Goal: Transaction & Acquisition: Purchase product/service

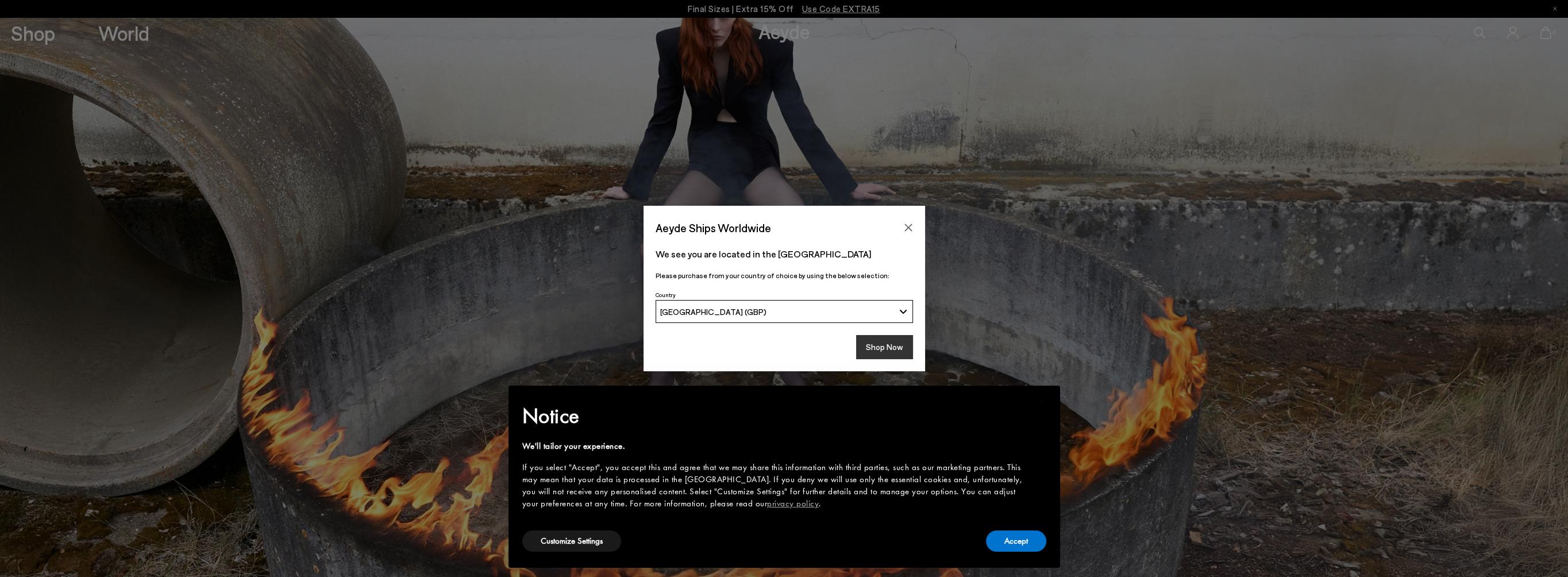
drag, startPoint x: 898, startPoint y: 349, endPoint x: 899, endPoint y: 362, distance: 13.0
click at [898, 349] on button "Shop Now" at bounding box center [884, 347] width 57 height 24
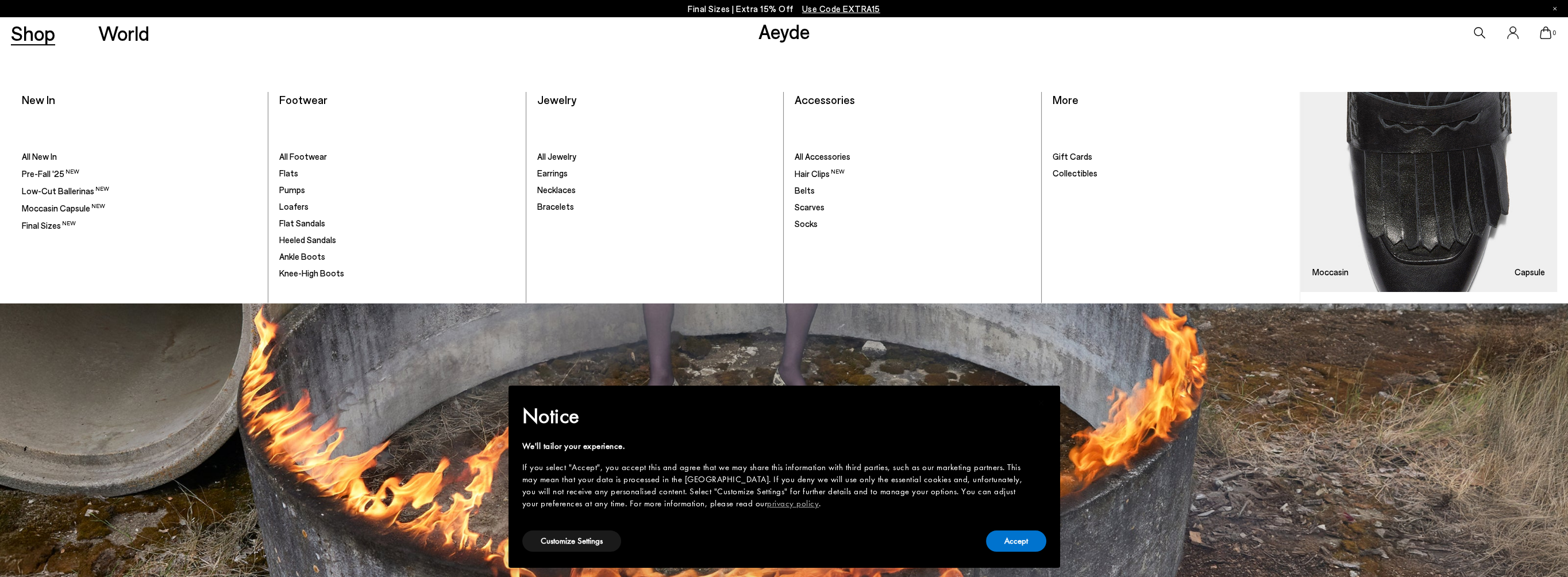
click at [33, 42] on link "Shop" at bounding box center [33, 33] width 44 height 20
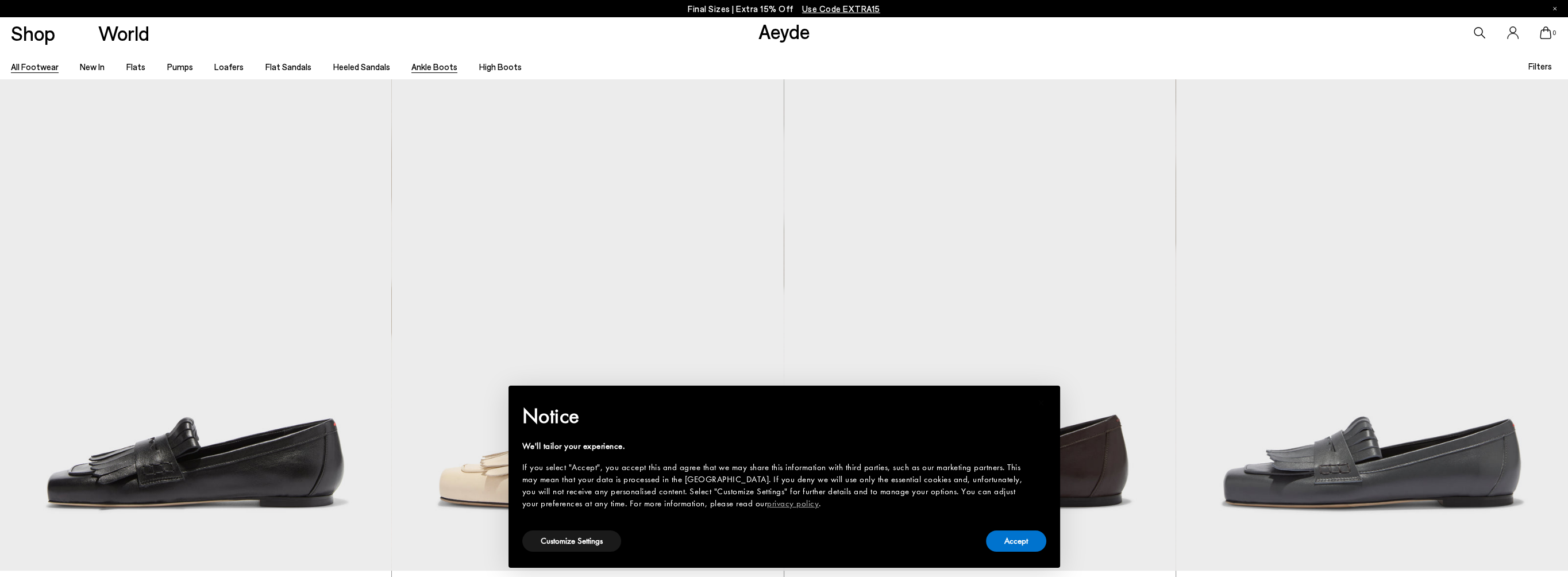
click at [428, 67] on link "Ankle Boots" at bounding box center [434, 67] width 46 height 11
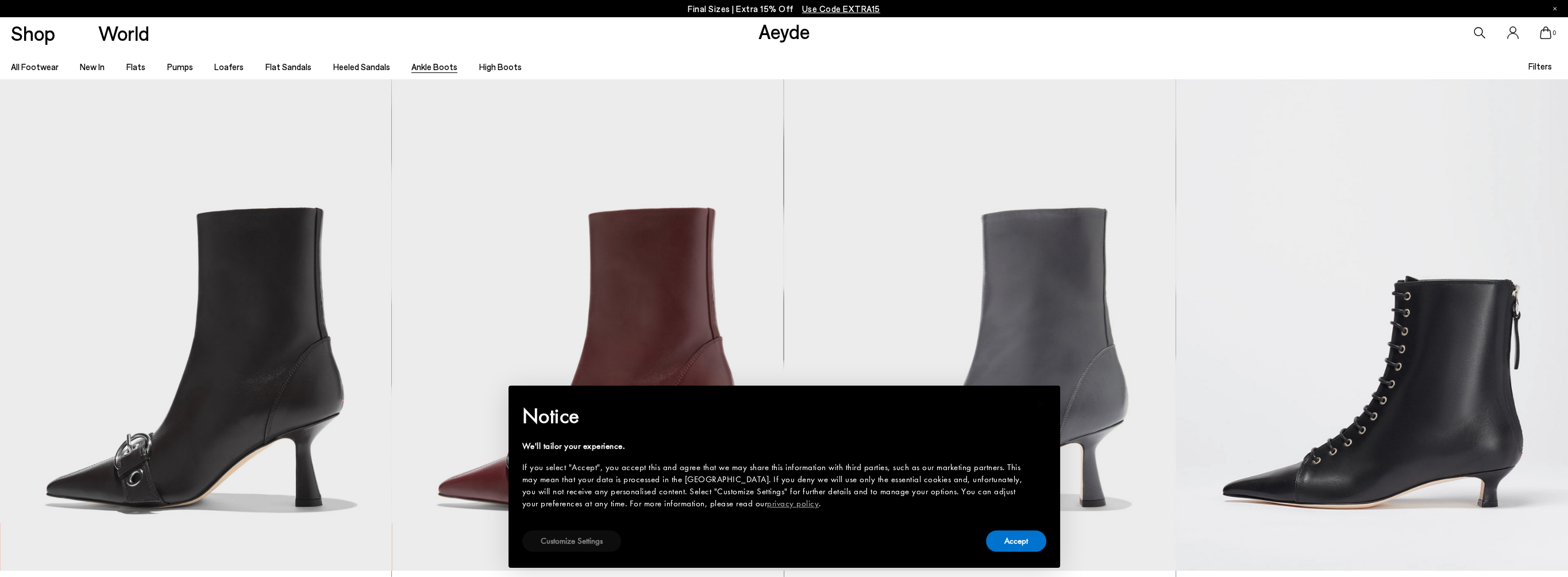
click at [572, 541] on button "Customize Settings" at bounding box center [572, 541] width 99 height 21
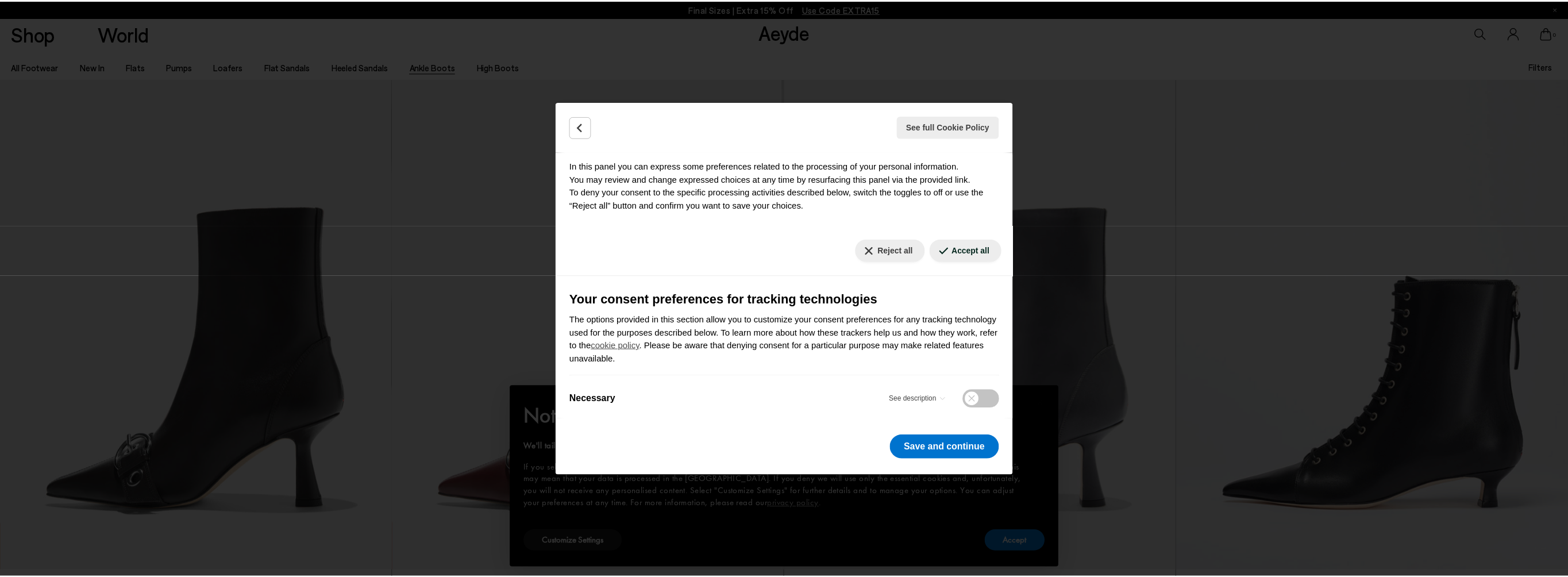
scroll to position [110, 0]
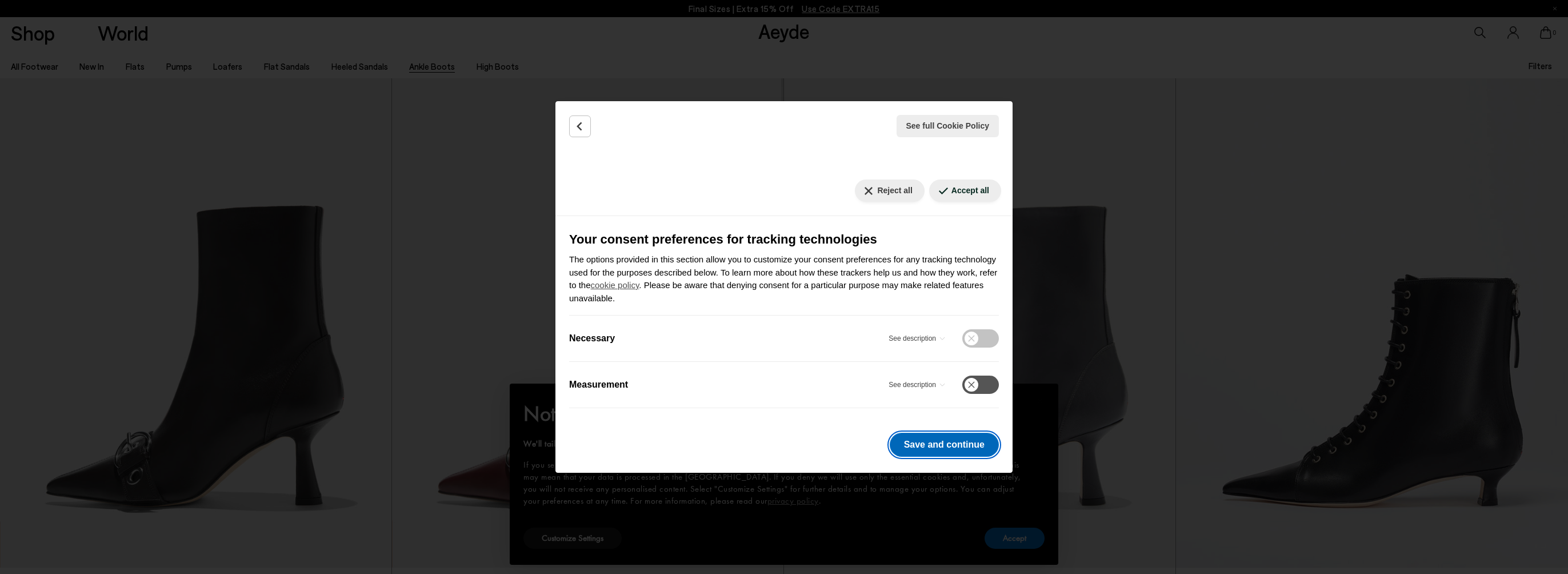
click at [933, 444] on button "Save and continue" at bounding box center [944, 445] width 109 height 24
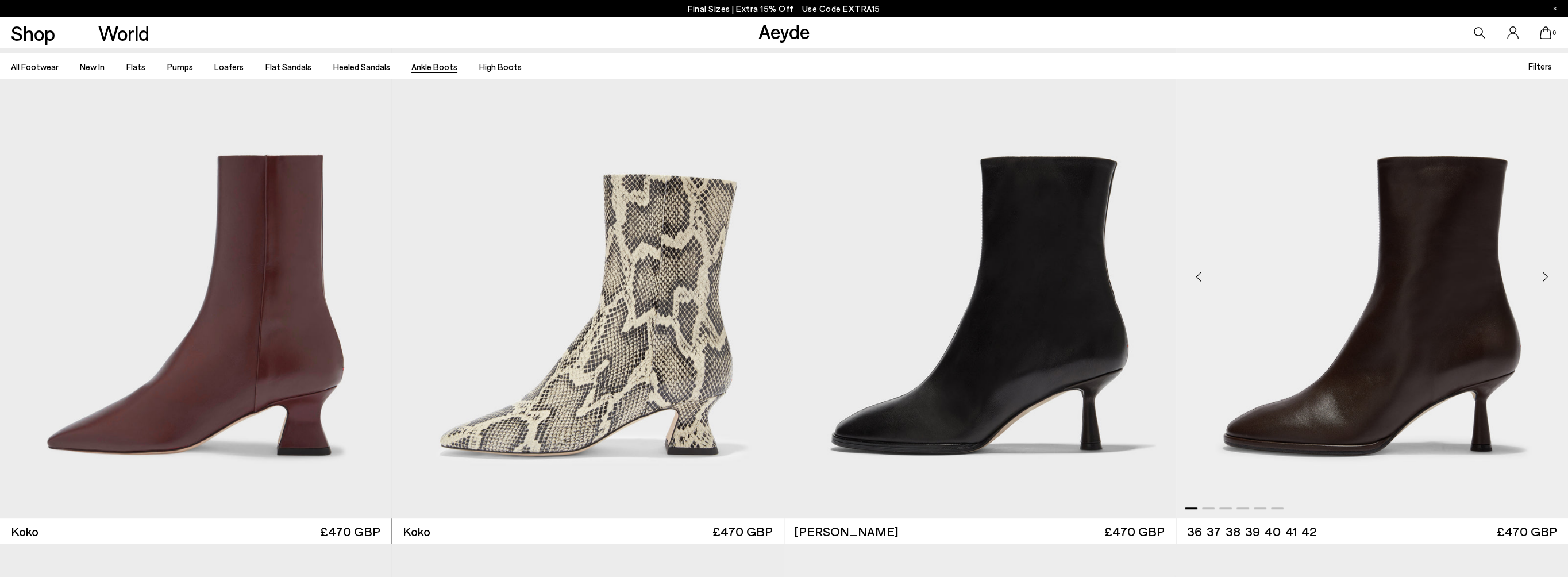
scroll to position [1092, 0]
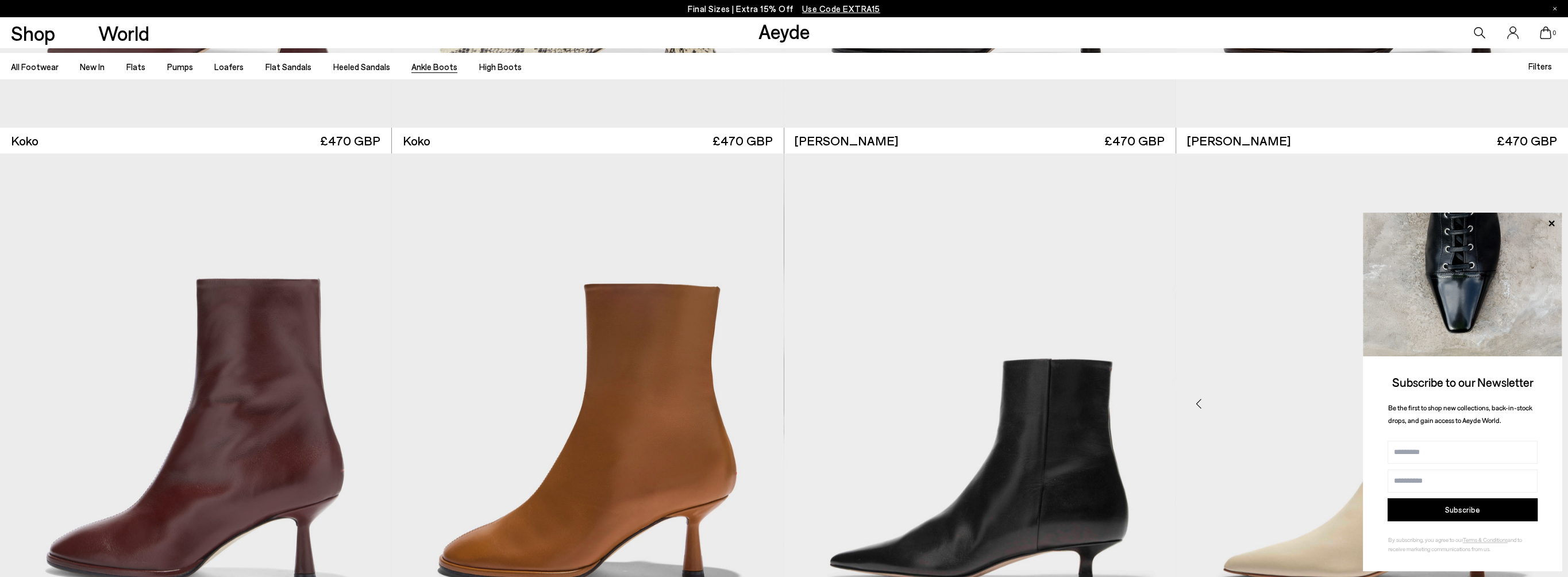
scroll to position [1667, 0]
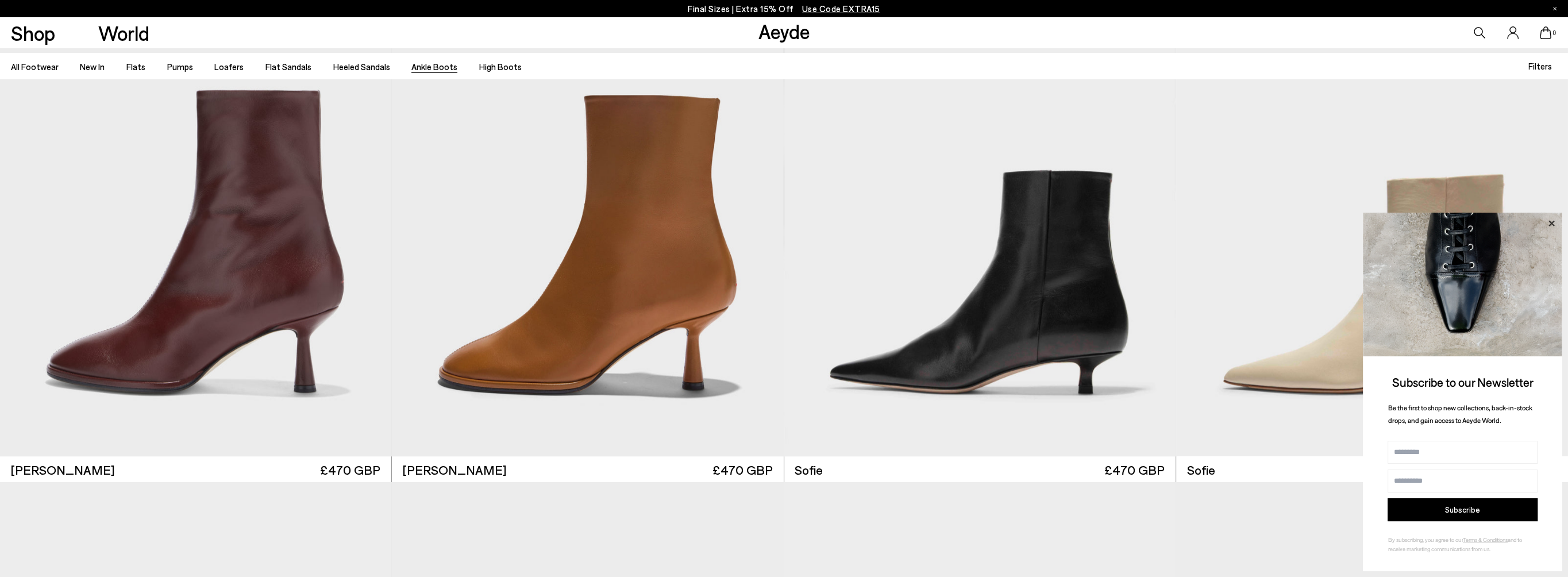
click at [1548, 216] on icon at bounding box center [1551, 223] width 15 height 15
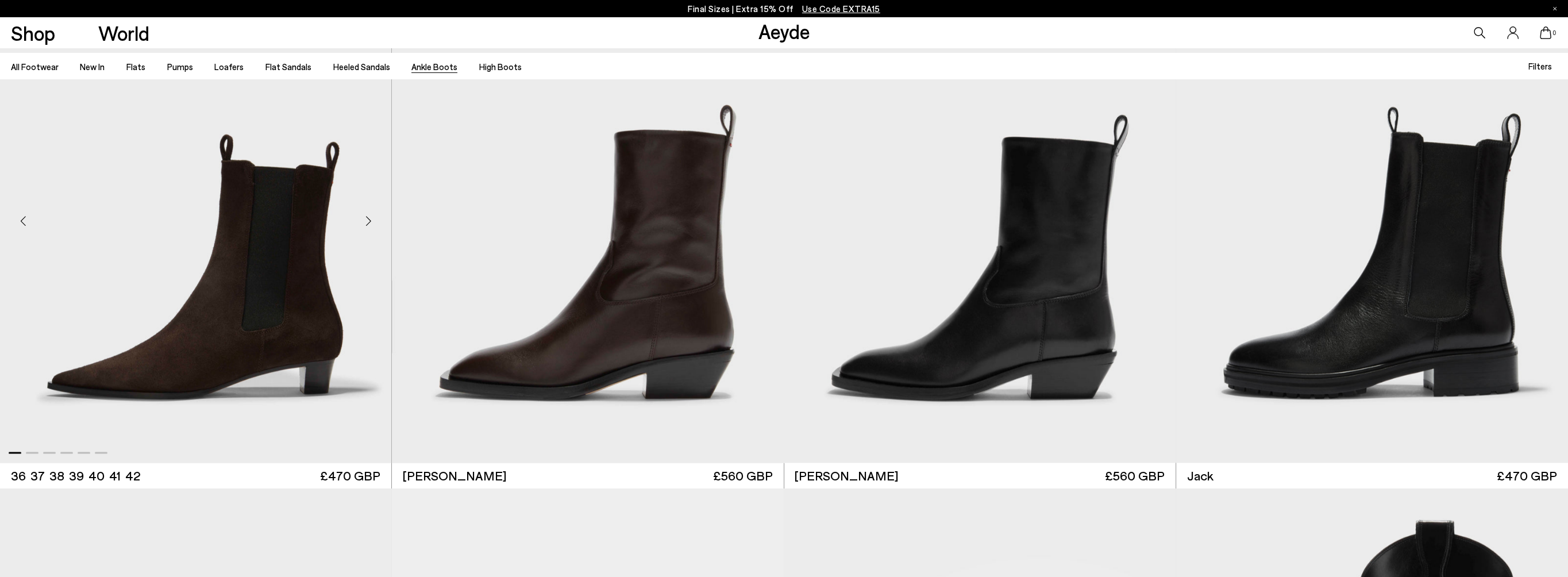
scroll to position [3218, 0]
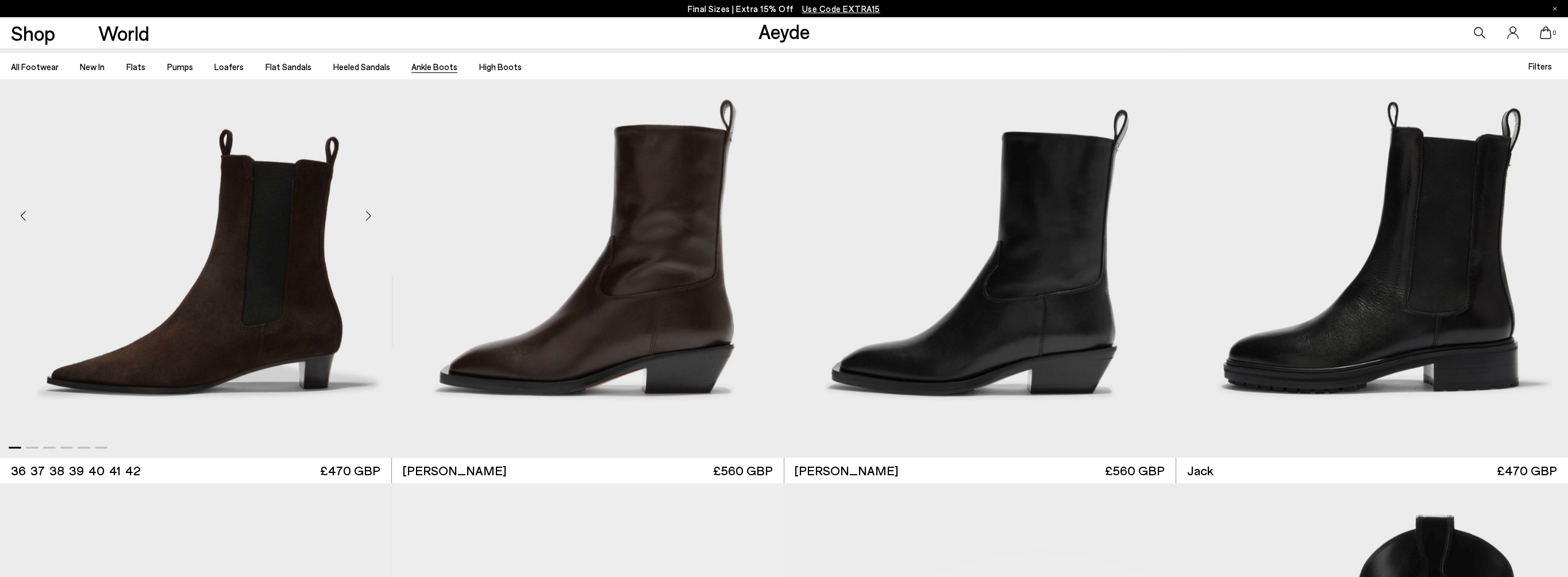
click at [252, 308] on img "1 / 6" at bounding box center [195, 211] width 391 height 491
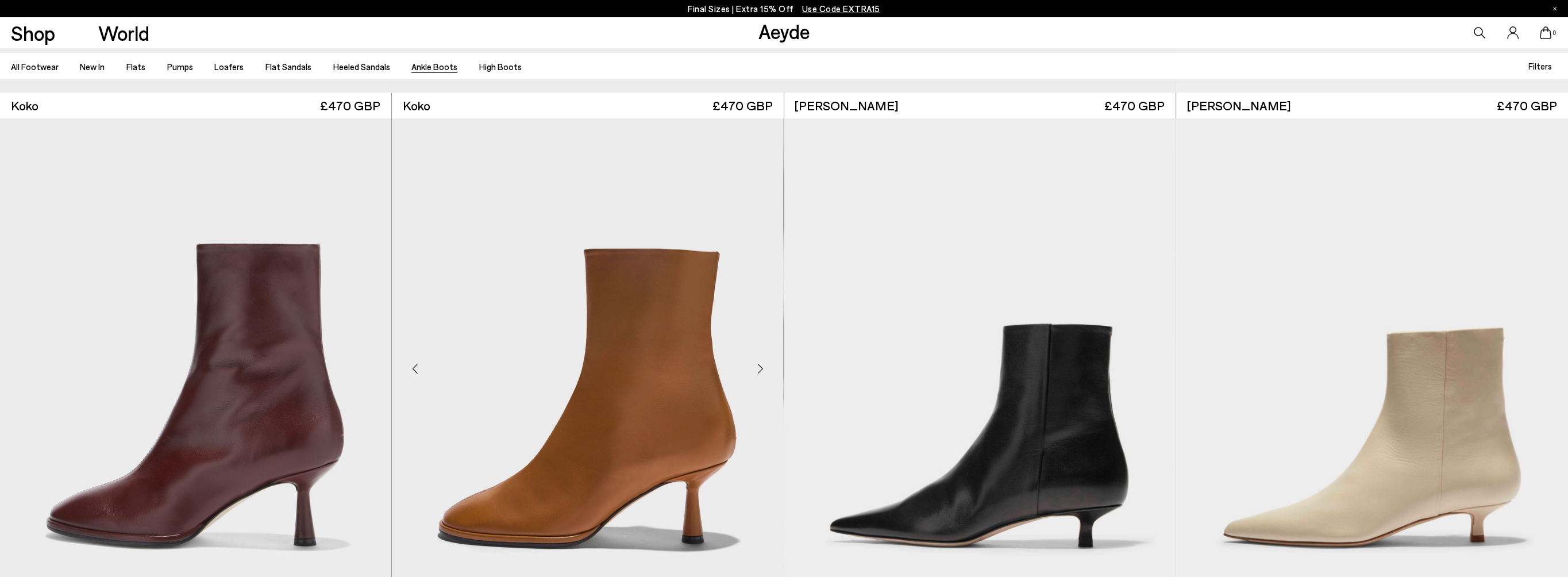
scroll to position [1149, 0]
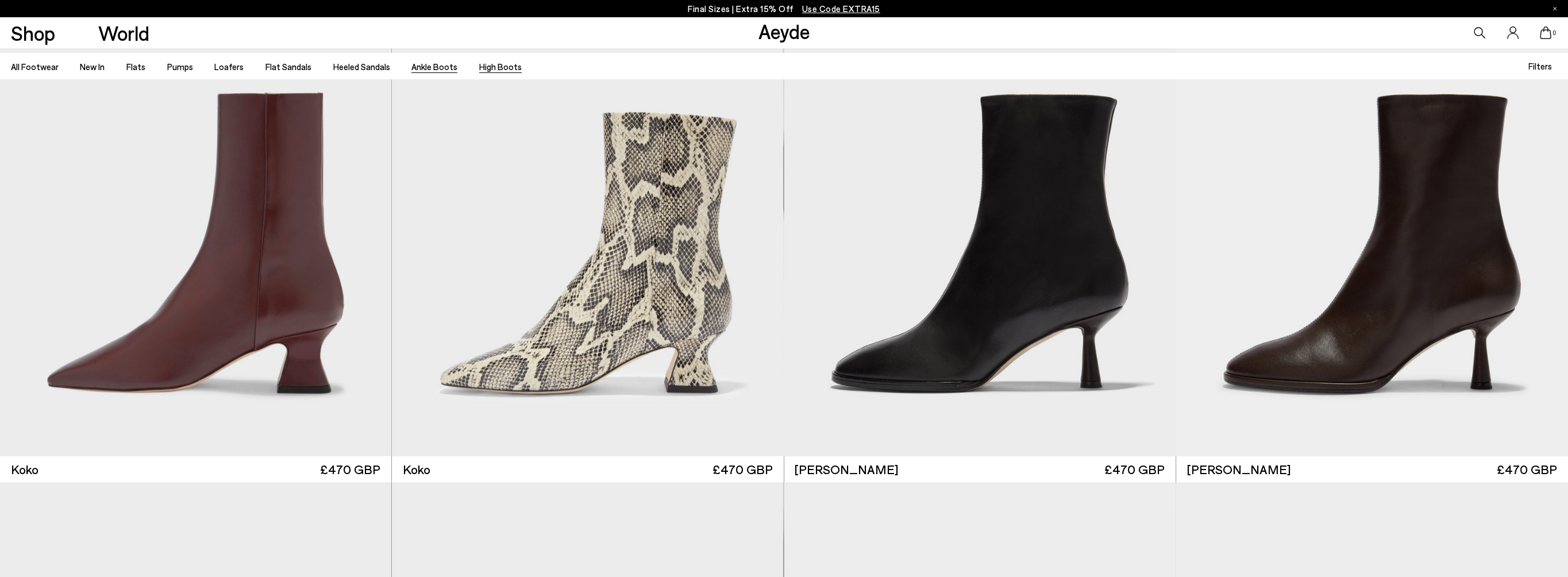
click at [490, 69] on link "High Boots" at bounding box center [500, 67] width 42 height 11
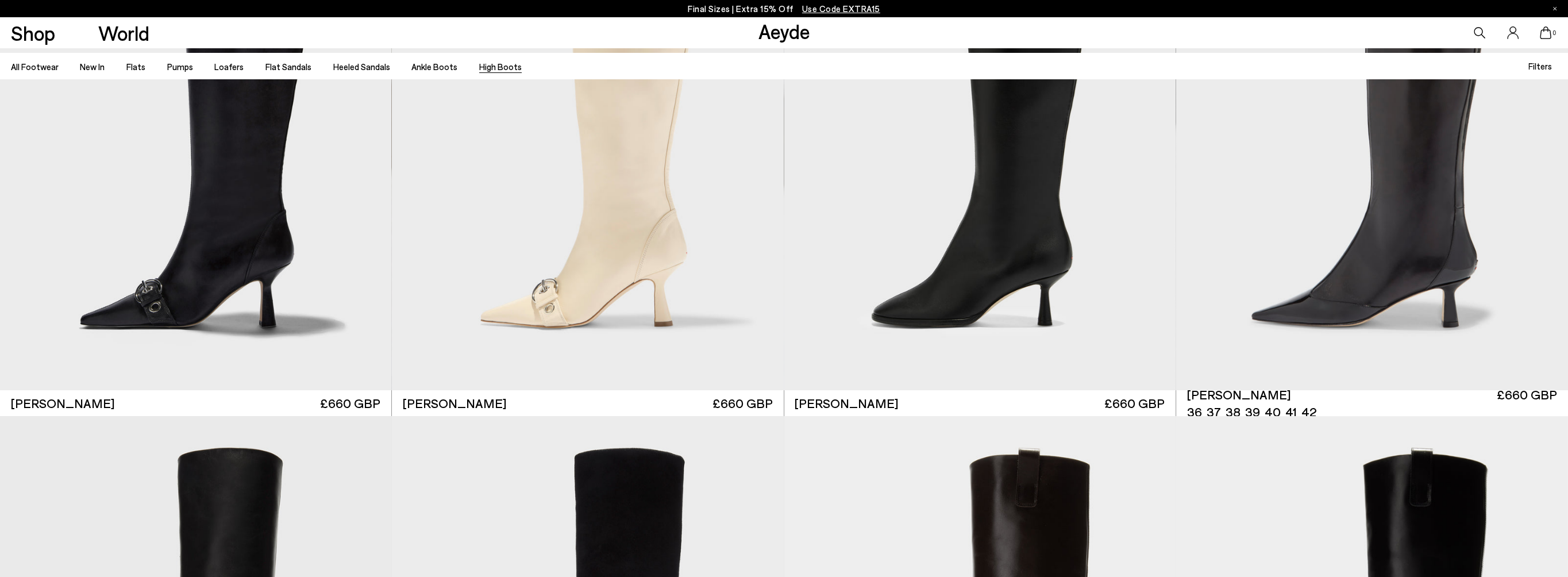
scroll to position [172, 0]
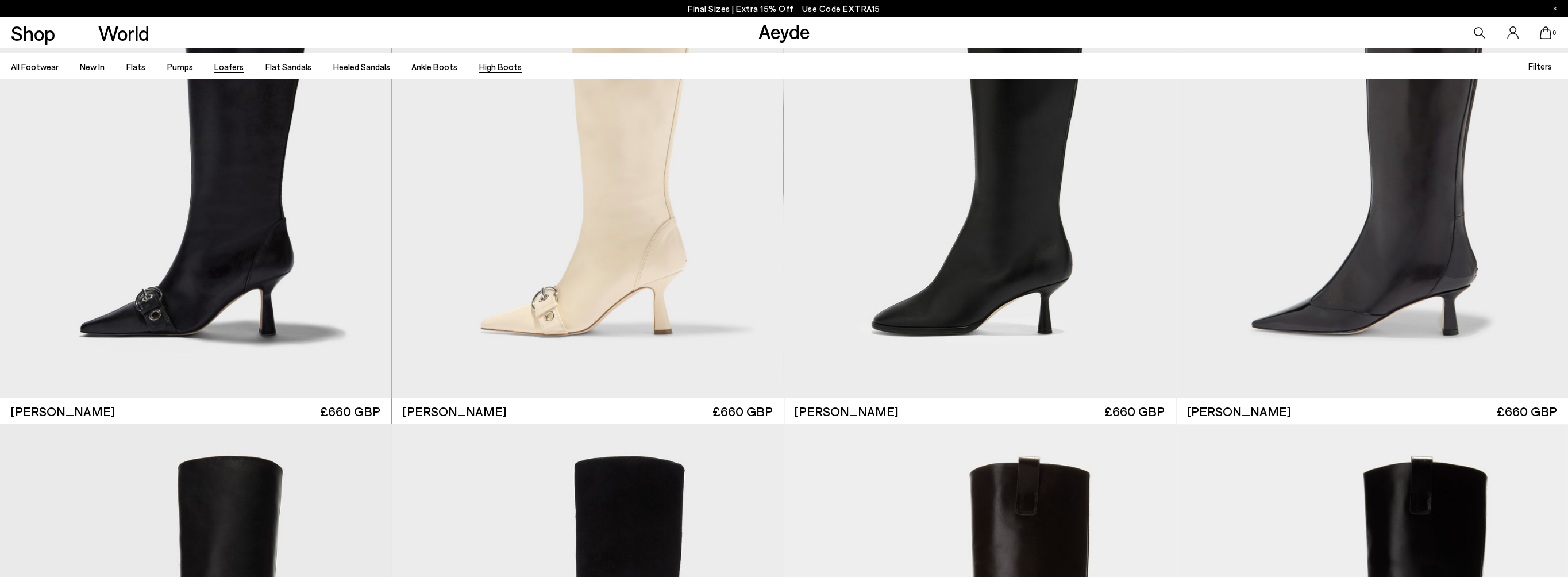
click at [214, 69] on link "Loafers" at bounding box center [229, 67] width 29 height 11
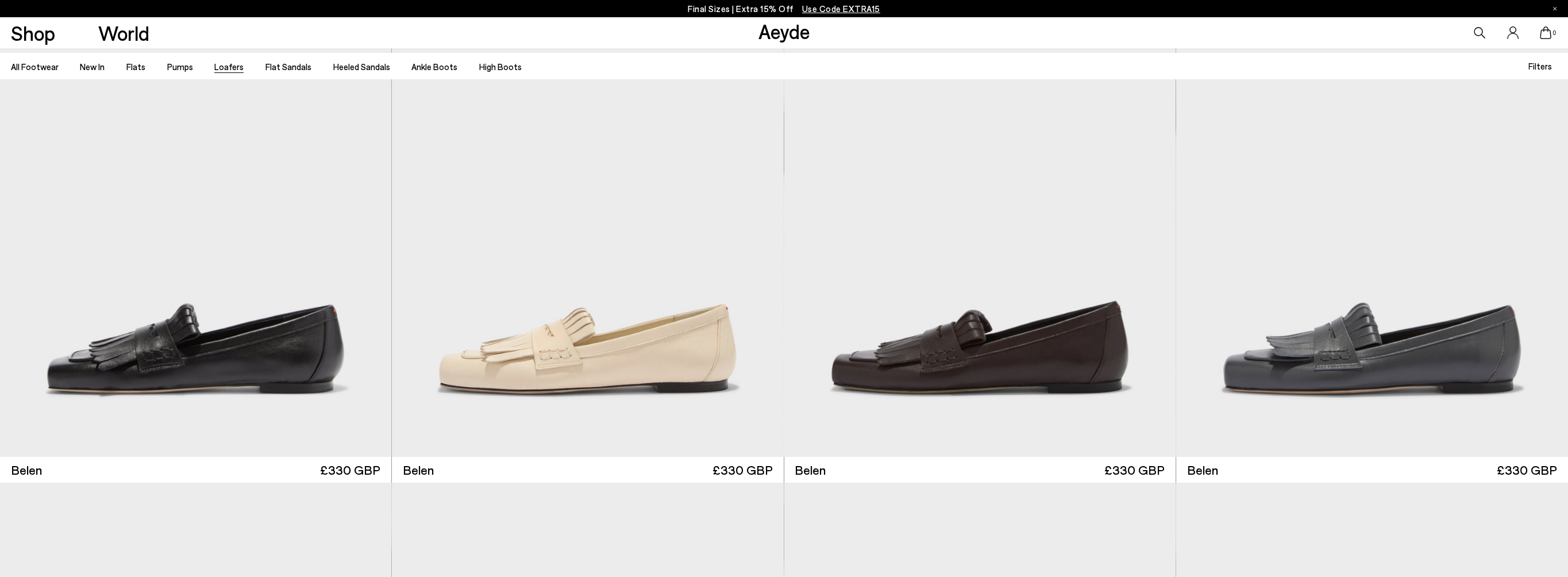
scroll to position [115, 0]
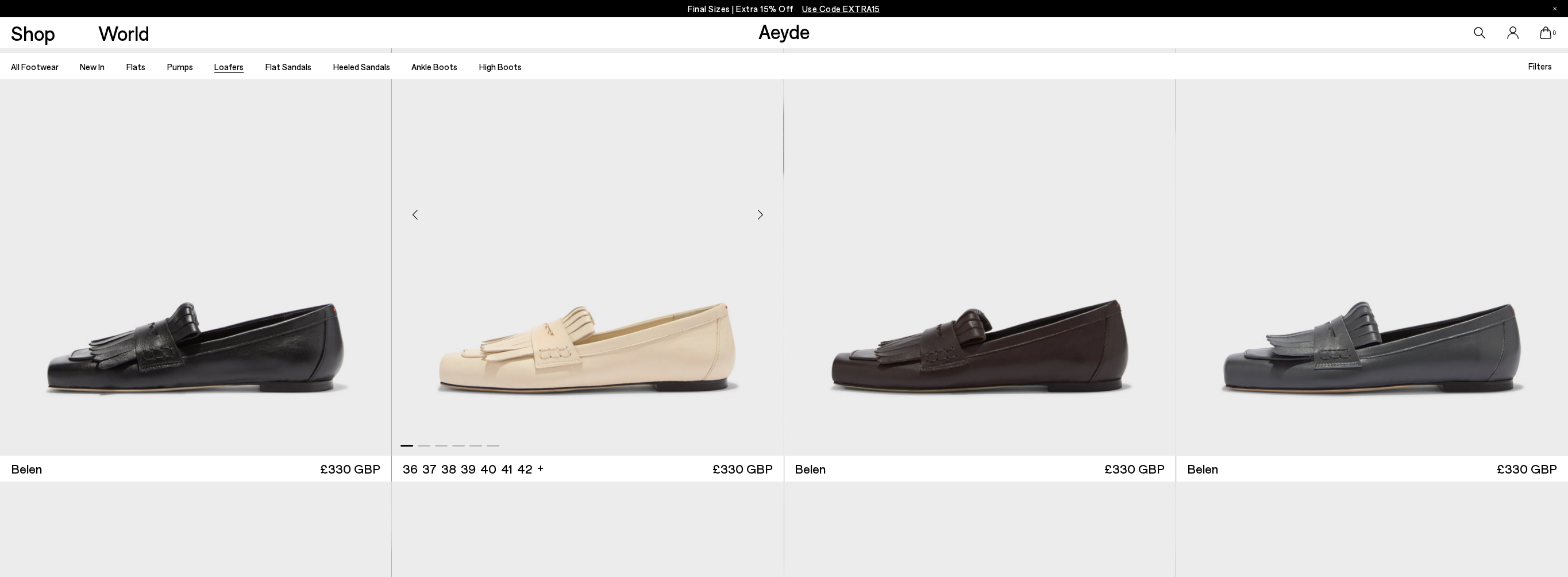
click at [761, 217] on div "Next slide" at bounding box center [760, 215] width 34 height 34
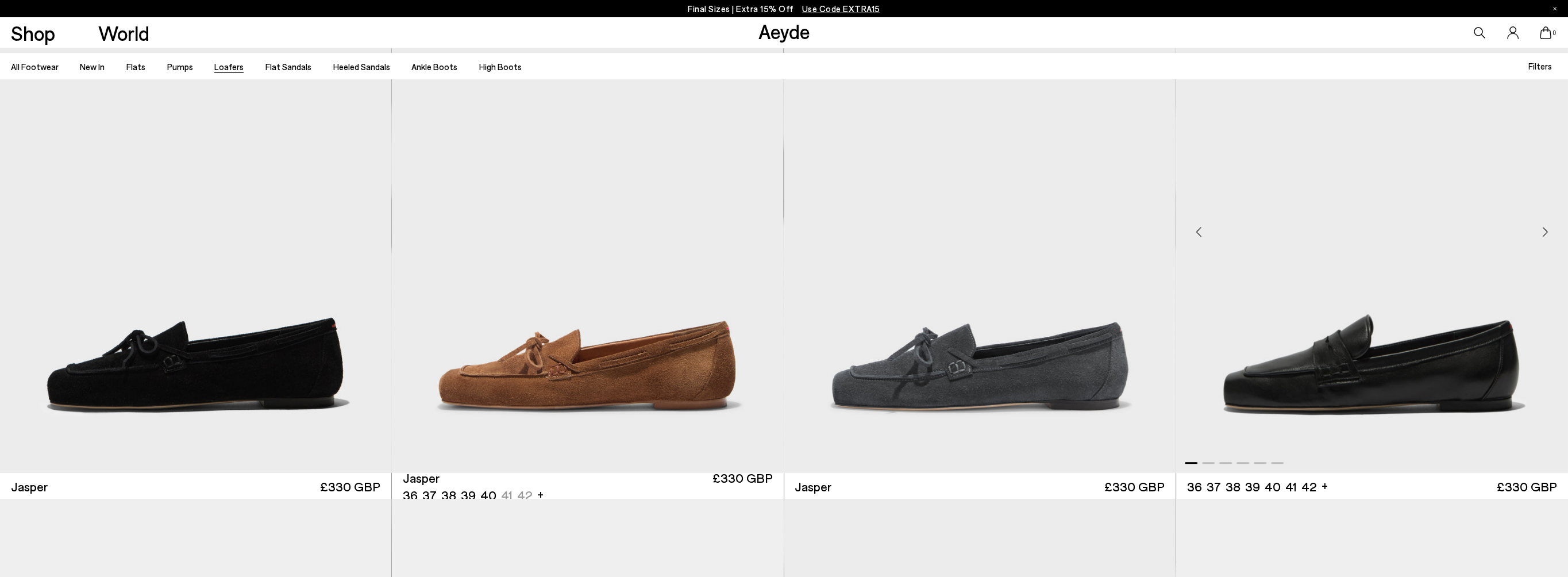
scroll to position [690, 0]
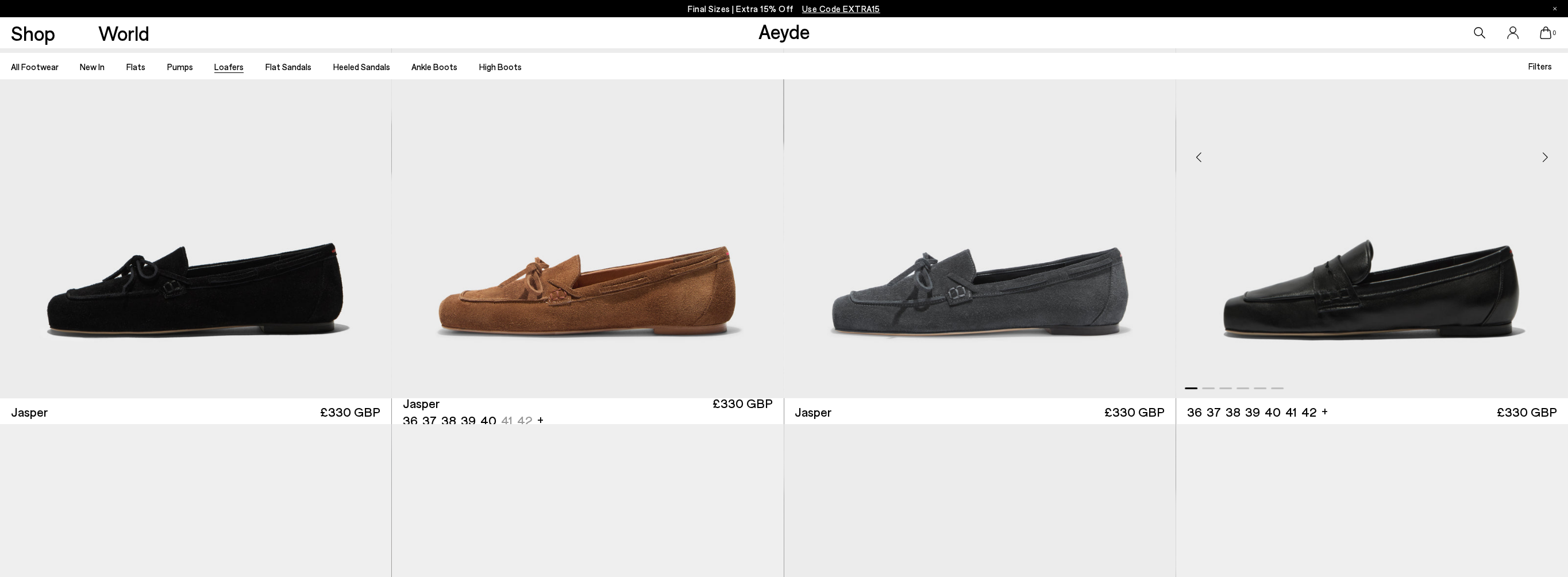
click at [1401, 318] on img "1 / 6" at bounding box center [1372, 153] width 392 height 491
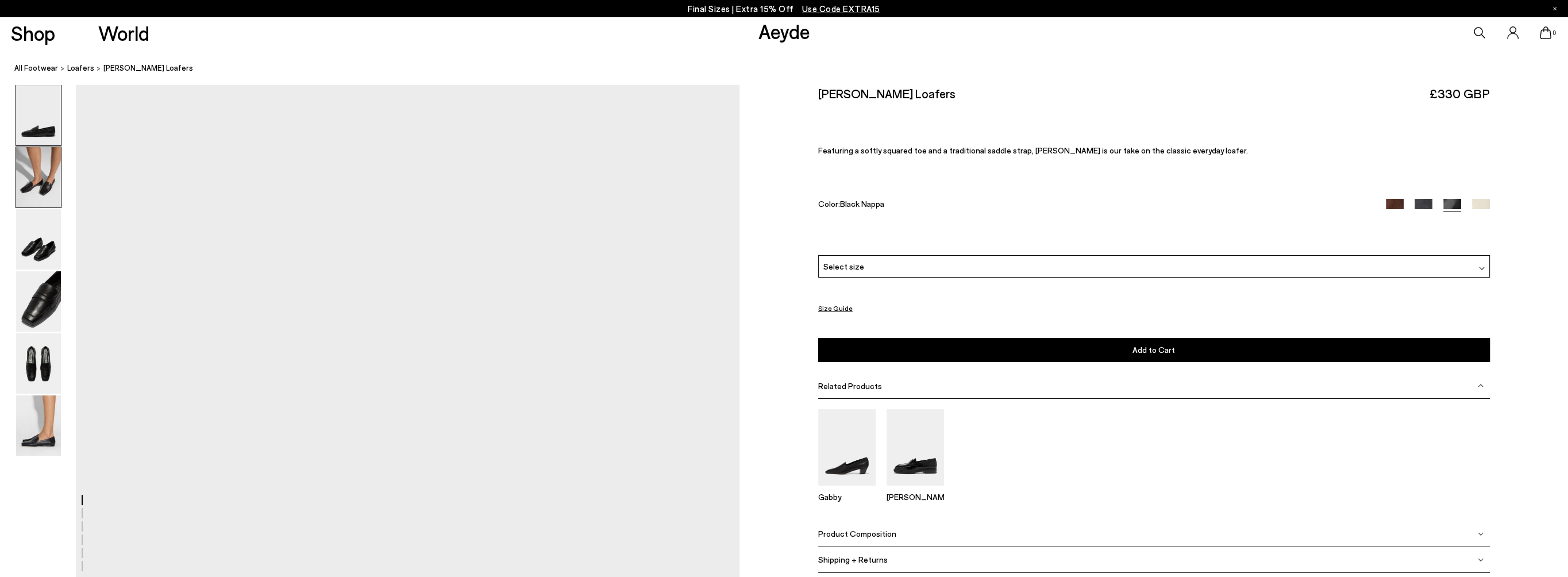
click at [42, 184] on img at bounding box center [38, 177] width 45 height 60
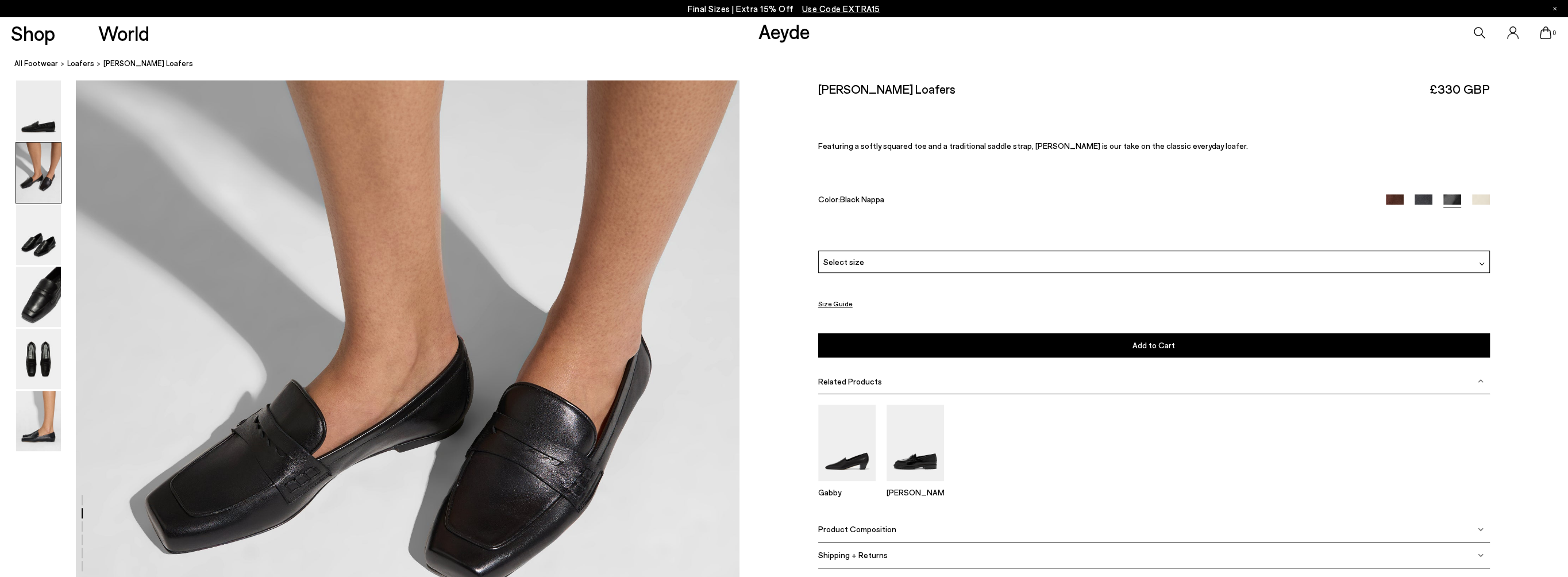
scroll to position [1125, 0]
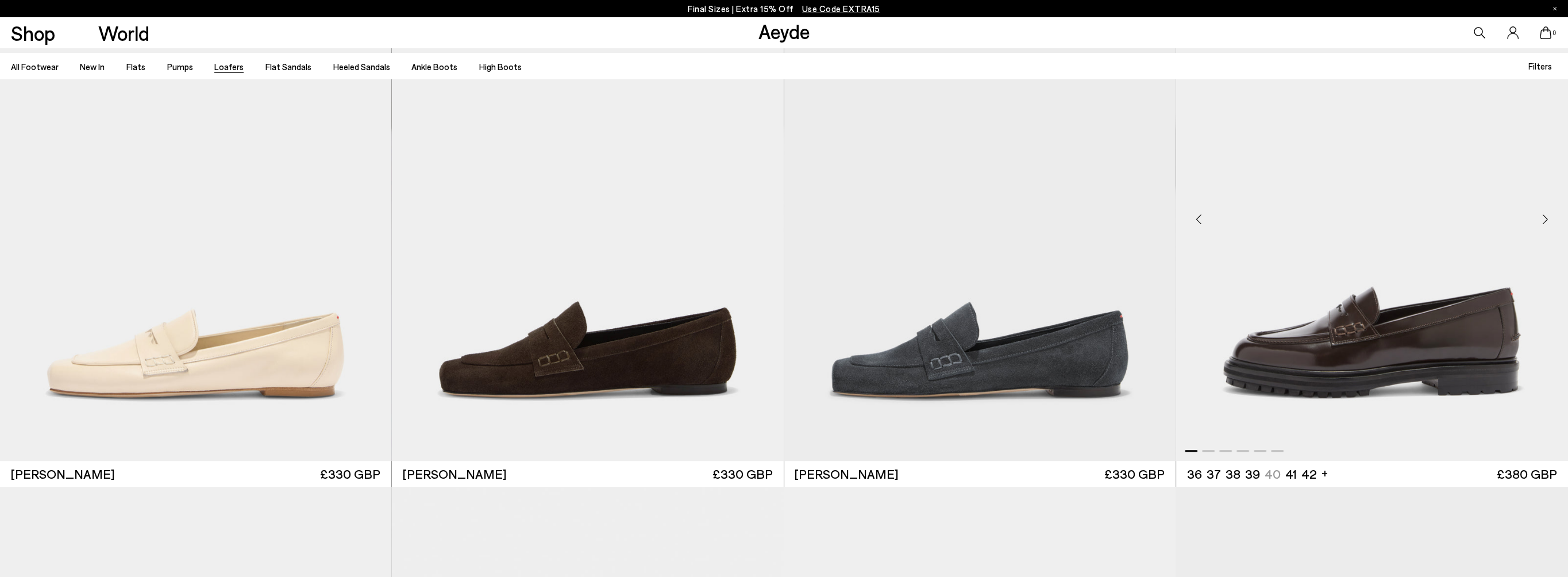
scroll to position [1207, 0]
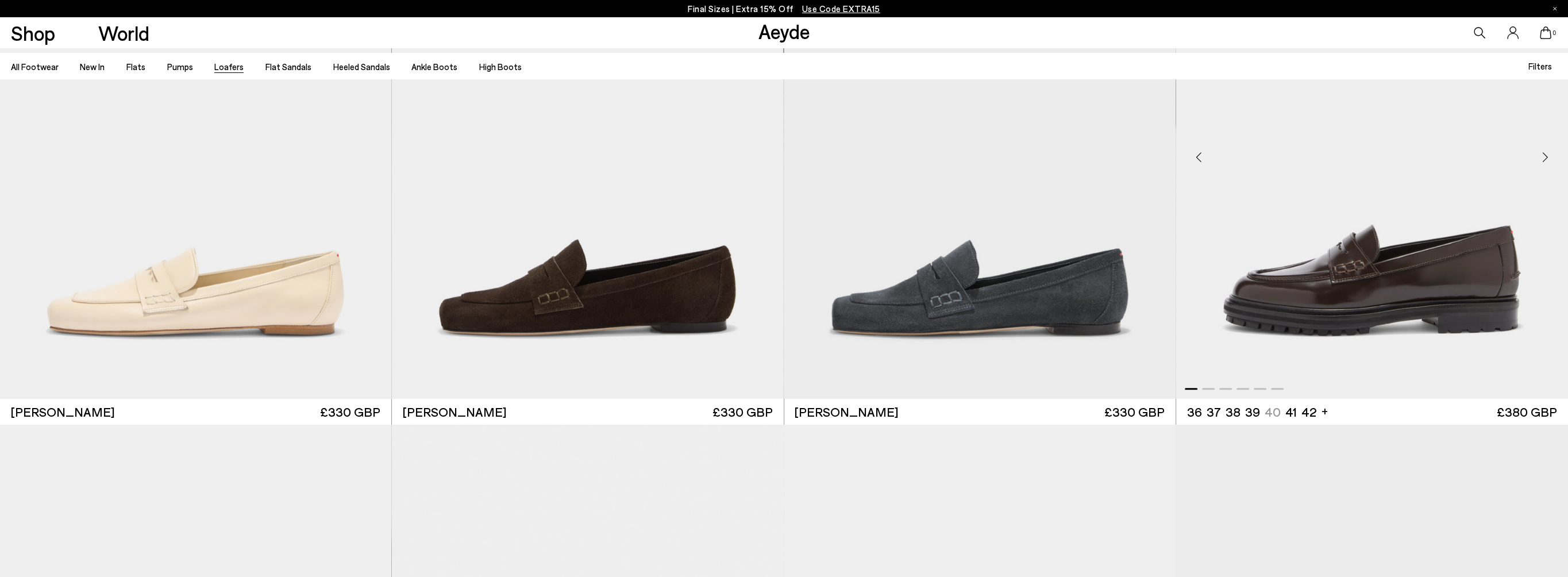
click at [1544, 153] on div "Next slide" at bounding box center [1545, 157] width 34 height 34
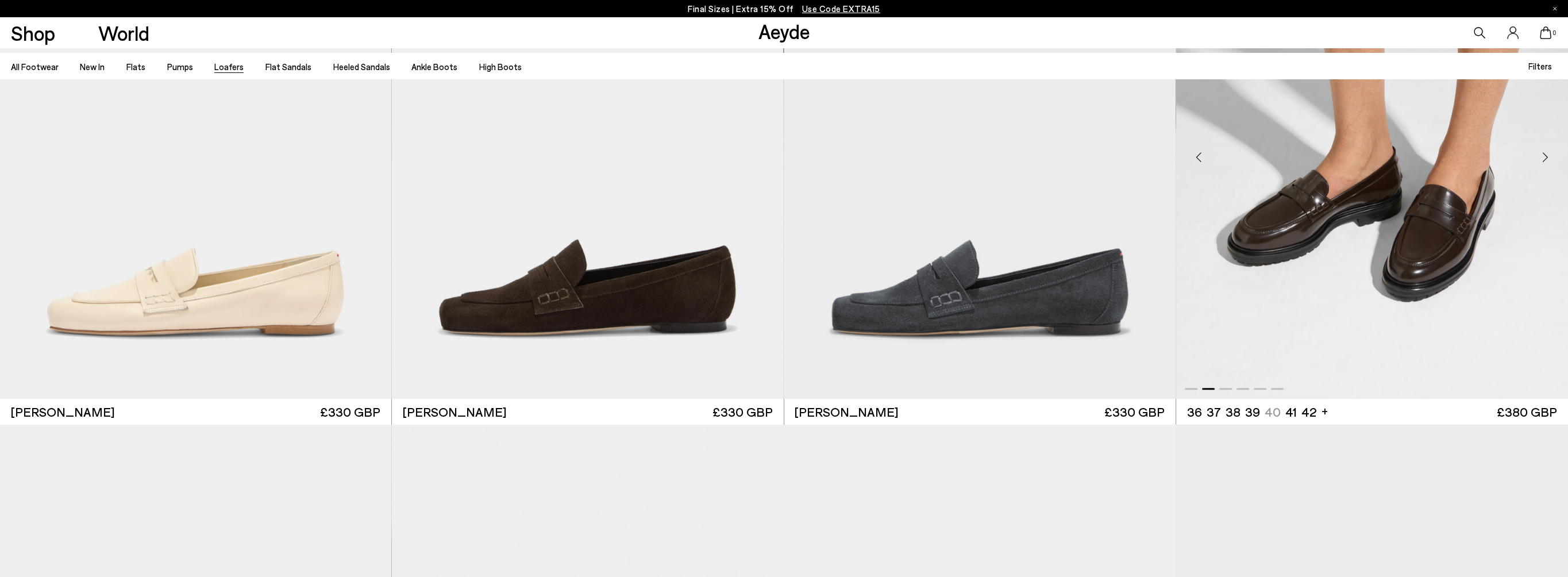
click at [1544, 153] on div "Next slide" at bounding box center [1545, 157] width 34 height 34
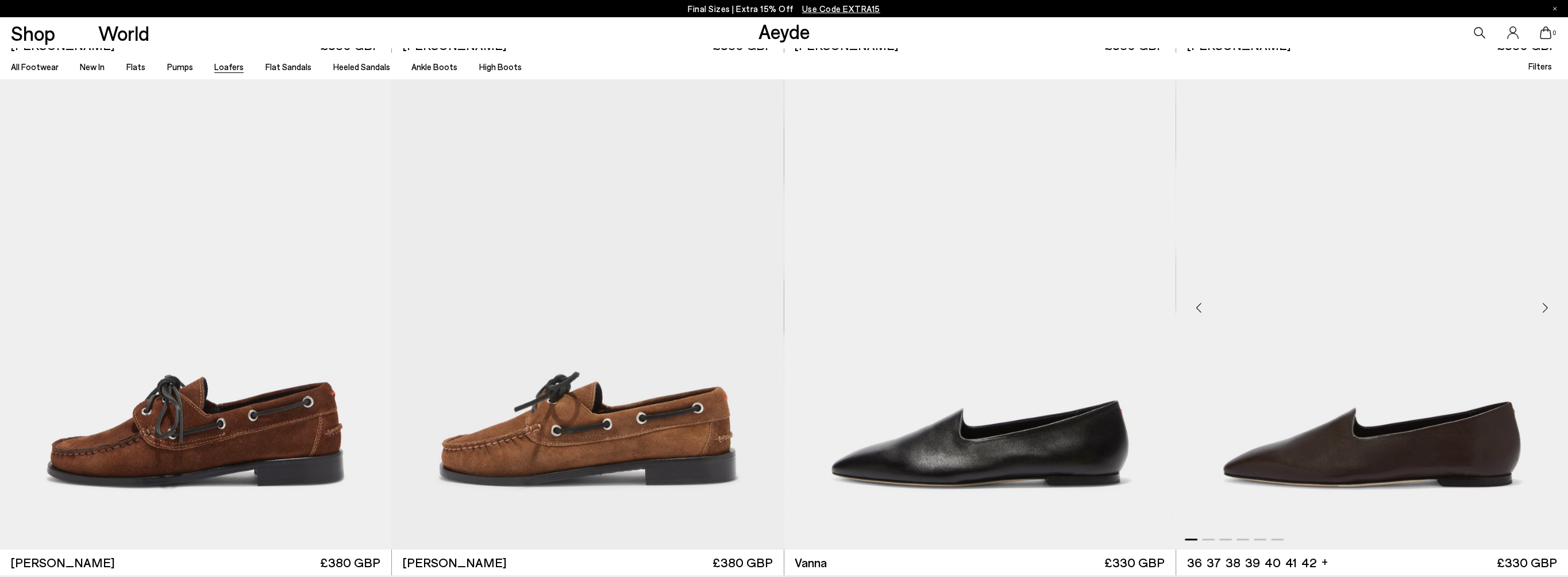
scroll to position [2126, 0]
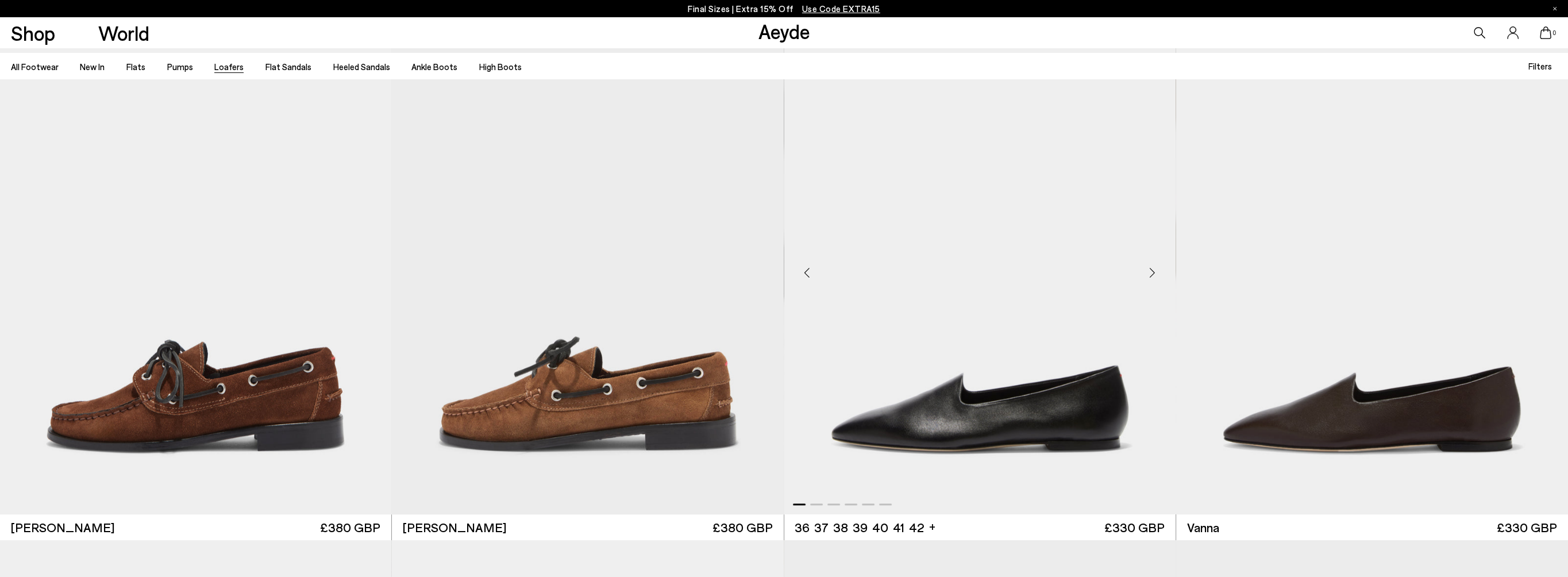
click at [1151, 274] on div "Next slide" at bounding box center [1152, 273] width 34 height 34
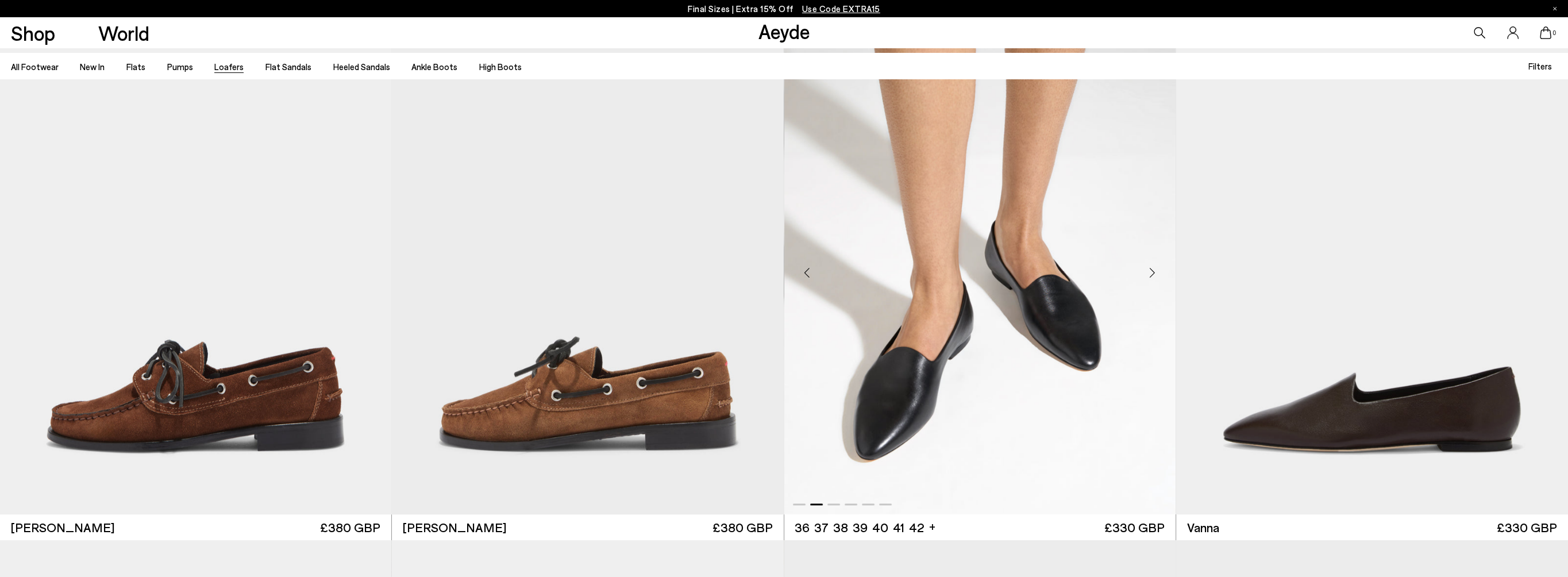
click at [1150, 274] on div "Next slide" at bounding box center [1152, 273] width 34 height 34
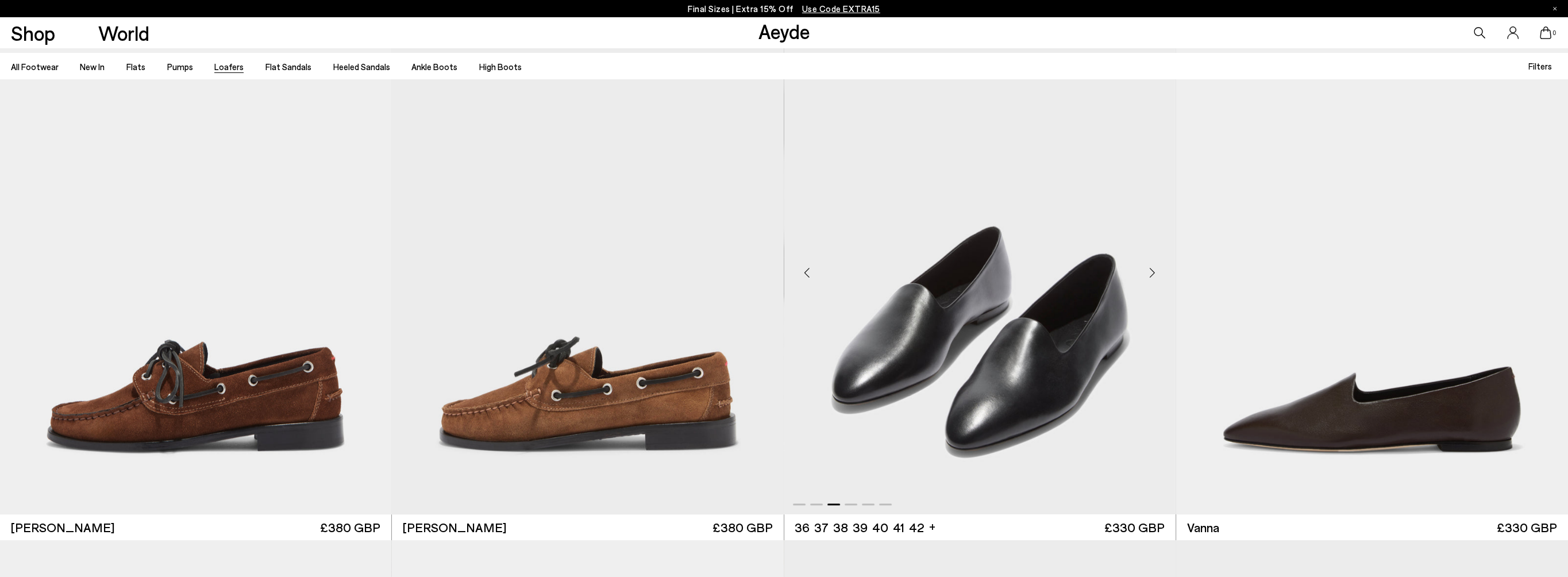
click at [1150, 274] on div "Next slide" at bounding box center [1152, 273] width 34 height 34
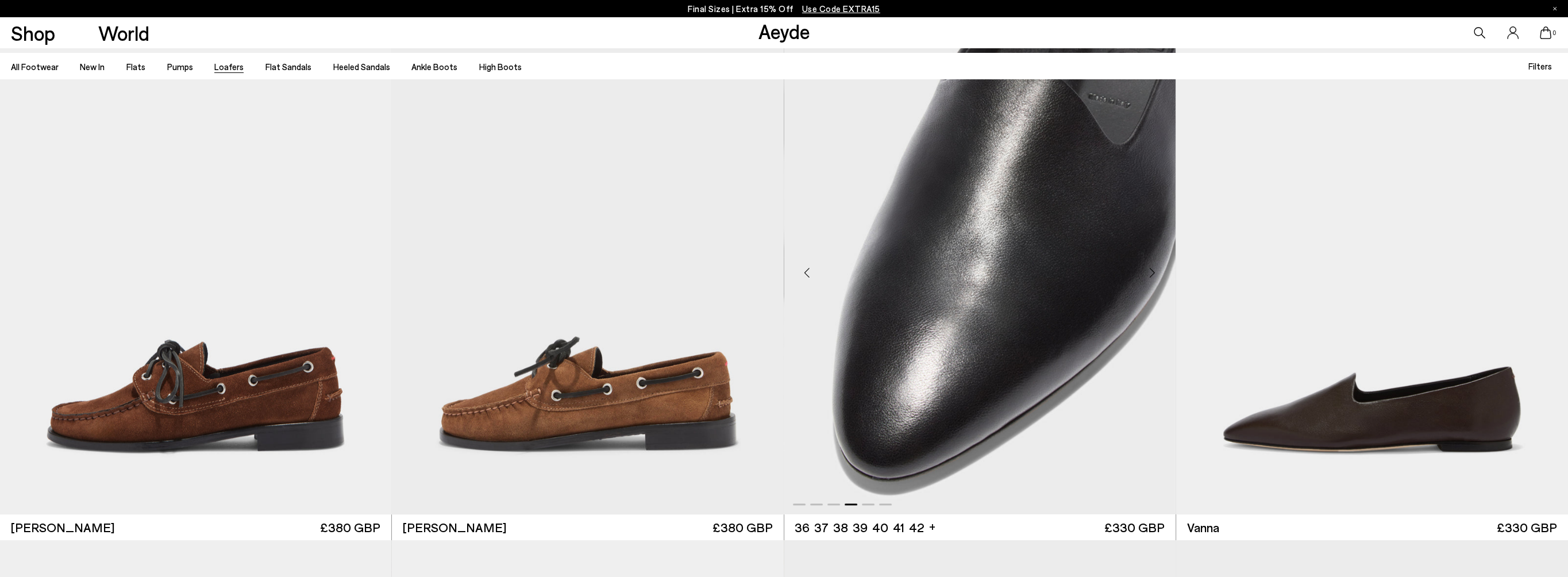
click at [1150, 274] on div "Next slide" at bounding box center [1152, 273] width 34 height 34
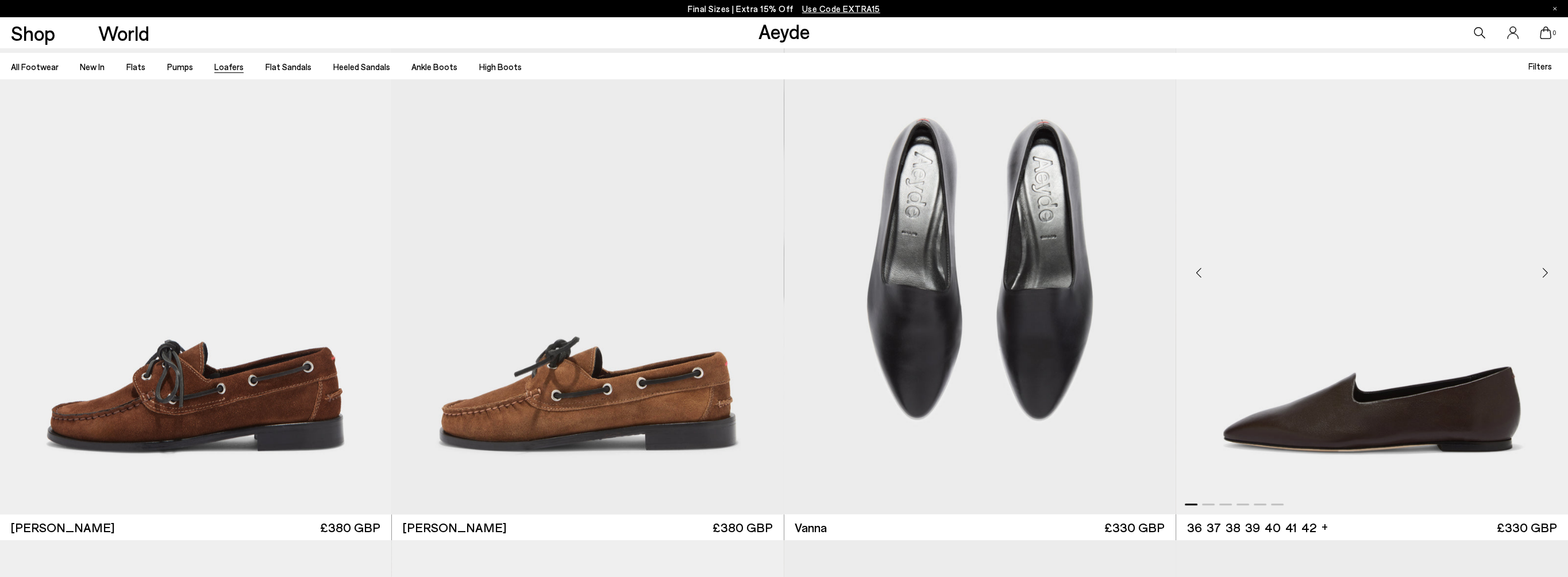
click at [1542, 273] on div "Next slide" at bounding box center [1545, 273] width 34 height 34
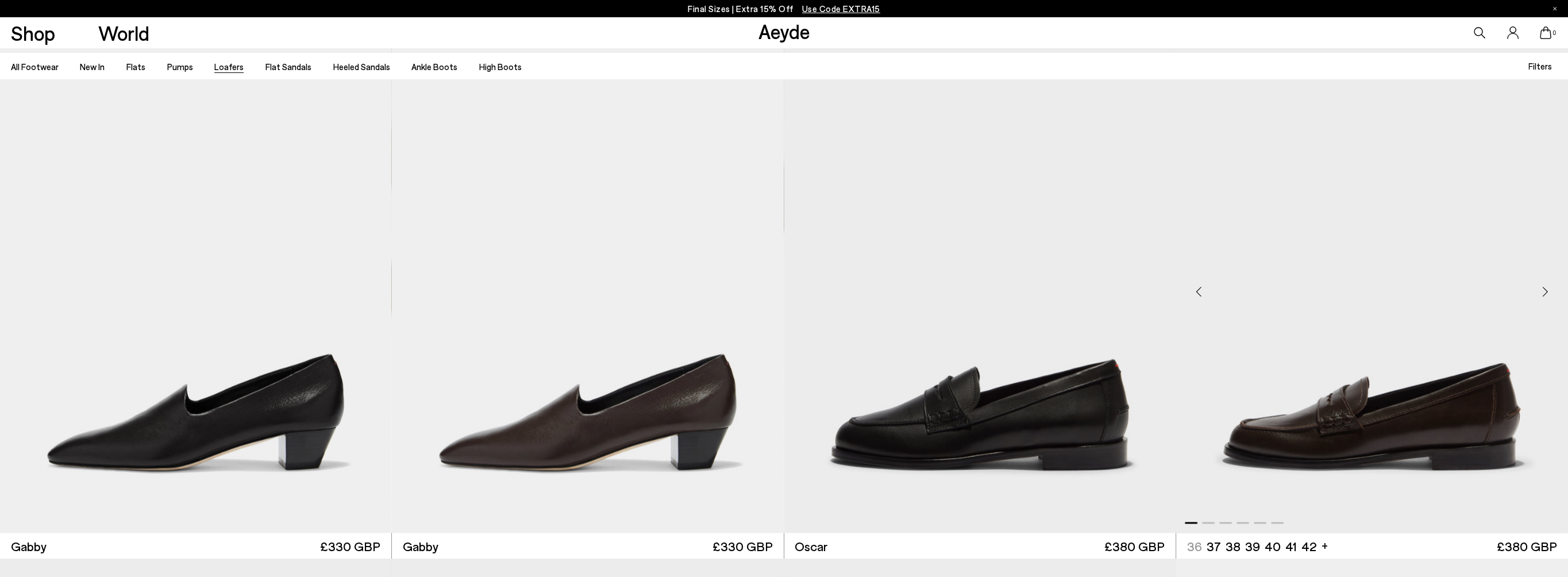
scroll to position [2644, 0]
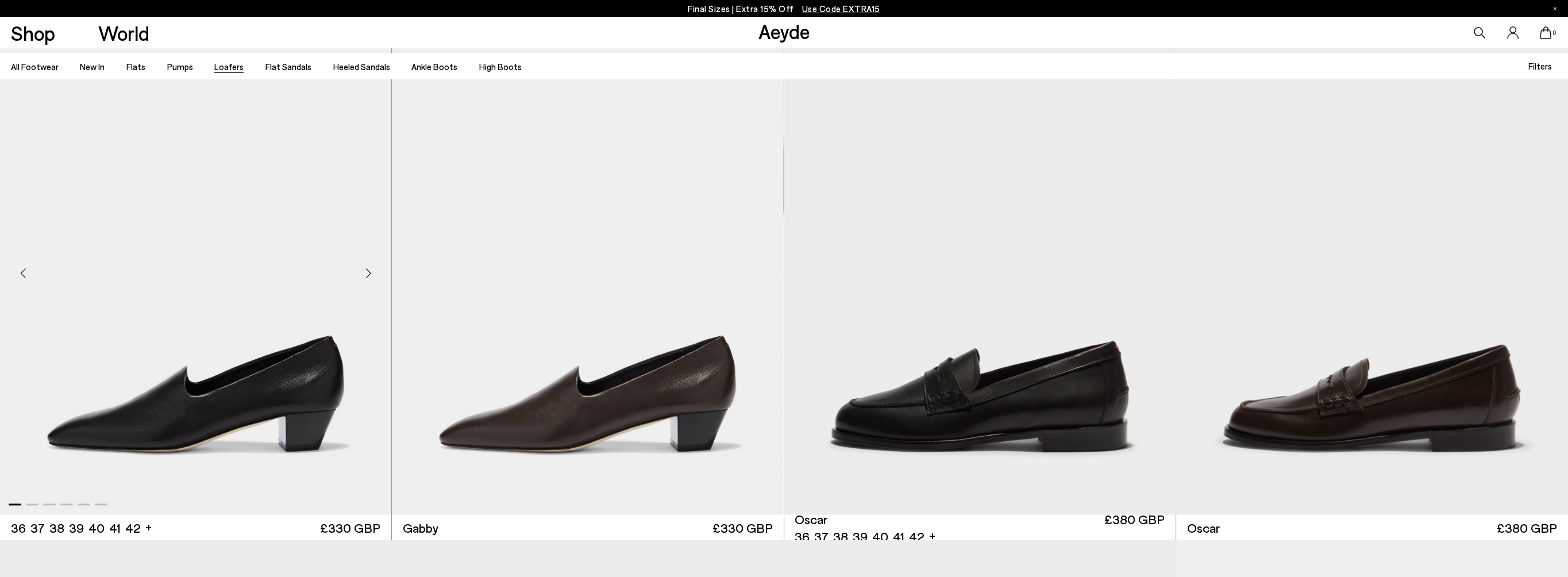
click at [370, 273] on div "Next slide" at bounding box center [368, 273] width 34 height 34
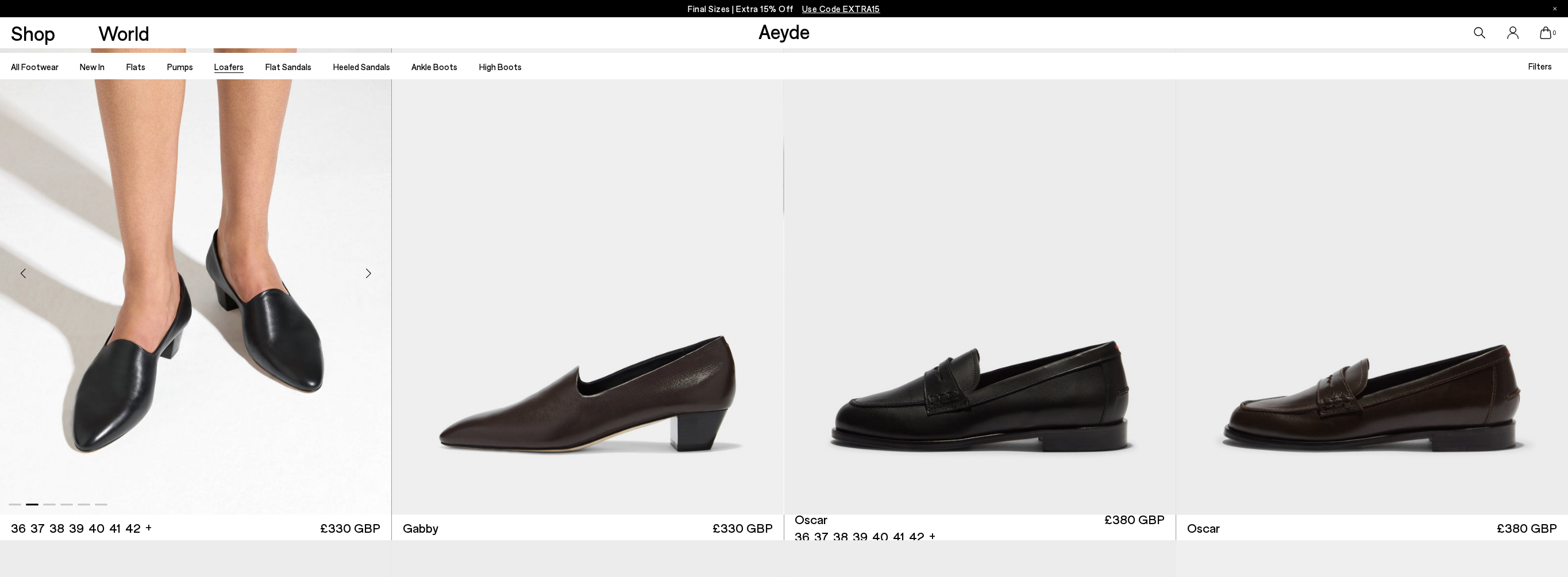
click at [368, 271] on div "Next slide" at bounding box center [368, 273] width 34 height 34
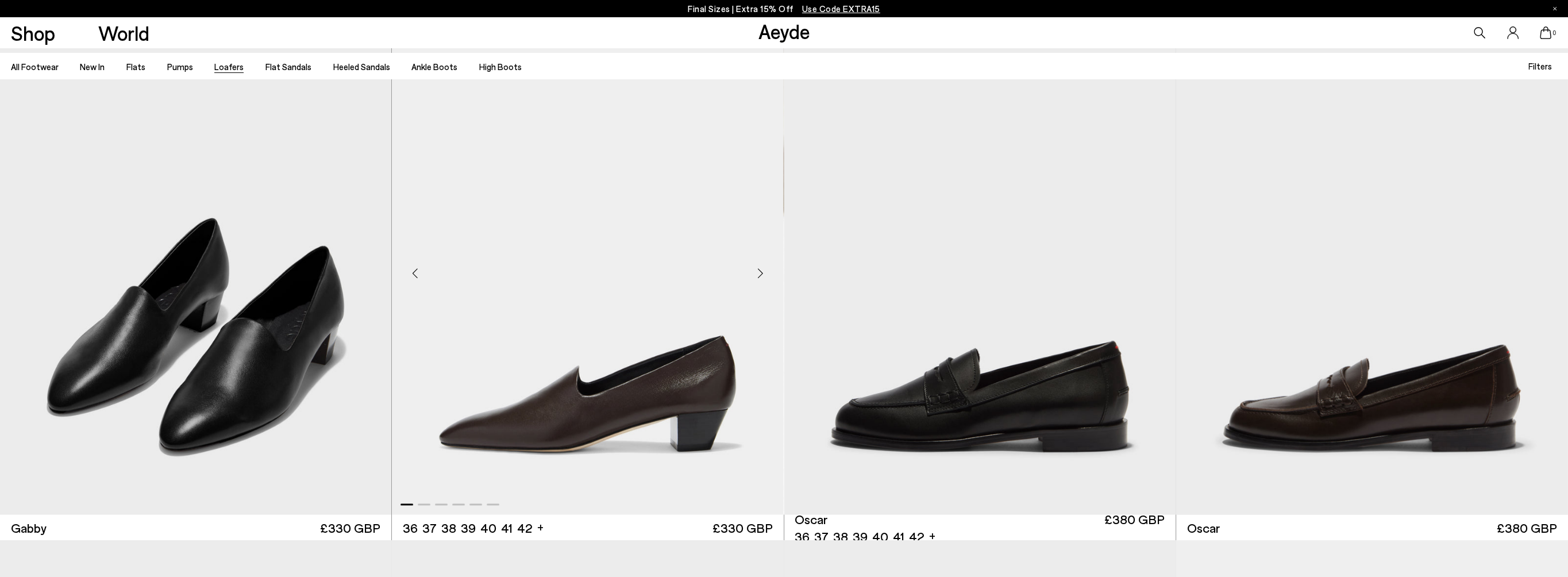
click at [761, 273] on div "Next slide" at bounding box center [760, 273] width 34 height 34
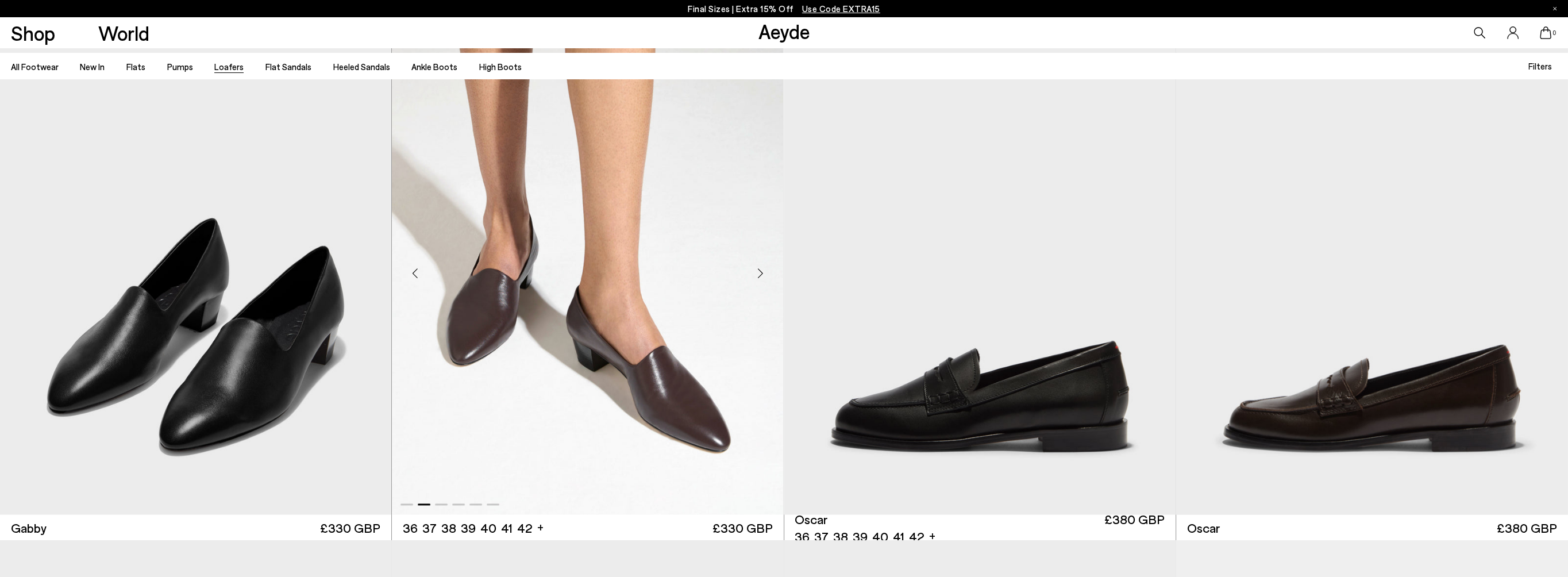
click at [761, 273] on div "Next slide" at bounding box center [760, 273] width 34 height 34
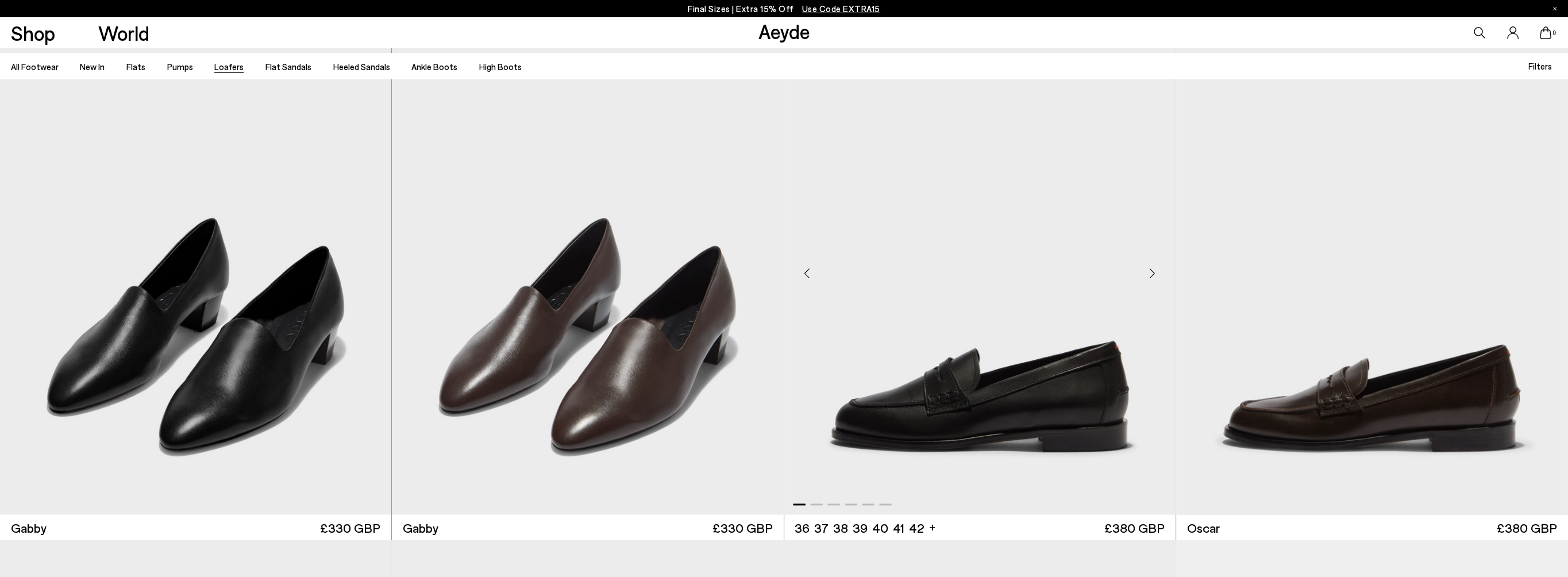
click at [1149, 269] on div "Next slide" at bounding box center [1152, 273] width 34 height 34
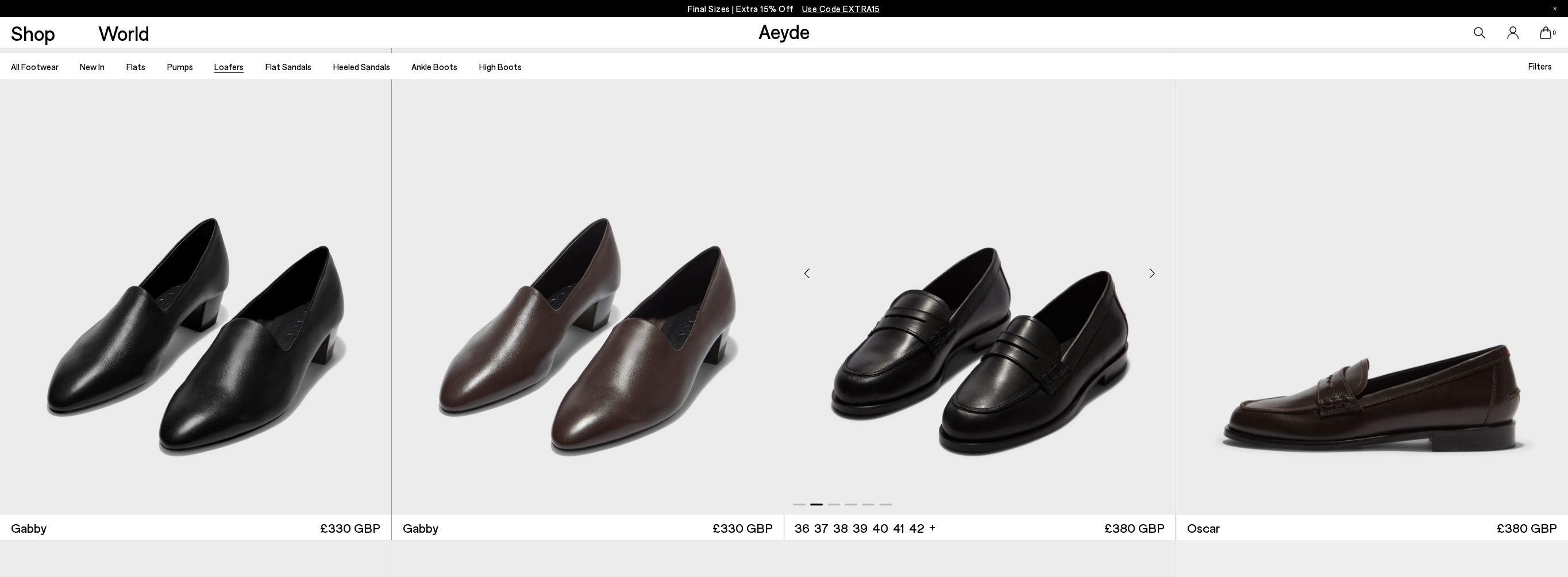
click at [1149, 269] on div "Next slide" at bounding box center [1152, 273] width 34 height 34
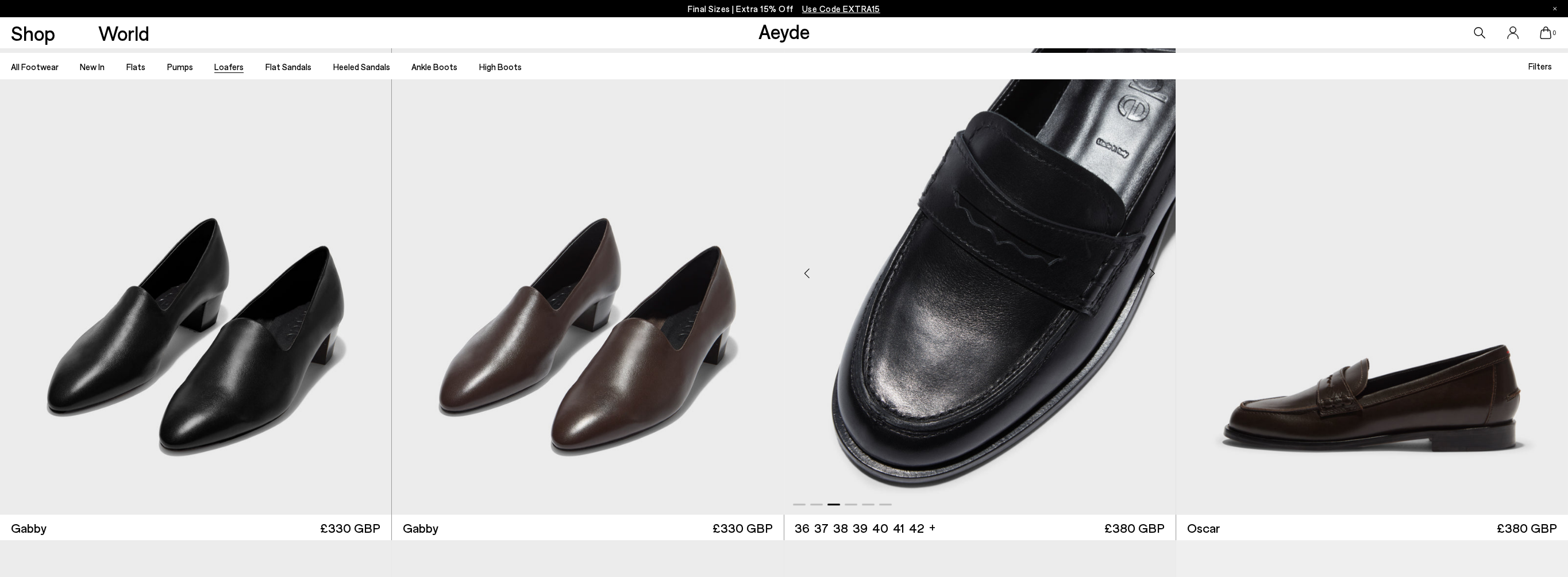
click at [1149, 269] on div "Next slide" at bounding box center [1152, 273] width 34 height 34
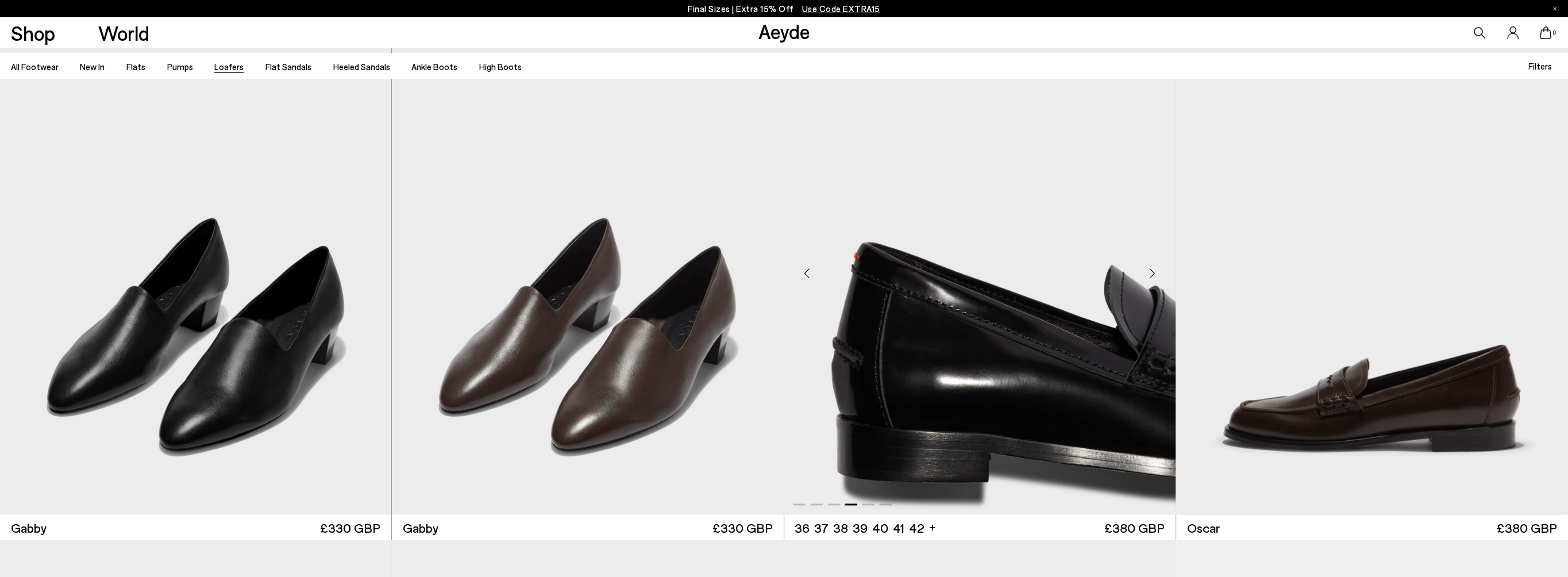
click at [1149, 271] on div "Next slide" at bounding box center [1152, 273] width 34 height 34
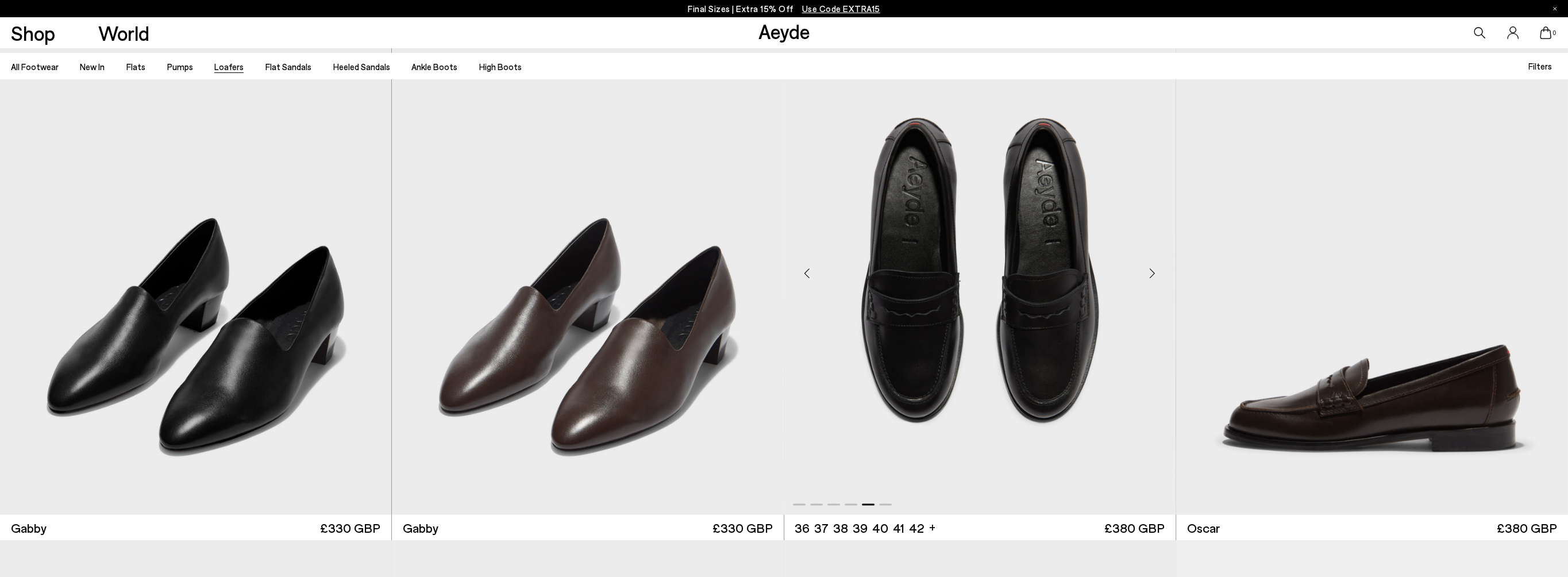
click at [1149, 272] on div "Next slide" at bounding box center [1152, 273] width 34 height 34
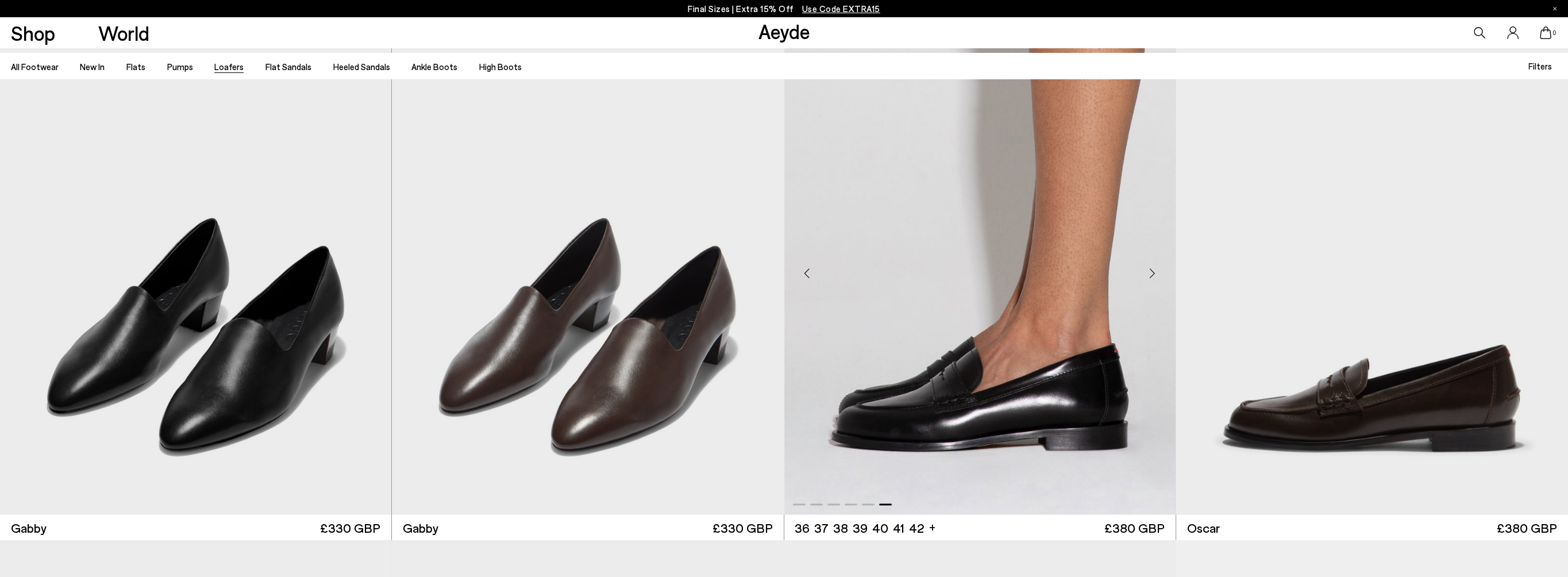
click at [1147, 277] on div "Next slide" at bounding box center [1152, 273] width 34 height 34
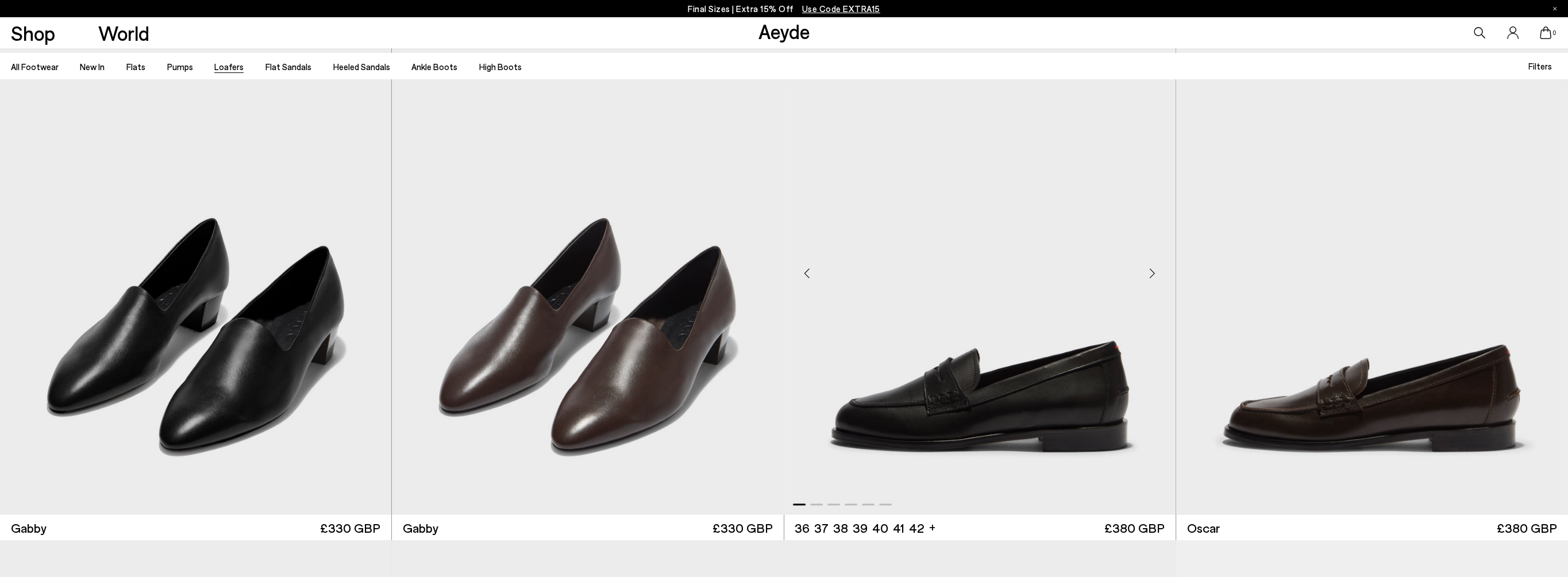
click at [1149, 276] on div "Next slide" at bounding box center [1152, 273] width 34 height 34
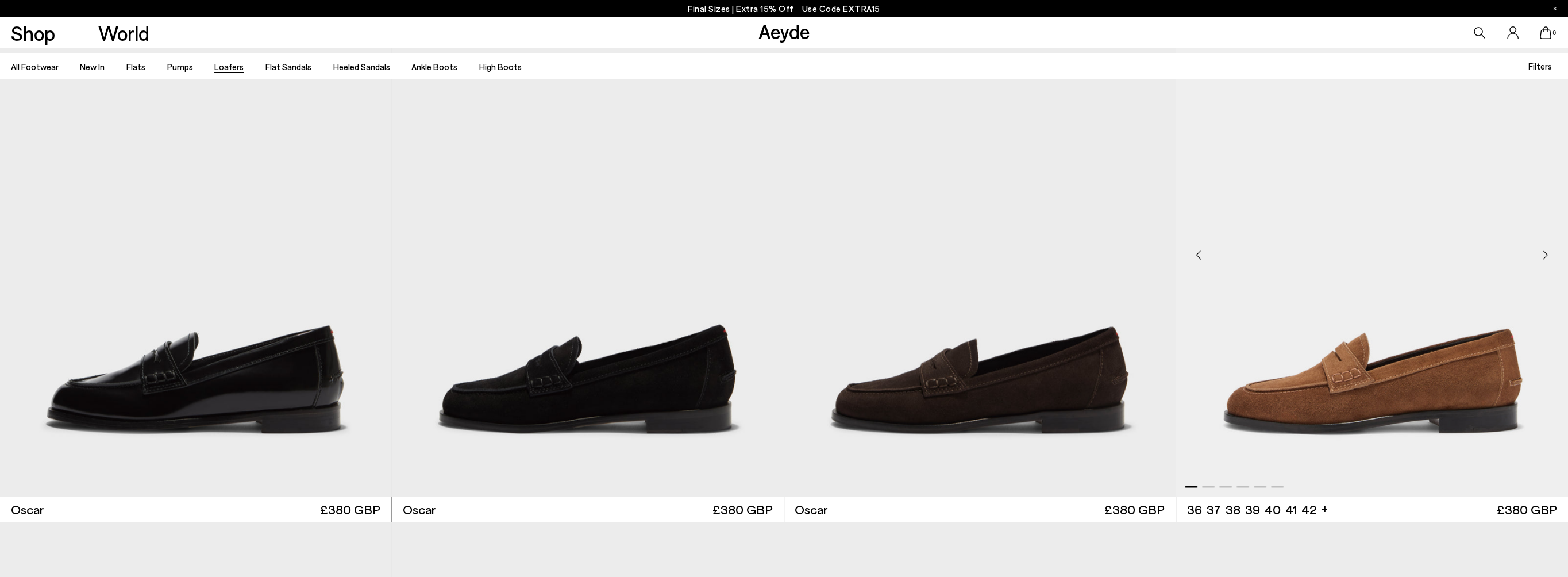
scroll to position [3218, 0]
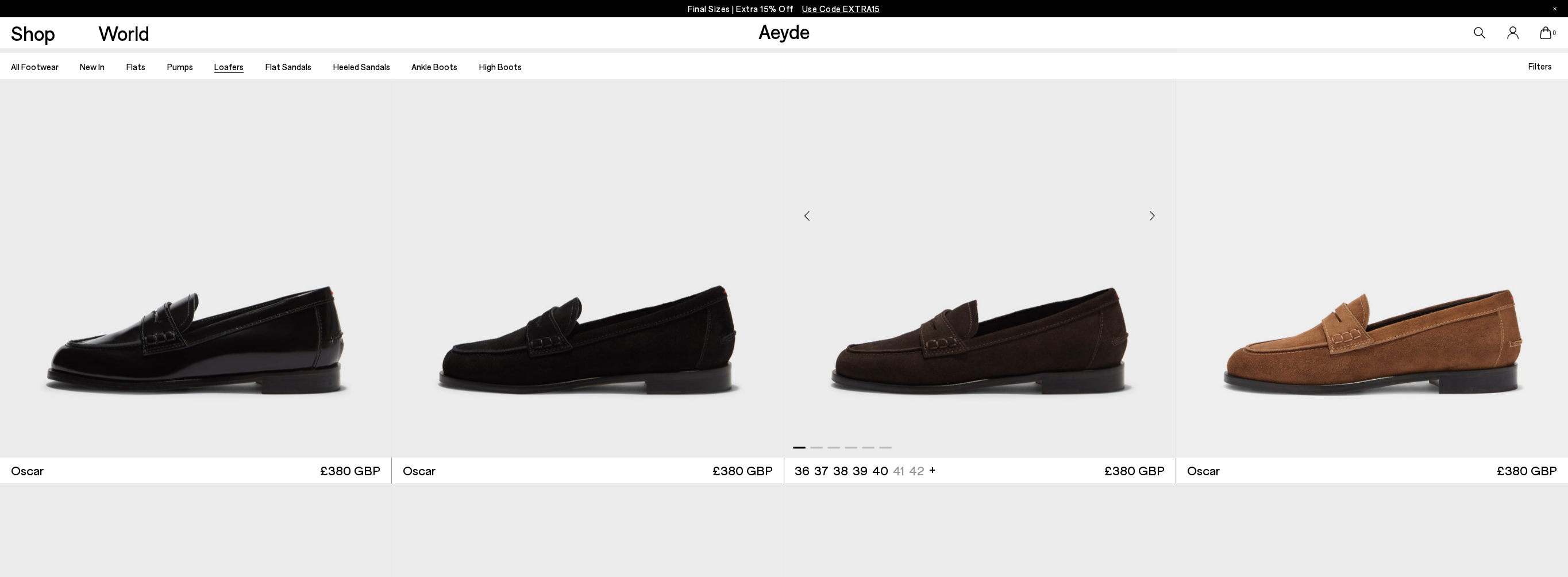
click at [1148, 213] on div "Next slide" at bounding box center [1152, 216] width 34 height 34
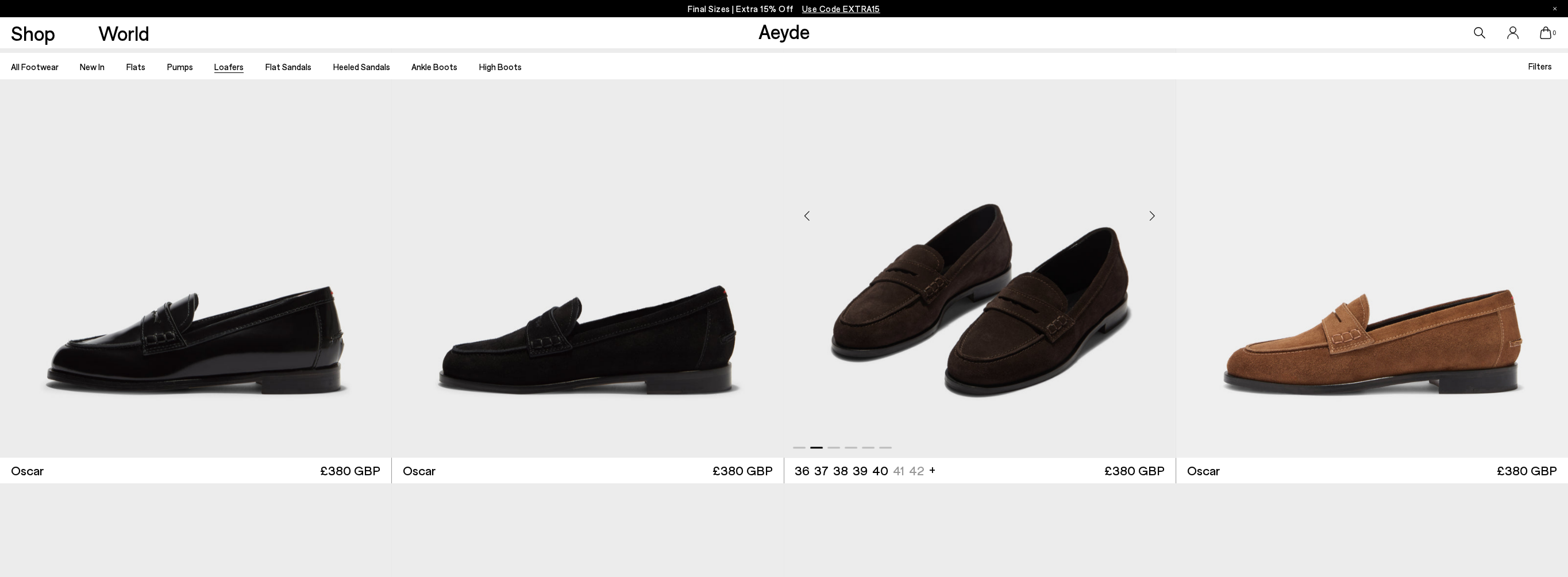
click at [1148, 213] on div "Next slide" at bounding box center [1152, 216] width 34 height 34
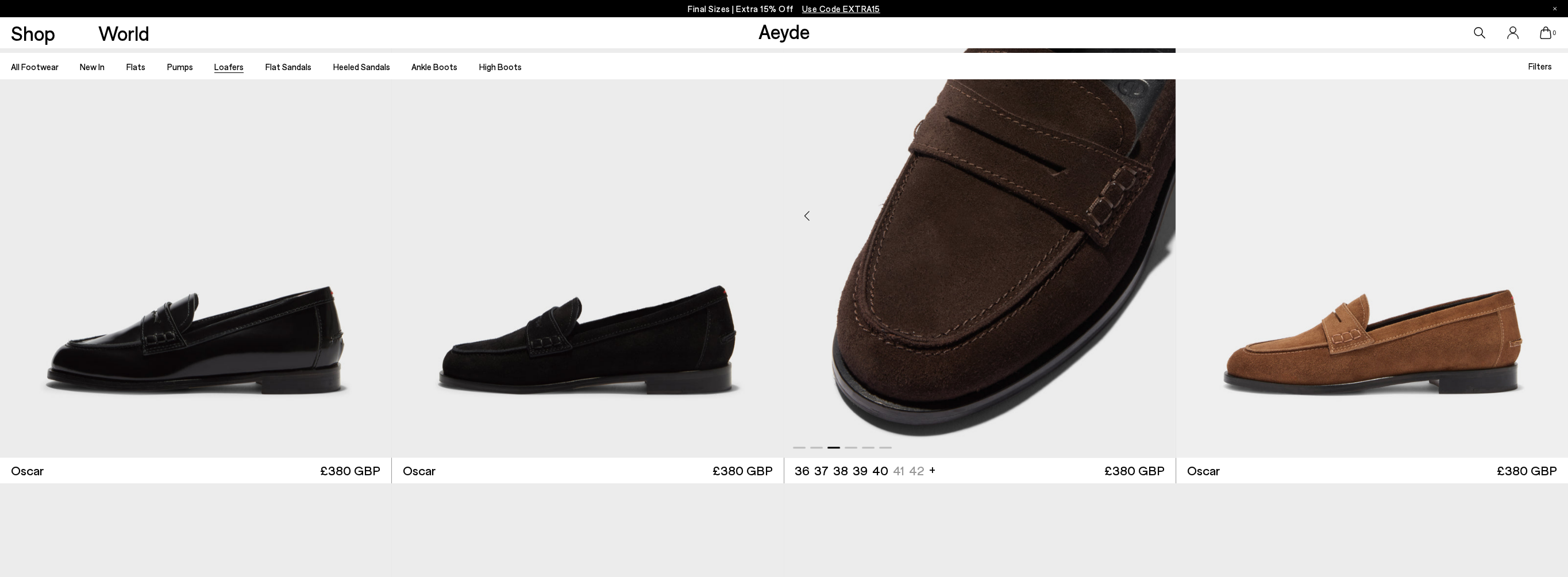
click at [1148, 213] on div "Next slide" at bounding box center [1152, 216] width 34 height 34
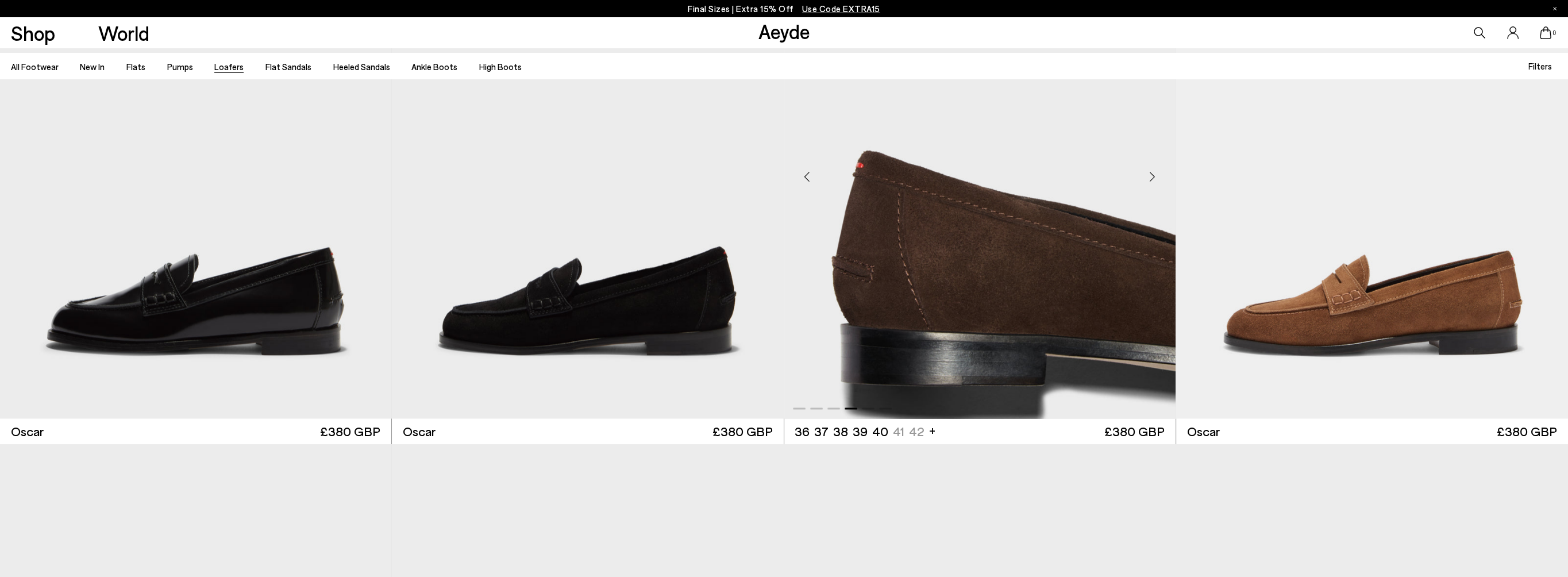
scroll to position [3276, 0]
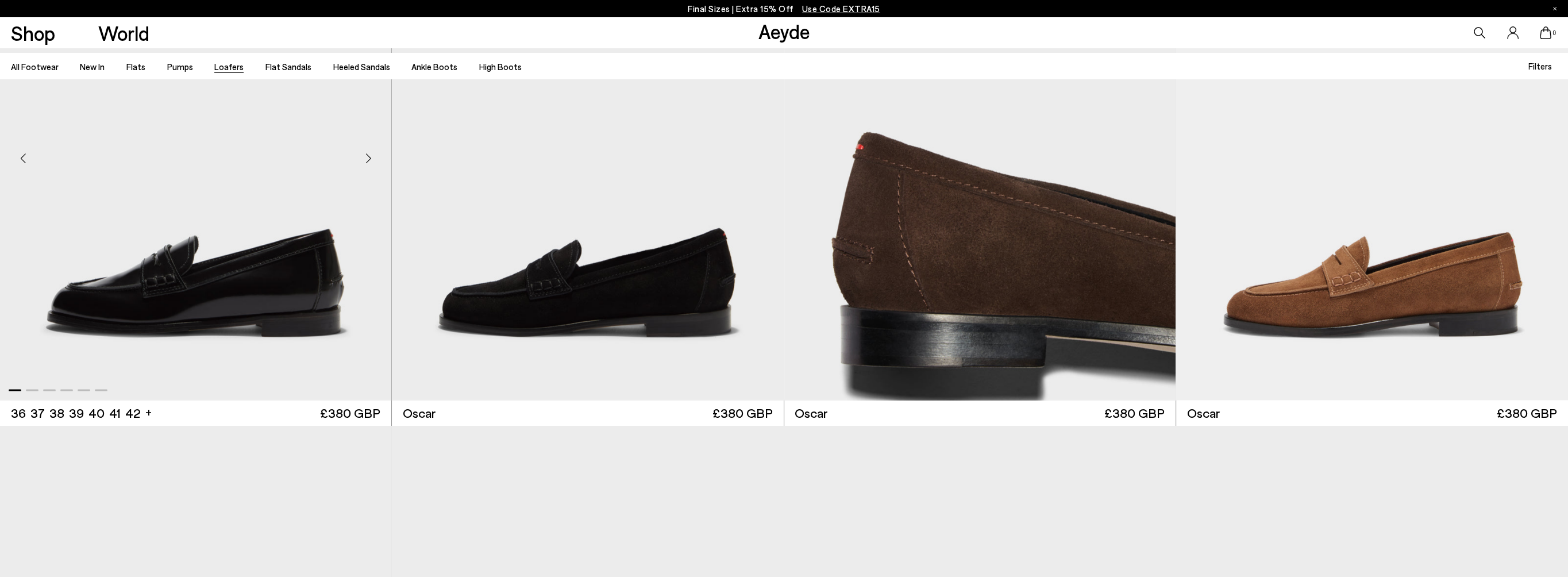
click at [370, 158] on div "Next slide" at bounding box center [368, 158] width 34 height 34
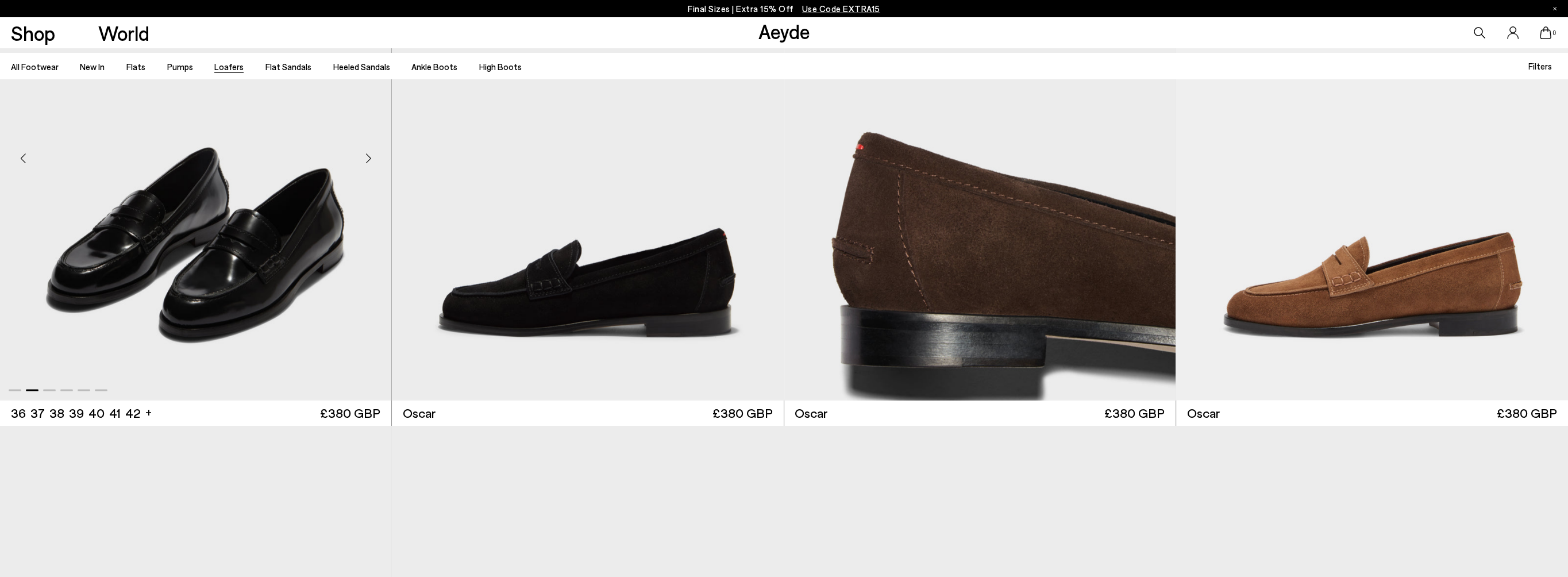
click at [370, 158] on div "Next slide" at bounding box center [368, 158] width 34 height 34
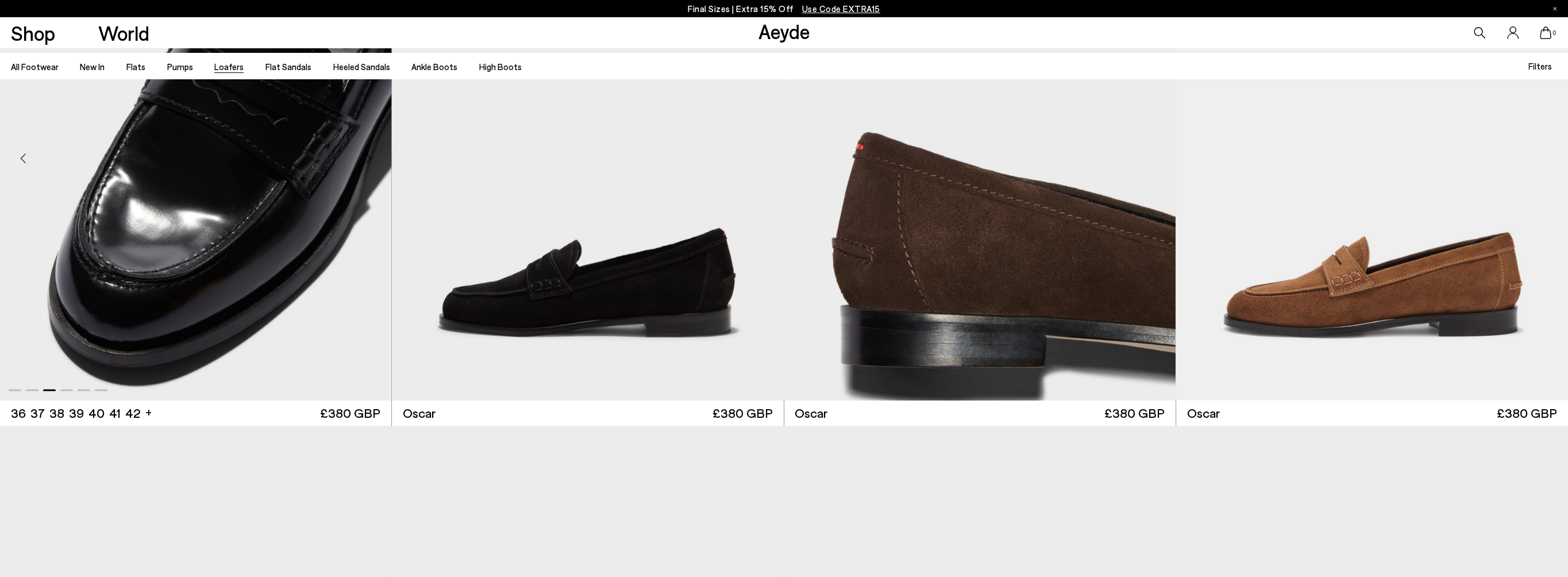
click at [370, 158] on div "Next slide" at bounding box center [368, 158] width 34 height 34
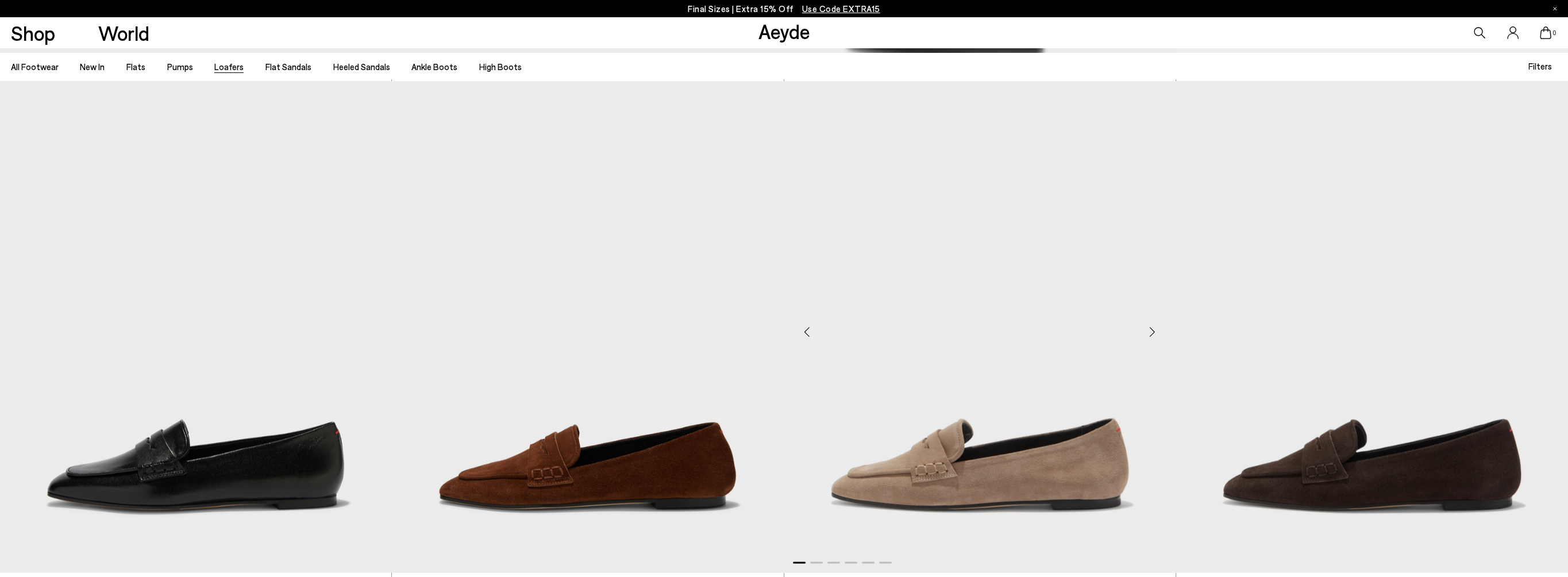
scroll to position [3736, 0]
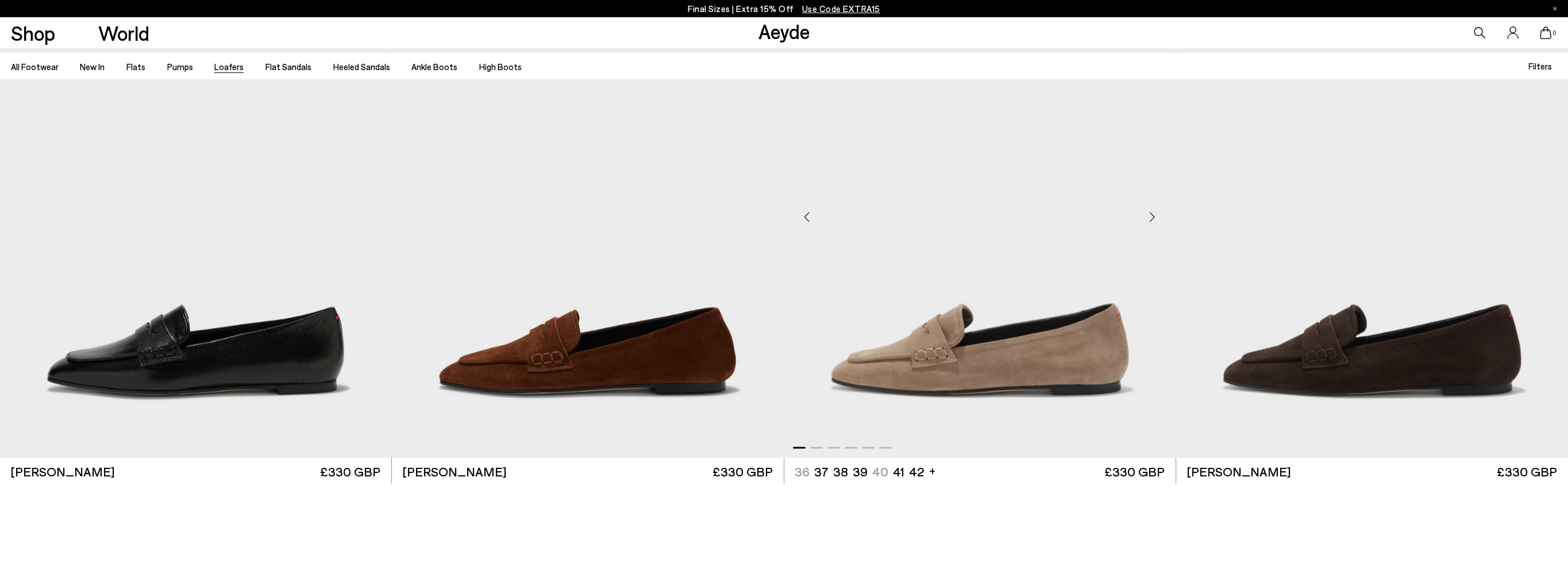
click at [1152, 218] on div "Next slide" at bounding box center [1152, 216] width 34 height 34
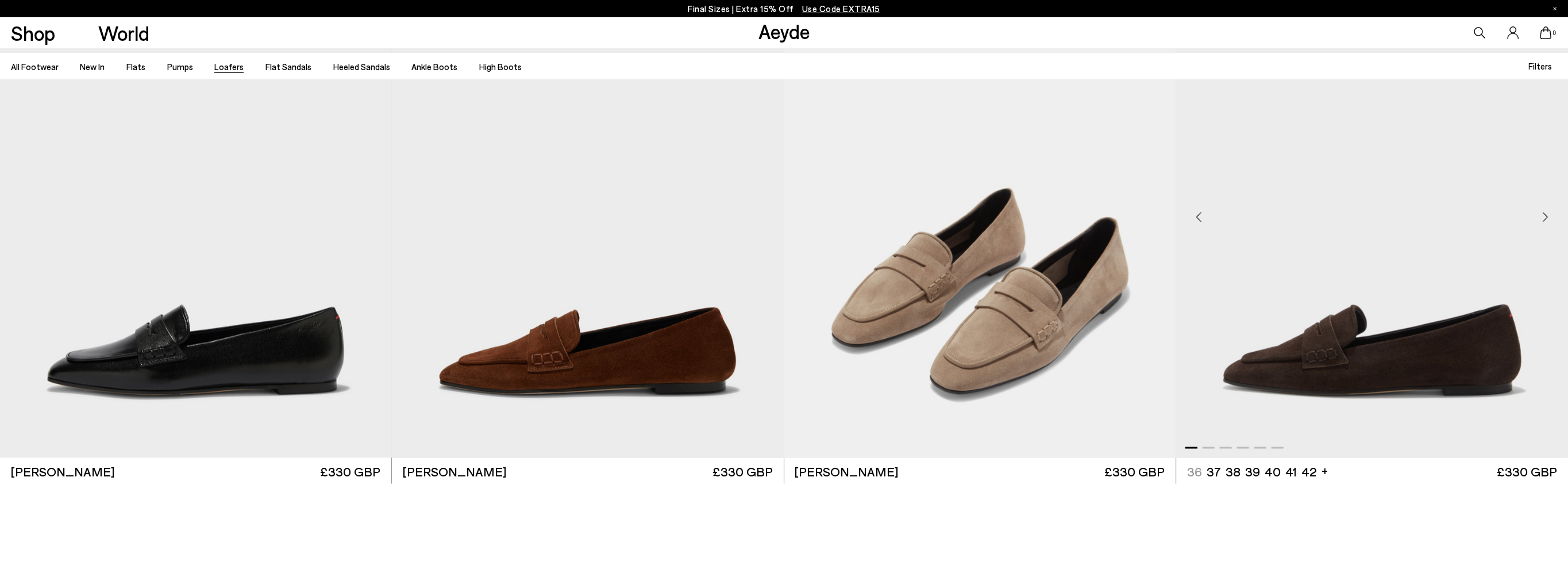
click at [1546, 219] on div "Next slide" at bounding box center [1545, 216] width 34 height 34
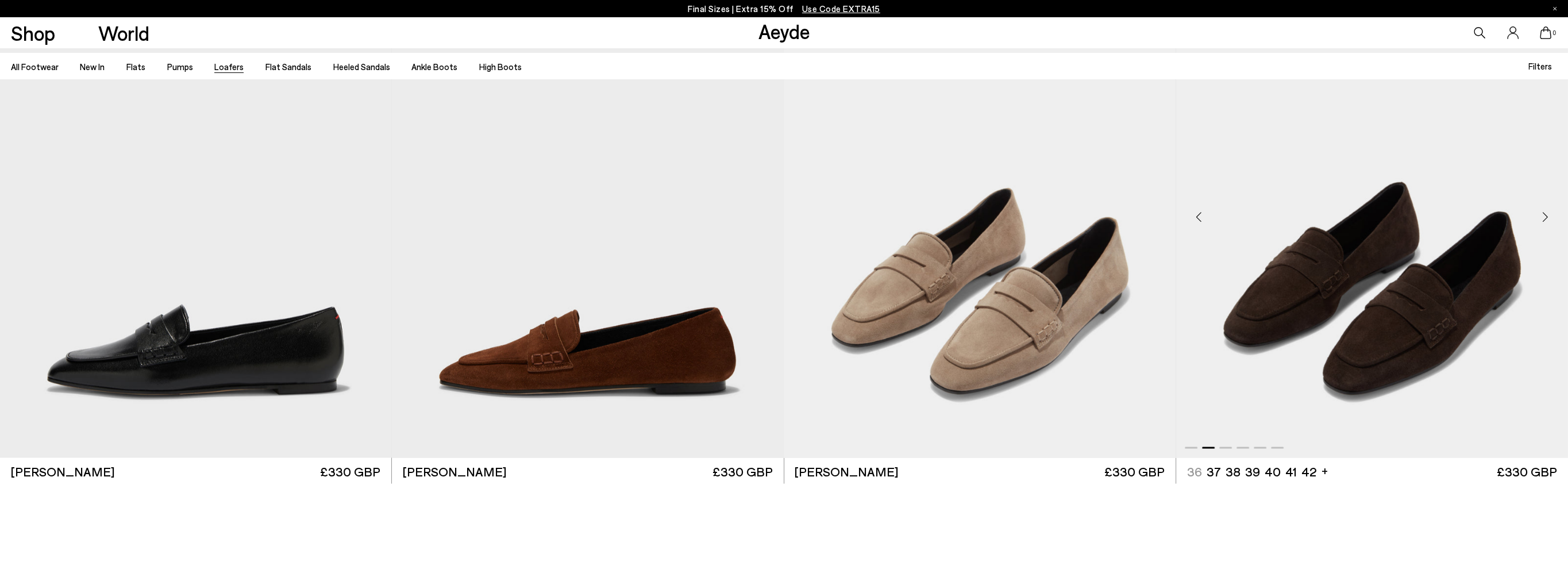
click at [1546, 219] on div "Next slide" at bounding box center [1545, 216] width 34 height 34
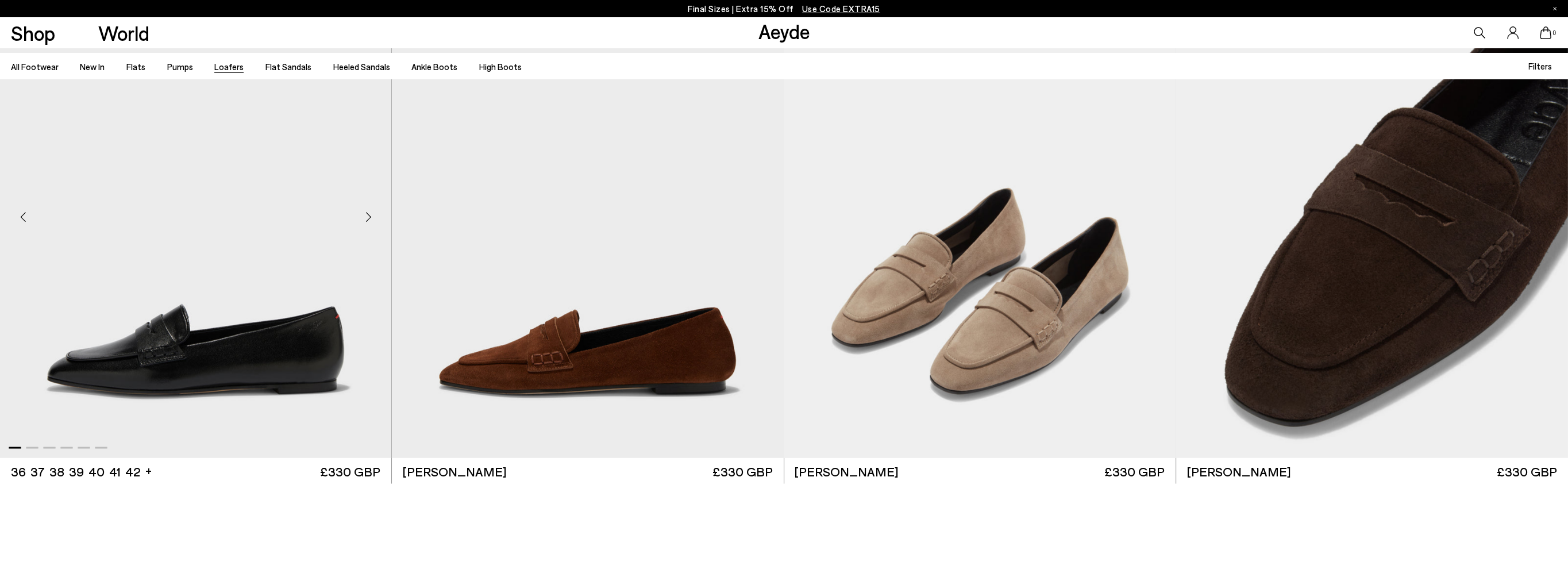
click at [367, 219] on div "Next slide" at bounding box center [368, 216] width 34 height 34
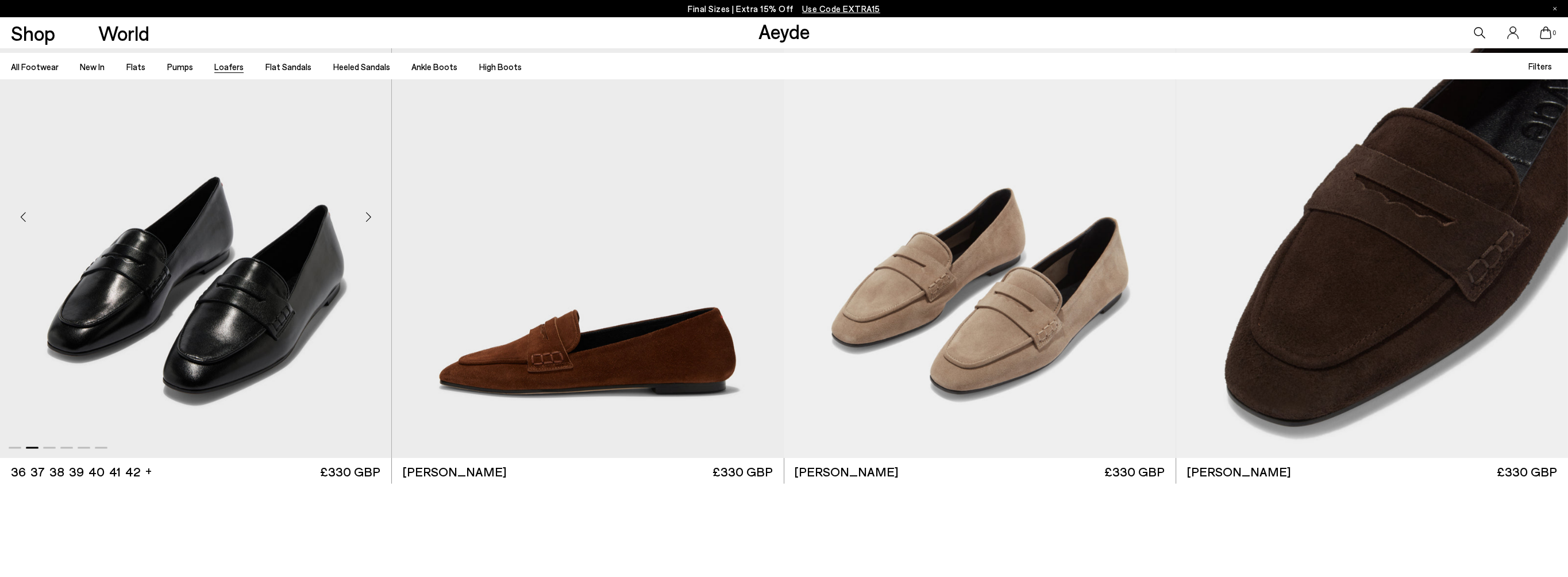
click at [367, 219] on div "Next slide" at bounding box center [368, 216] width 34 height 34
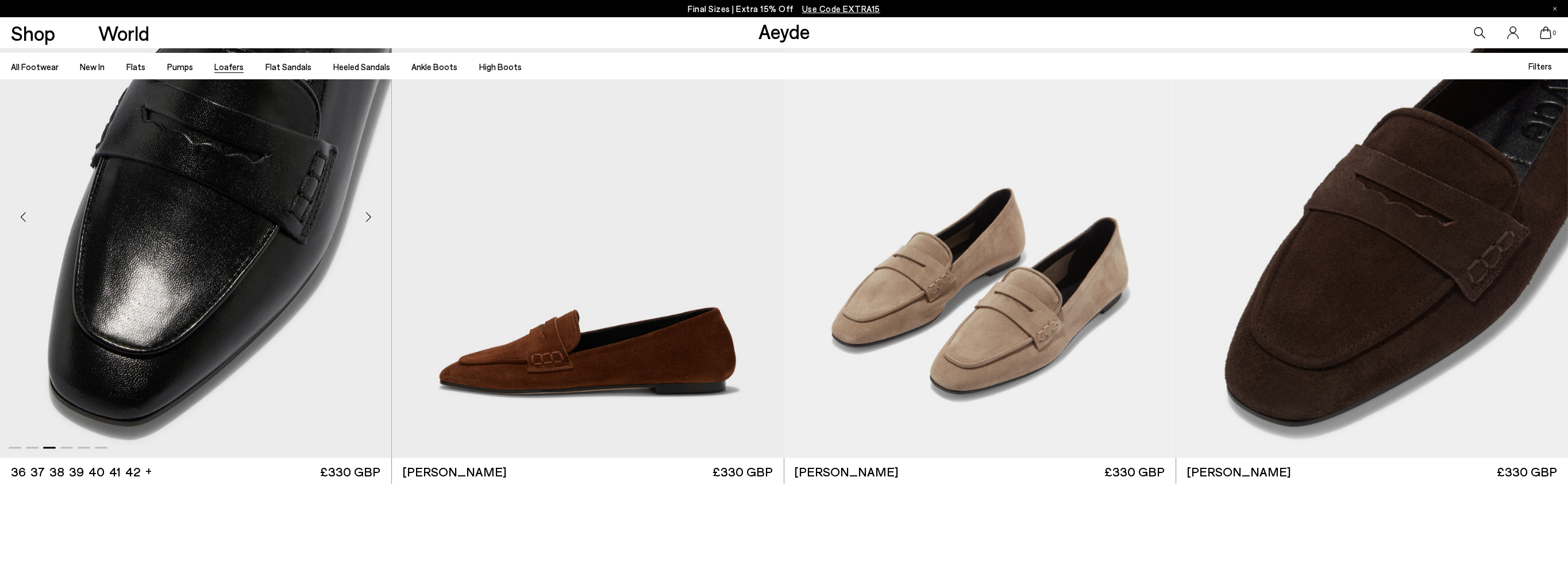
click at [367, 219] on div "Next slide" at bounding box center [368, 216] width 34 height 34
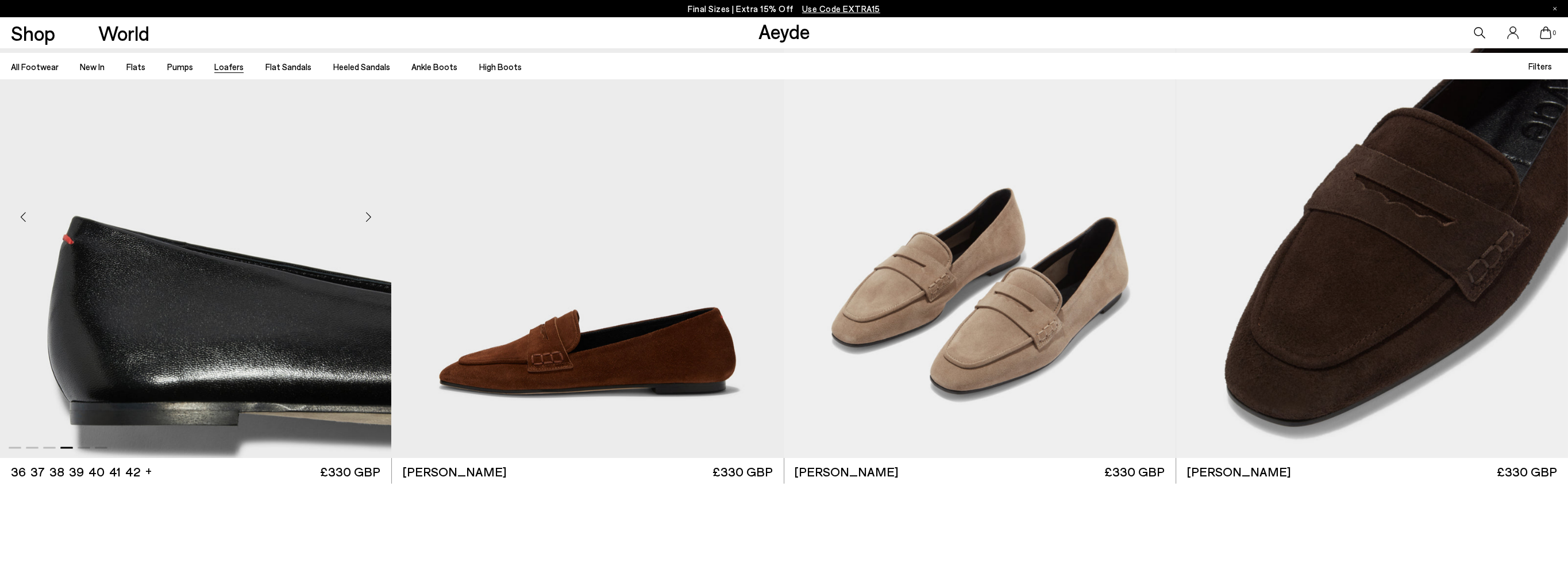
click at [367, 219] on div "Next slide" at bounding box center [368, 216] width 34 height 34
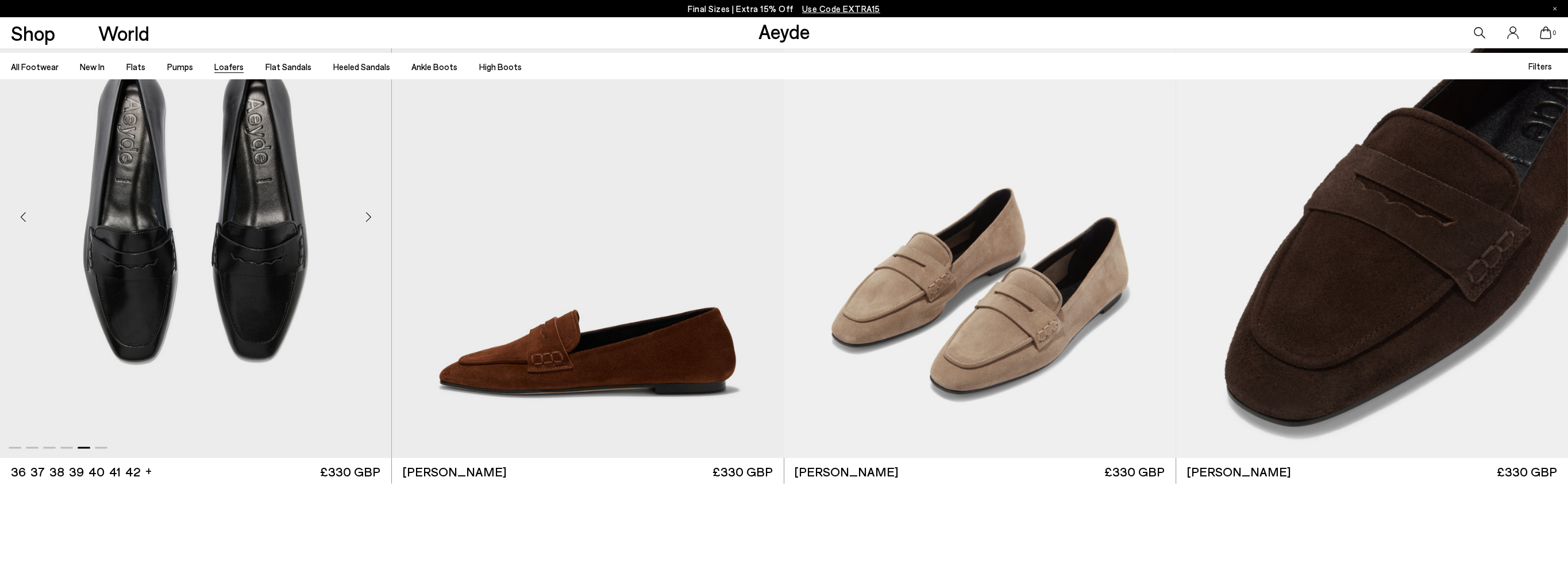
click at [367, 219] on div "Next slide" at bounding box center [368, 216] width 34 height 34
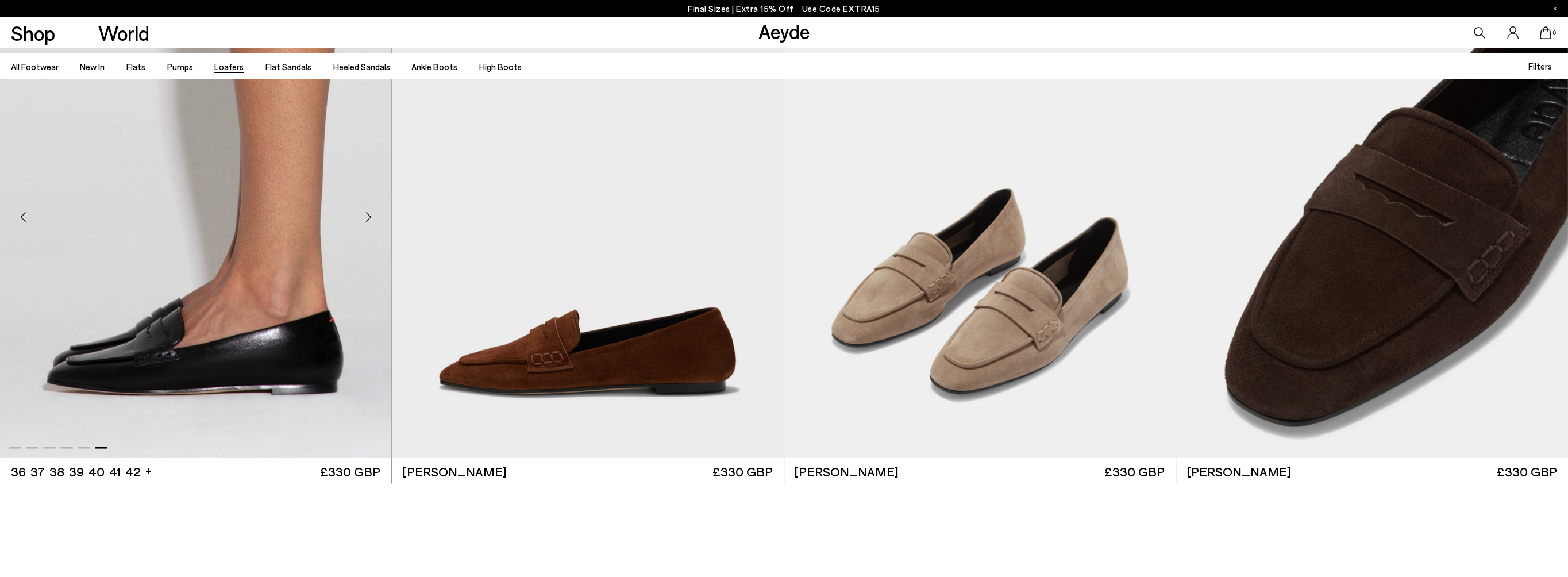
click at [367, 219] on div "Next slide" at bounding box center [368, 216] width 34 height 34
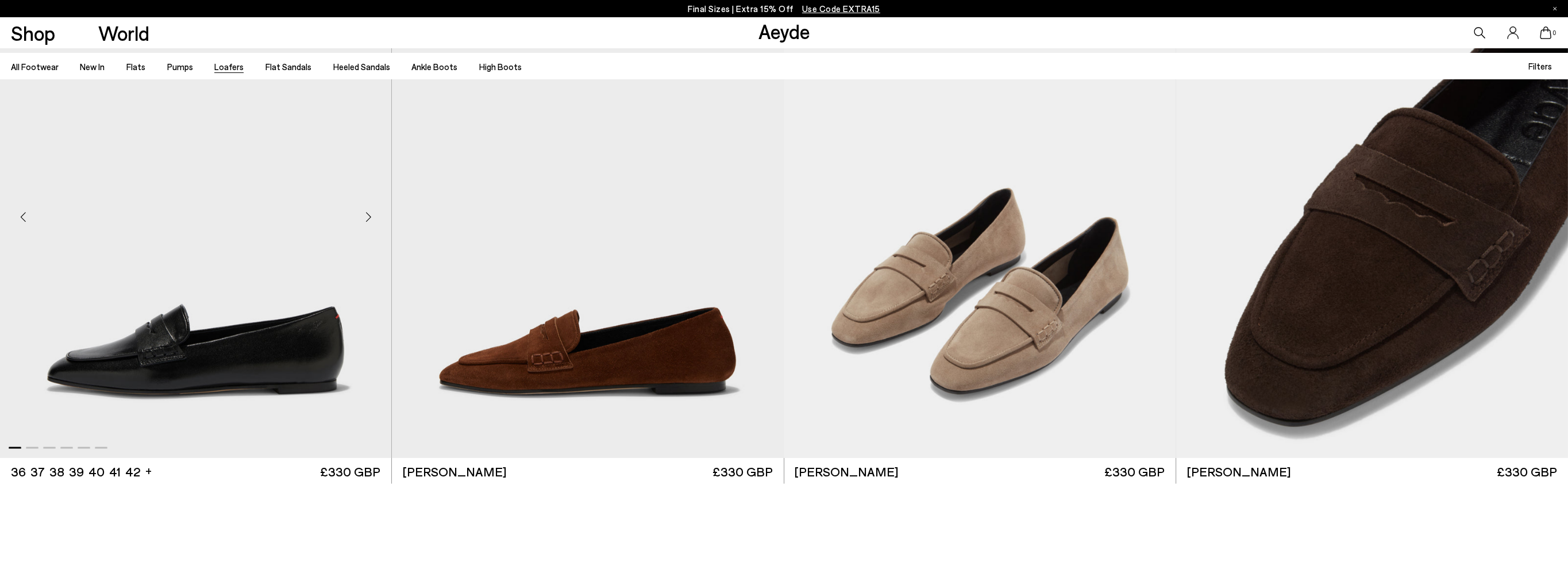
click at [367, 219] on div "Next slide" at bounding box center [368, 216] width 34 height 34
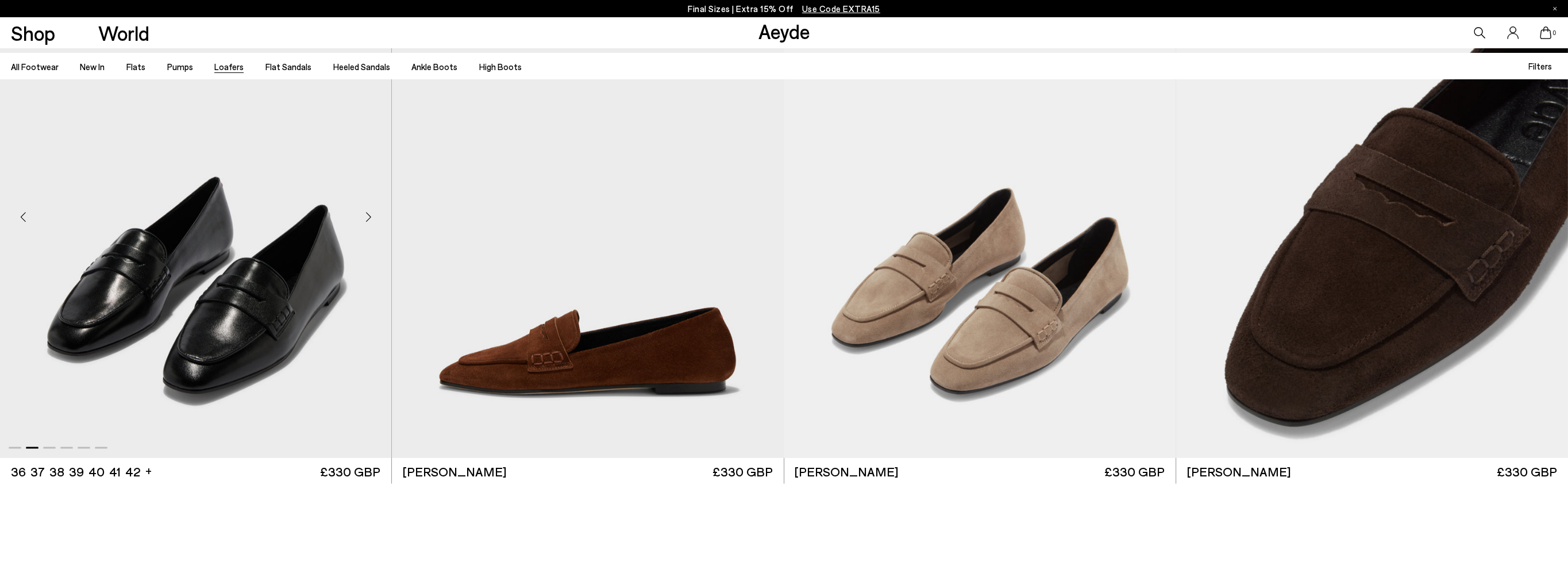
click at [367, 219] on div "Next slide" at bounding box center [368, 216] width 34 height 34
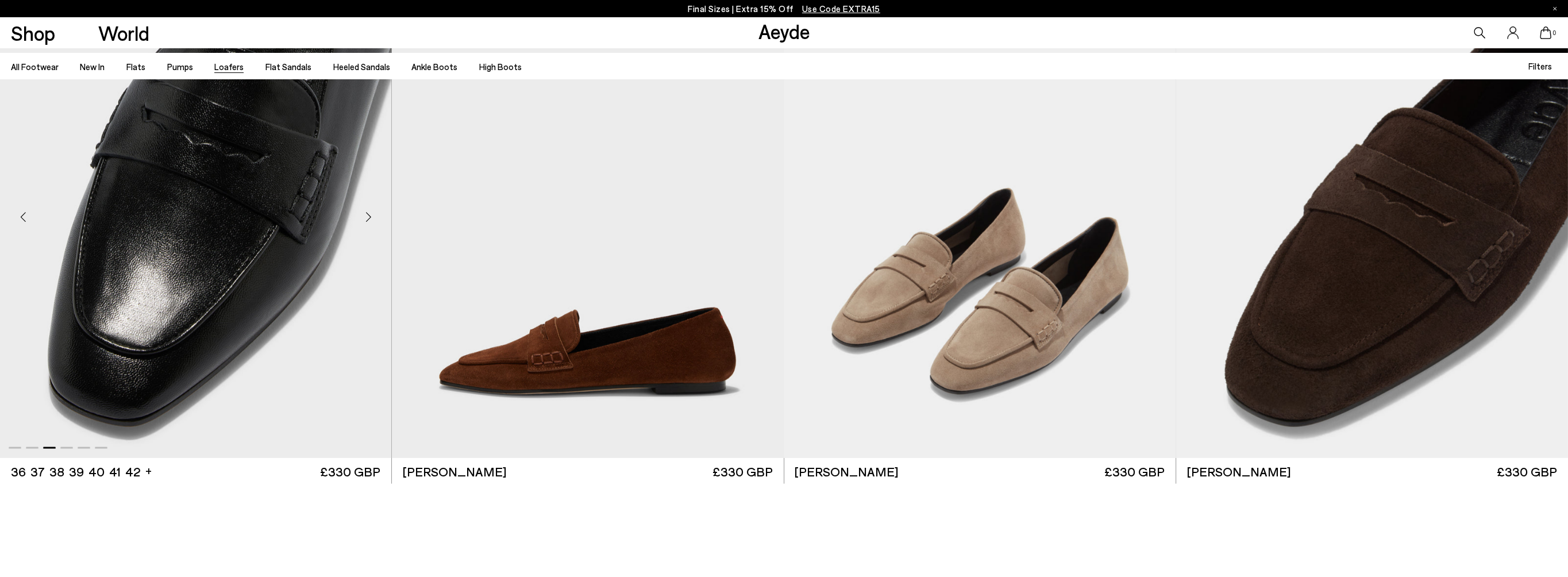
click at [367, 219] on div "Next slide" at bounding box center [368, 216] width 34 height 34
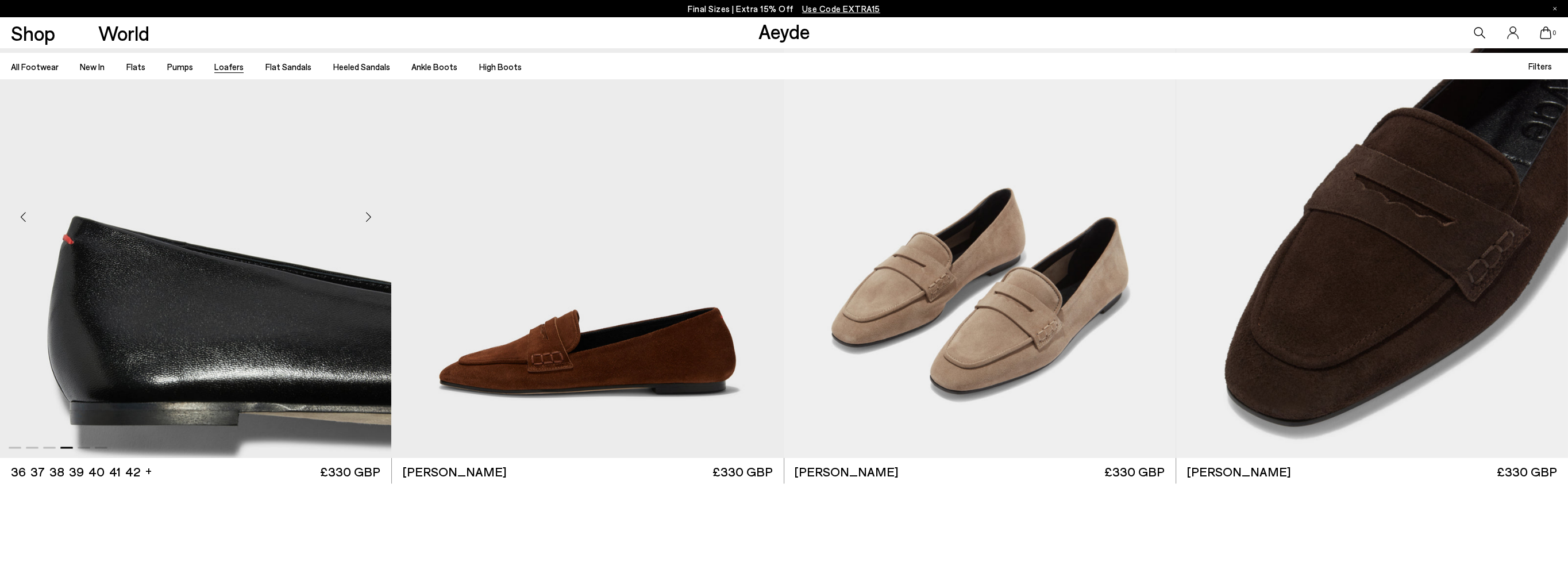
click at [367, 219] on div "Next slide" at bounding box center [368, 216] width 34 height 34
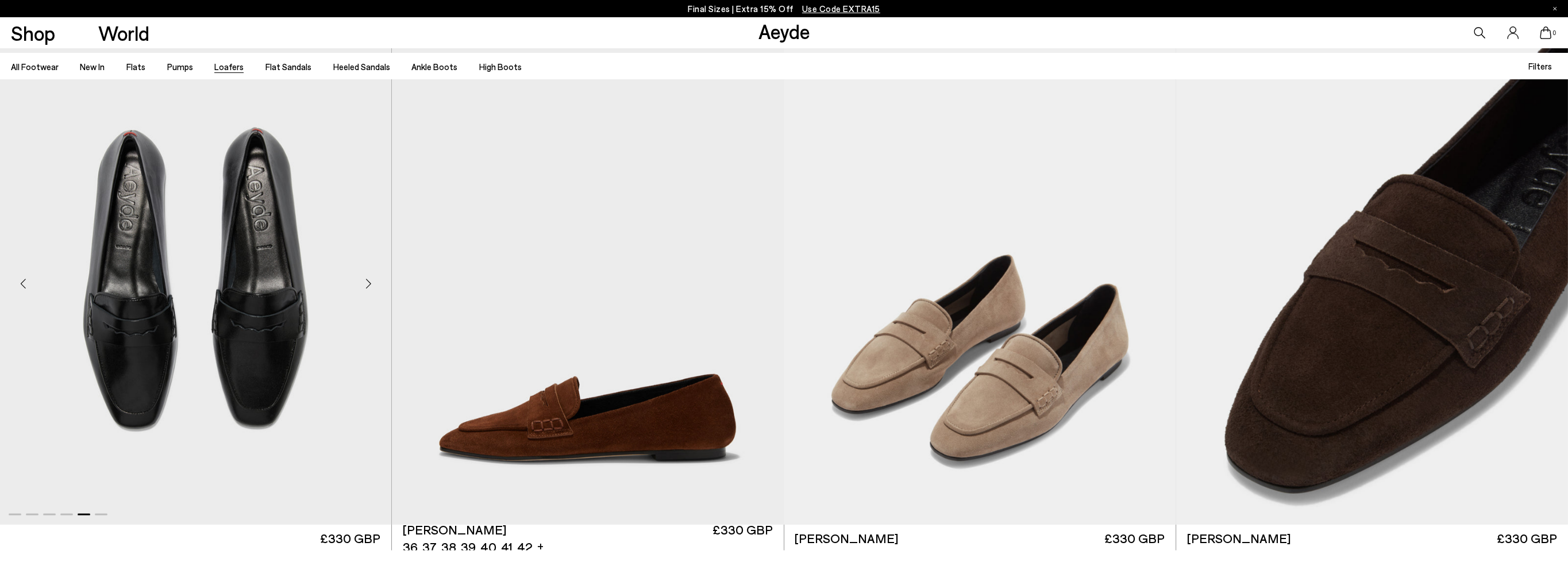
scroll to position [3620, 0]
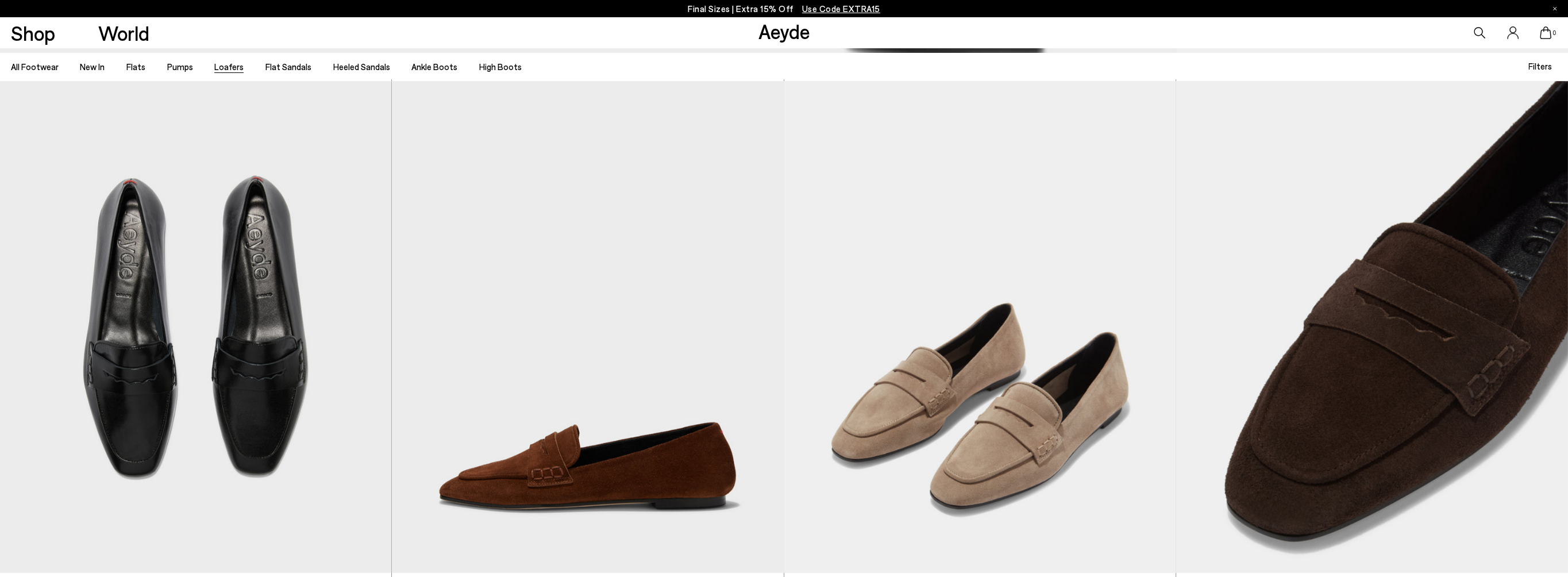
click at [1547, 69] on span "Filters" at bounding box center [1540, 66] width 24 height 11
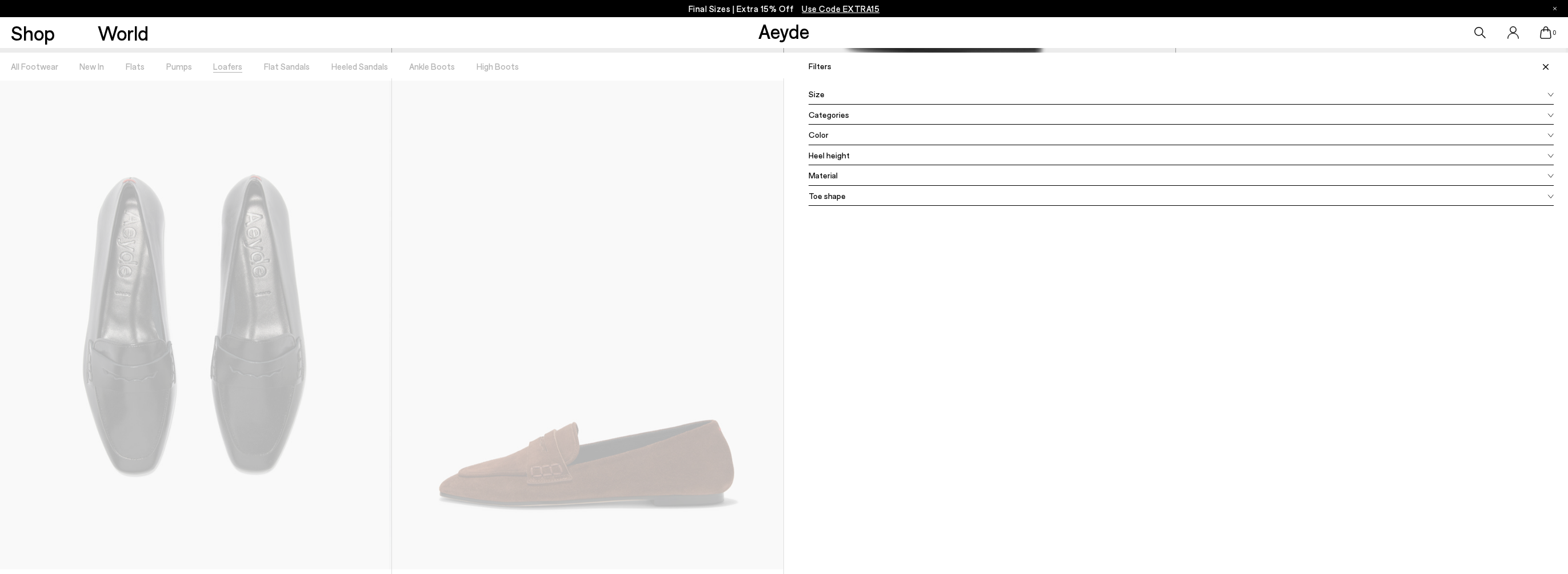
click at [1547, 117] on icon at bounding box center [1550, 115] width 7 height 5
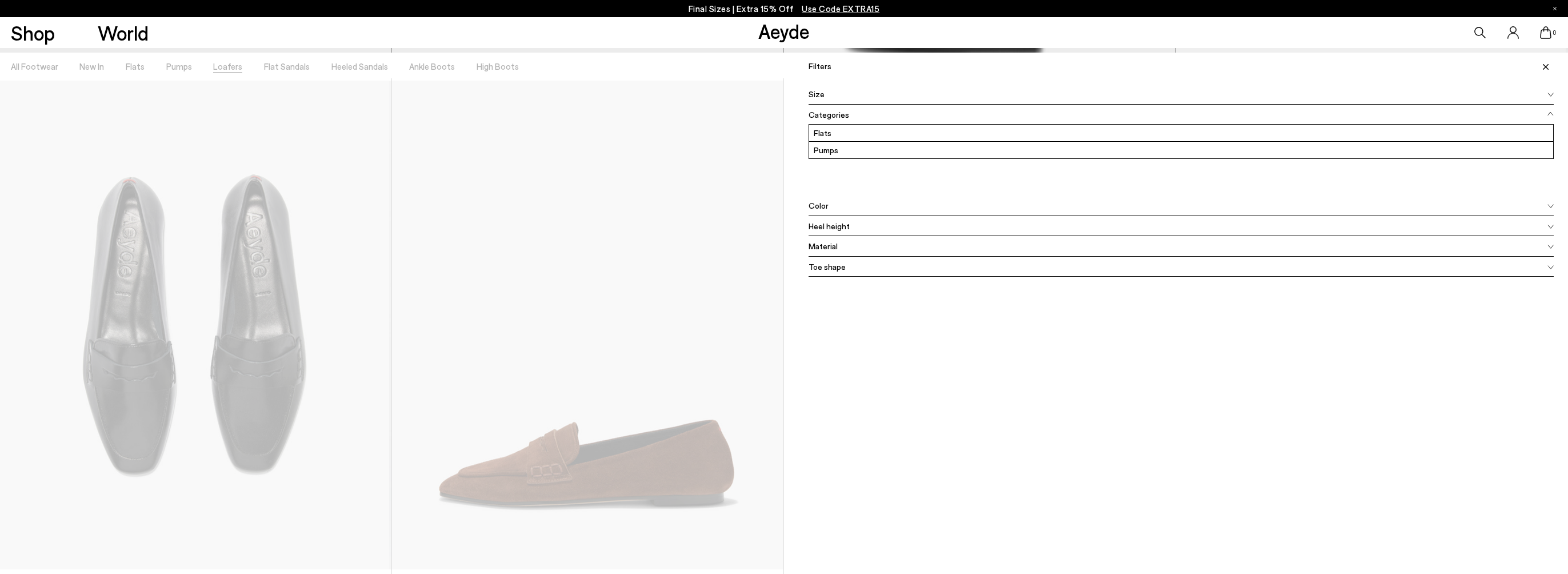
click at [1548, 269] on icon at bounding box center [1550, 267] width 5 height 3
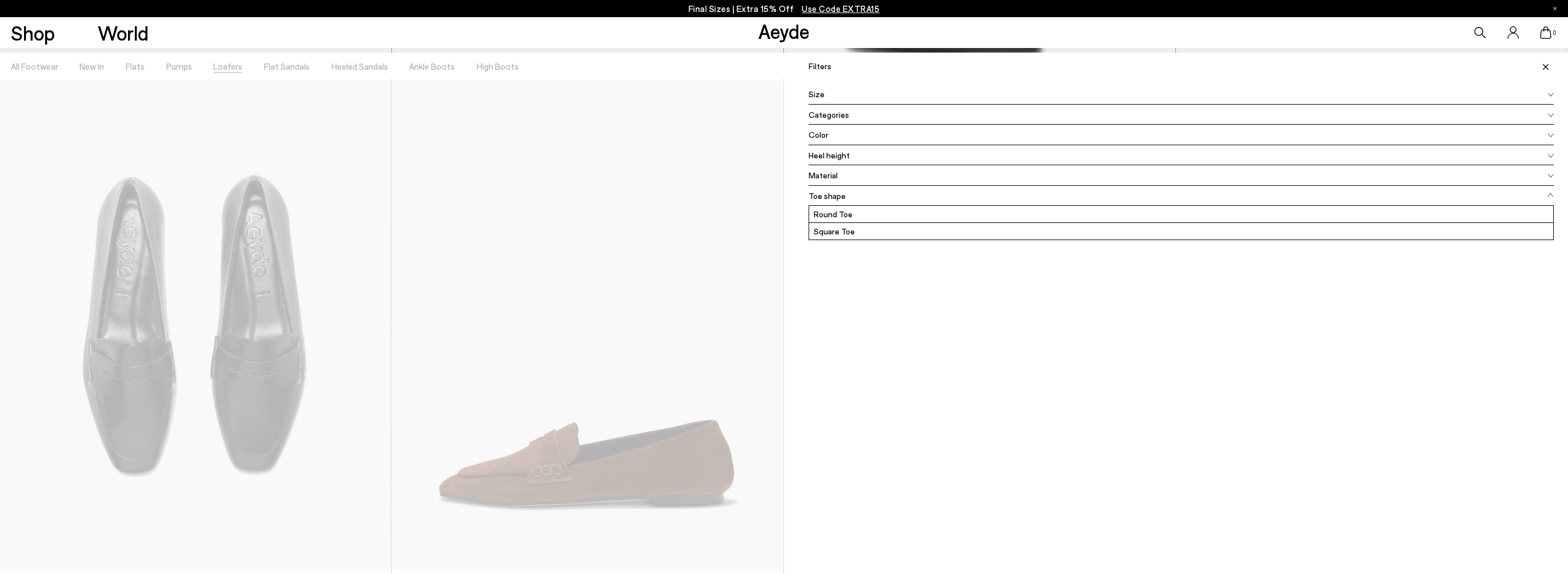
click at [622, 222] on div at bounding box center [392, 340] width 784 height 574
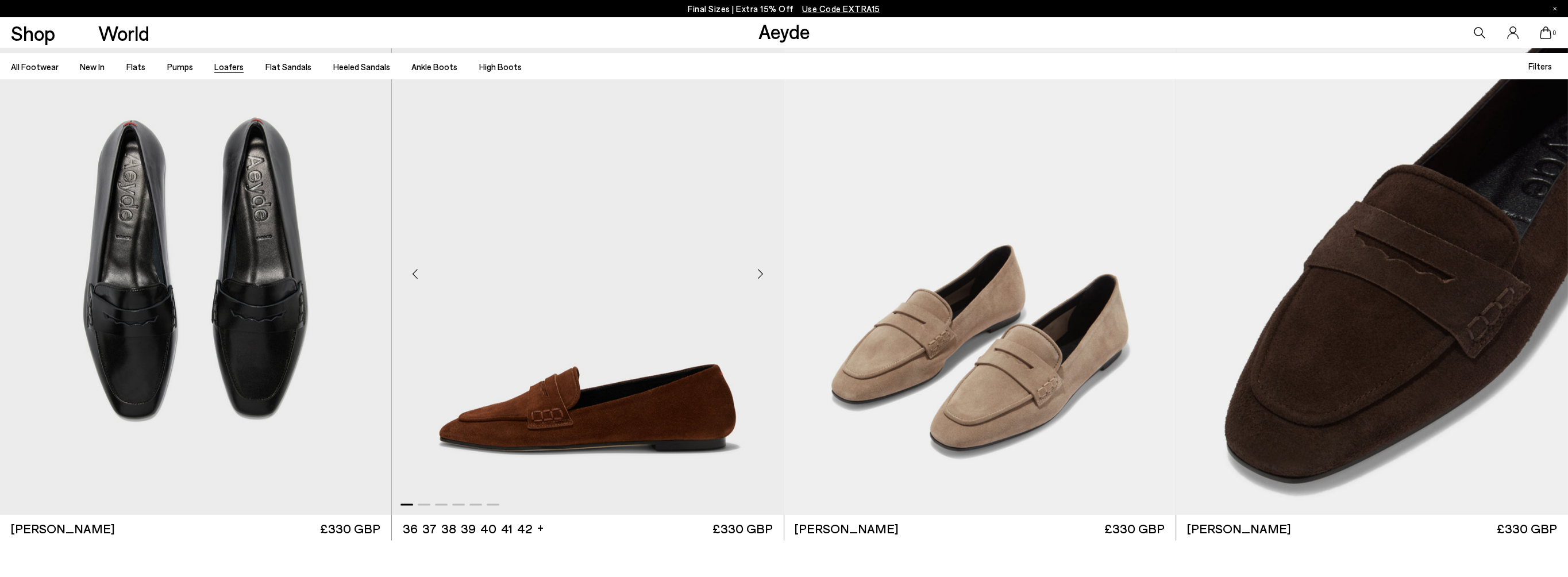
scroll to position [3679, 0]
click at [760, 271] on div "Next slide" at bounding box center [760, 273] width 34 height 34
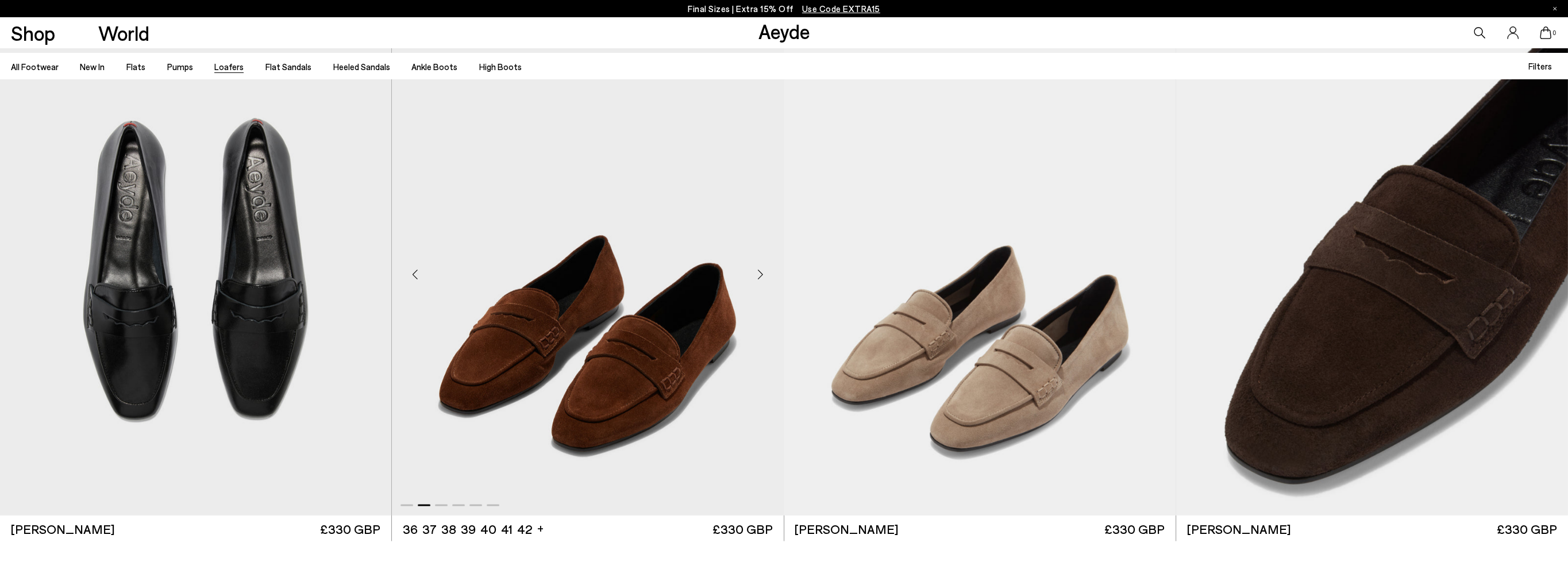
click at [760, 271] on div "Next slide" at bounding box center [760, 273] width 34 height 34
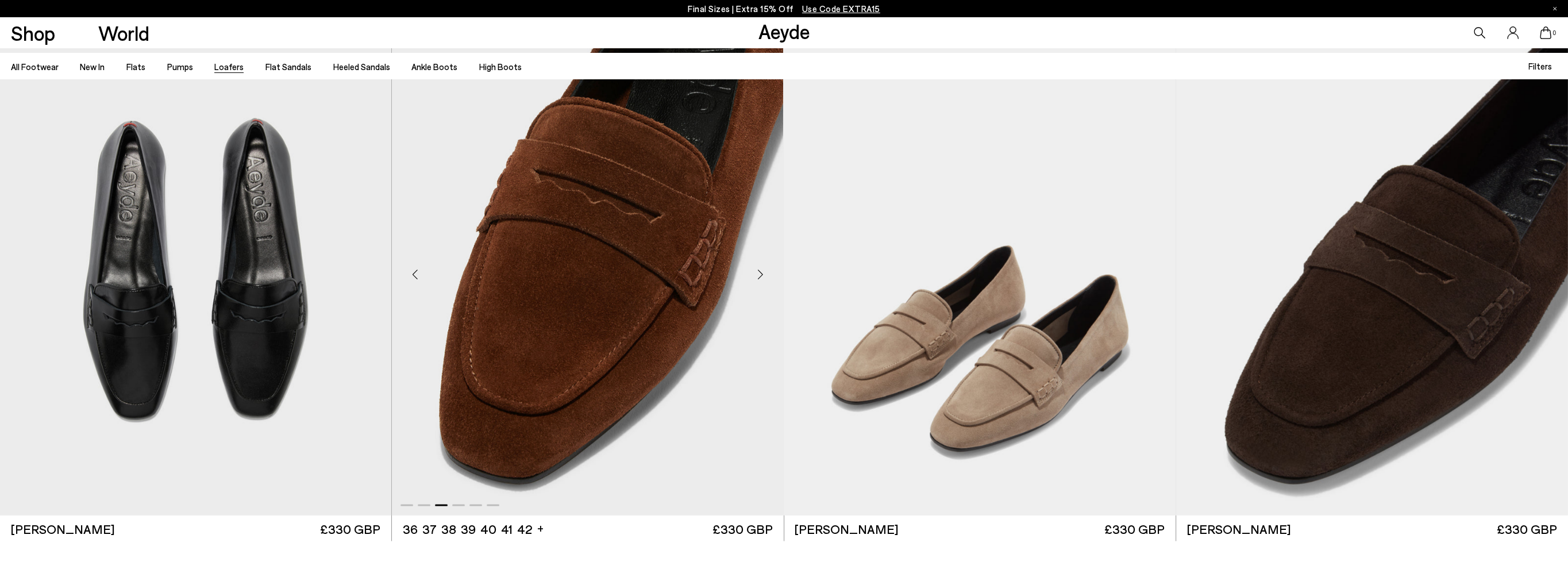
click at [760, 271] on div "Next slide" at bounding box center [760, 273] width 34 height 34
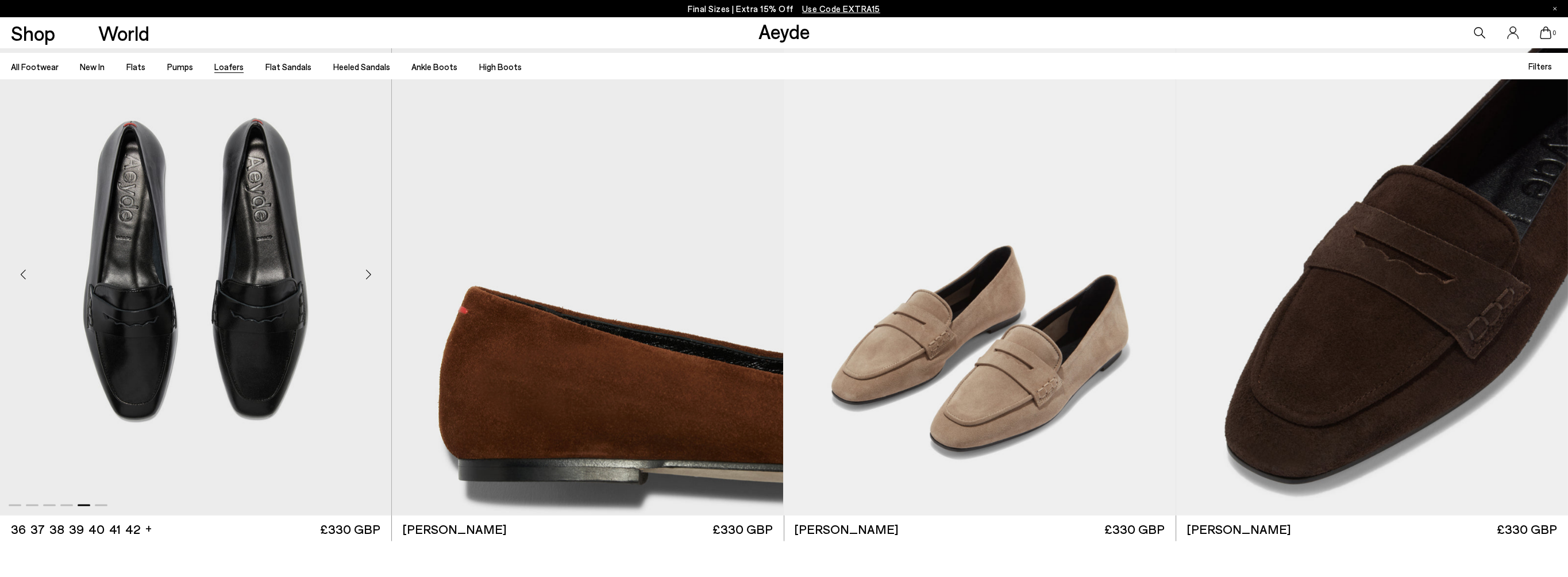
click at [367, 273] on div "Next slide" at bounding box center [368, 273] width 34 height 34
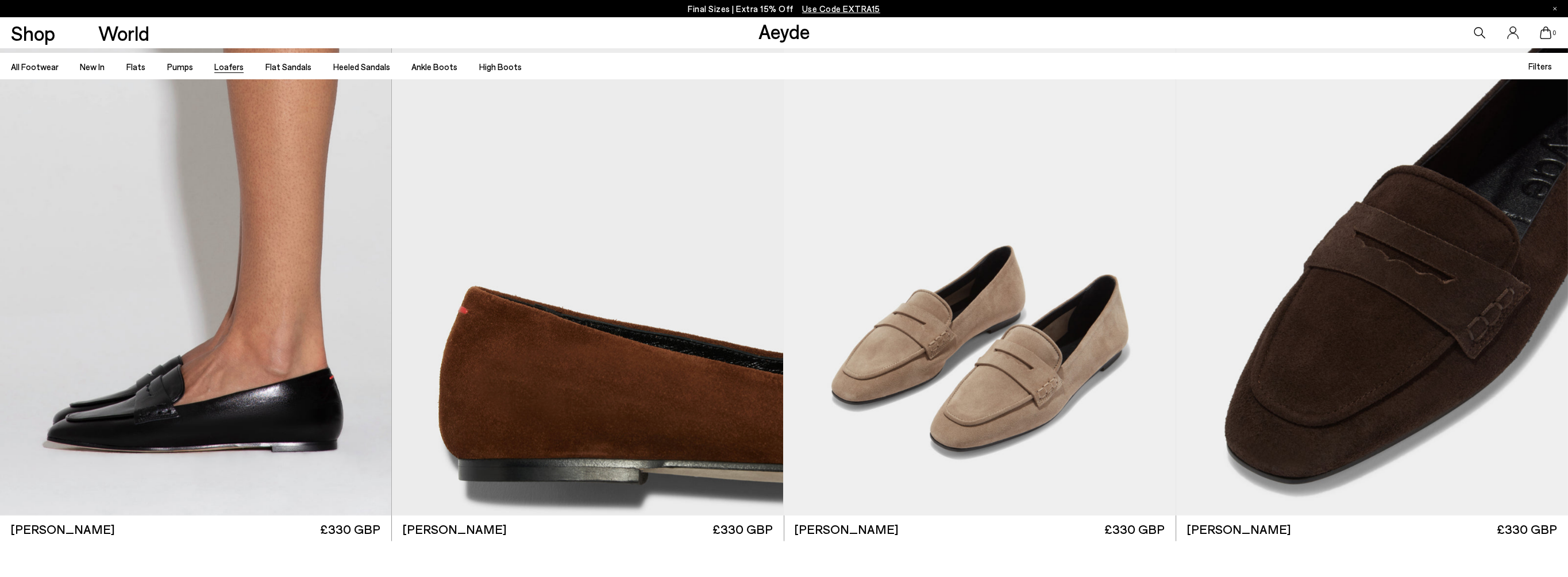
scroll to position [3736, 0]
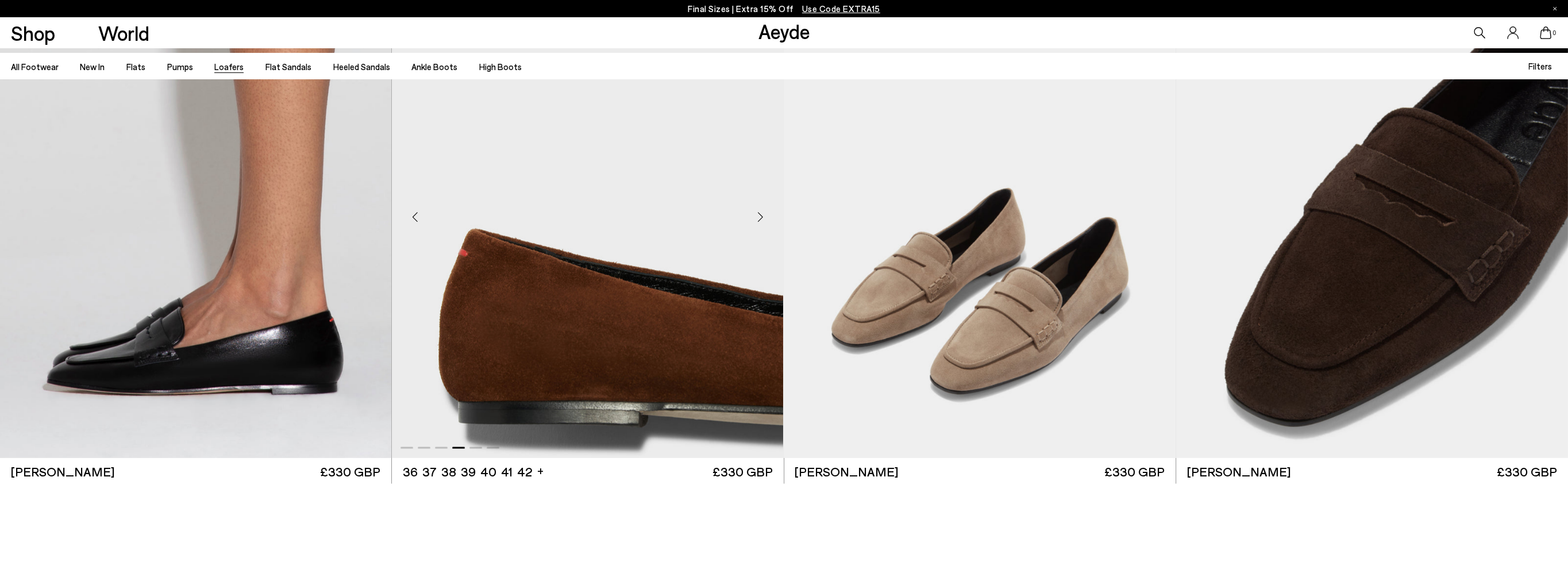
click at [760, 217] on div "Next slide" at bounding box center [760, 216] width 34 height 34
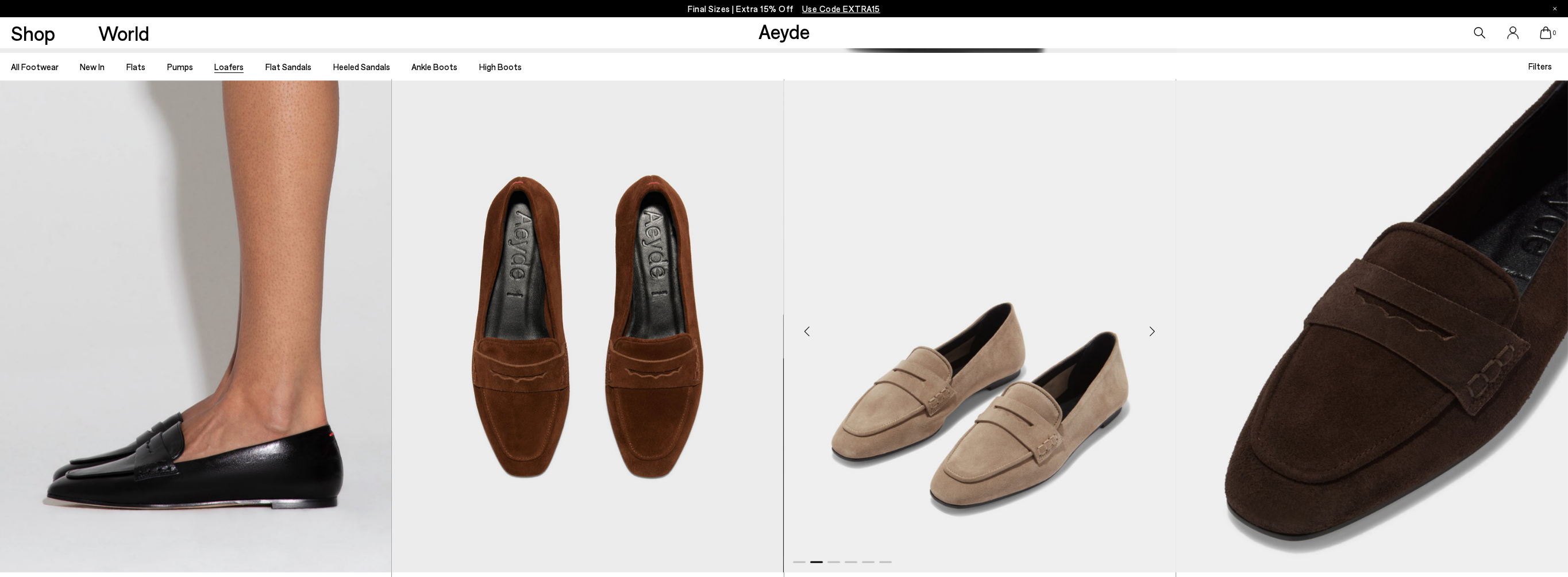
scroll to position [3620, 0]
click at [1149, 326] on div "Next slide" at bounding box center [1152, 331] width 34 height 34
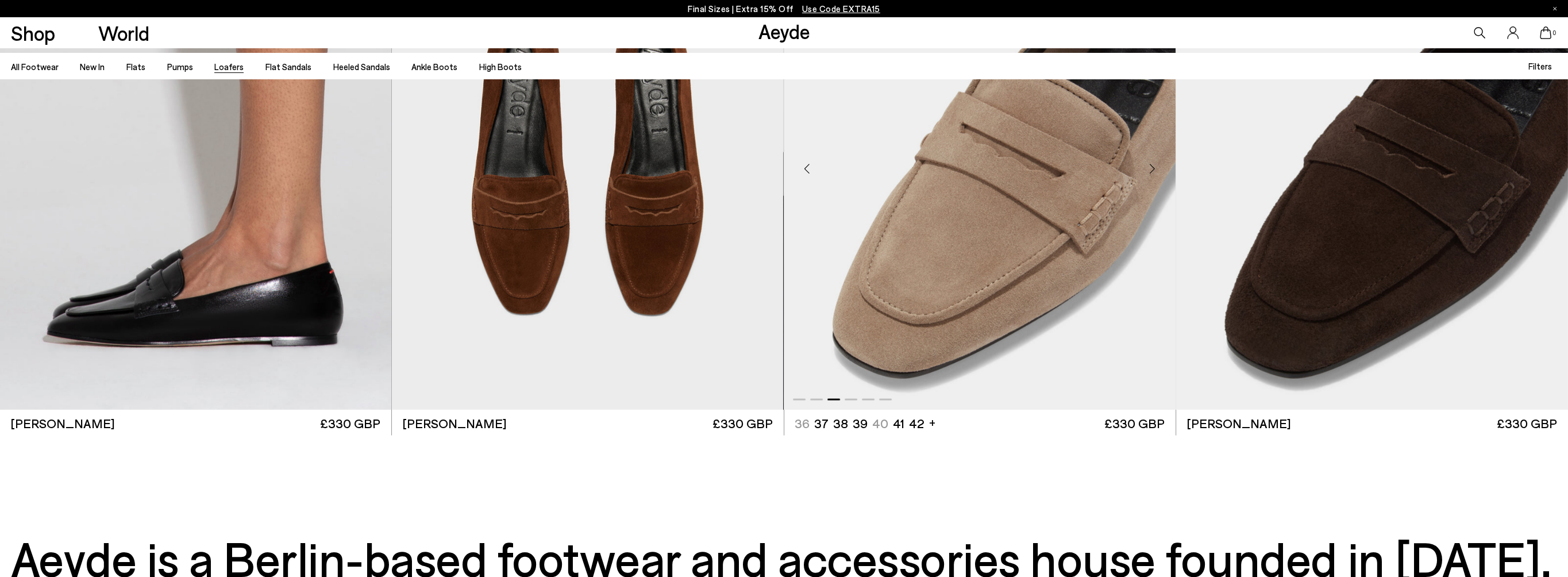
scroll to position [3851, 0]
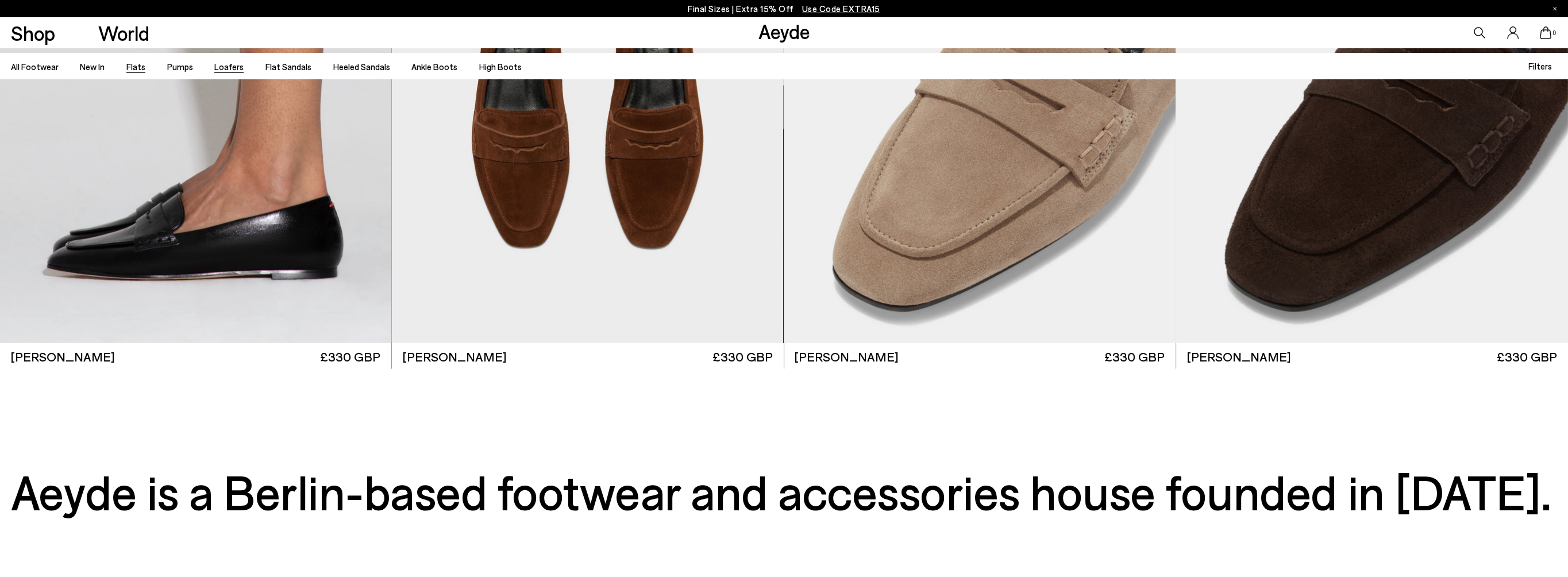
click at [132, 69] on link "Flats" at bounding box center [136, 67] width 19 height 11
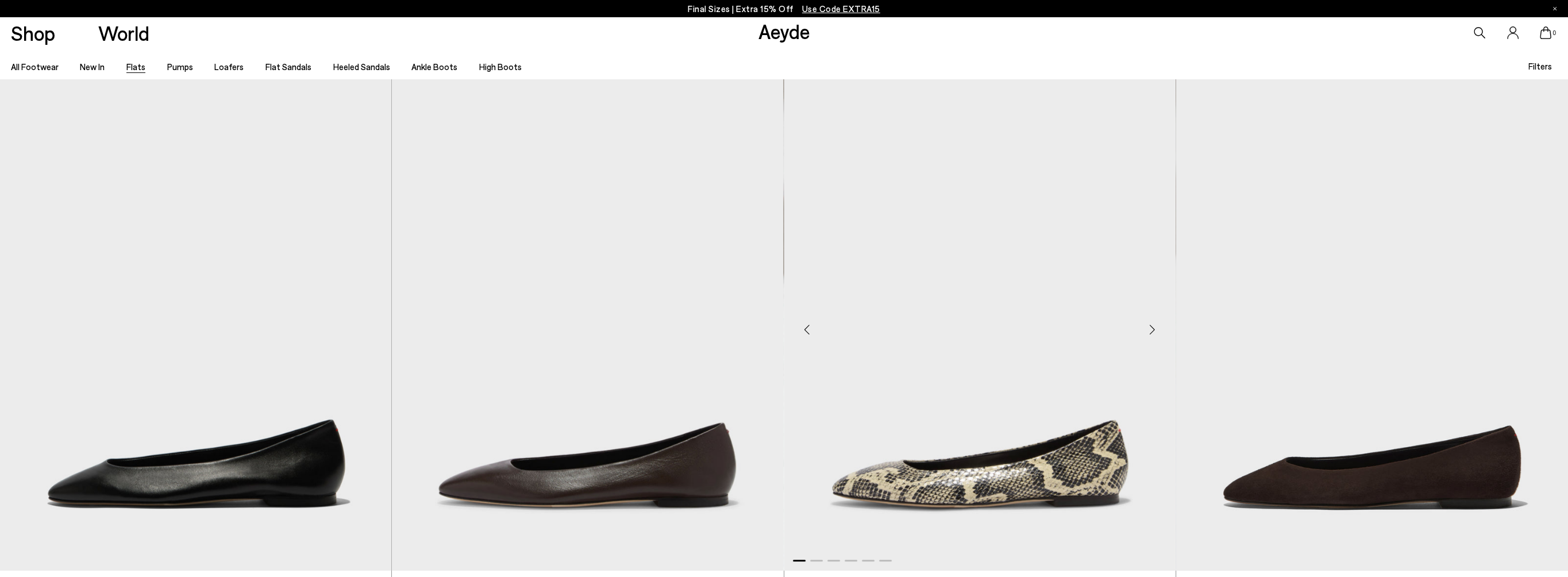
click at [1152, 327] on div "Next slide" at bounding box center [1152, 329] width 34 height 34
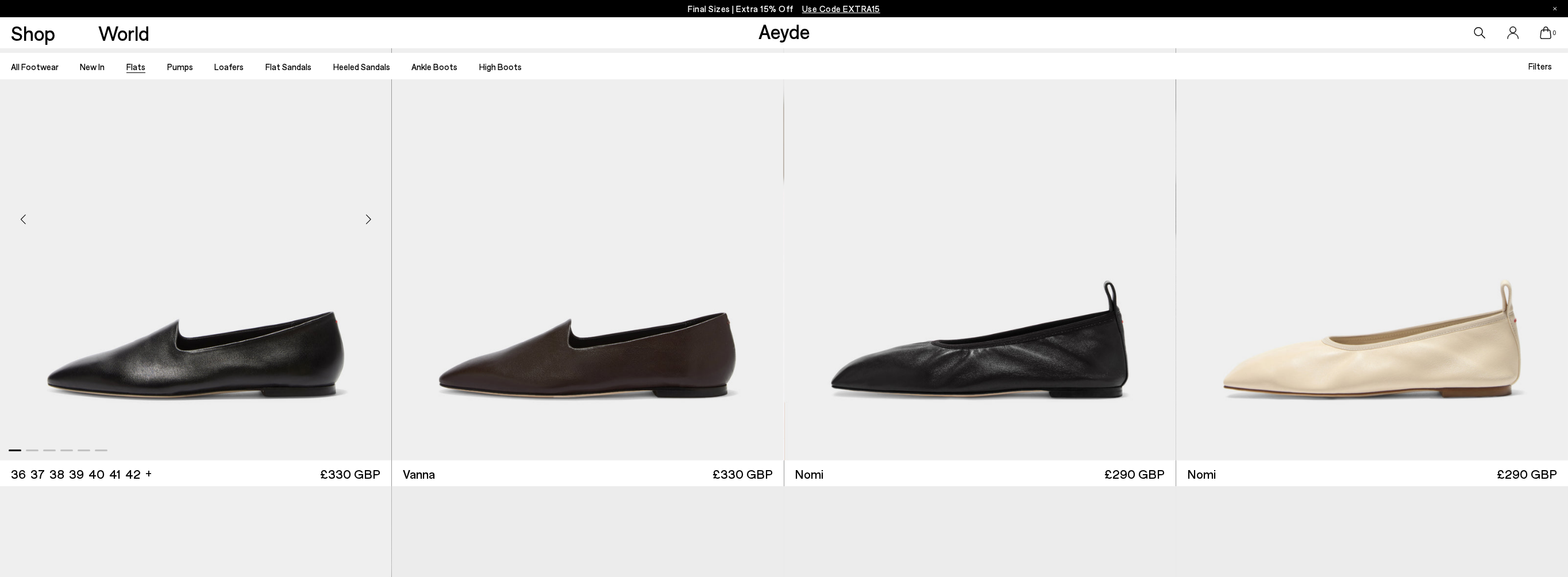
scroll to position [632, 0]
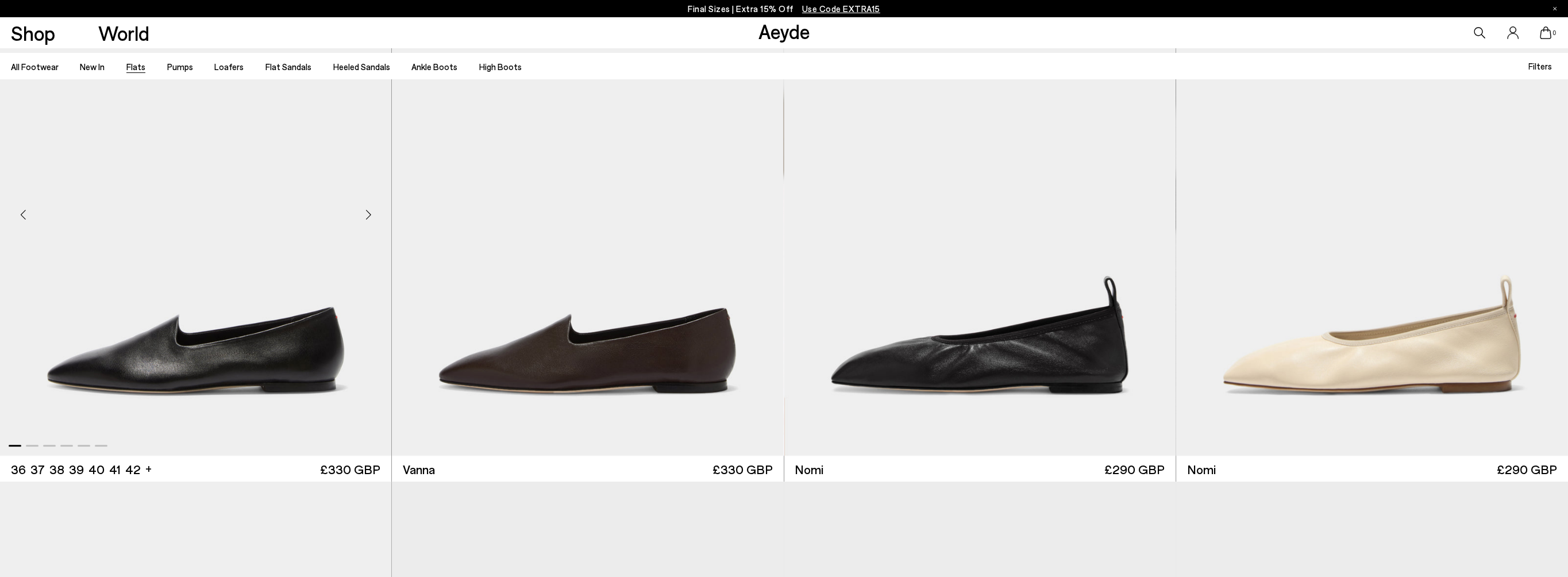
click at [366, 214] on div "Next slide" at bounding box center [368, 215] width 34 height 34
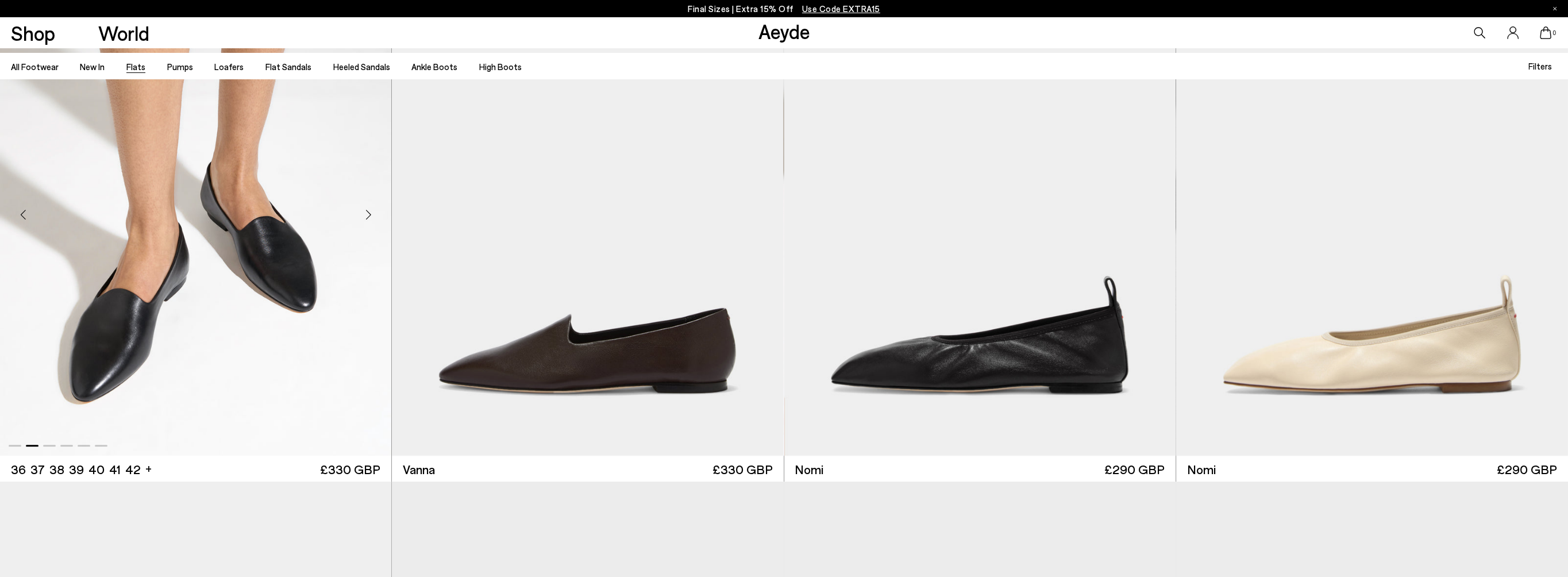
click at [366, 214] on div "Next slide" at bounding box center [368, 215] width 34 height 34
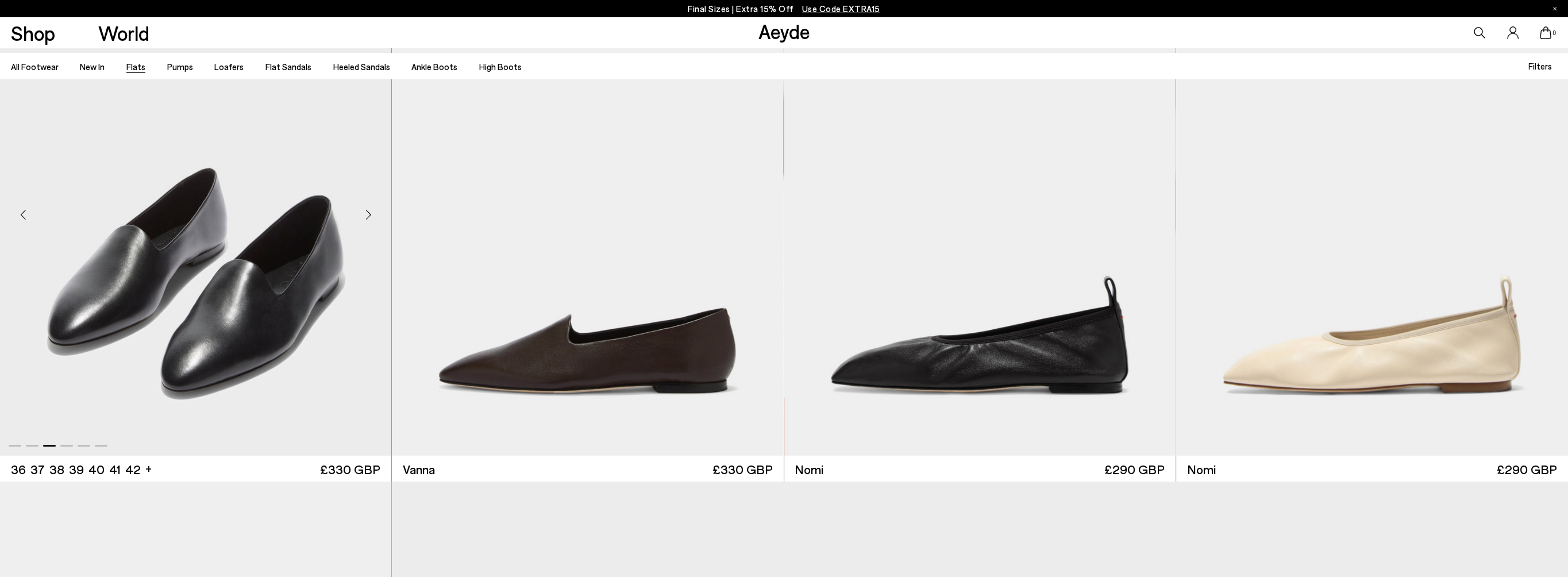
click at [366, 214] on div "Next slide" at bounding box center [368, 215] width 34 height 34
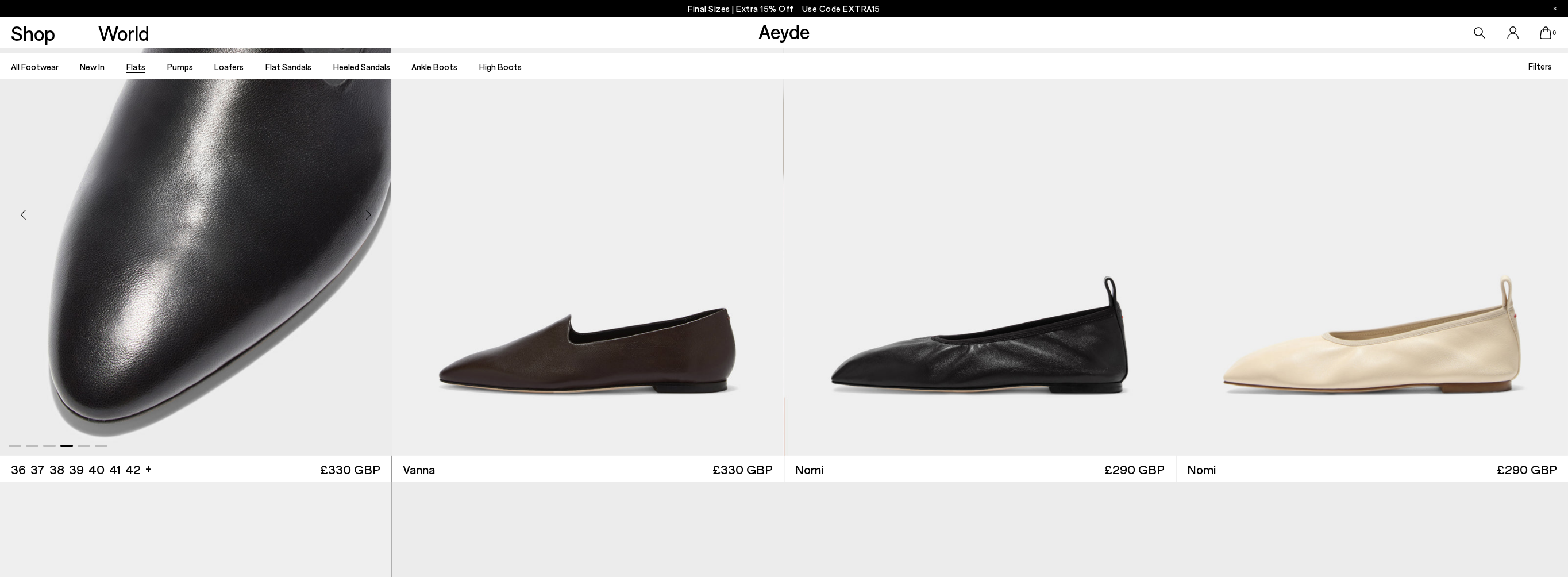
click at [366, 214] on div "Next slide" at bounding box center [368, 215] width 34 height 34
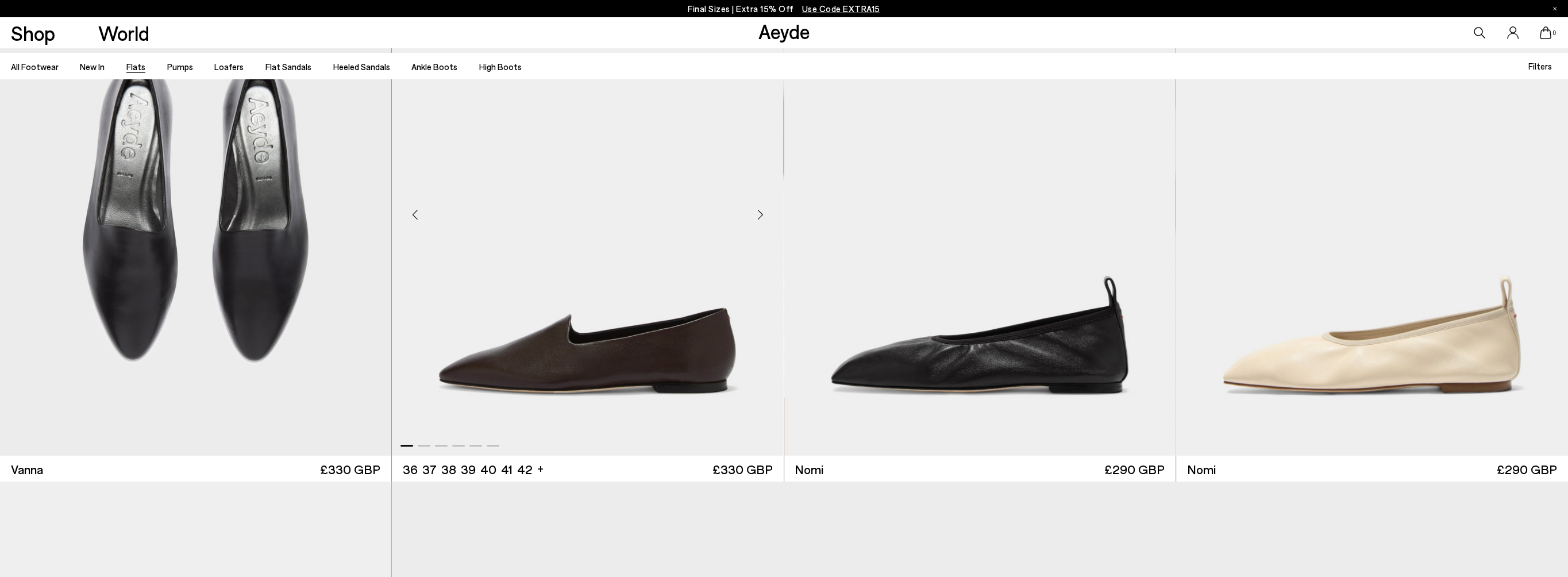
click at [757, 219] on div "Next slide" at bounding box center [760, 215] width 34 height 34
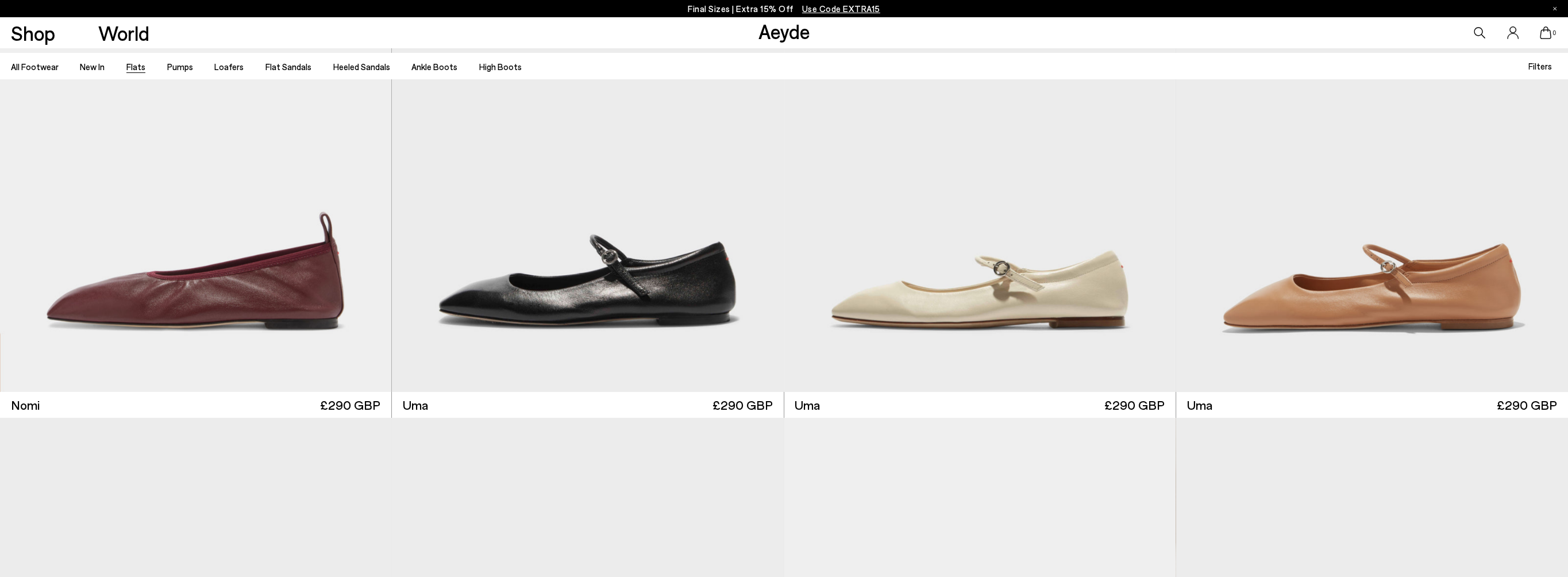
scroll to position [1092, 0]
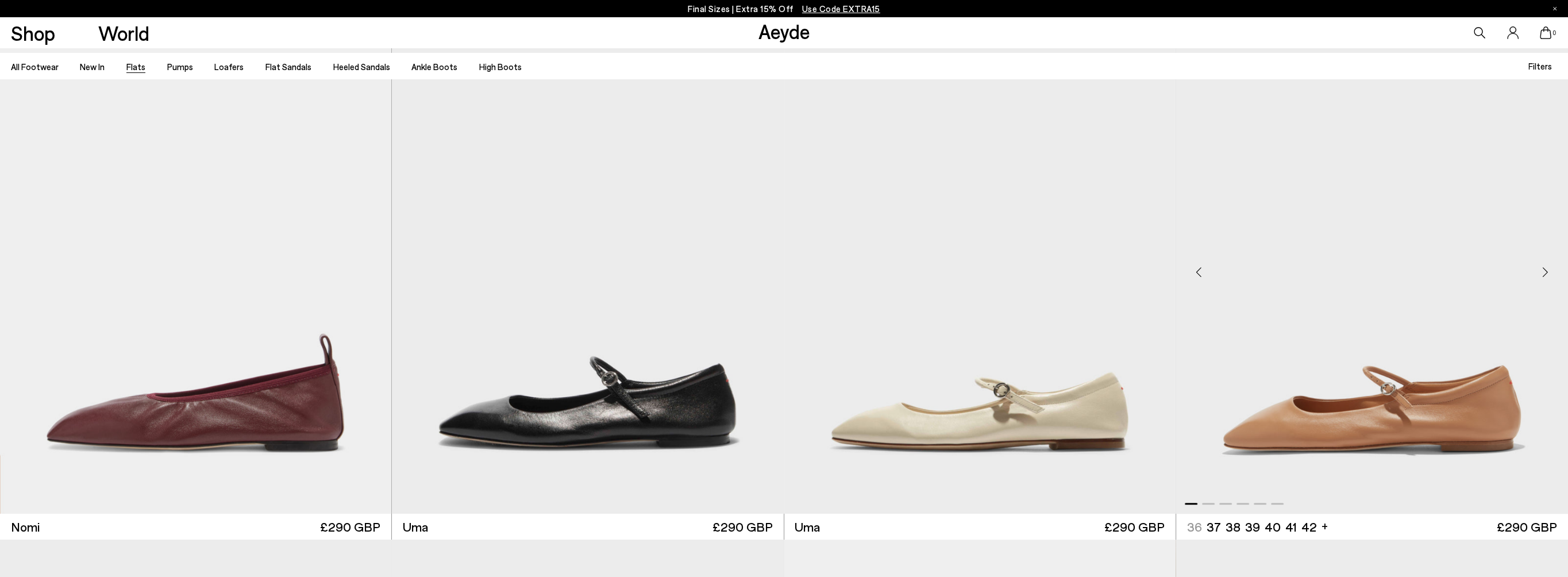
click at [1544, 272] on div "Next slide" at bounding box center [1545, 273] width 34 height 34
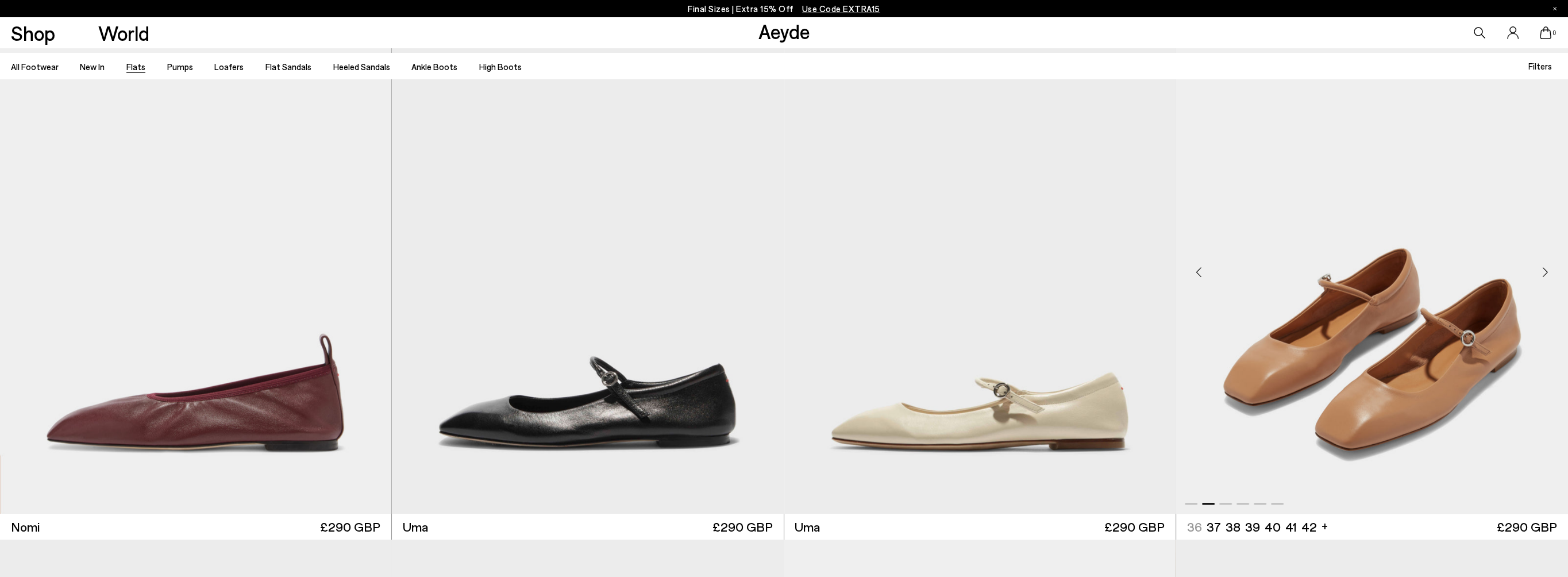
click at [1544, 272] on div "Next slide" at bounding box center [1545, 273] width 34 height 34
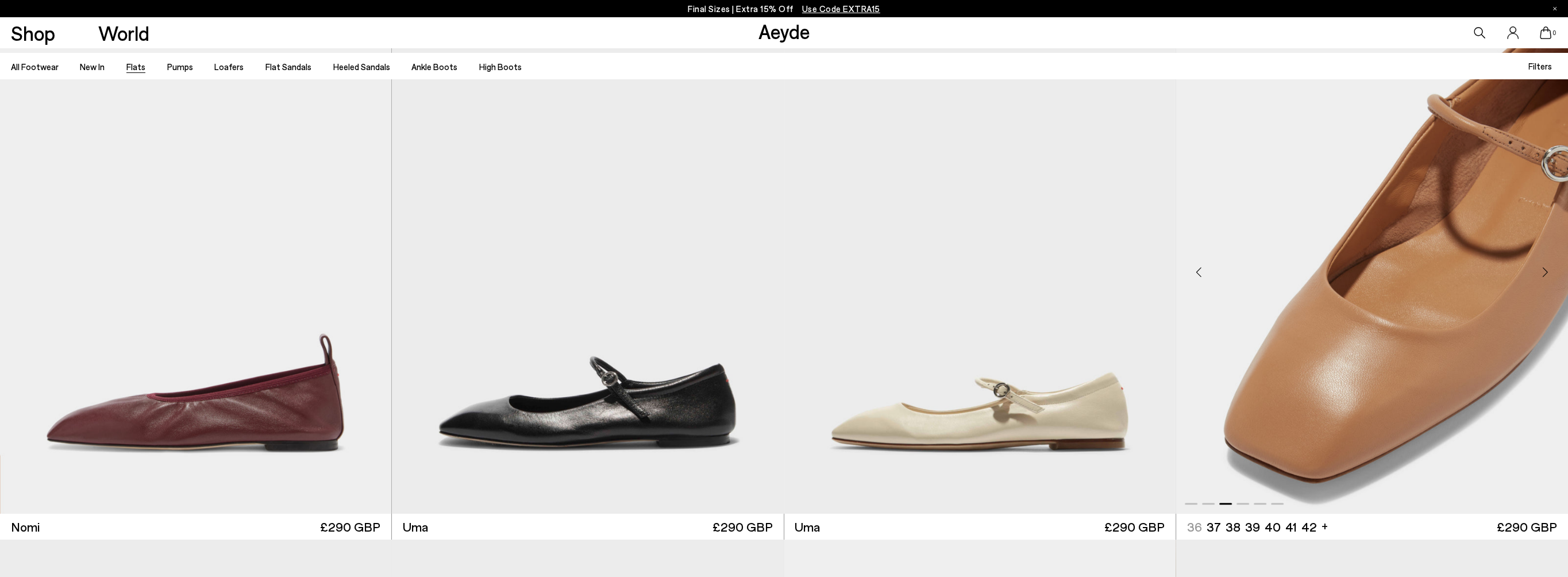
click at [1544, 272] on div "Next slide" at bounding box center [1545, 273] width 34 height 34
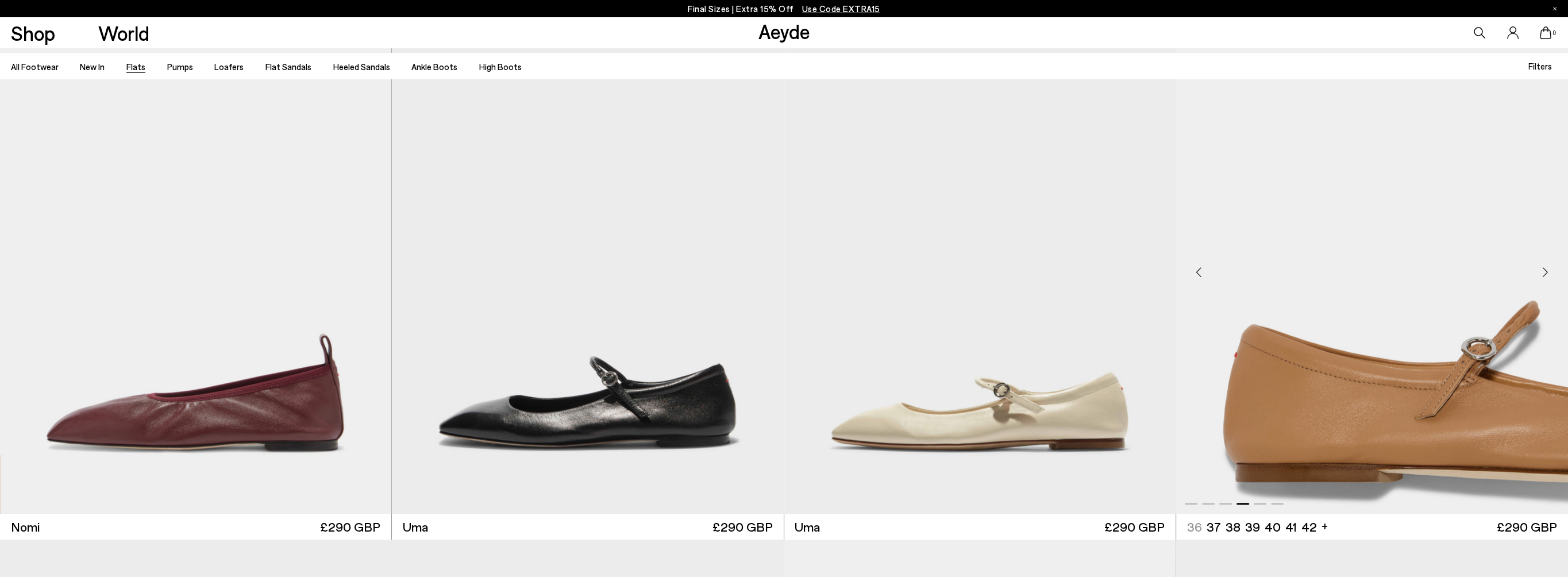
click at [1544, 272] on div "Next slide" at bounding box center [1545, 273] width 34 height 34
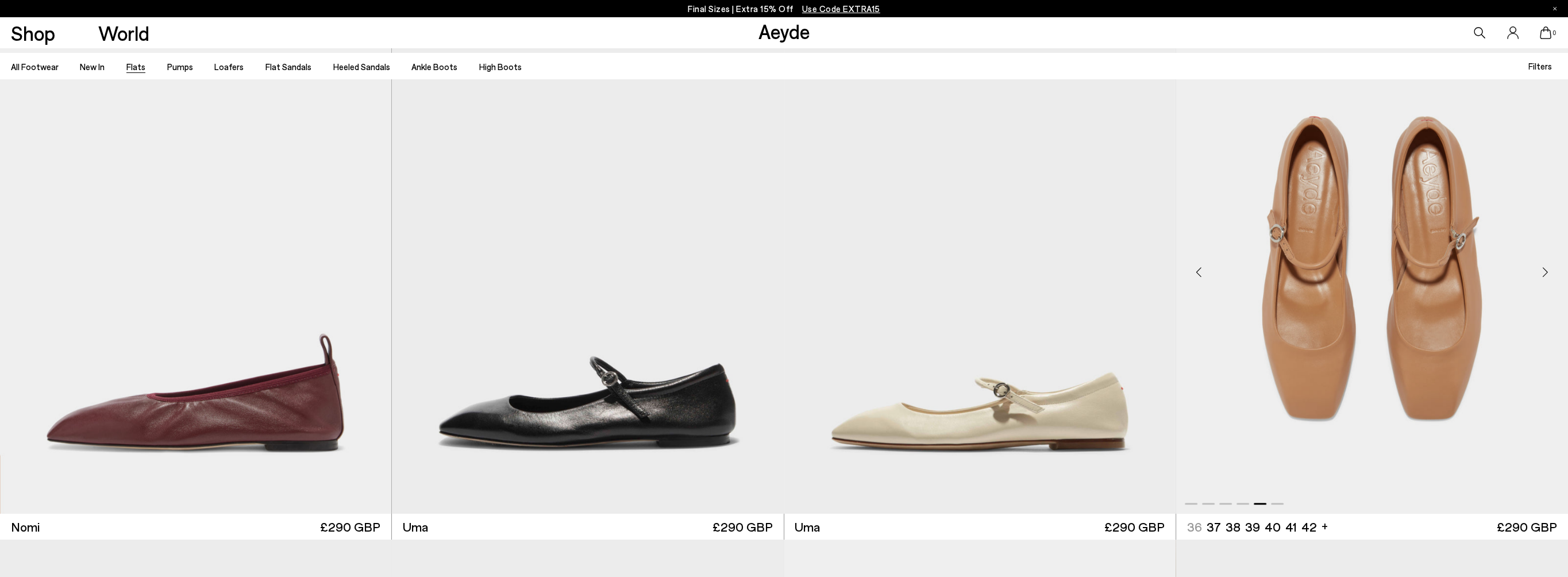
click at [1544, 272] on div "Next slide" at bounding box center [1545, 273] width 34 height 34
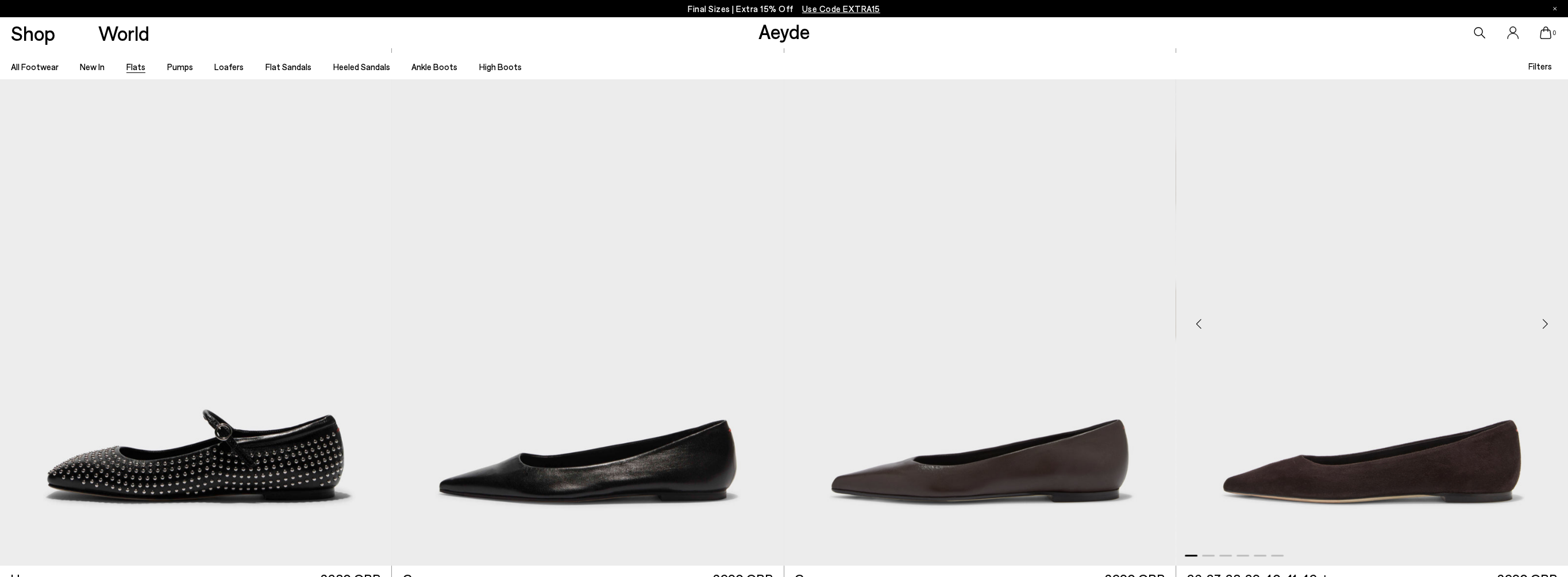
scroll to position [2126, 0]
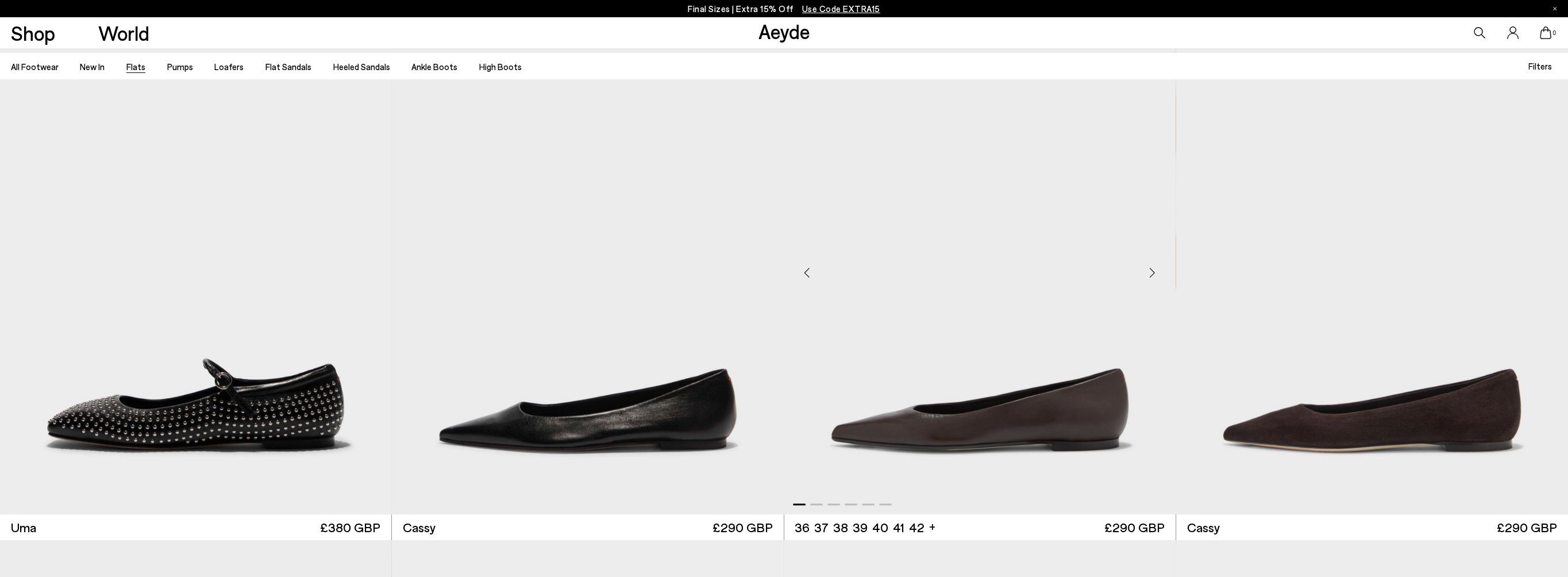
click at [1148, 269] on div "Next slide" at bounding box center [1152, 273] width 34 height 34
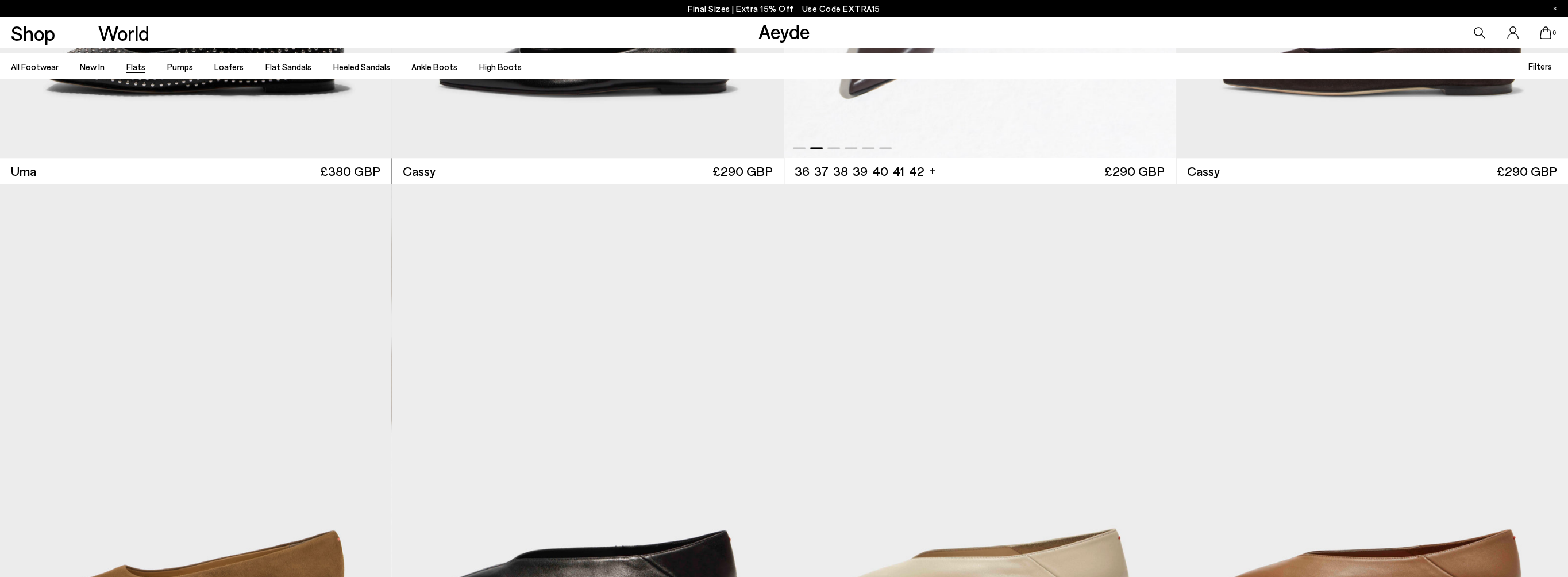
scroll to position [2644, 0]
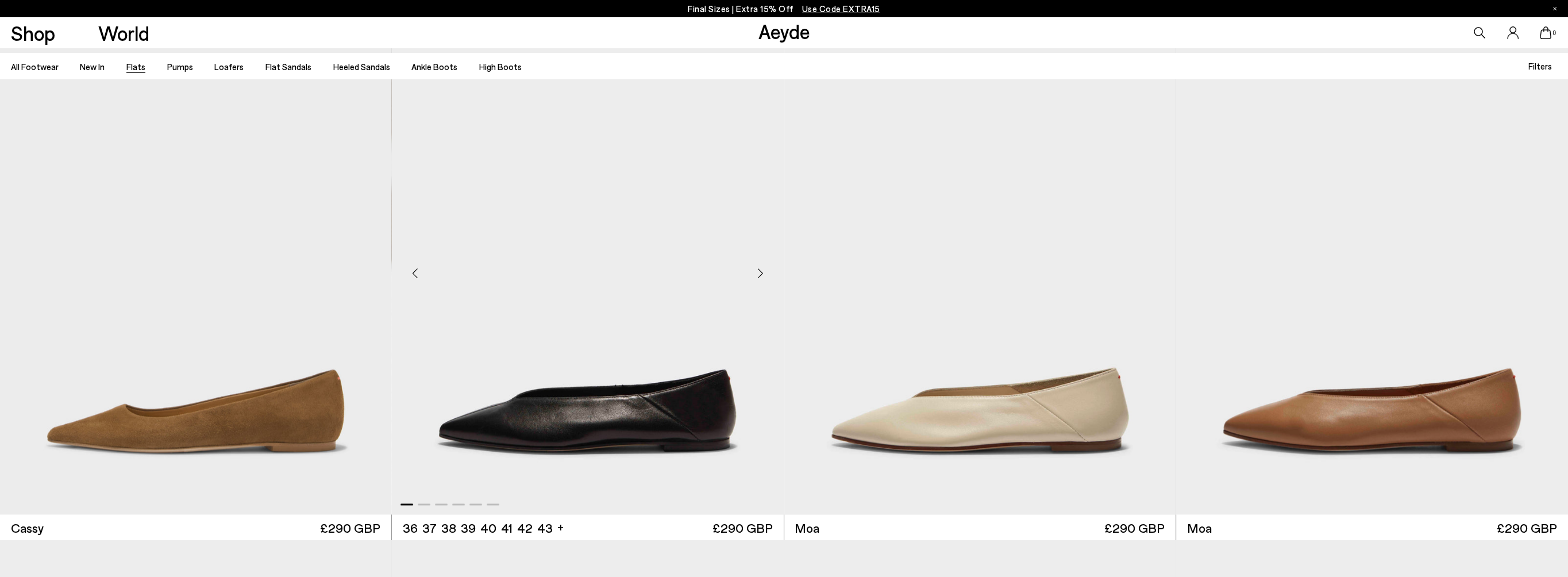
click at [755, 269] on div "Next slide" at bounding box center [760, 273] width 34 height 34
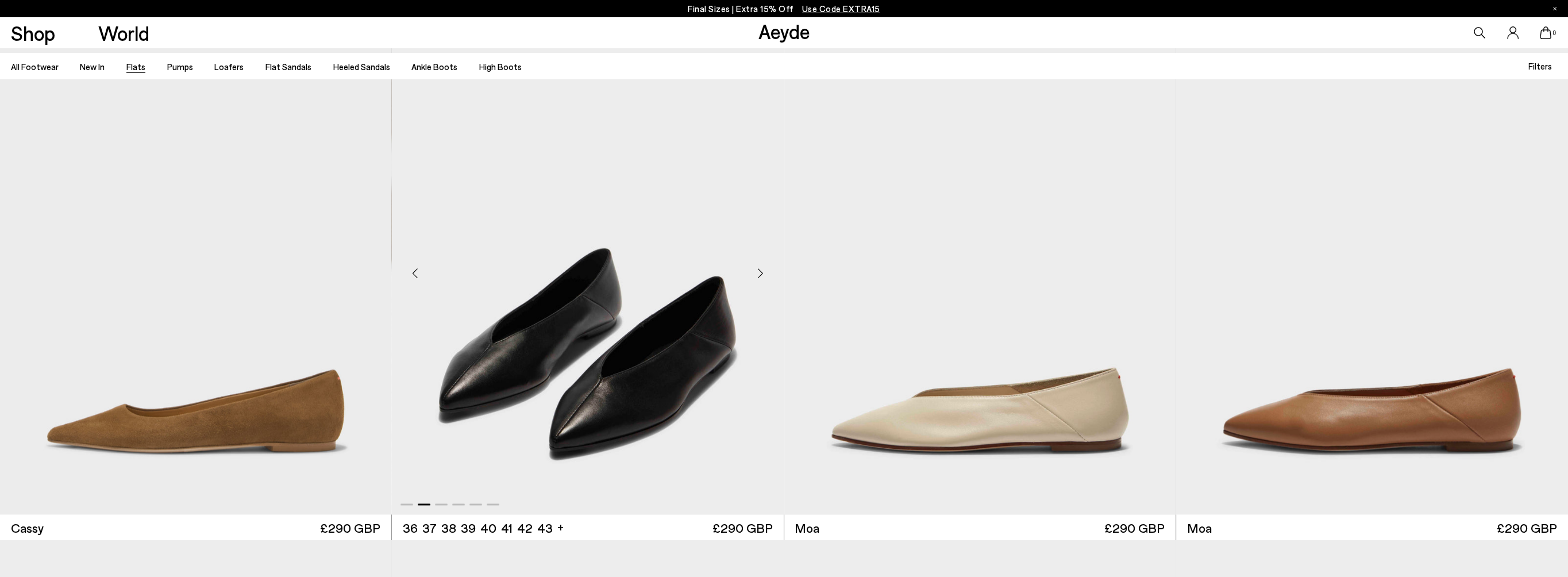
click at [755, 269] on div "Next slide" at bounding box center [760, 273] width 34 height 34
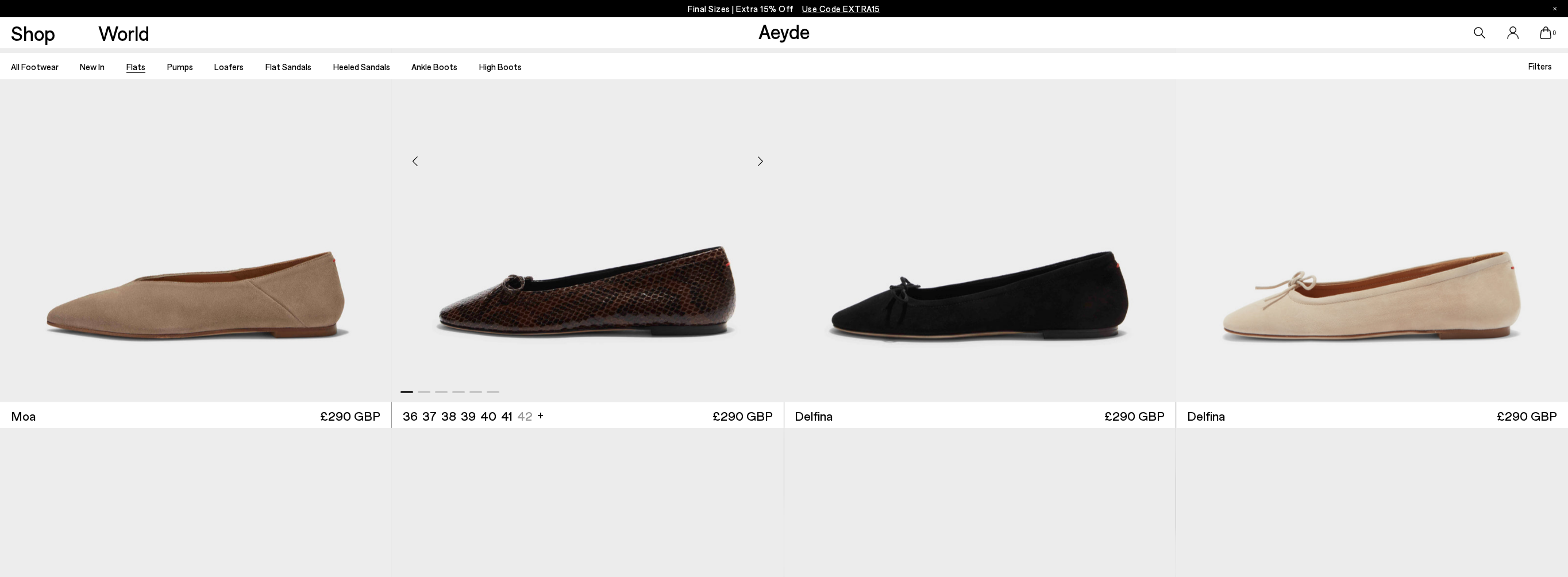
scroll to position [3793, 0]
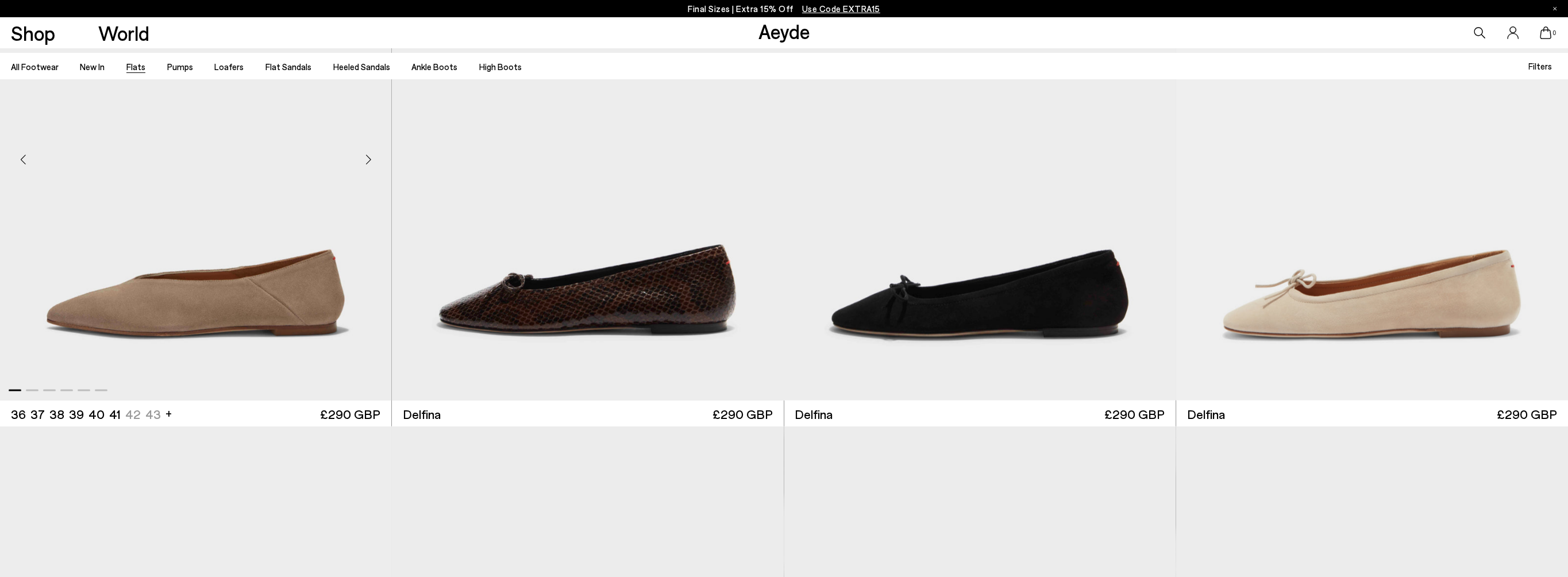
click at [370, 160] on div "Next slide" at bounding box center [368, 158] width 34 height 34
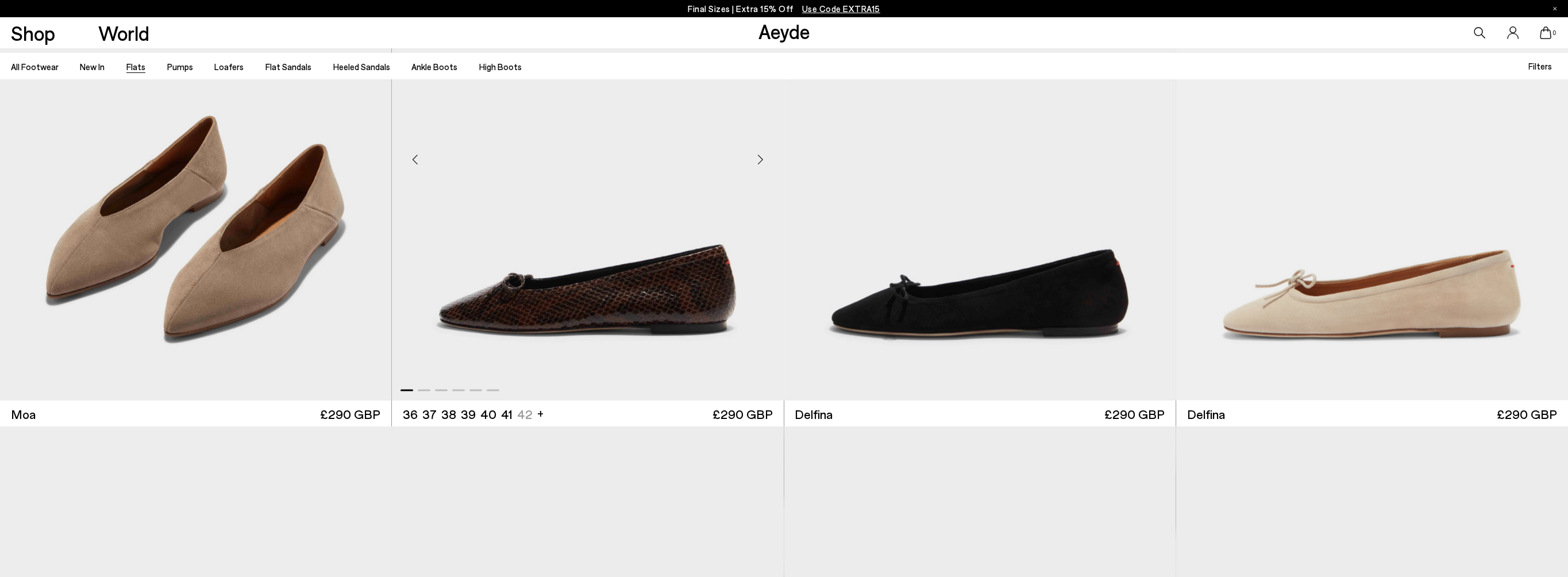
click at [758, 158] on div "Next slide" at bounding box center [760, 158] width 34 height 34
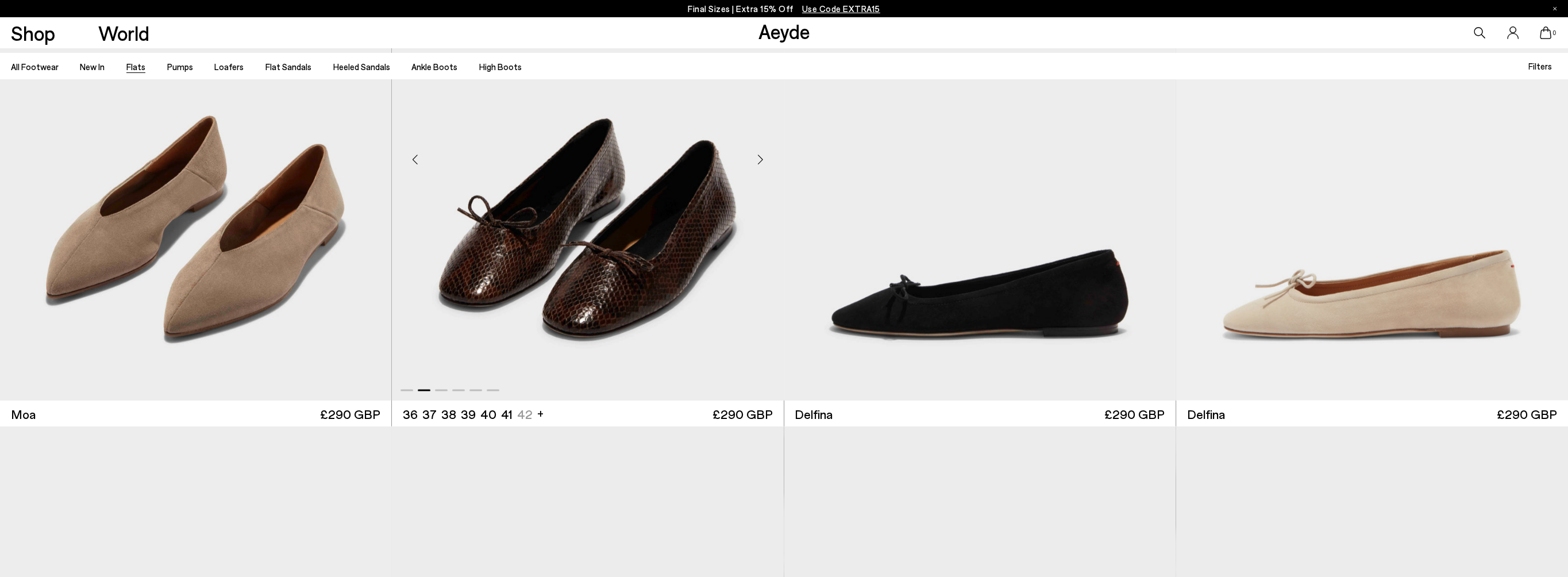
click at [758, 158] on div "Next slide" at bounding box center [760, 158] width 34 height 34
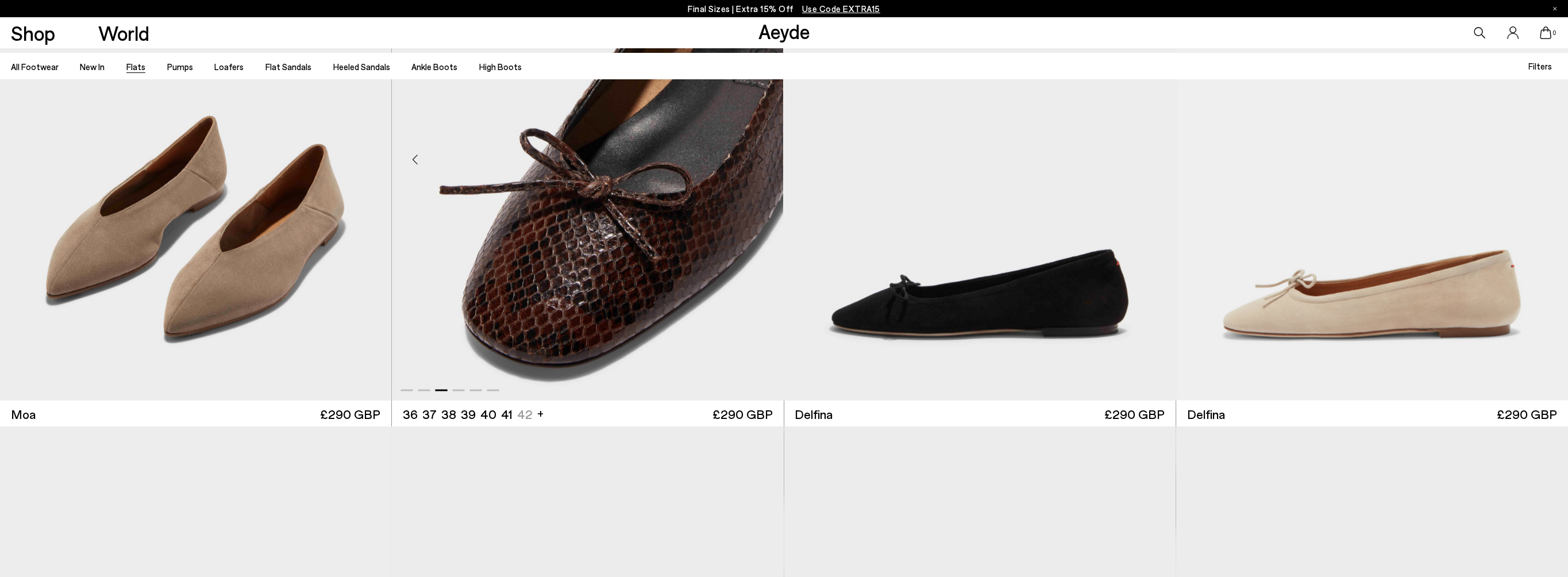
click at [757, 158] on div "Next slide" at bounding box center [760, 158] width 34 height 34
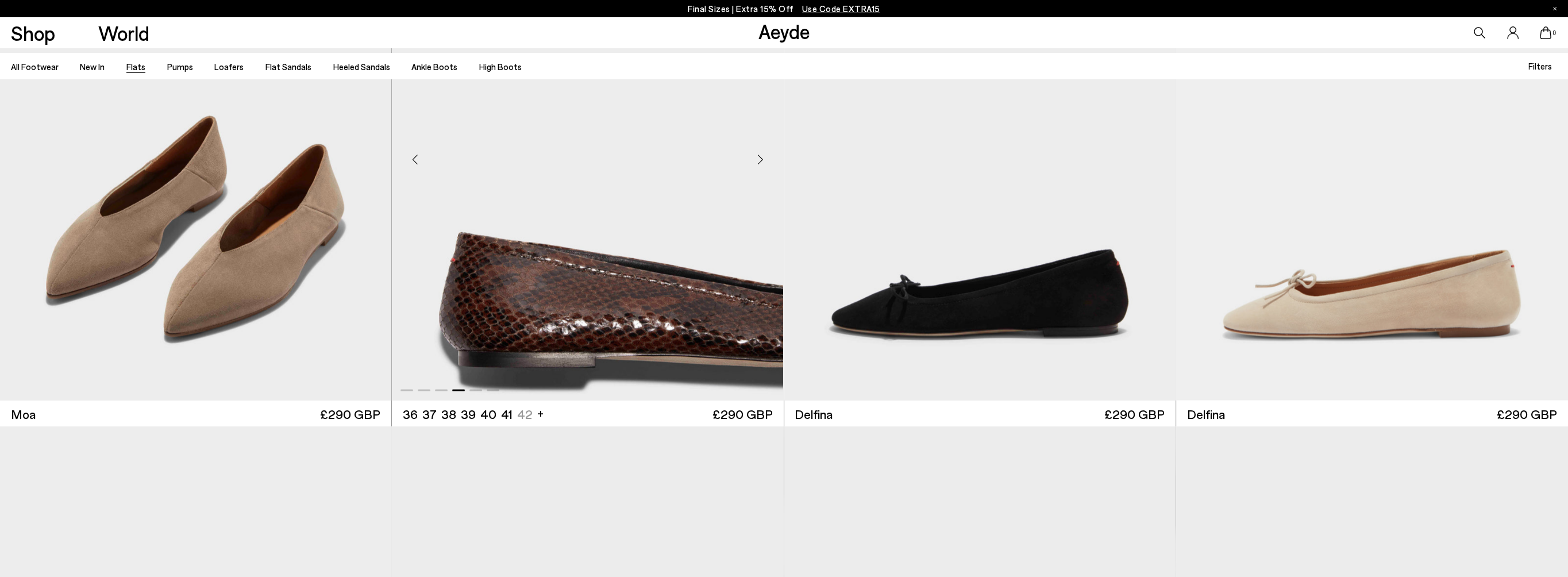
click at [757, 158] on div "Next slide" at bounding box center [760, 158] width 34 height 34
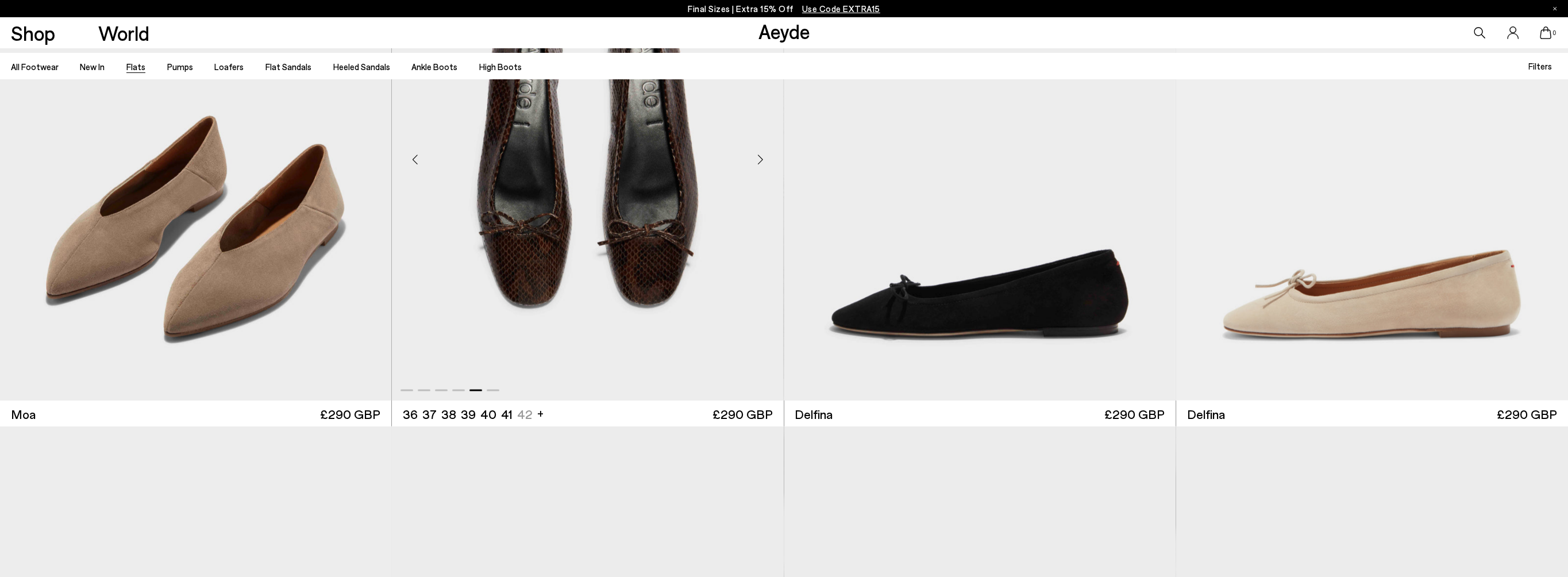
click at [758, 163] on div "Next slide" at bounding box center [760, 158] width 34 height 34
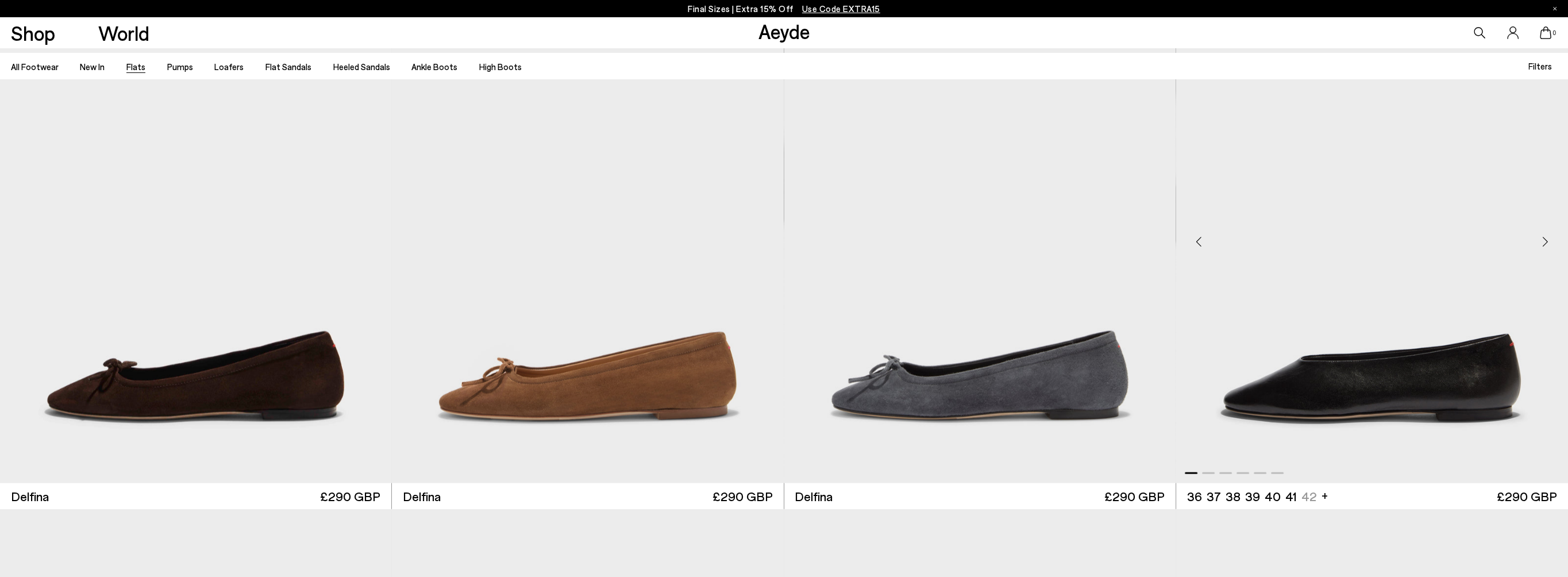
scroll to position [4253, 0]
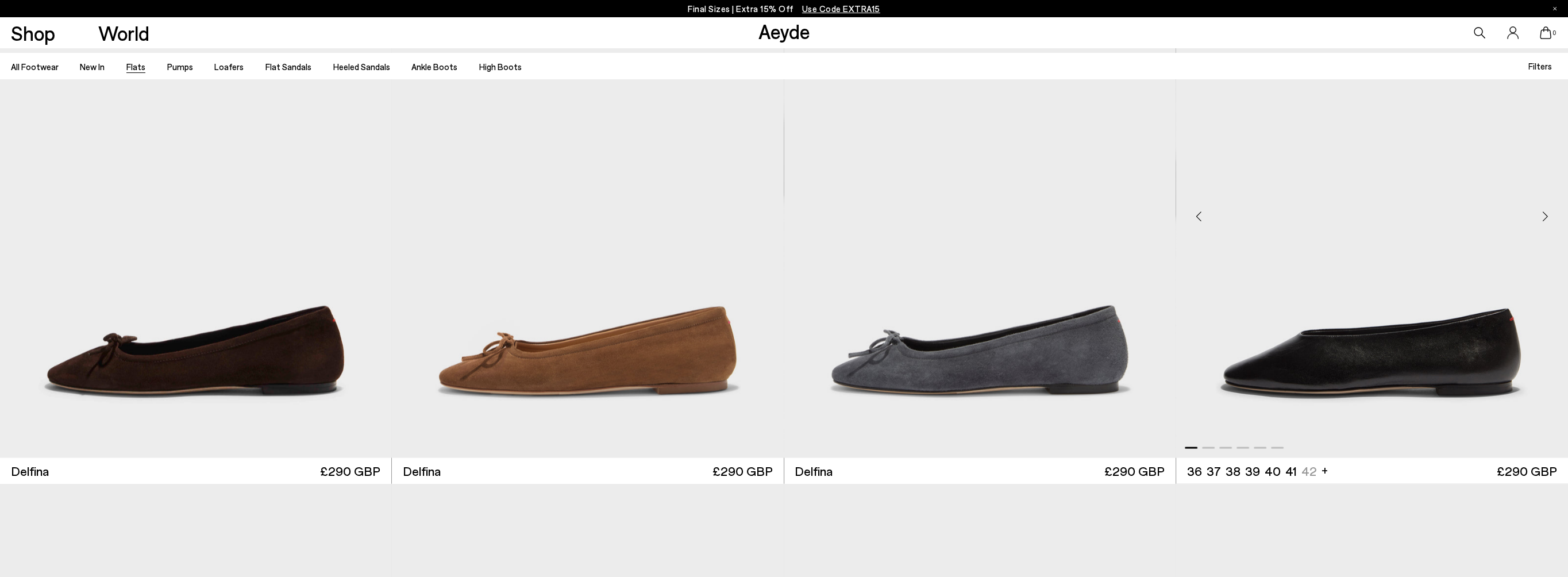
click at [1547, 210] on div "Next slide" at bounding box center [1545, 217] width 34 height 34
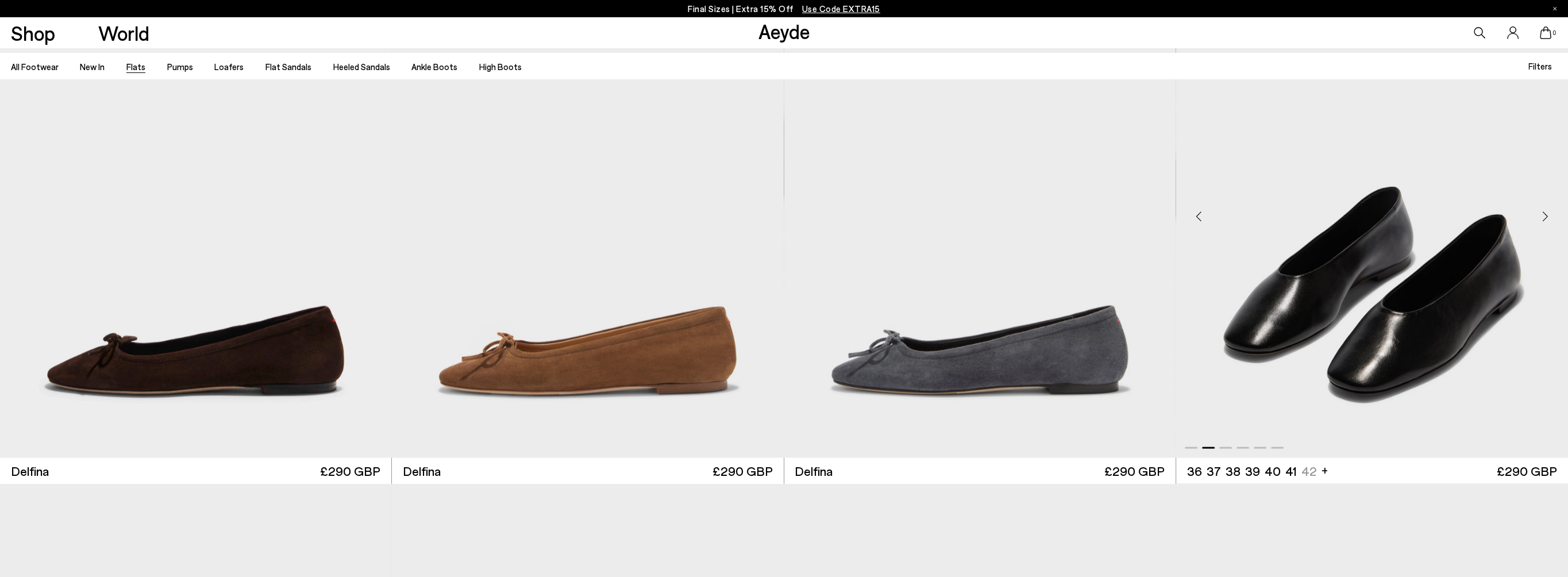
click at [1547, 210] on div "Next slide" at bounding box center [1545, 217] width 34 height 34
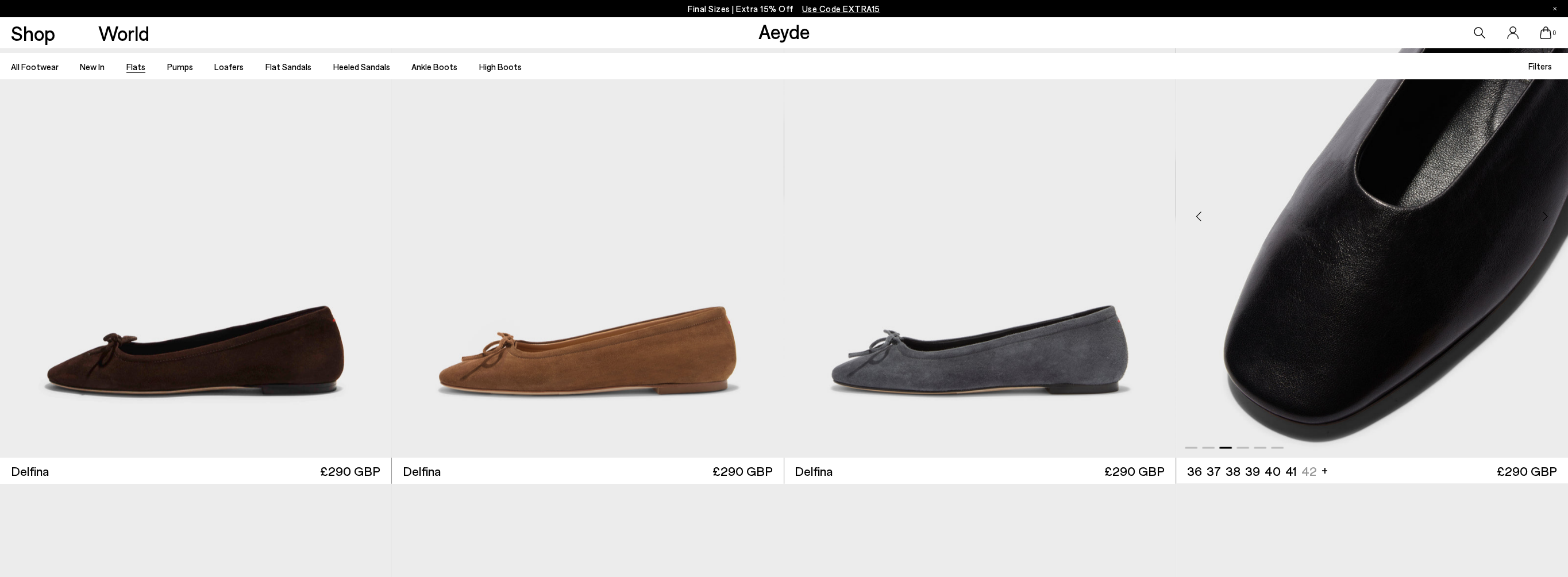
click at [1547, 210] on div "Next slide" at bounding box center [1545, 217] width 34 height 34
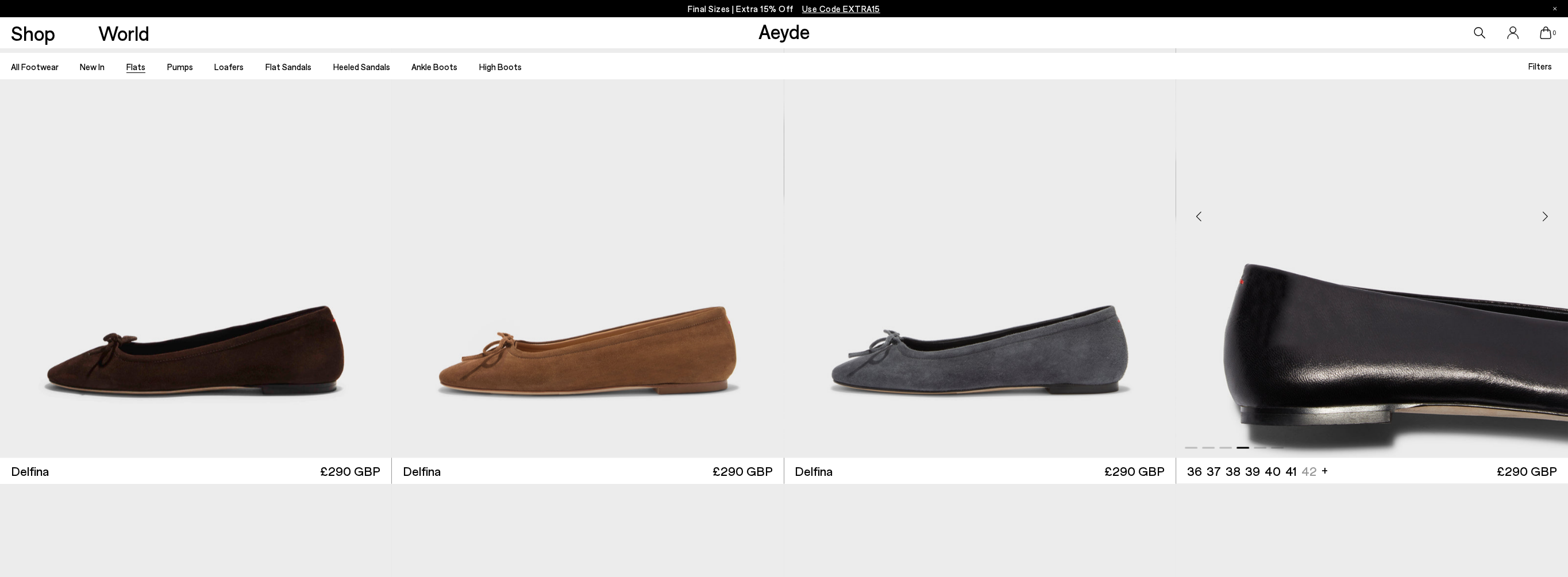
click at [1547, 210] on div "Next slide" at bounding box center [1545, 217] width 34 height 34
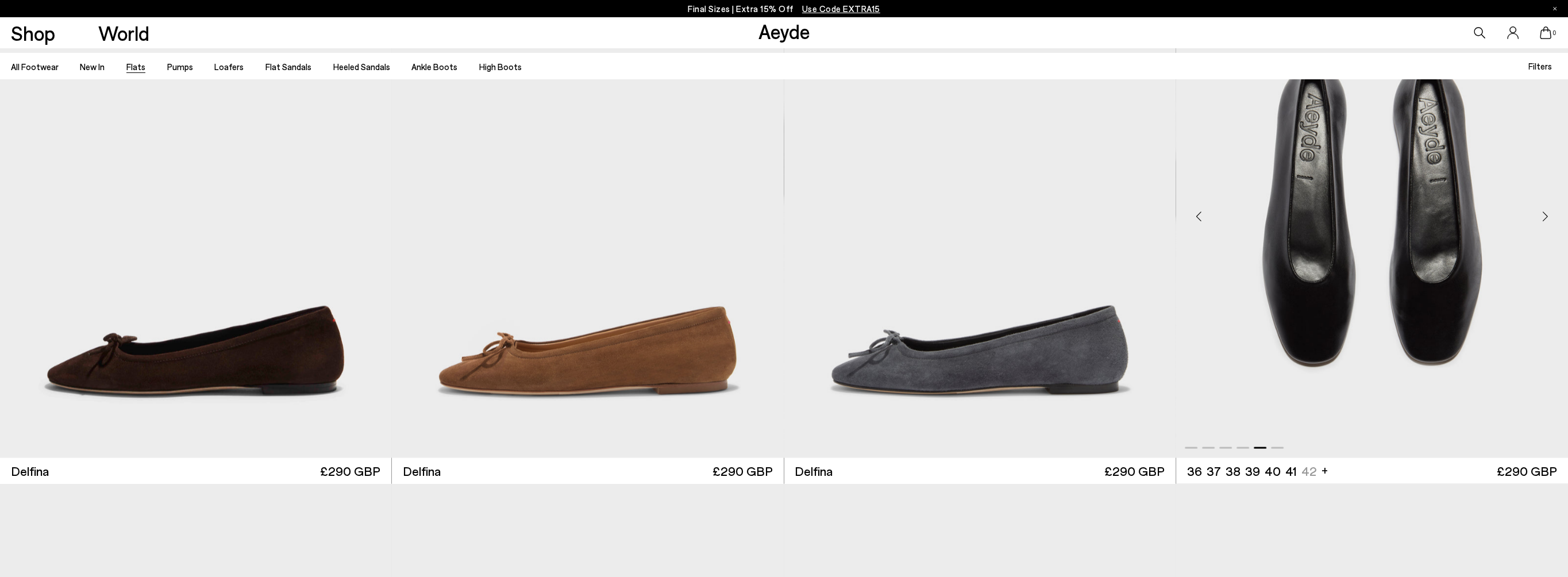
click at [1542, 213] on div "Next slide" at bounding box center [1545, 217] width 34 height 34
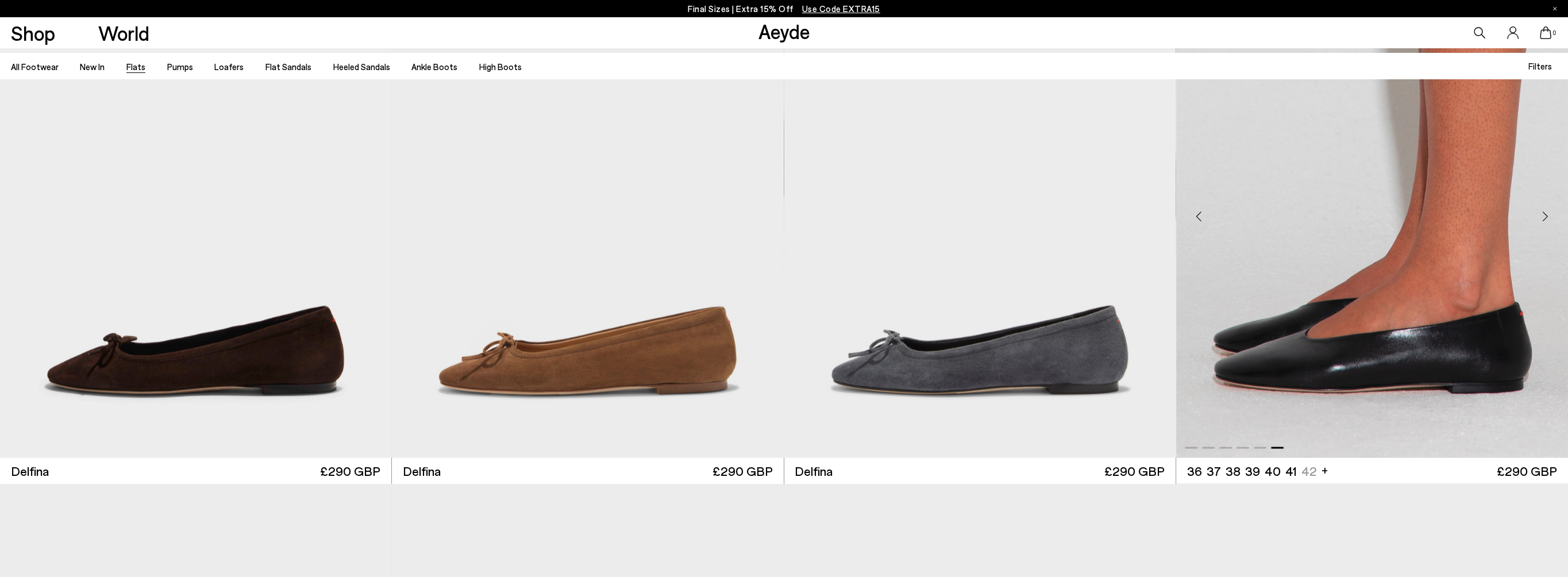
click at [1542, 213] on div "Next slide" at bounding box center [1545, 217] width 34 height 34
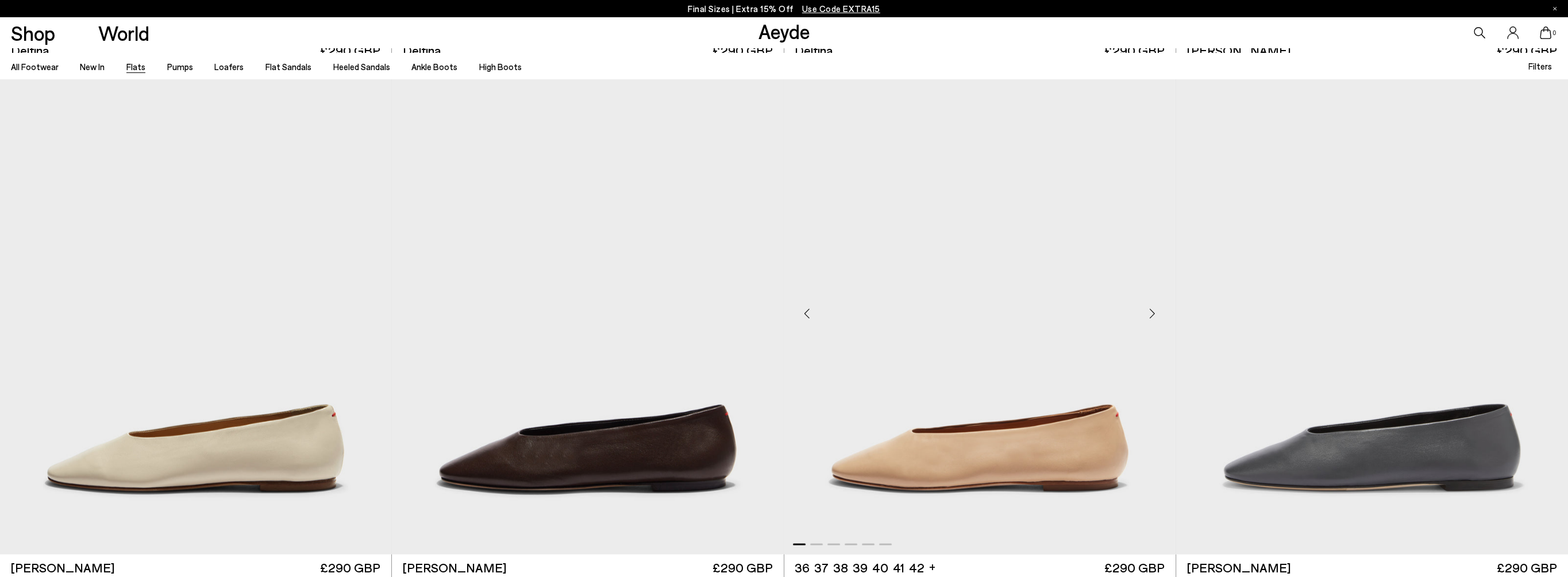
scroll to position [4770, 0]
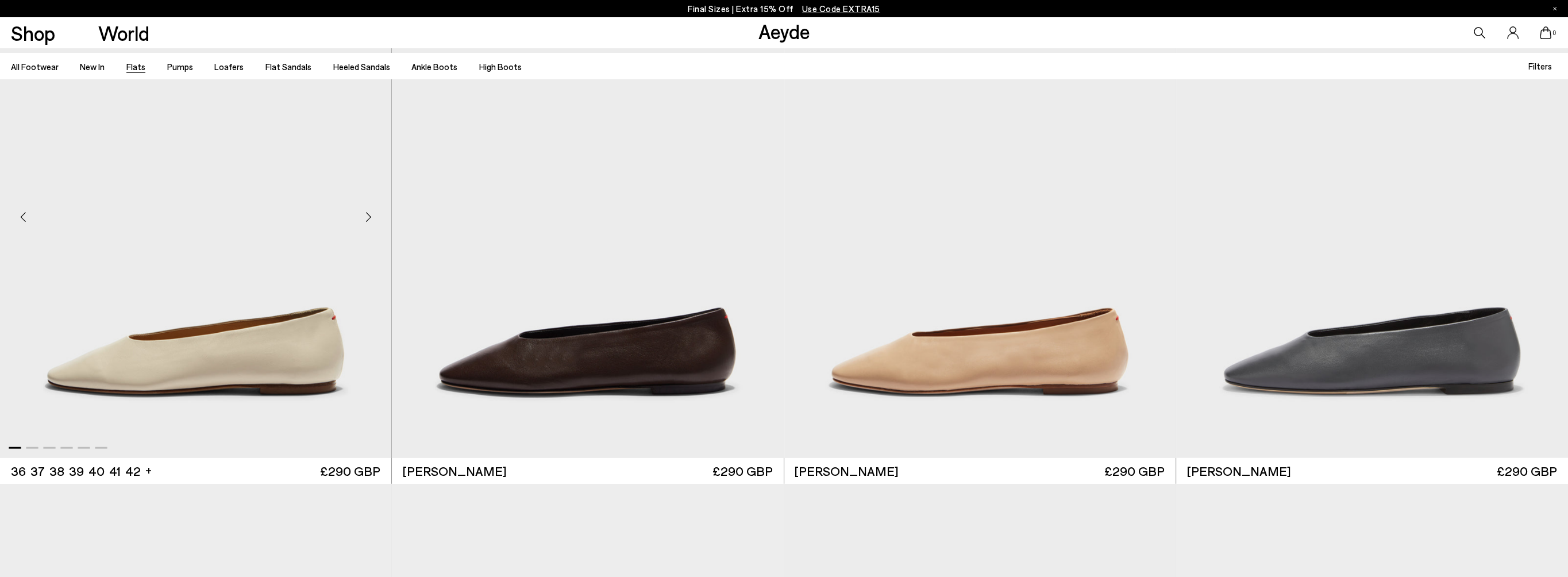
click at [371, 214] on div "Next slide" at bounding box center [368, 217] width 34 height 34
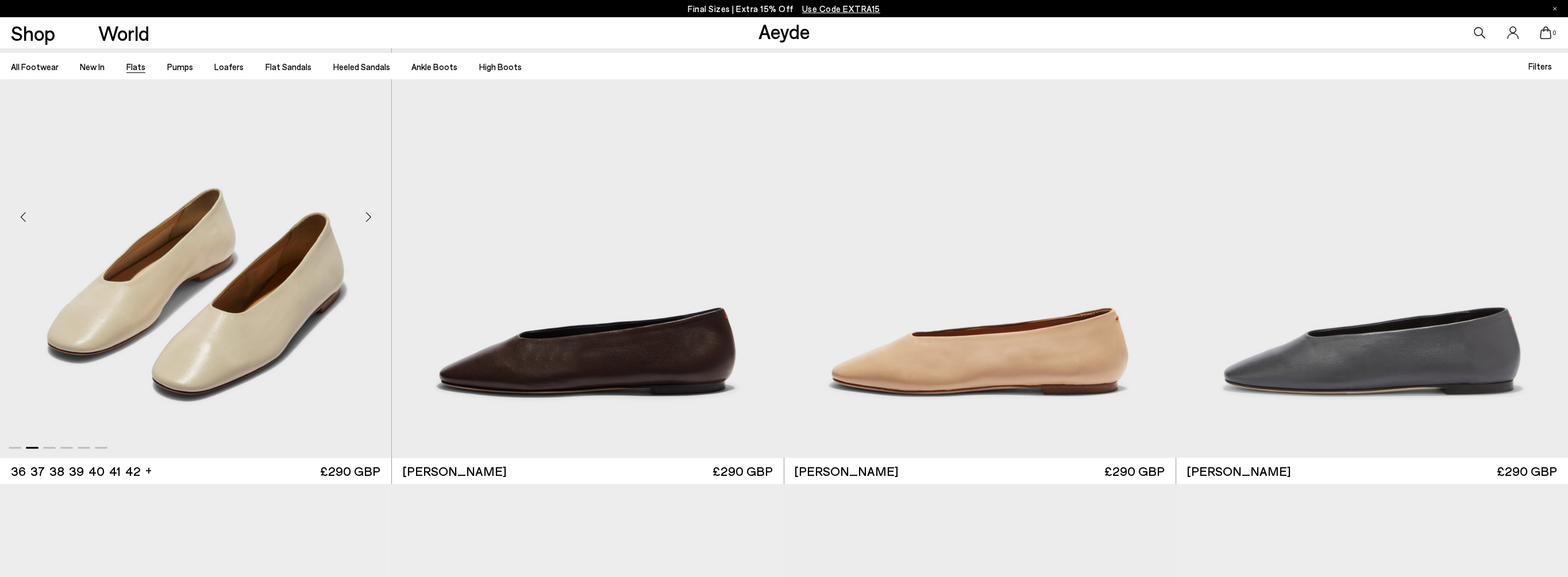
click at [371, 214] on div "Next slide" at bounding box center [368, 217] width 34 height 34
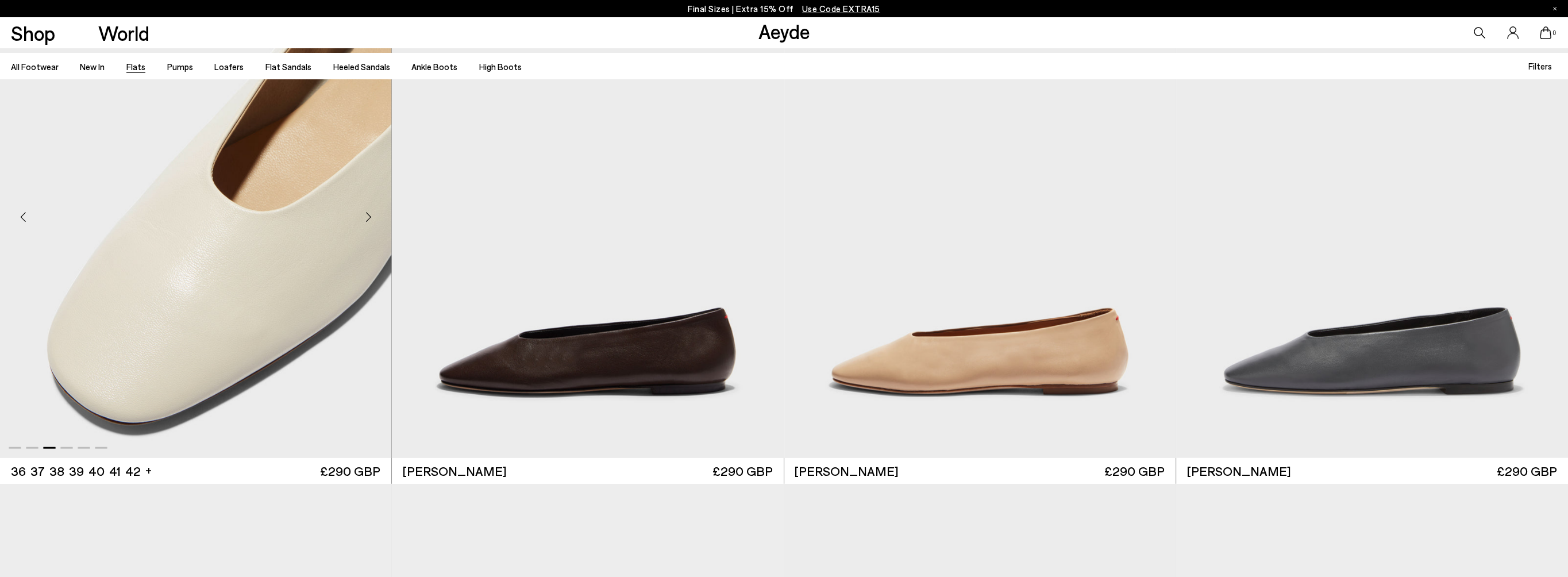
click at [371, 214] on div "Next slide" at bounding box center [368, 217] width 34 height 34
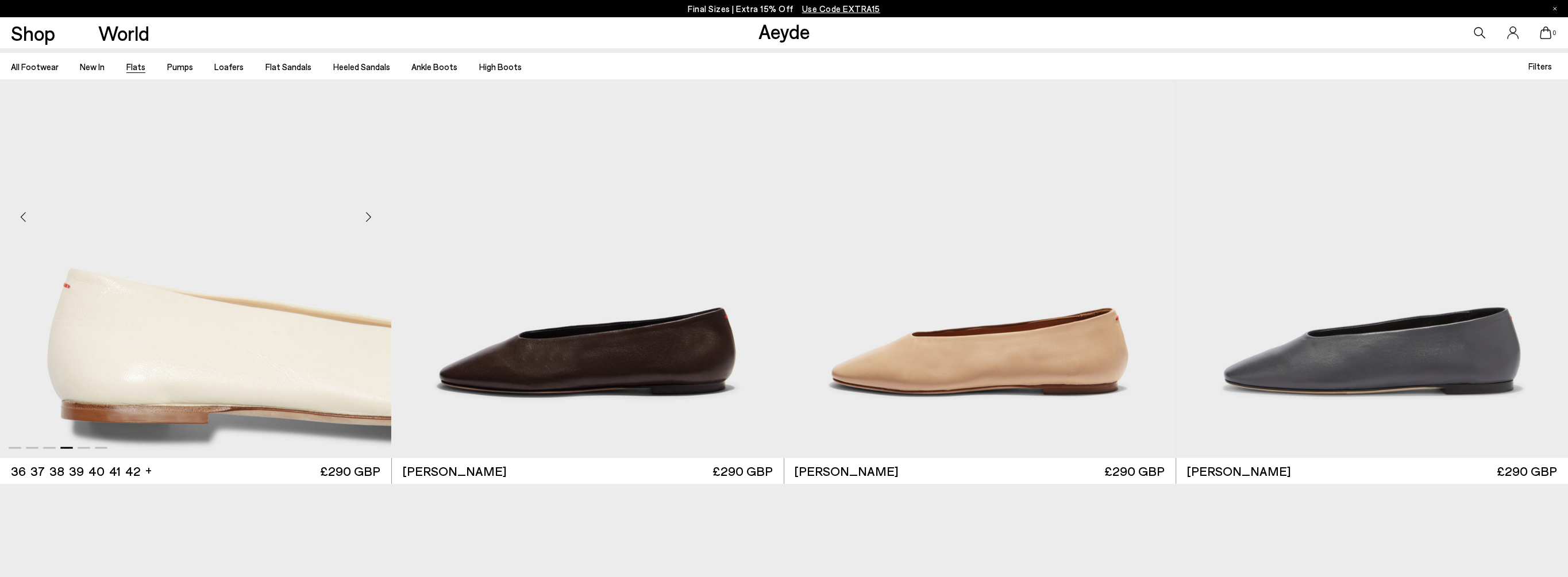
click at [371, 214] on div "Next slide" at bounding box center [368, 217] width 34 height 34
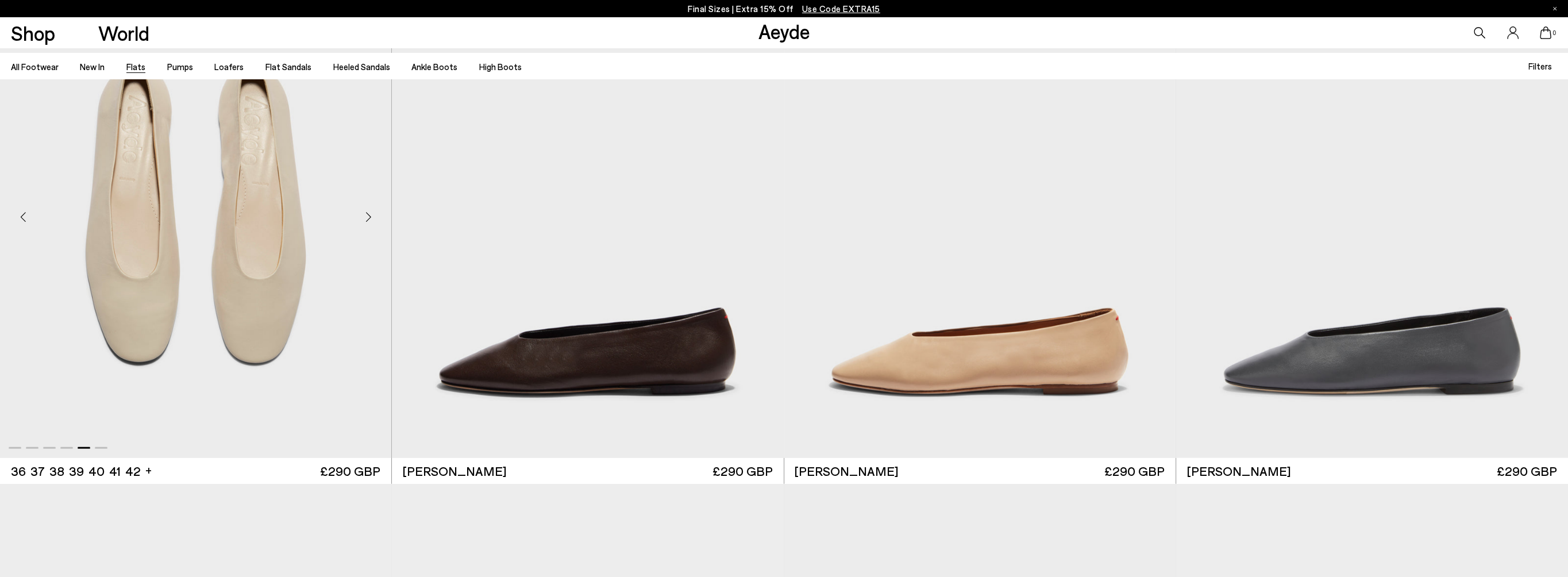
click at [371, 214] on div "Next slide" at bounding box center [368, 217] width 34 height 34
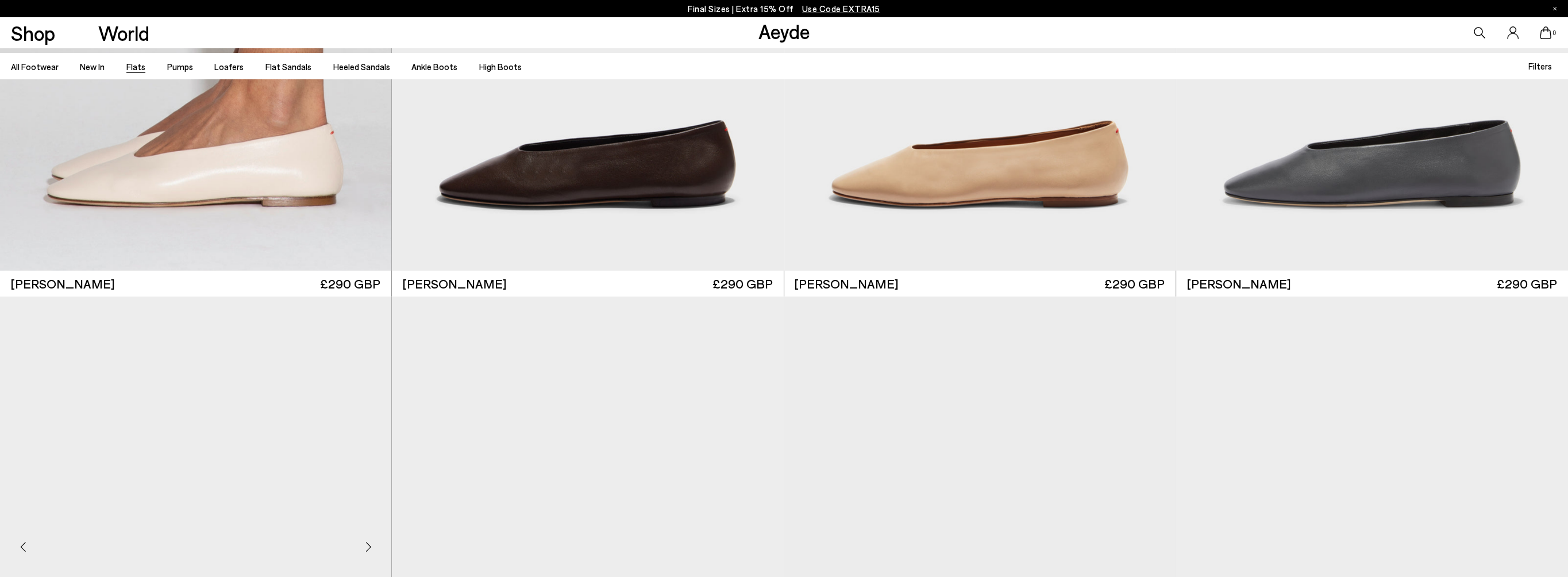
scroll to position [5287, 0]
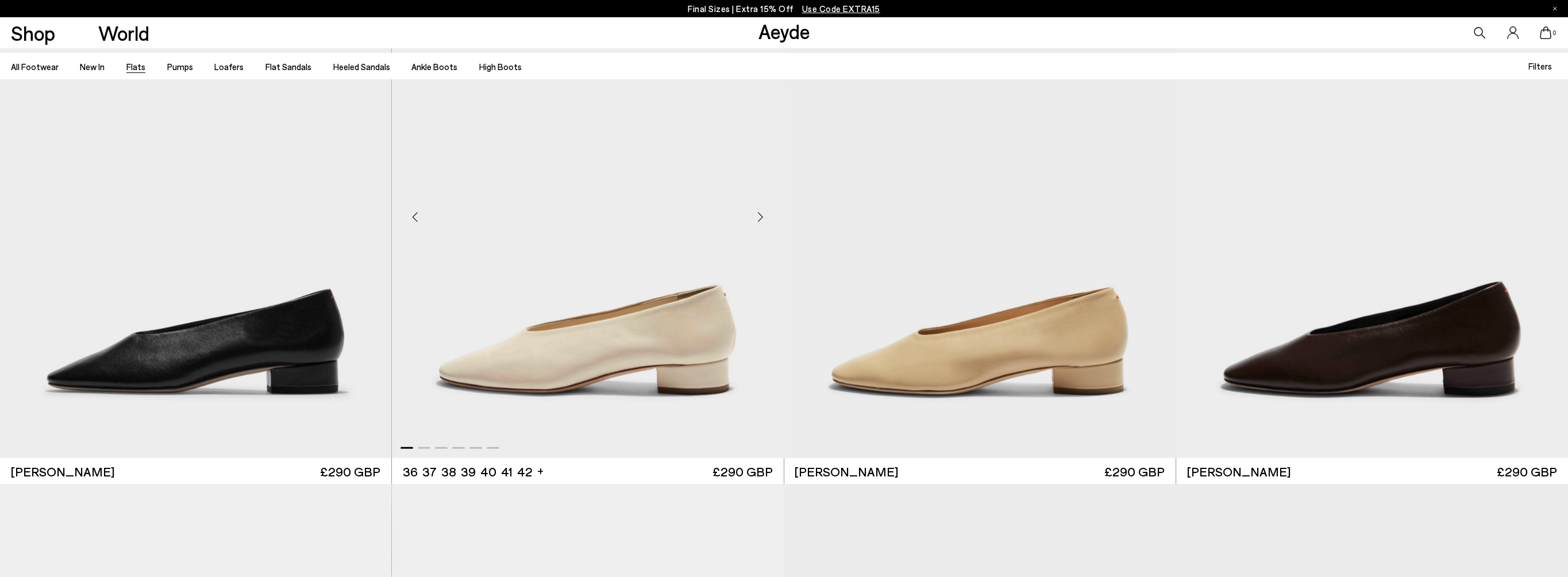
click at [758, 217] on div "Next slide" at bounding box center [760, 217] width 34 height 34
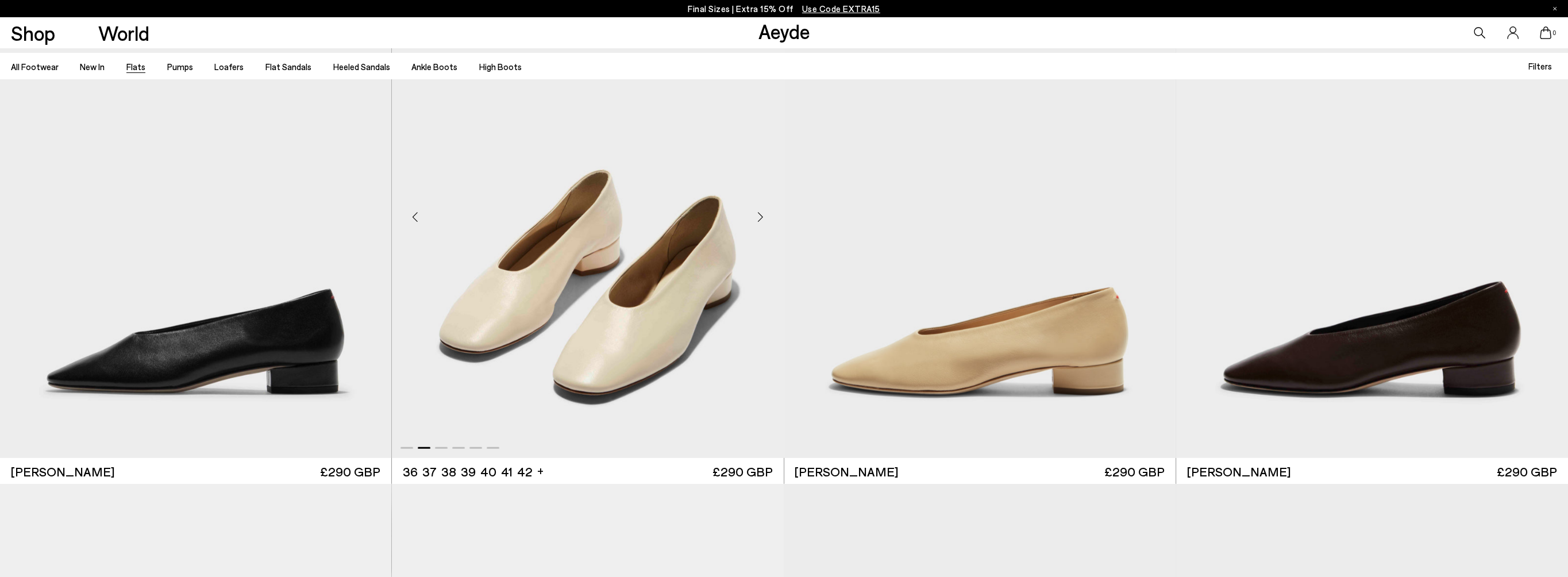
click at [758, 217] on div "Next slide" at bounding box center [760, 217] width 34 height 34
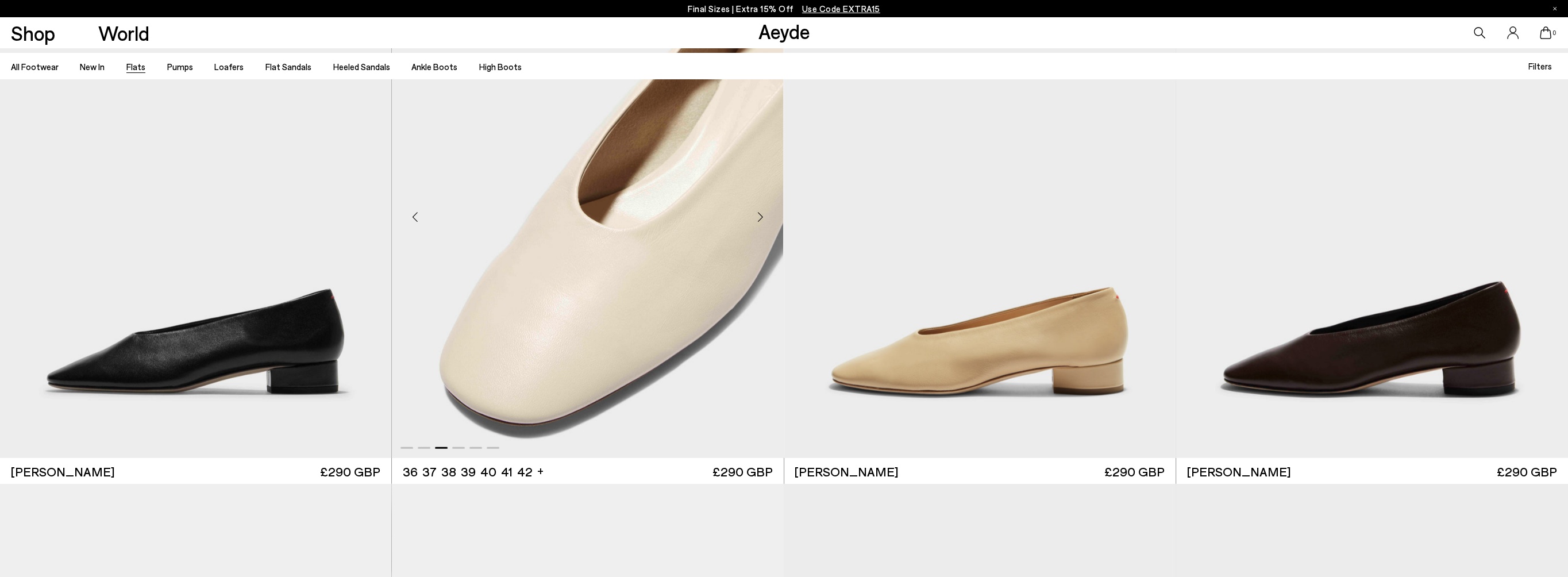
click at [758, 217] on div "Next slide" at bounding box center [760, 217] width 34 height 34
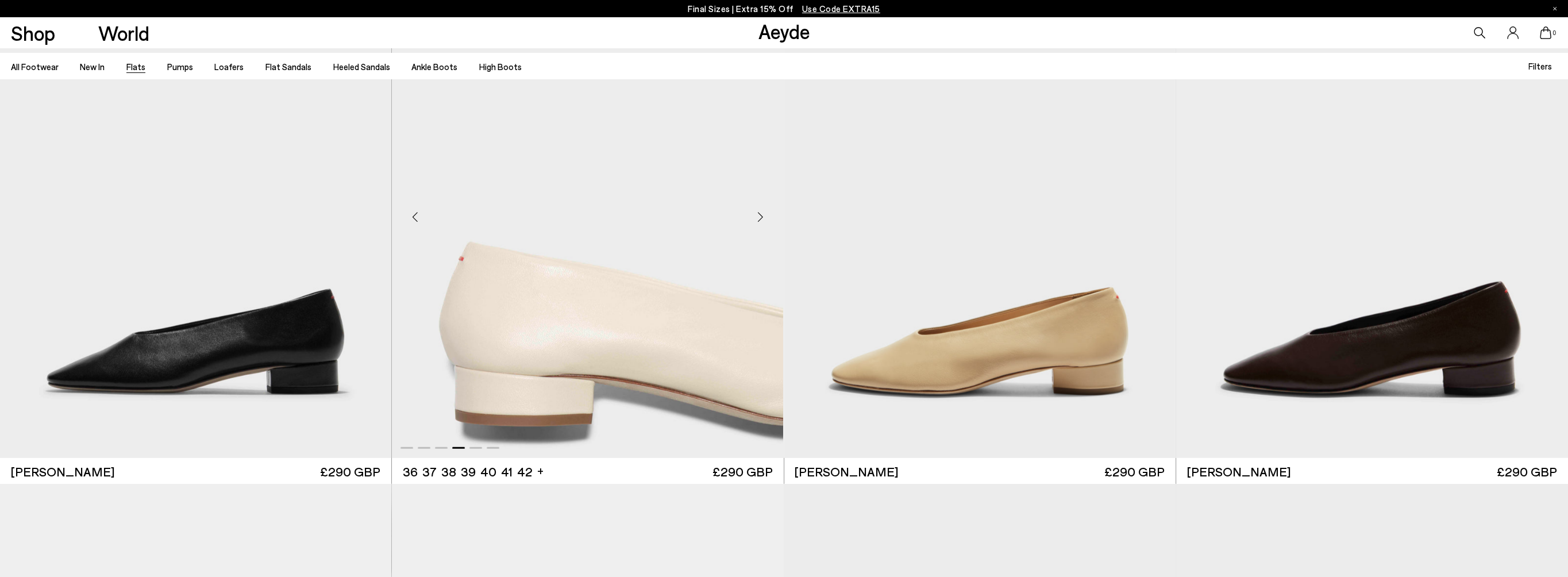
click at [758, 217] on div "Next slide" at bounding box center [760, 217] width 34 height 34
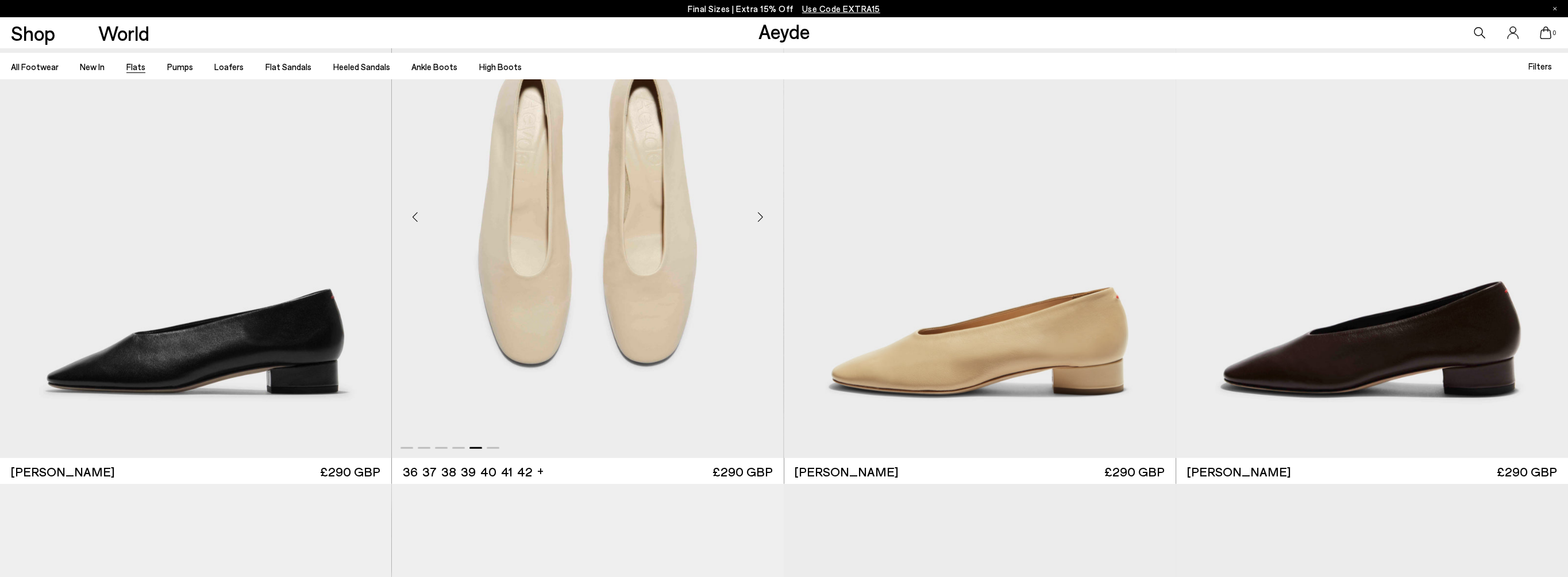
click at [756, 219] on div "Next slide" at bounding box center [760, 217] width 34 height 34
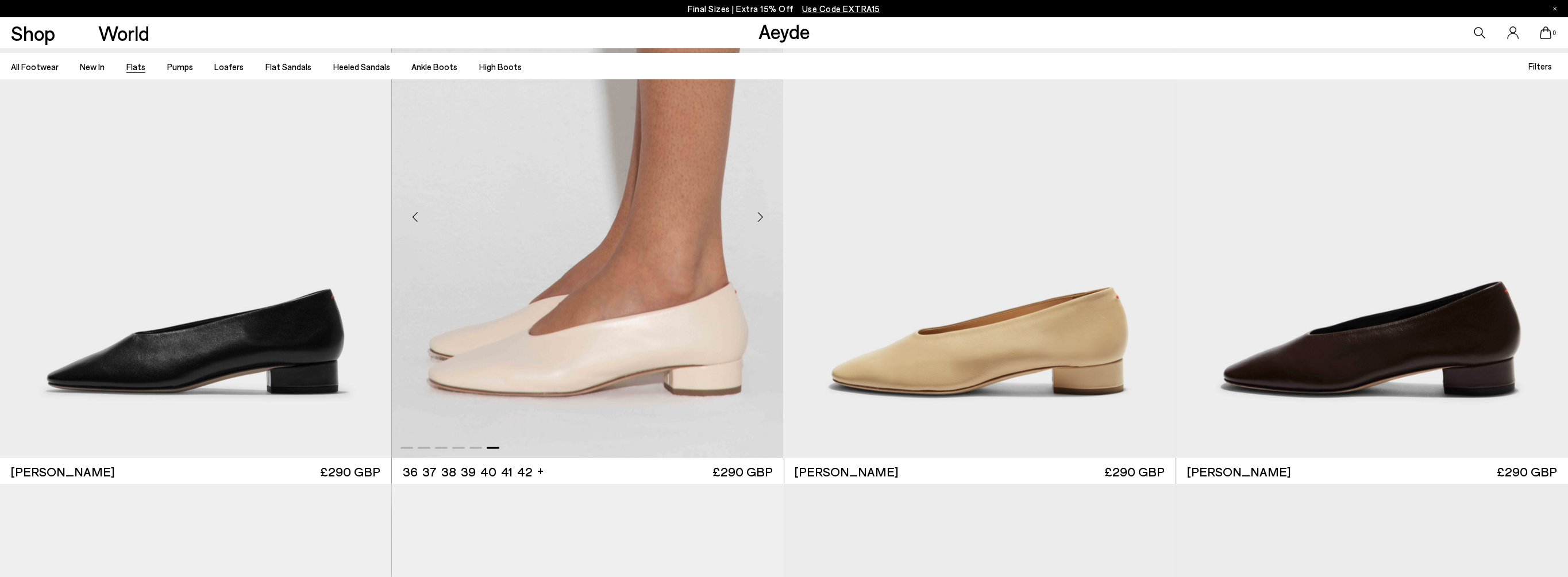
click at [754, 219] on div "Next slide" at bounding box center [760, 217] width 34 height 34
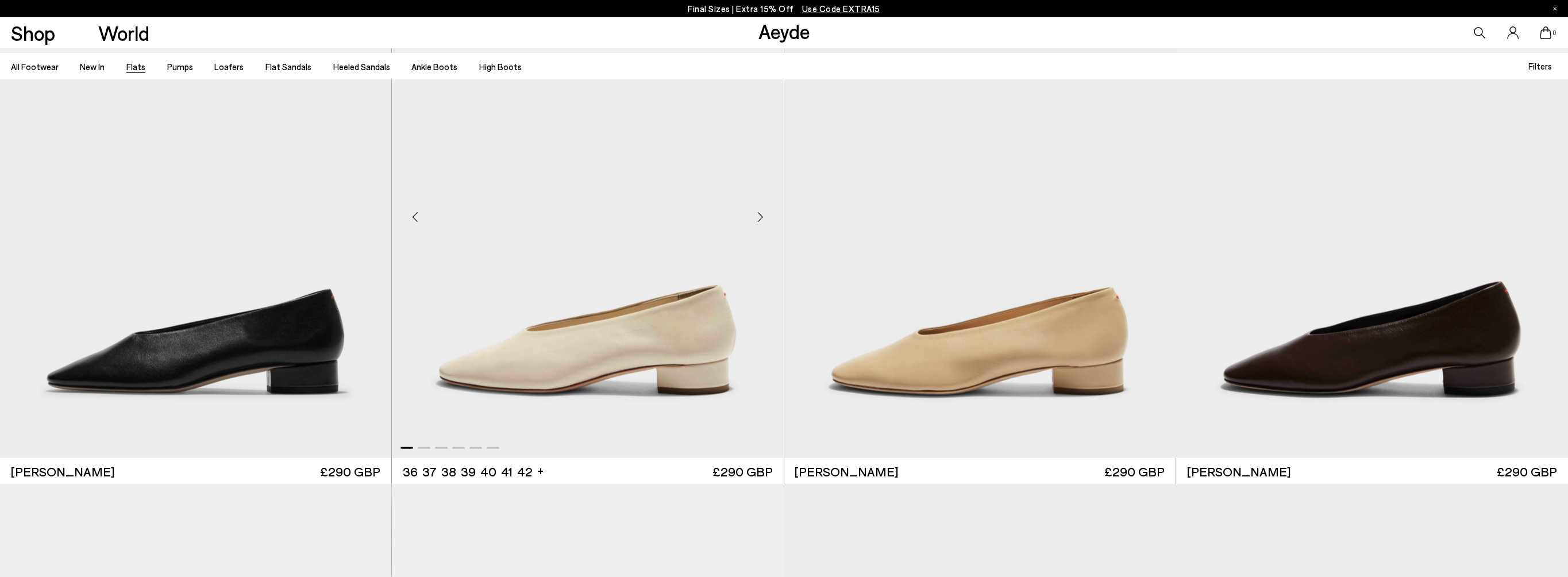
click at [754, 219] on div "Next slide" at bounding box center [760, 217] width 34 height 34
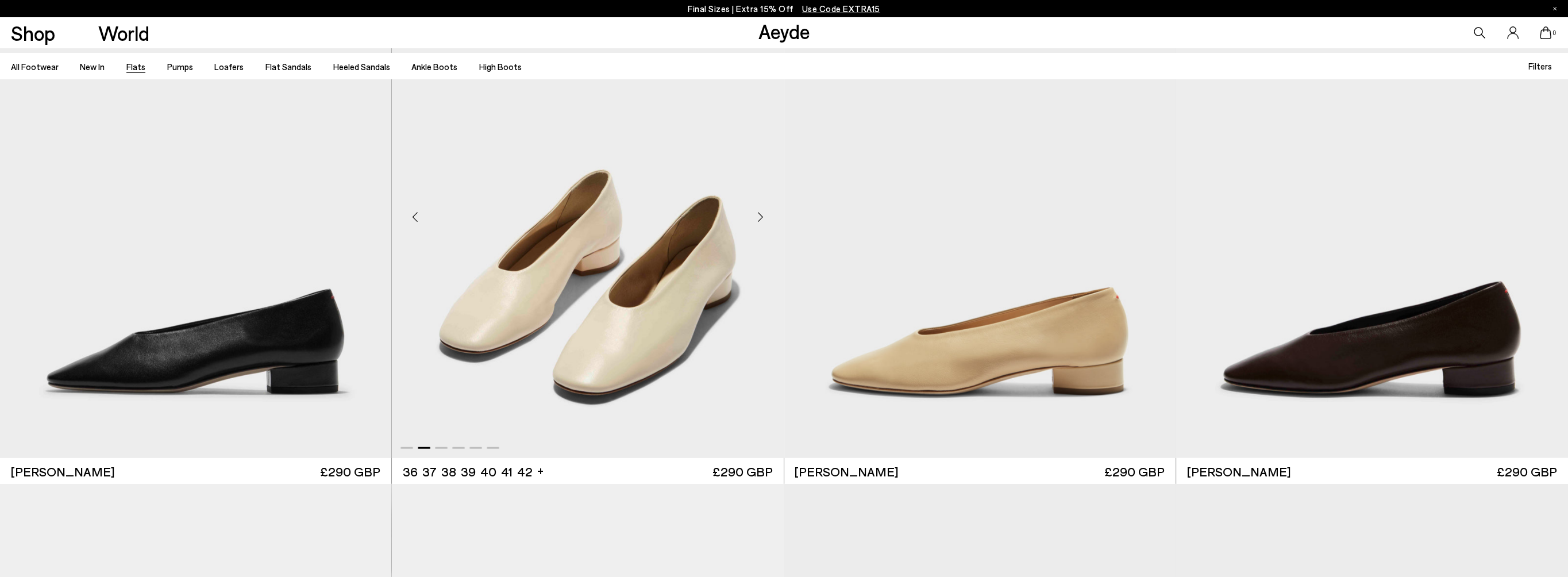
click at [754, 219] on div "Next slide" at bounding box center [760, 217] width 34 height 34
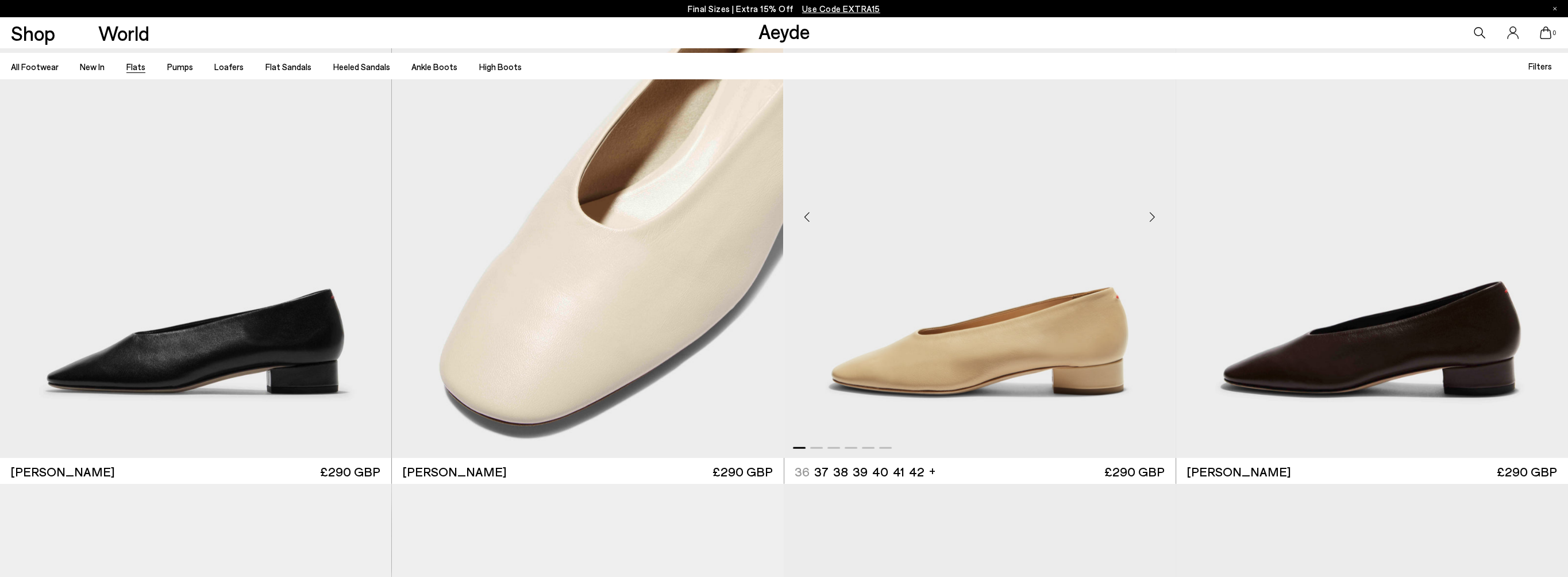
click at [1150, 214] on div "Next slide" at bounding box center [1152, 217] width 34 height 34
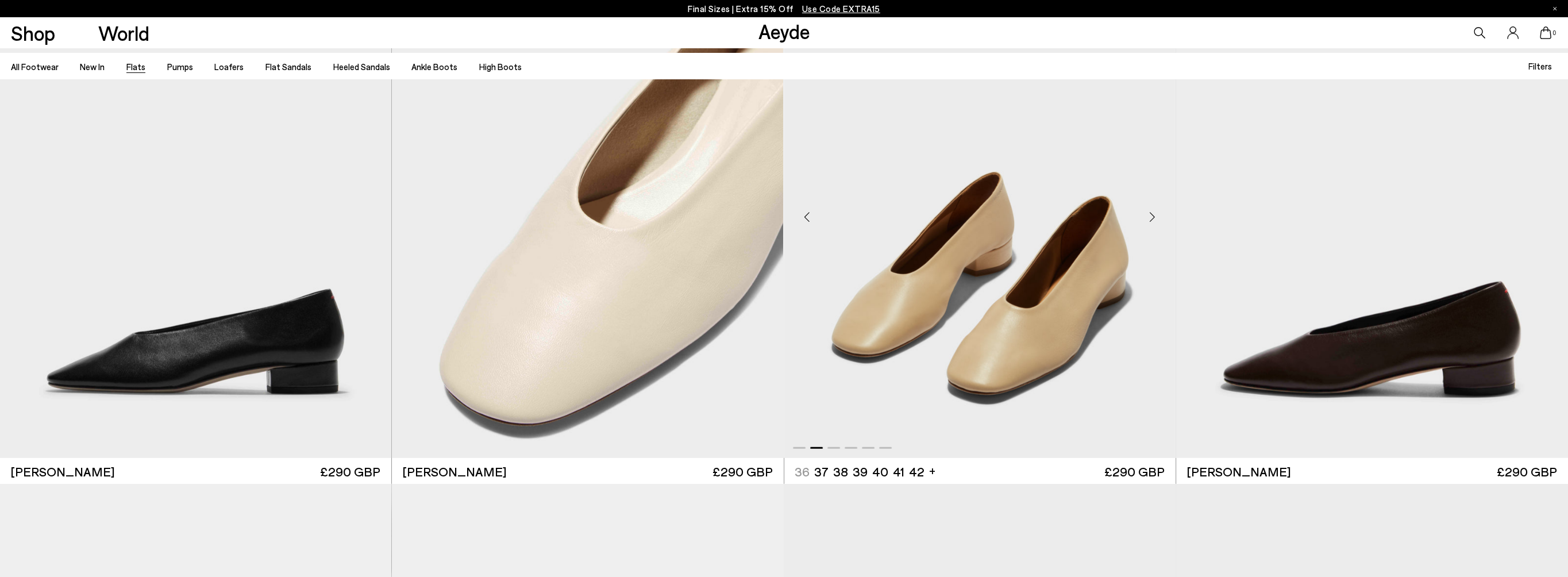
click at [1149, 216] on div "Next slide" at bounding box center [1152, 217] width 34 height 34
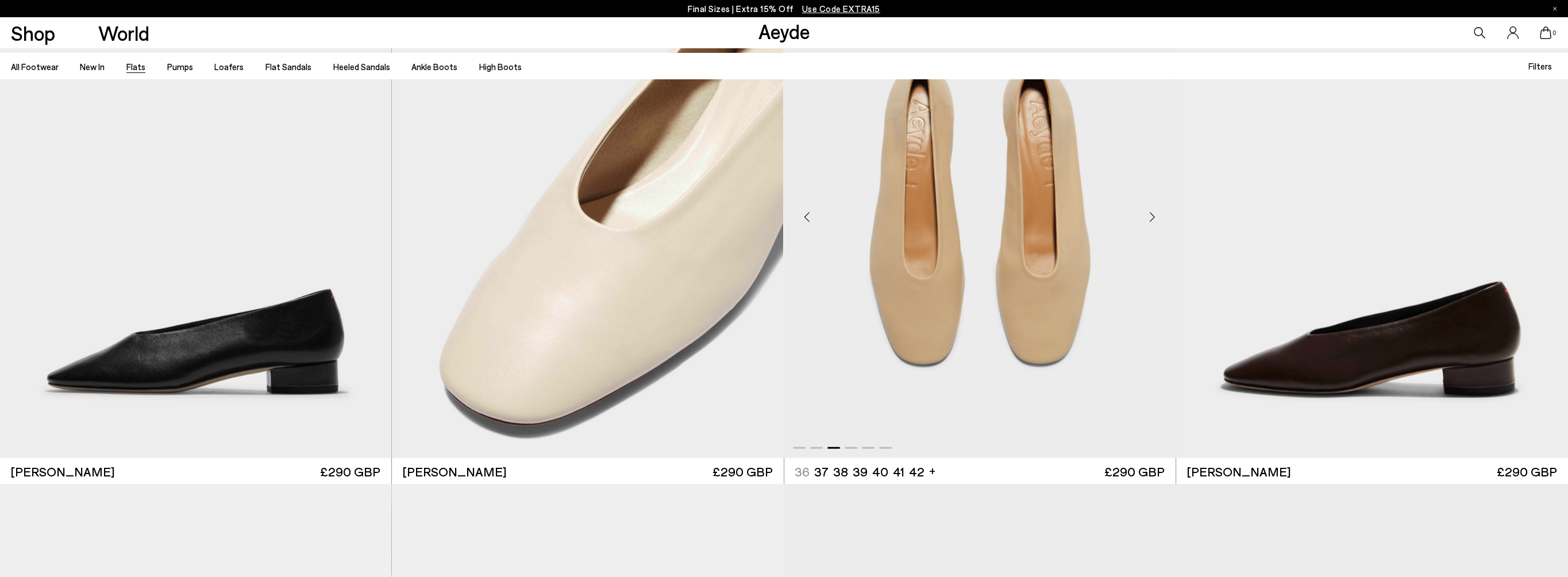
click at [955, 298] on img "3 / 6" at bounding box center [979, 213] width 391 height 491
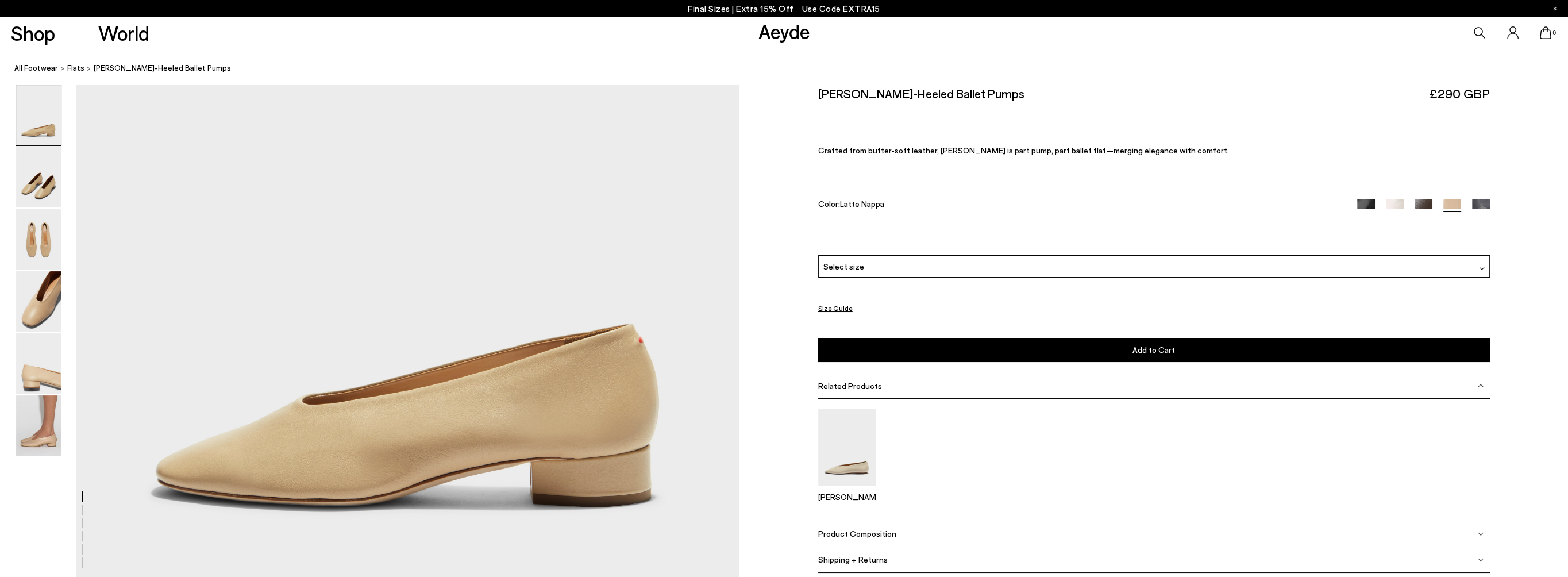
click at [1482, 268] on img at bounding box center [1482, 268] width 6 height 6
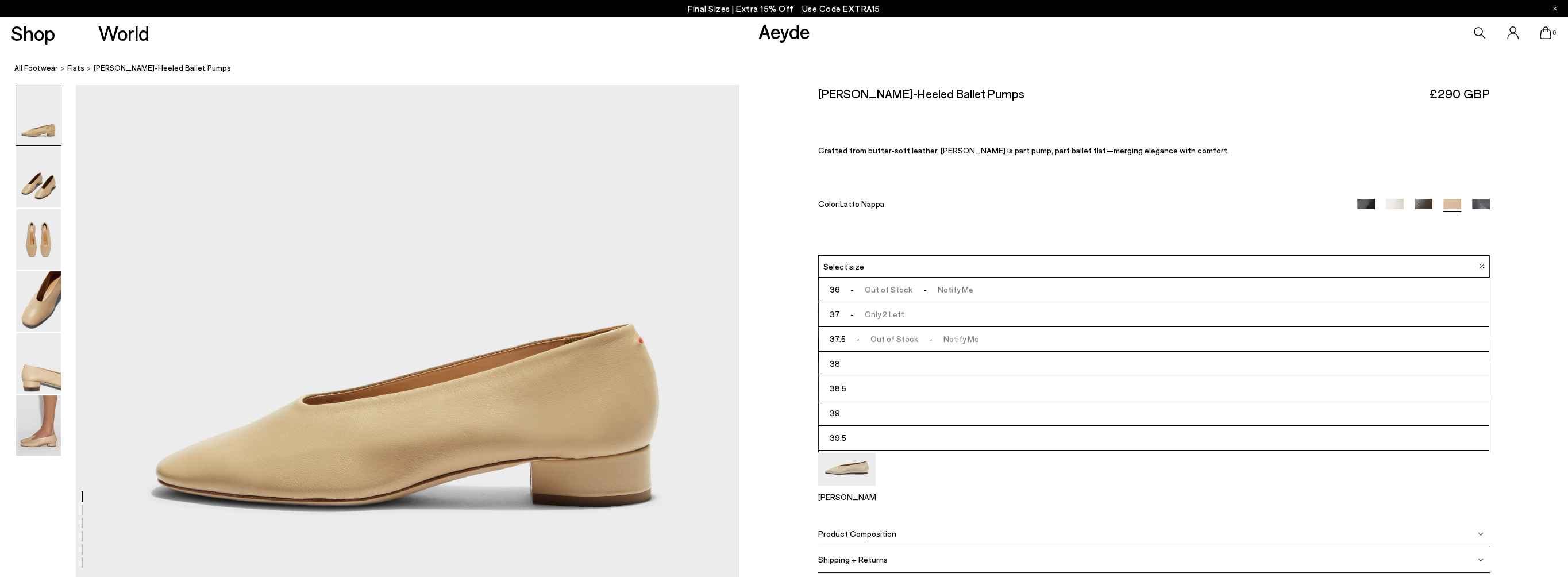
click at [832, 440] on span "39.5" at bounding box center [837, 438] width 16 height 17
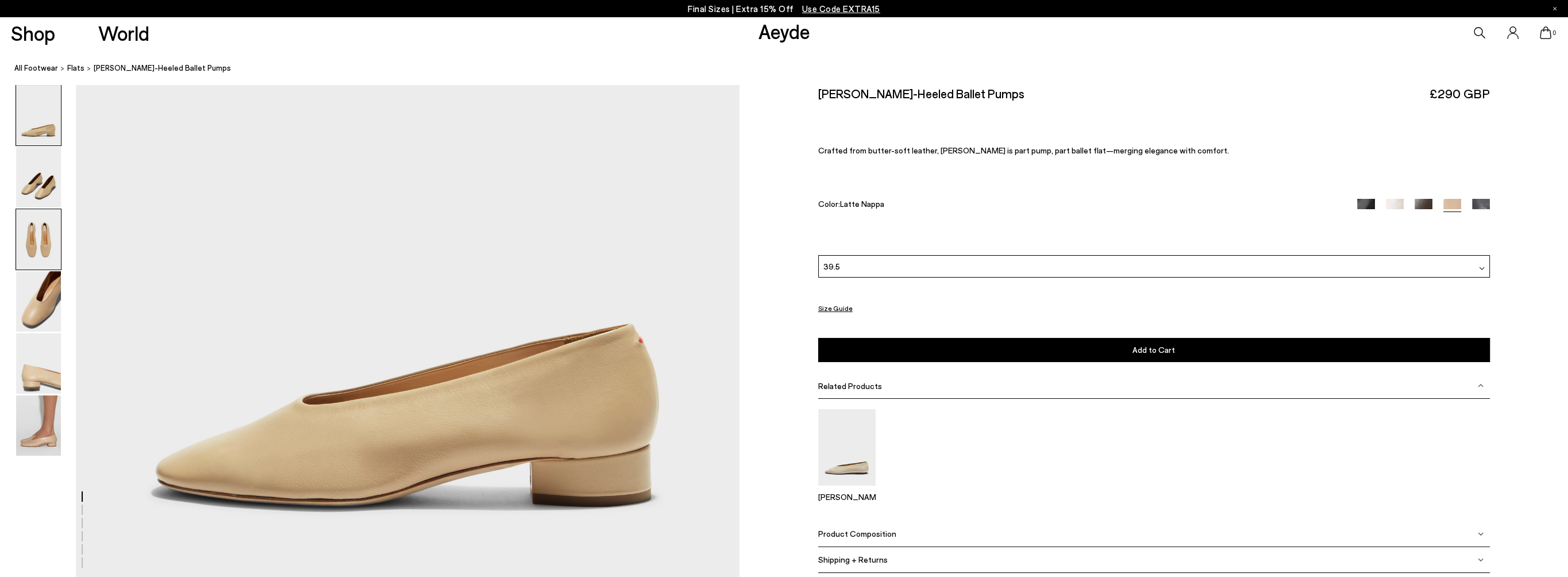
click at [38, 244] on img at bounding box center [38, 239] width 45 height 60
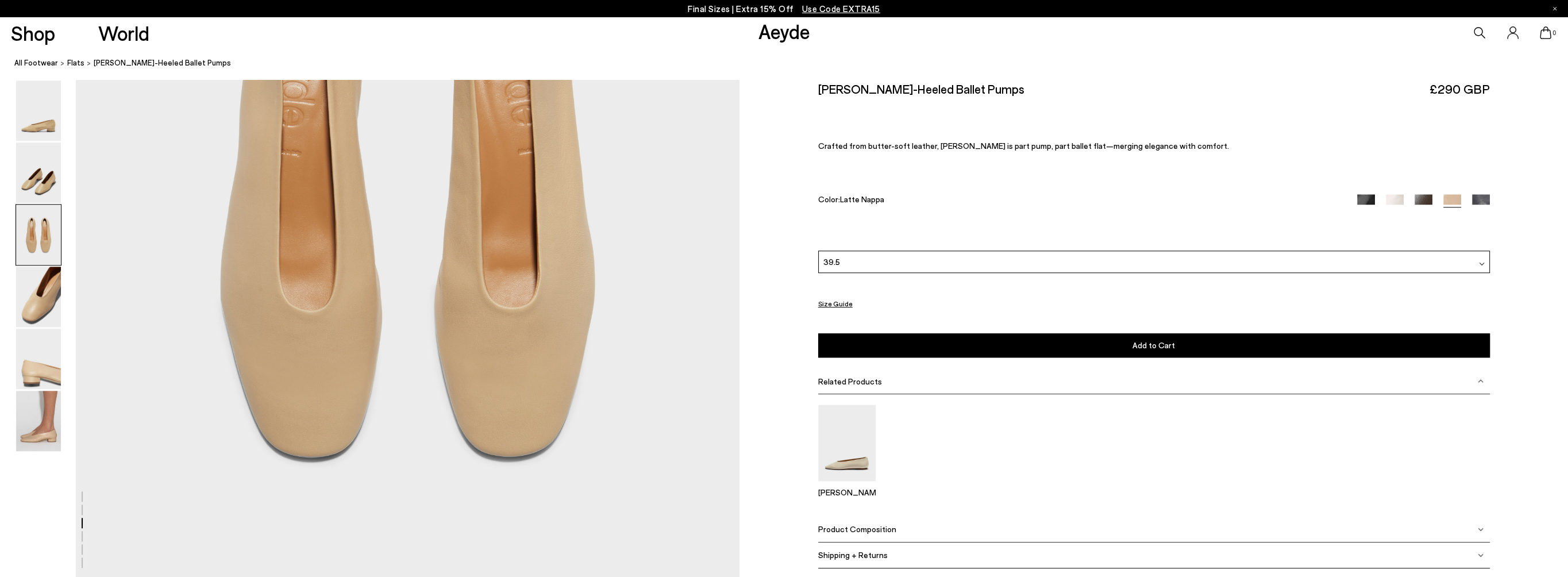
scroll to position [1738, 0]
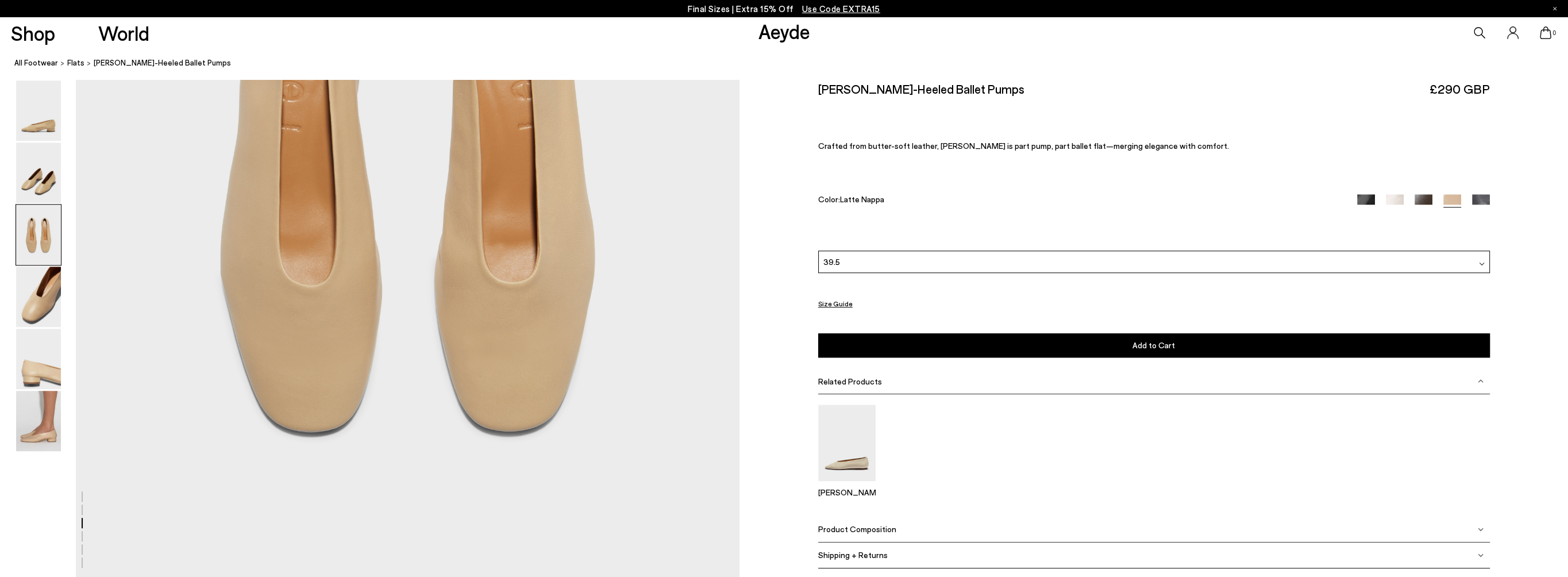
click at [1146, 344] on span "Add to Cart" at bounding box center [1154, 345] width 42 height 10
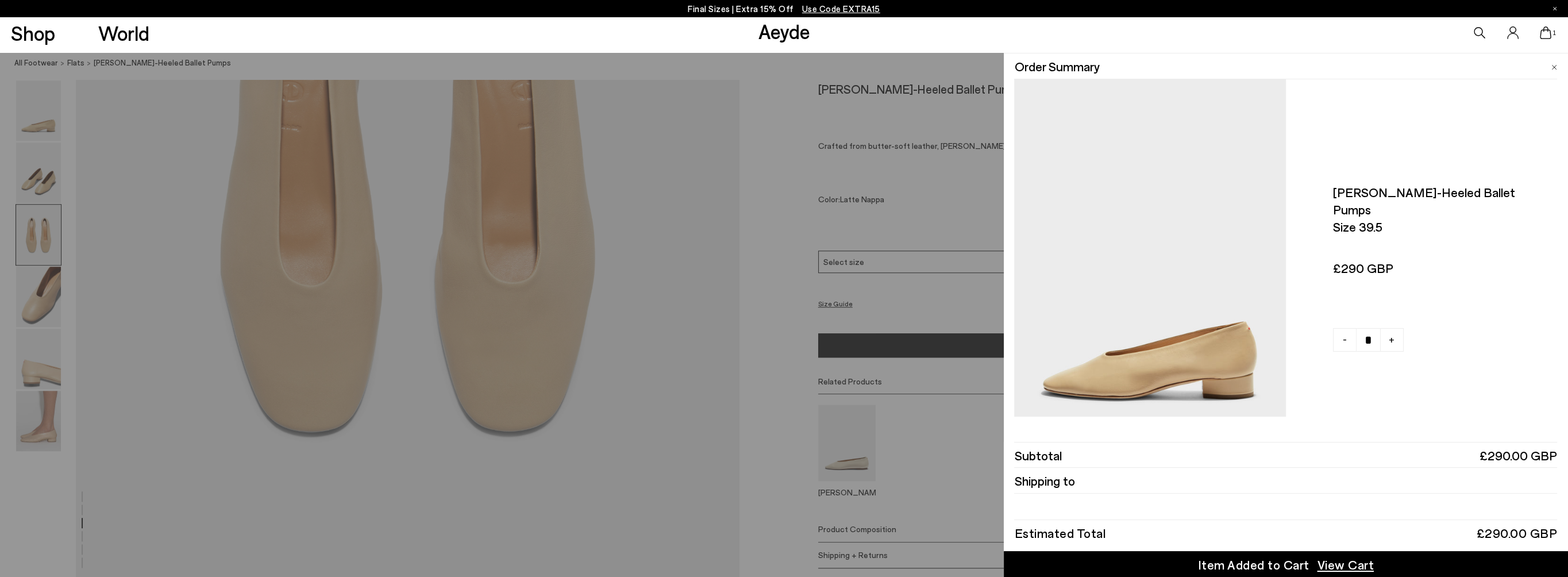
click at [657, 166] on div "Quick Add Color Size View Details Order Summary [PERSON_NAME]-heeled ballet pum…" at bounding box center [784, 315] width 1568 height 524
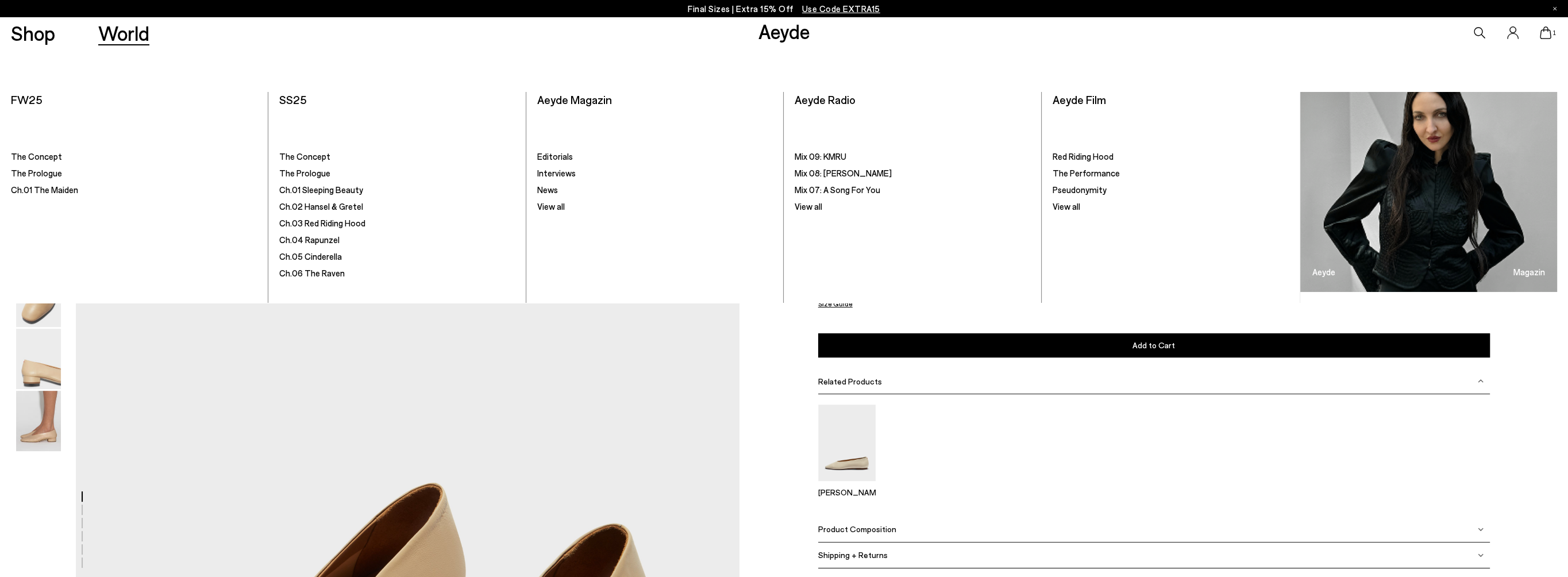
scroll to position [0, 0]
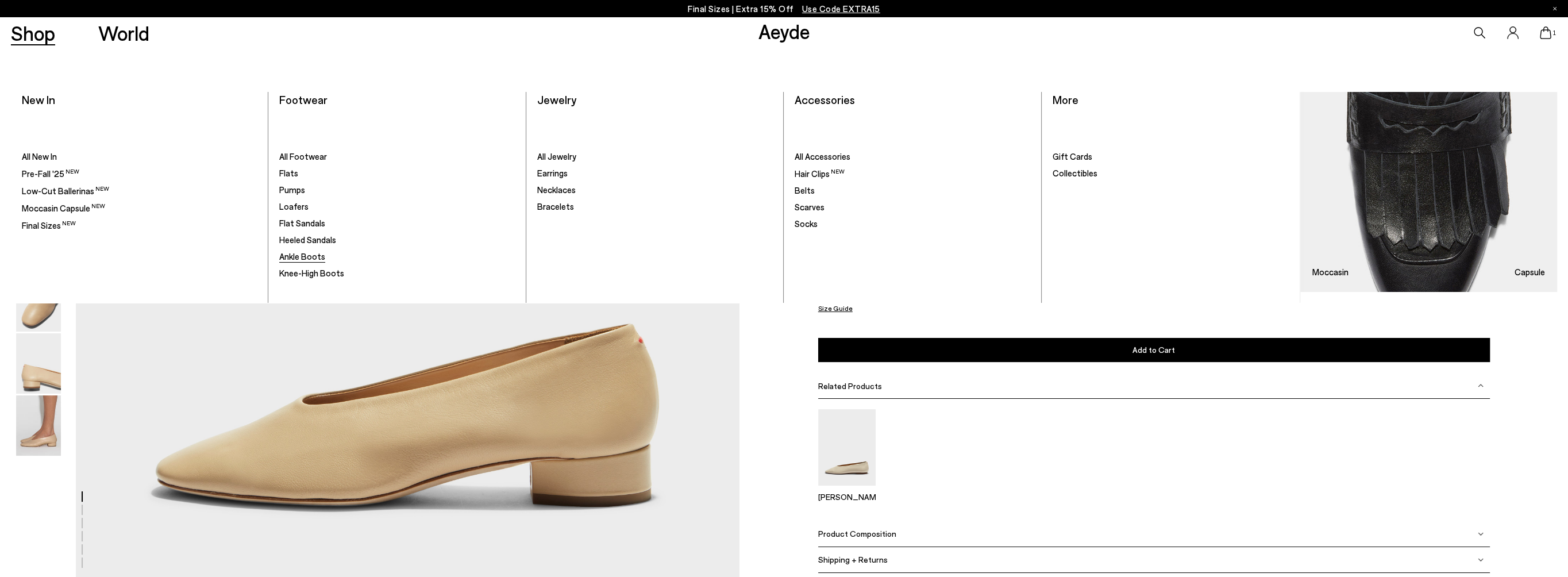
click at [313, 261] on span "Ankle Boots" at bounding box center [302, 256] width 46 height 11
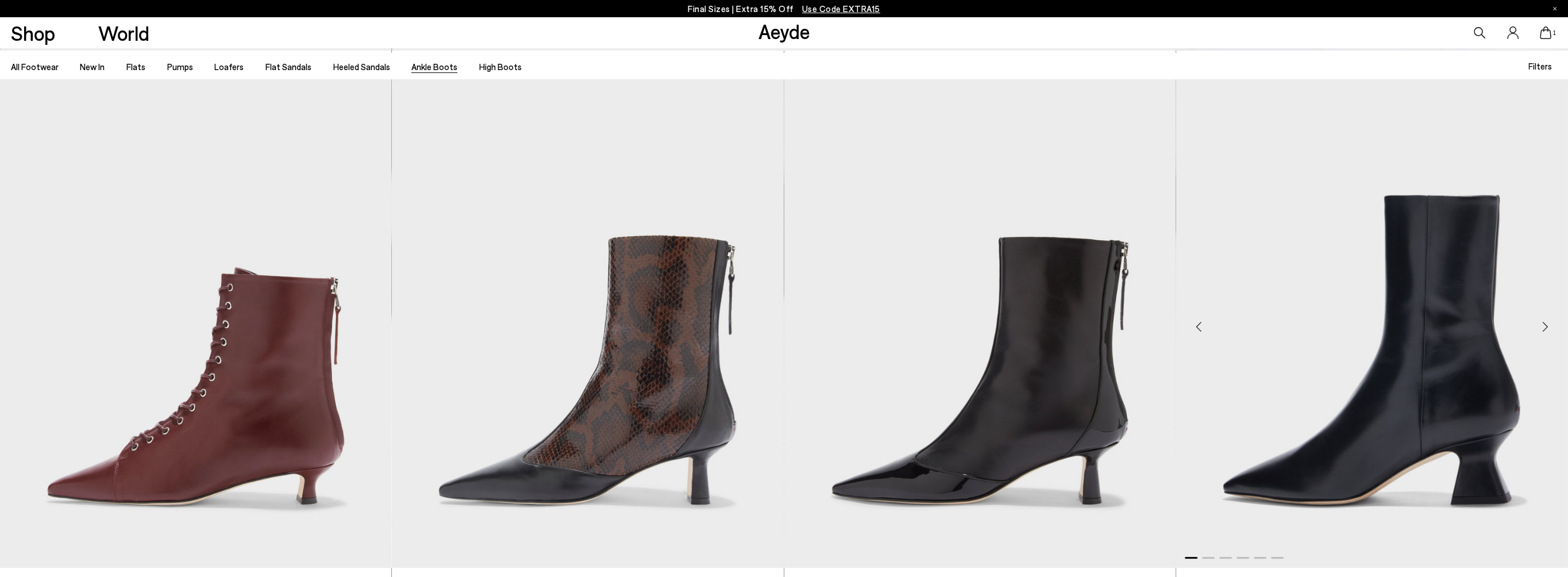
scroll to position [517, 0]
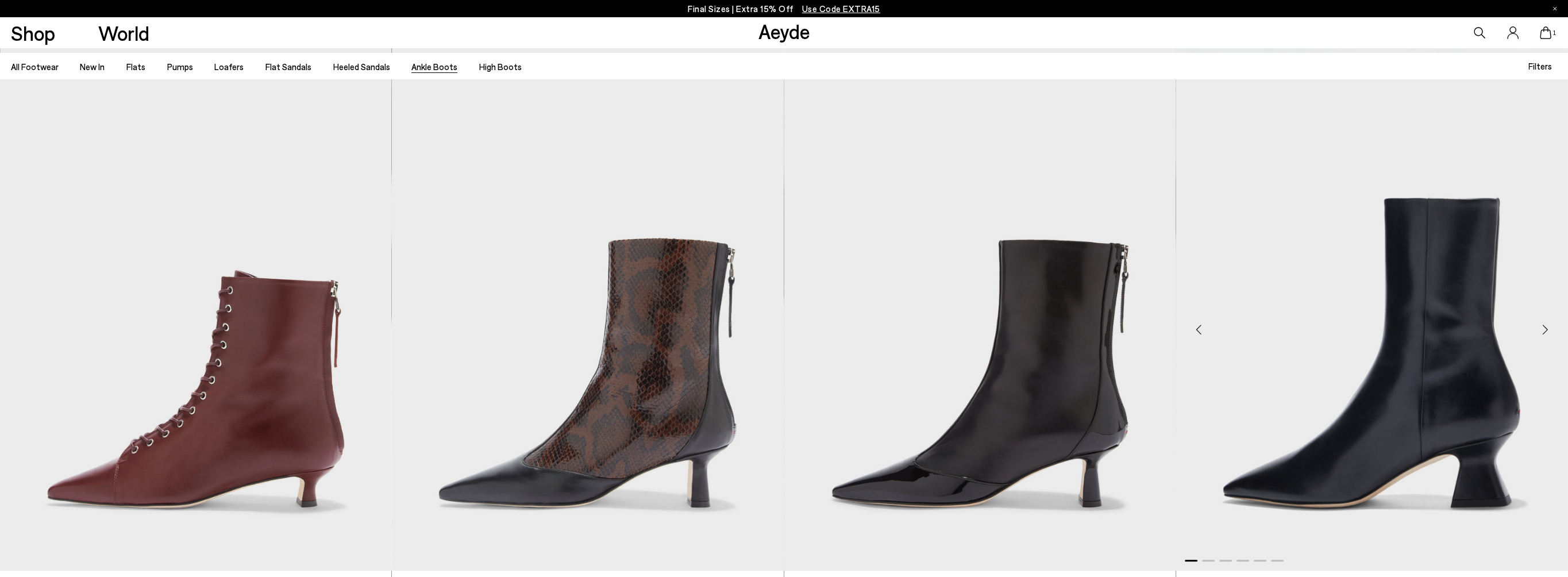
click at [1540, 330] on div "Next slide" at bounding box center [1545, 330] width 34 height 34
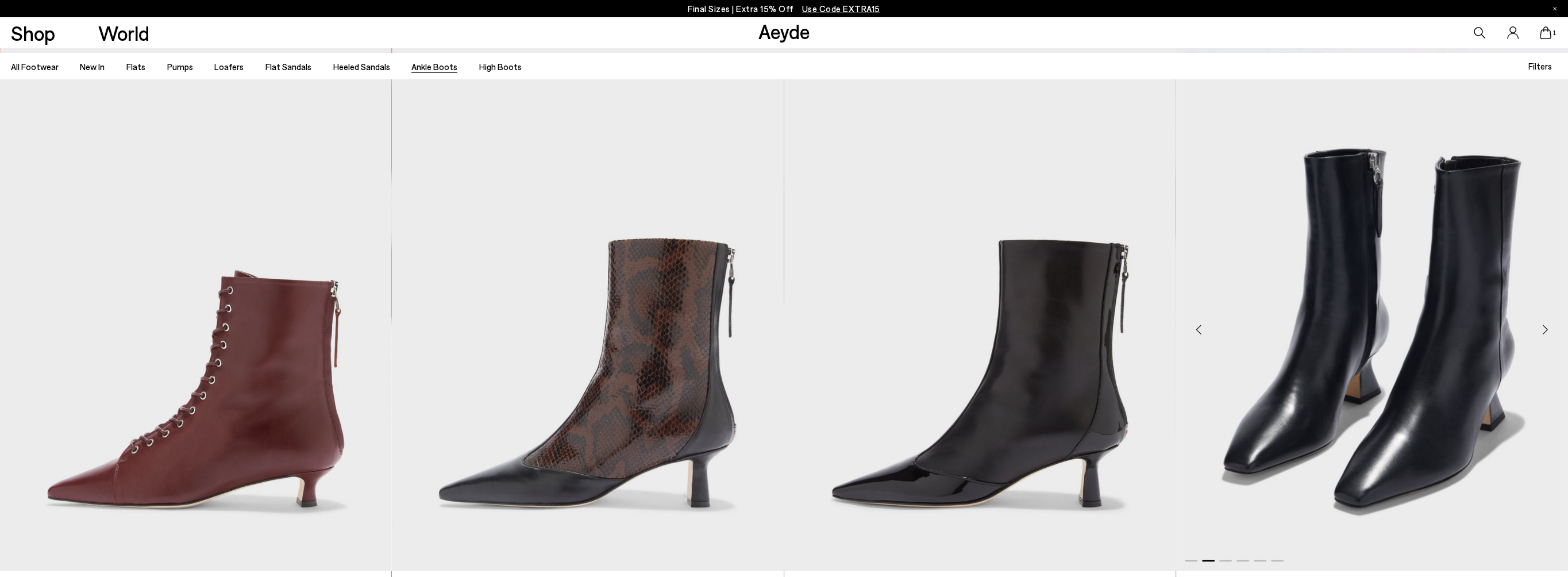
click at [1540, 330] on div "Next slide" at bounding box center [1545, 330] width 34 height 34
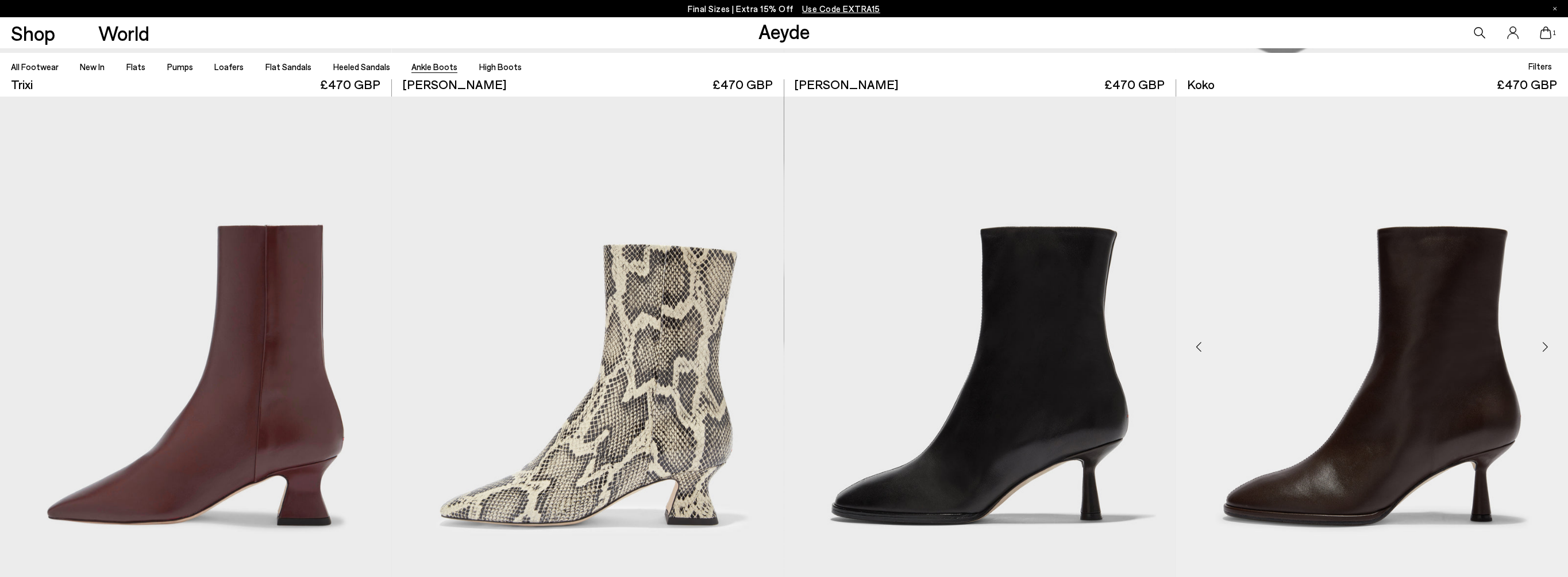
scroll to position [1092, 0]
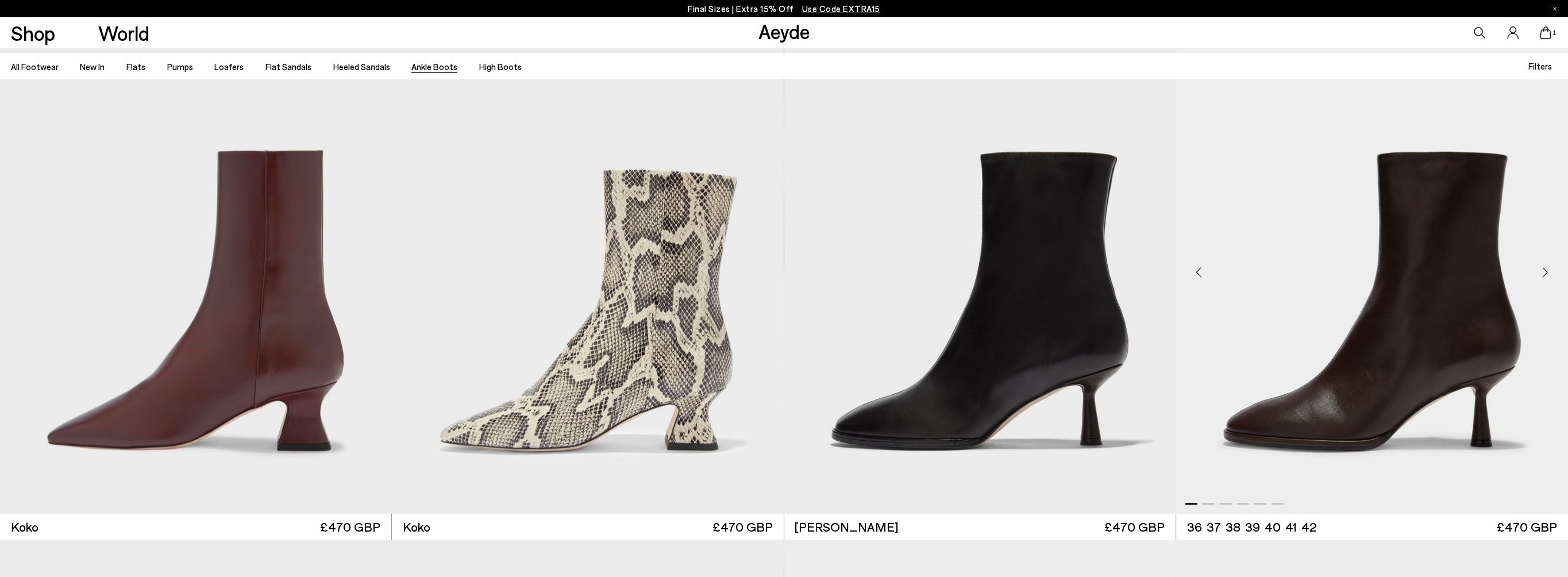
click at [1540, 270] on div "Next slide" at bounding box center [1545, 273] width 34 height 34
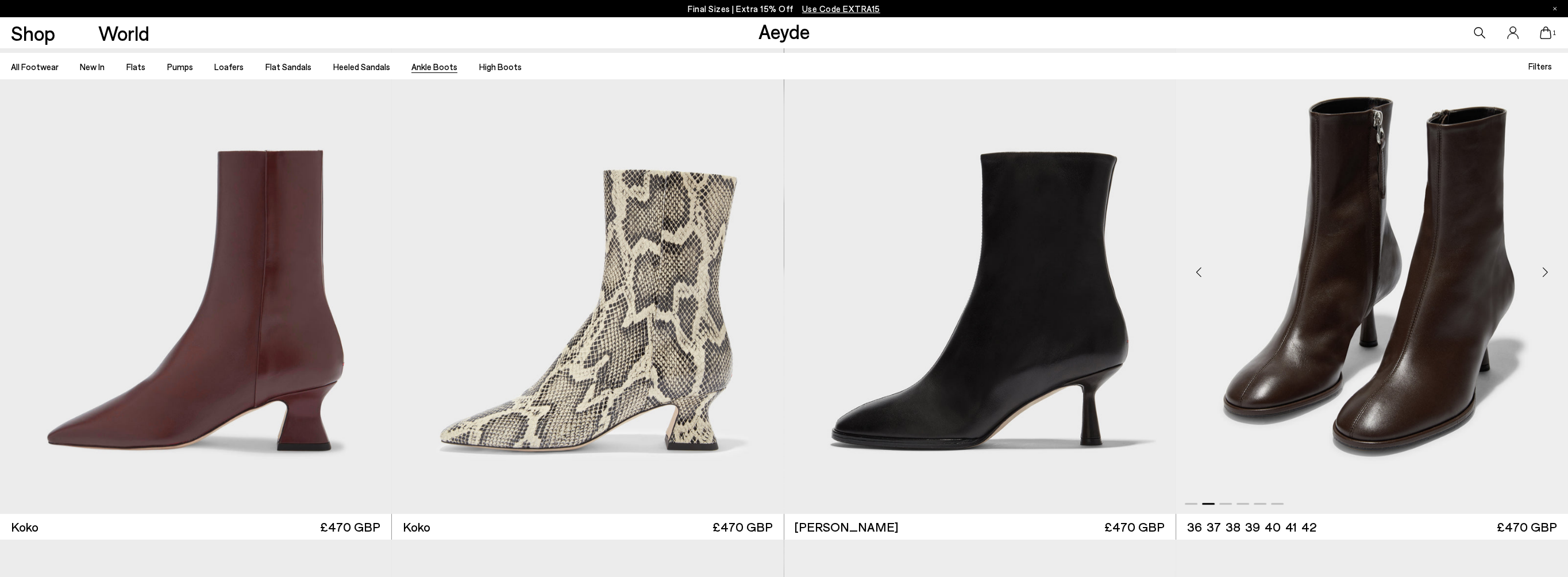
click at [1540, 270] on div "Next slide" at bounding box center [1545, 273] width 34 height 34
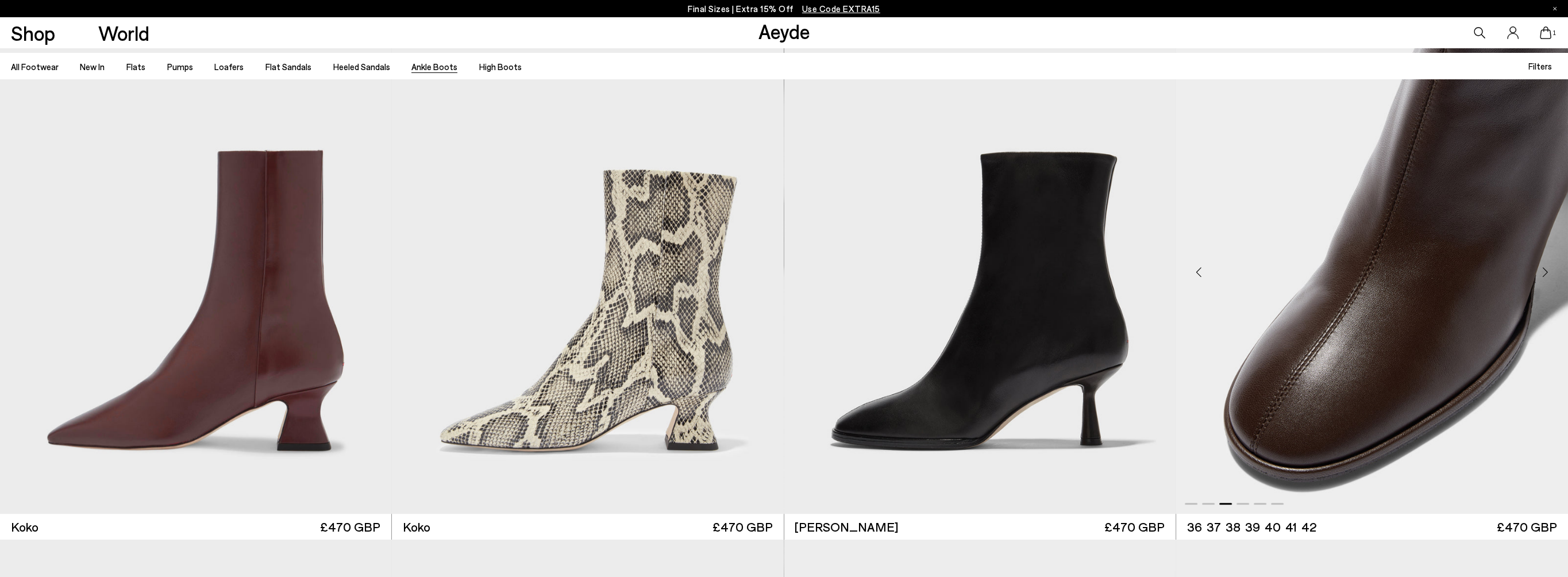
click at [1540, 270] on div "Next slide" at bounding box center [1545, 273] width 34 height 34
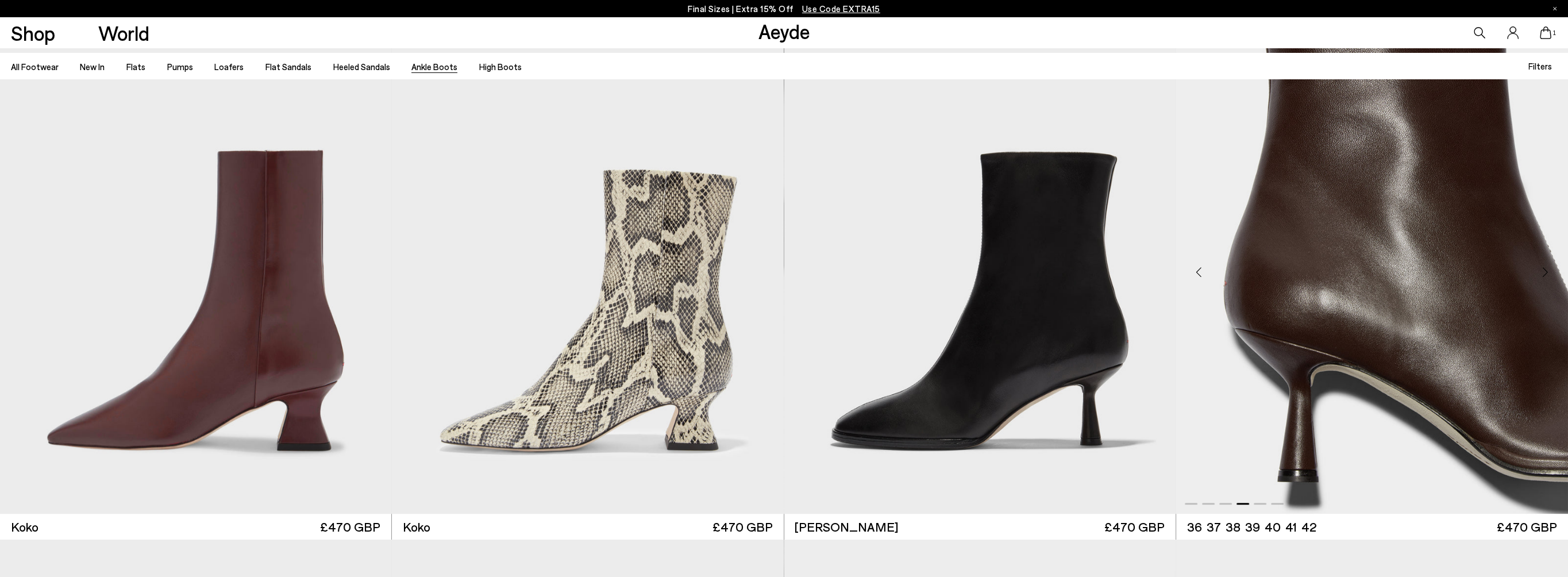
click at [1540, 270] on div "Next slide" at bounding box center [1545, 273] width 34 height 34
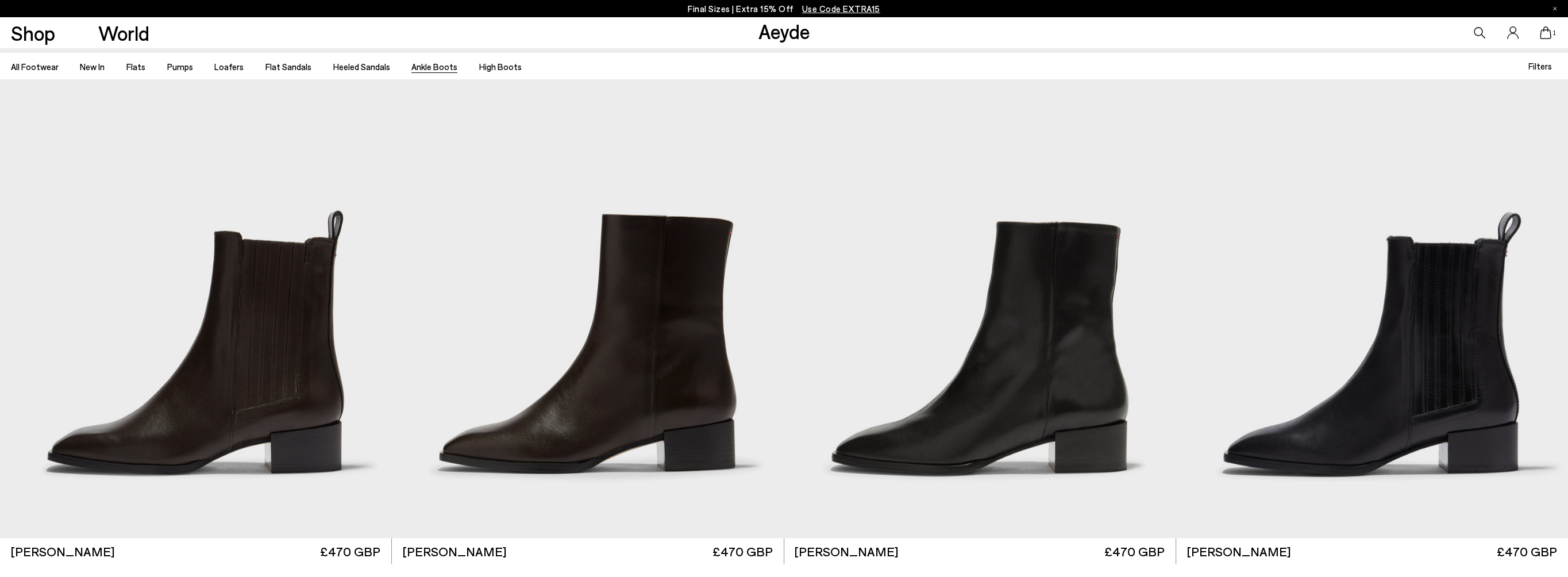
scroll to position [4195, 0]
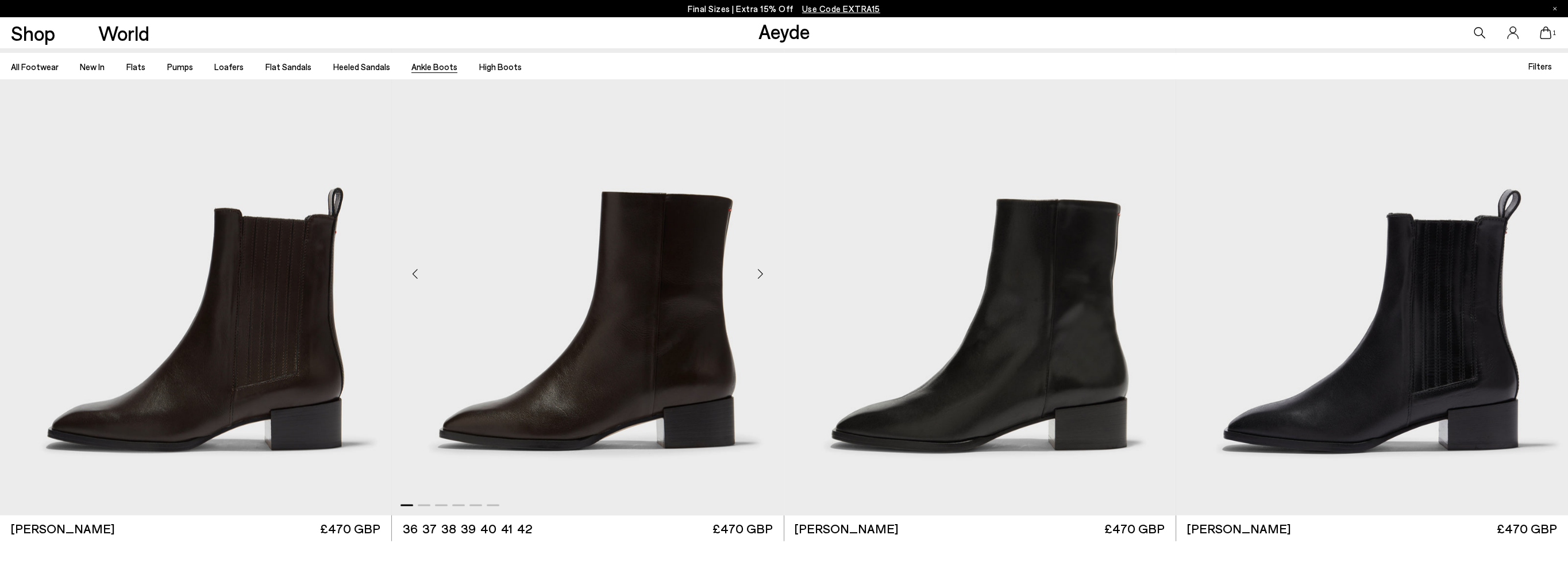
click at [760, 273] on div "Next slide" at bounding box center [760, 274] width 34 height 34
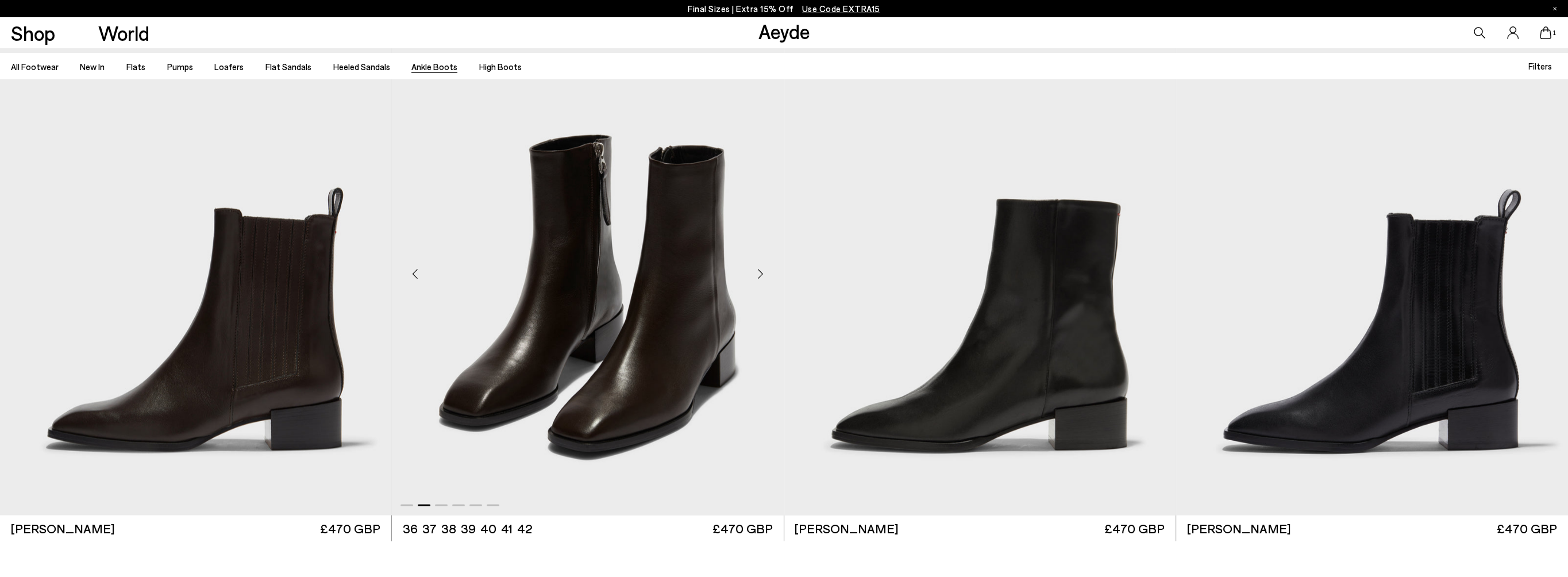
click at [760, 273] on div "Next slide" at bounding box center [760, 274] width 34 height 34
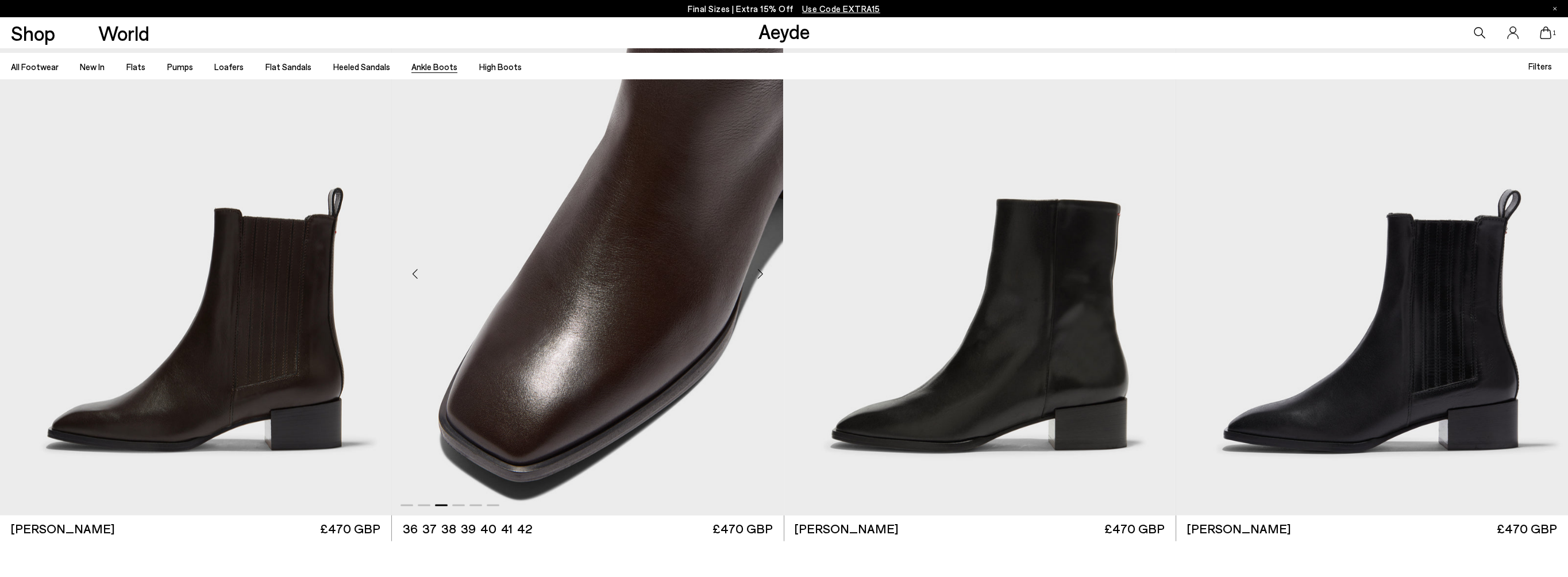
click at [760, 273] on div "Next slide" at bounding box center [760, 274] width 34 height 34
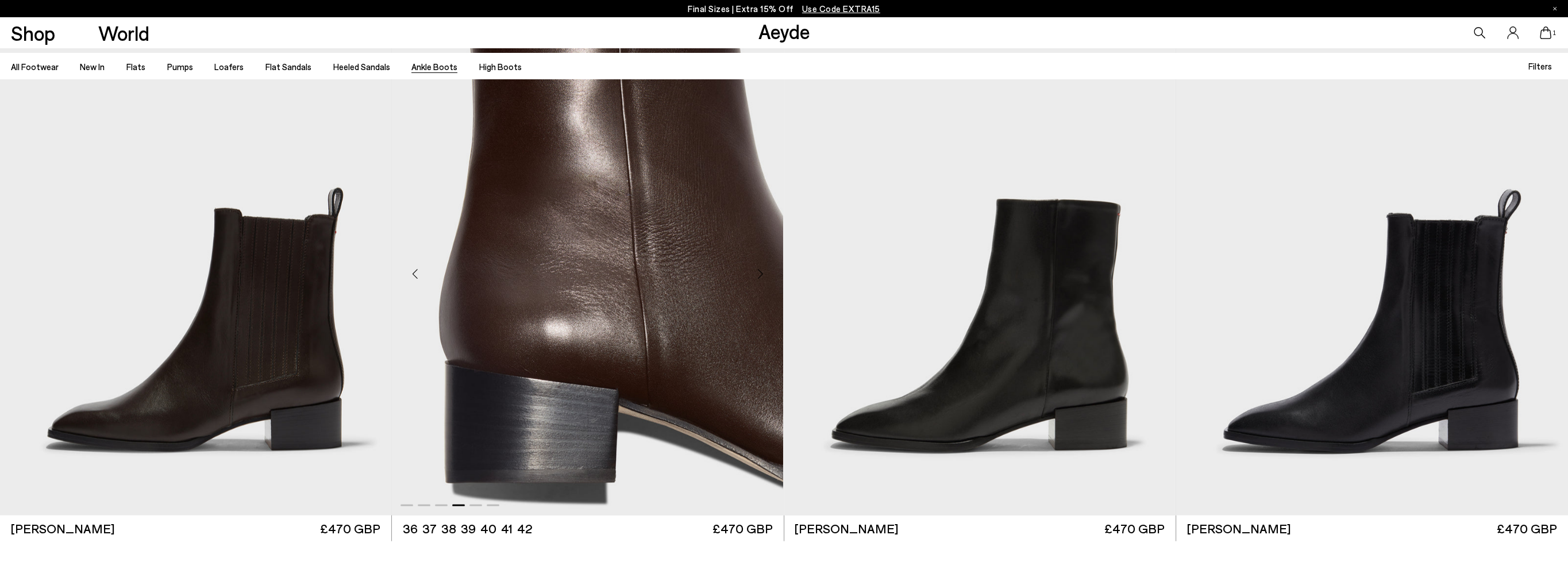
click at [761, 273] on div "Next slide" at bounding box center [760, 274] width 34 height 34
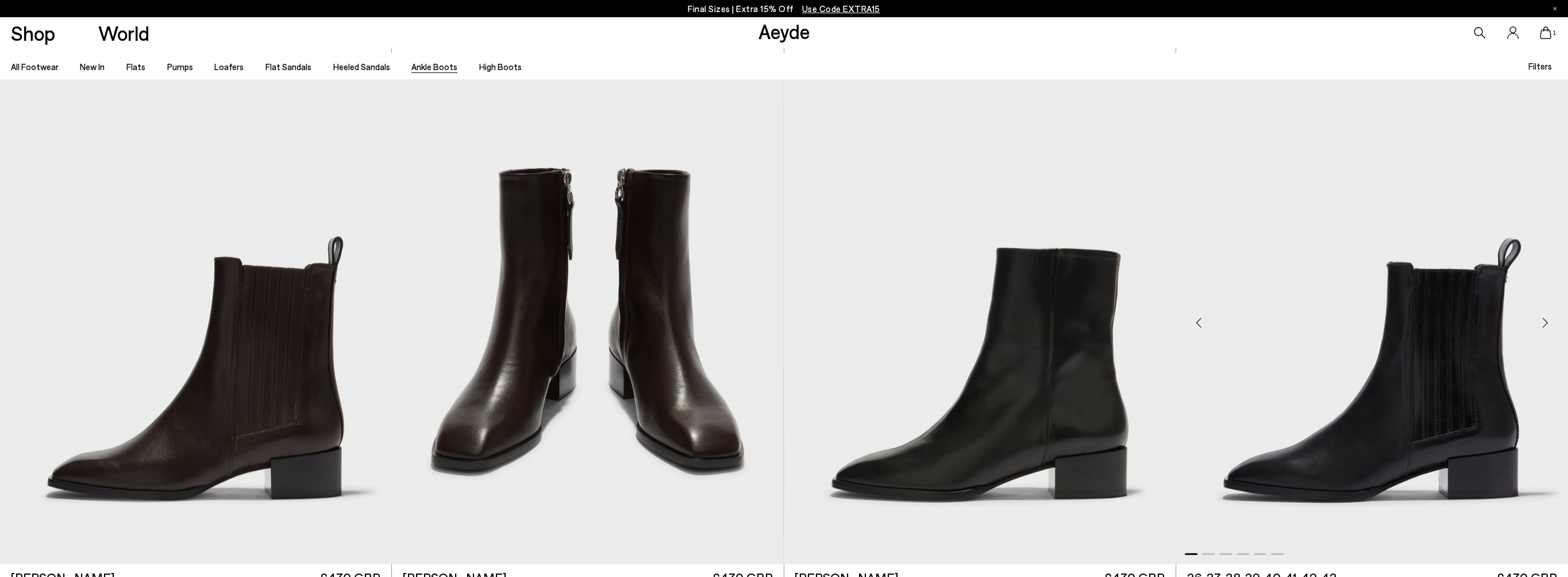
scroll to position [4138, 0]
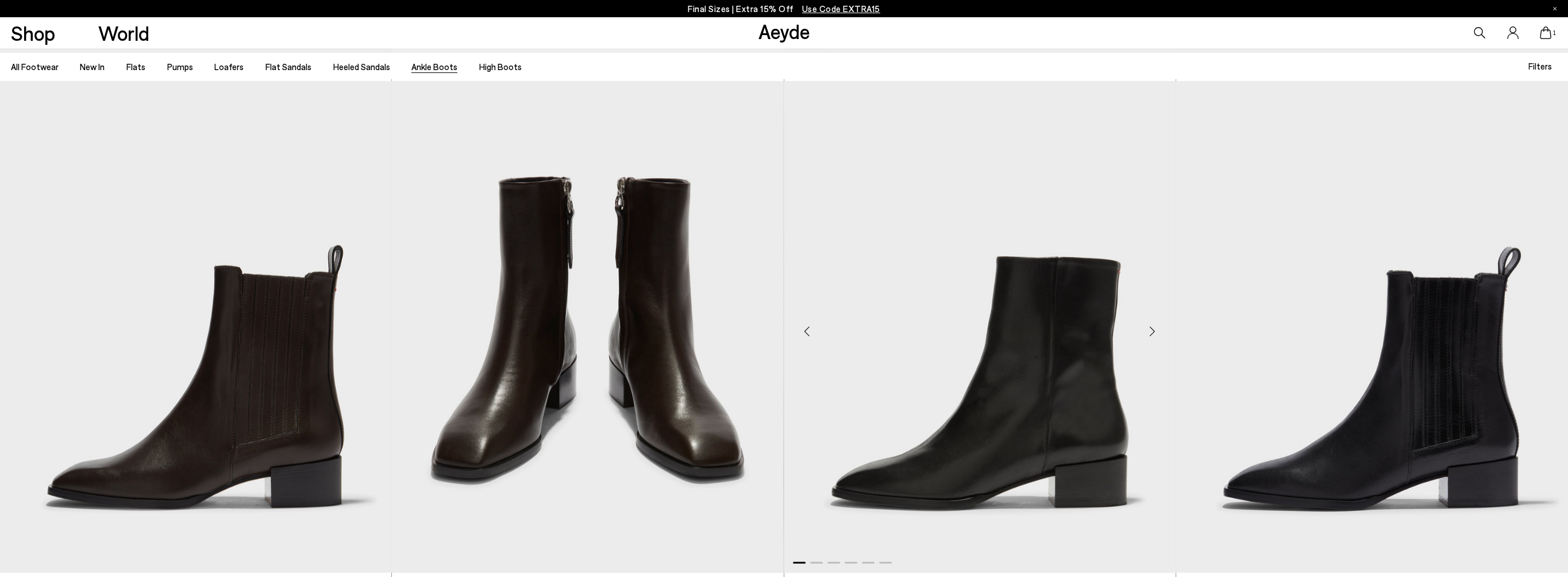
click at [1149, 329] on div "Next slide" at bounding box center [1152, 331] width 34 height 34
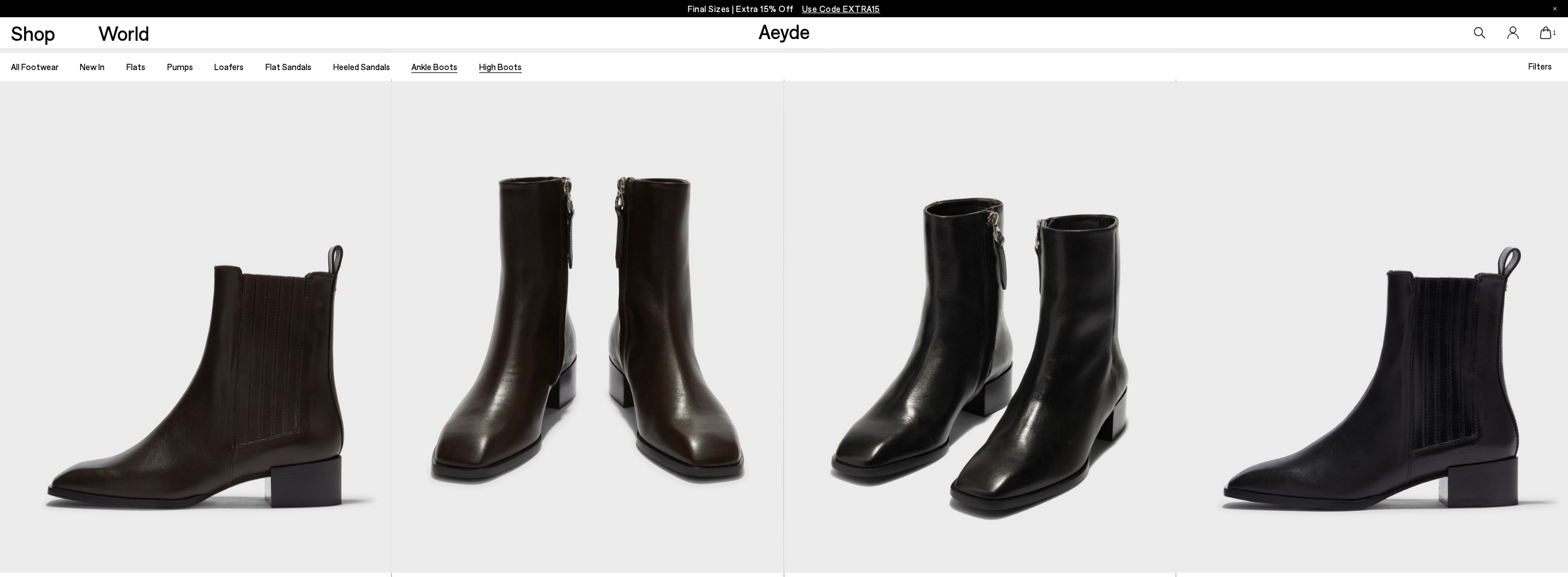
click at [490, 69] on link "High Boots" at bounding box center [500, 67] width 42 height 11
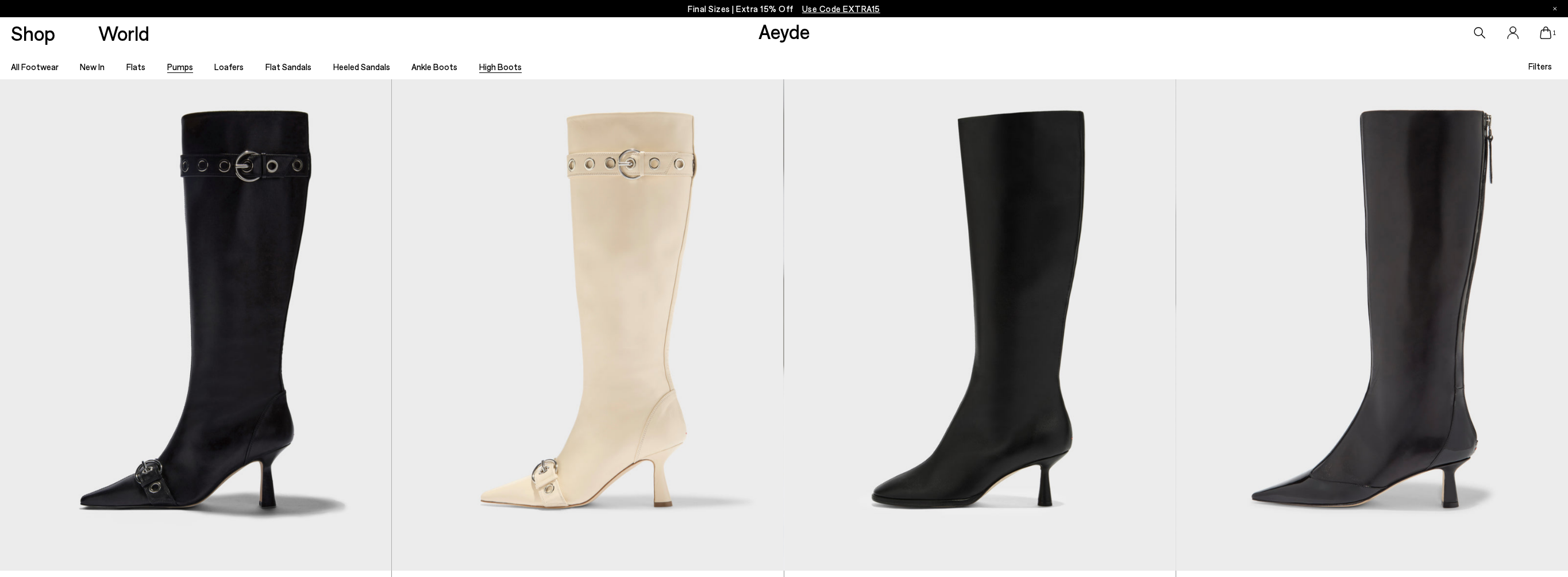
click at [172, 67] on link "Pumps" at bounding box center [180, 67] width 26 height 11
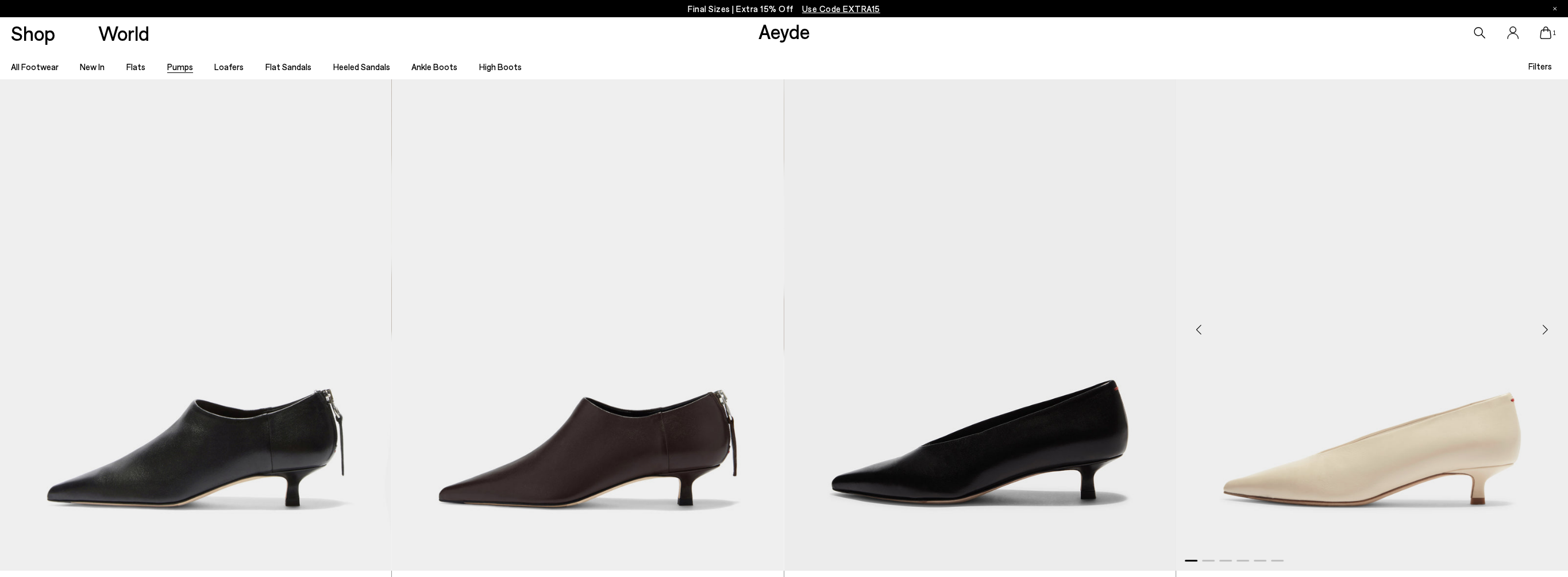
click at [1544, 331] on div "Next slide" at bounding box center [1545, 329] width 34 height 34
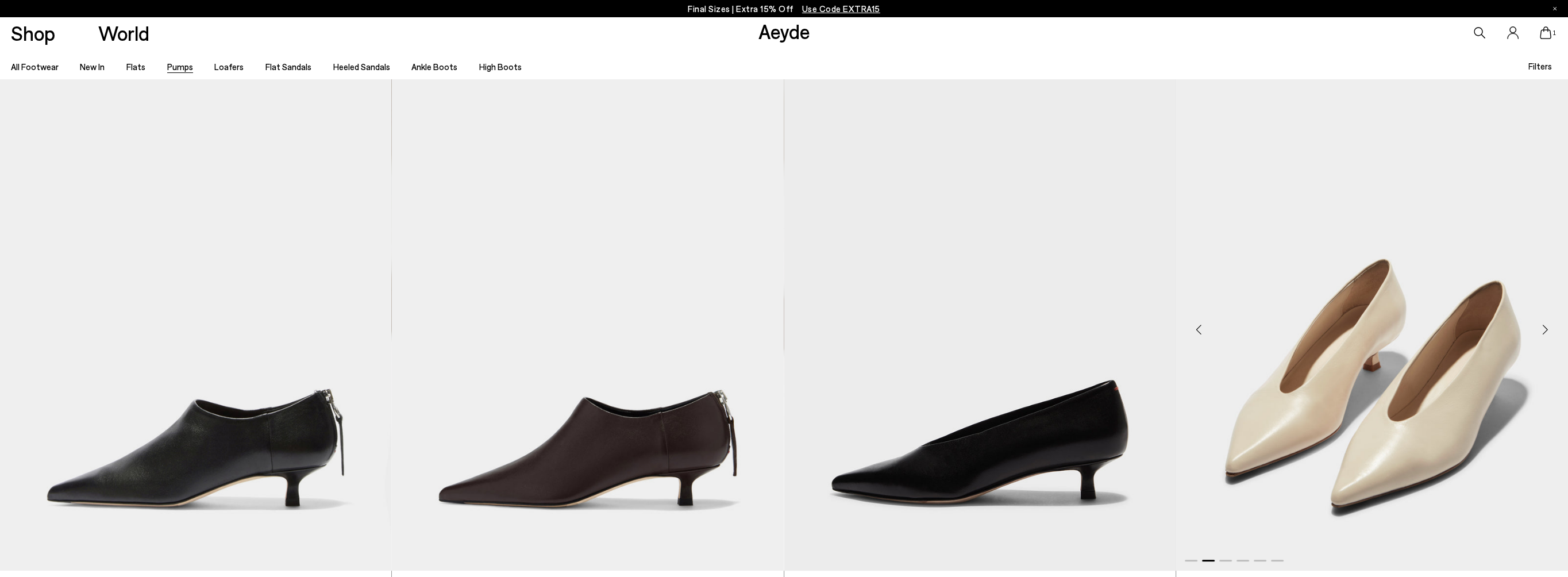
click at [1544, 331] on div "Next slide" at bounding box center [1545, 329] width 34 height 34
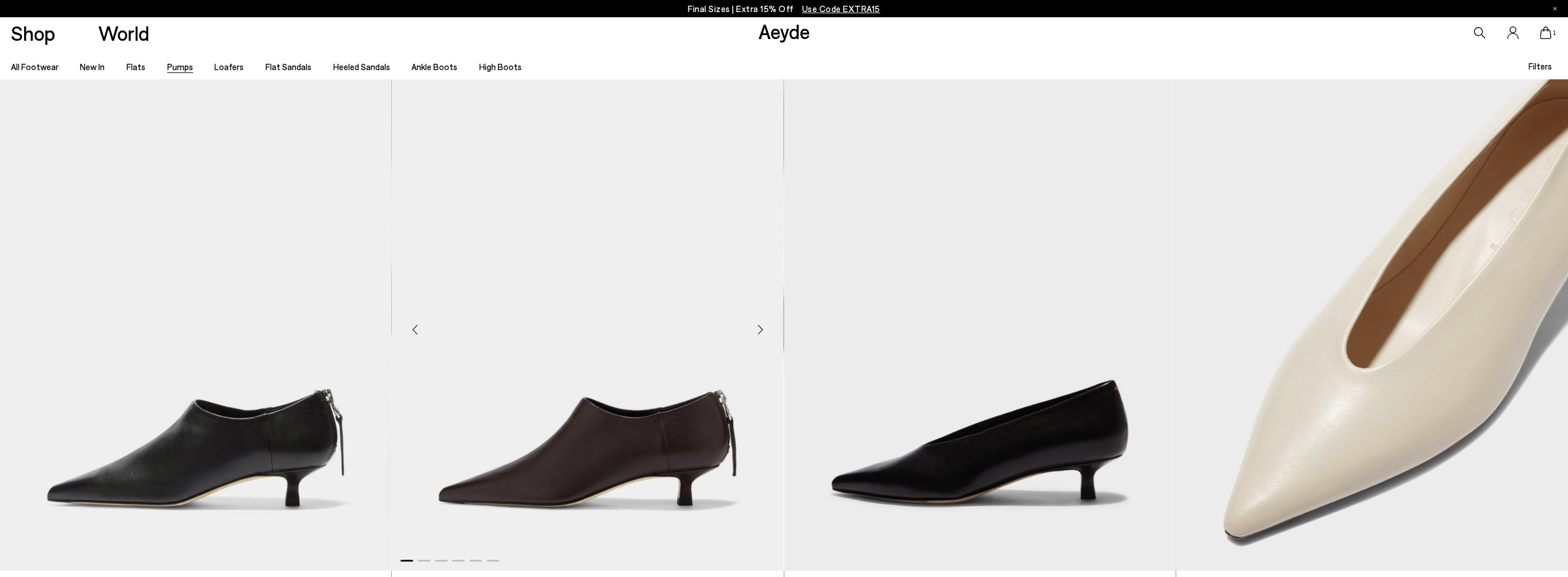
click at [760, 328] on div "Next slide" at bounding box center [760, 329] width 34 height 34
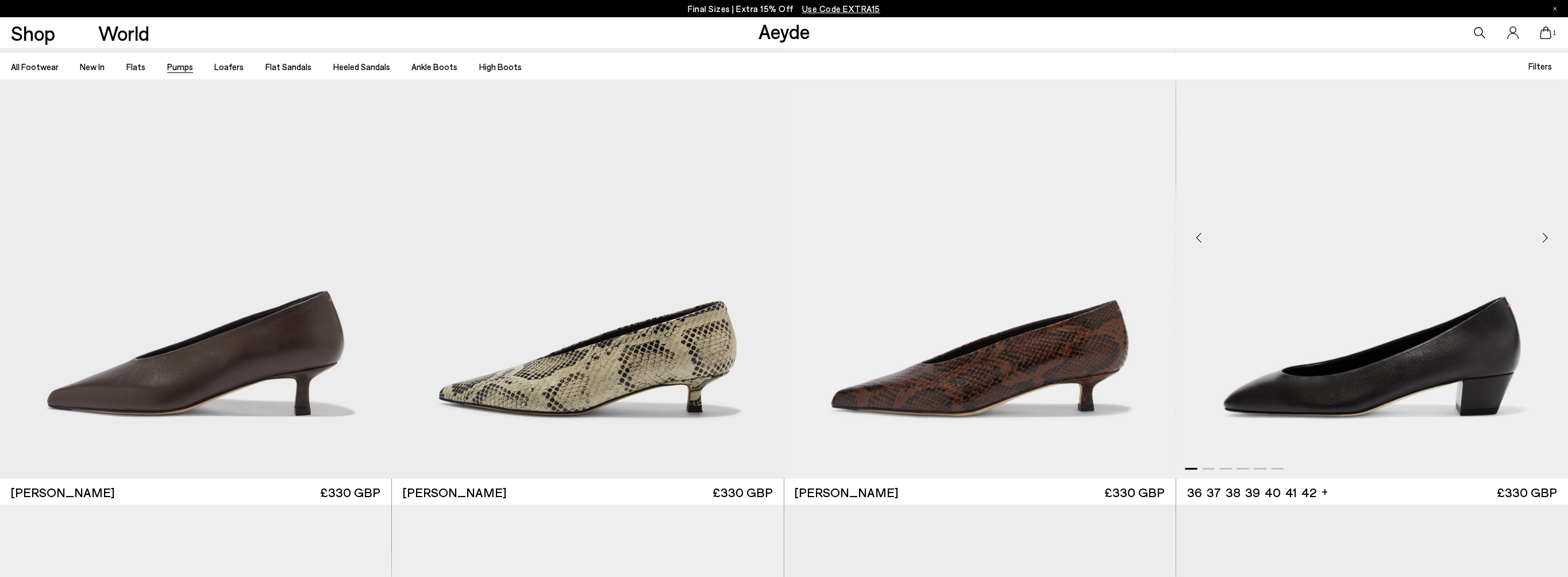
scroll to position [632, 0]
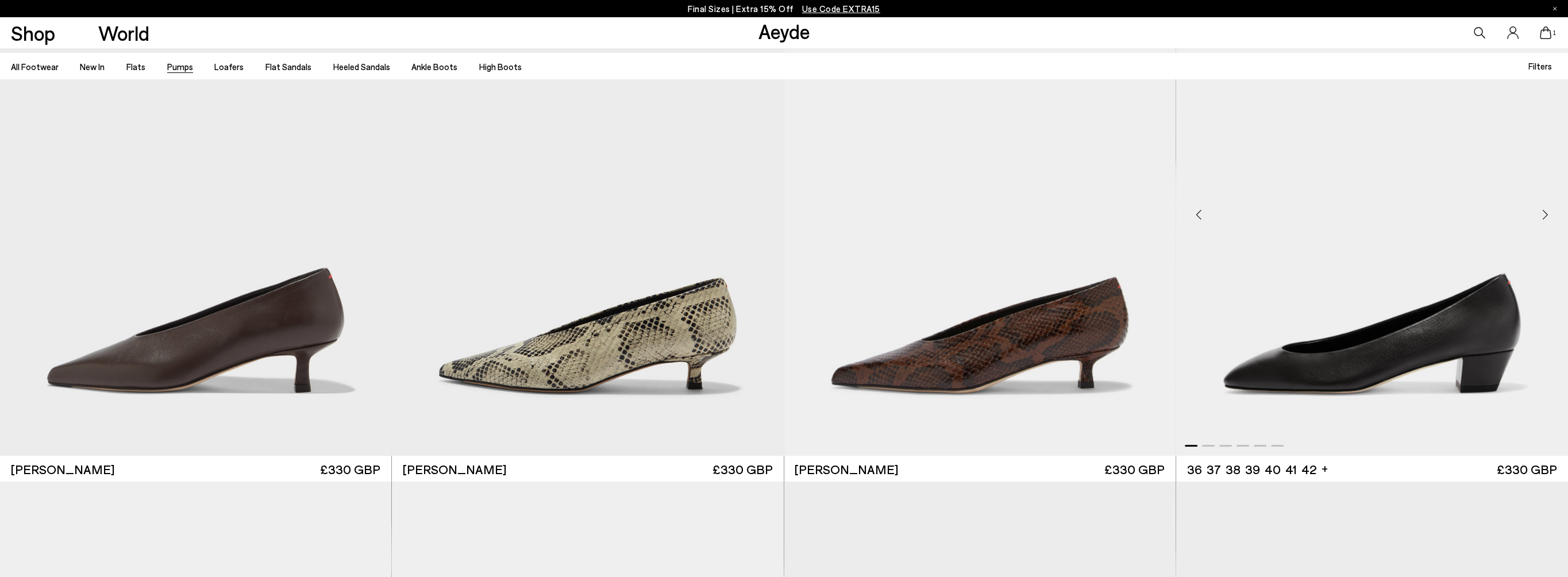
click at [1544, 214] on div "Next slide" at bounding box center [1545, 215] width 34 height 34
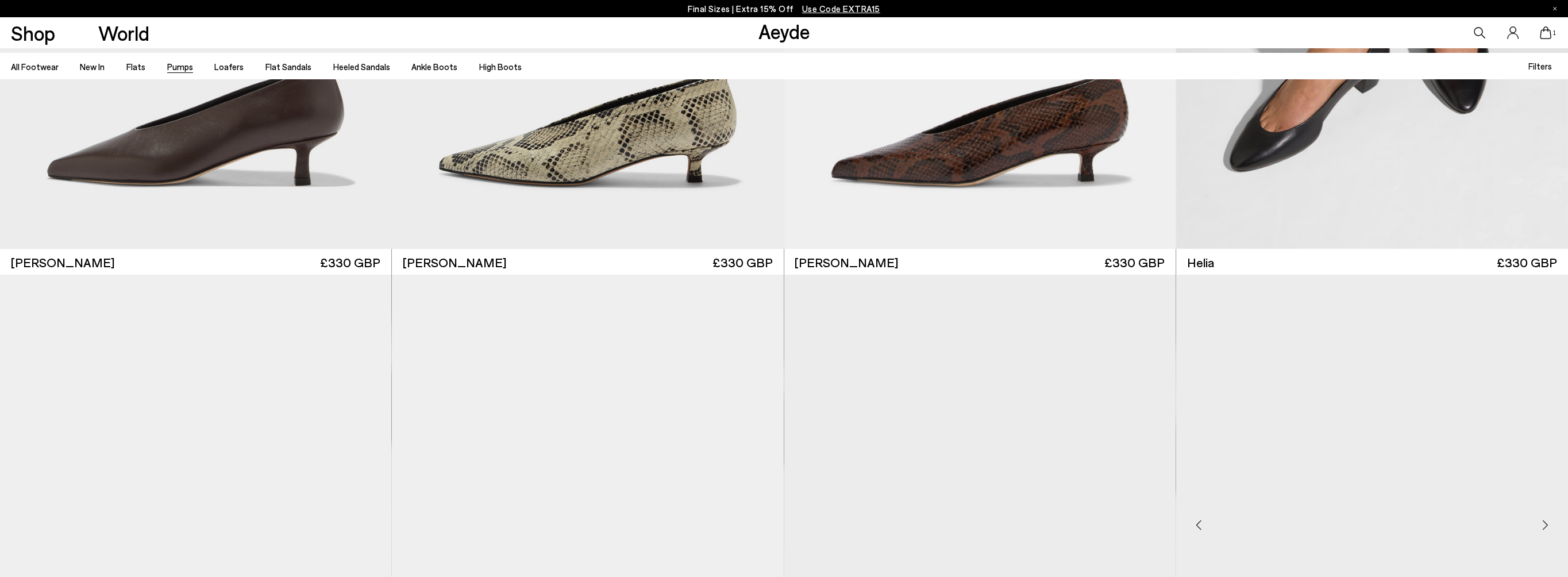
scroll to position [1149, 0]
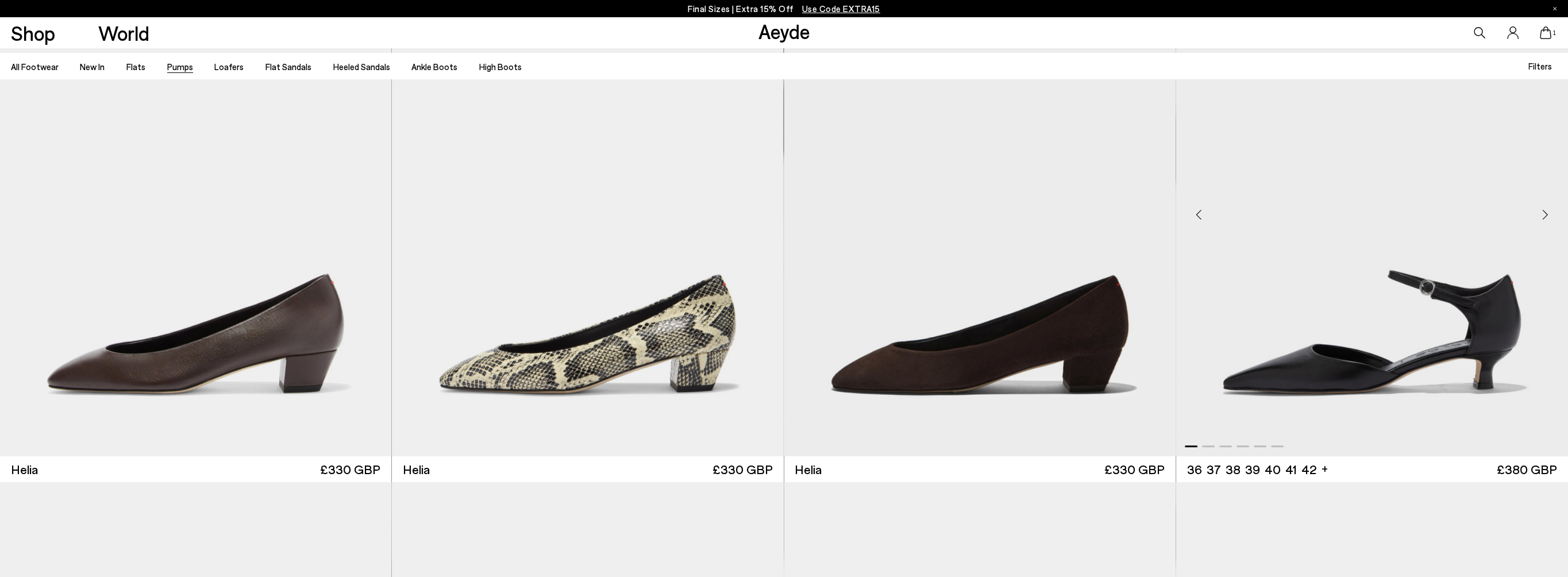
click at [1543, 215] on div "Next slide" at bounding box center [1545, 215] width 34 height 34
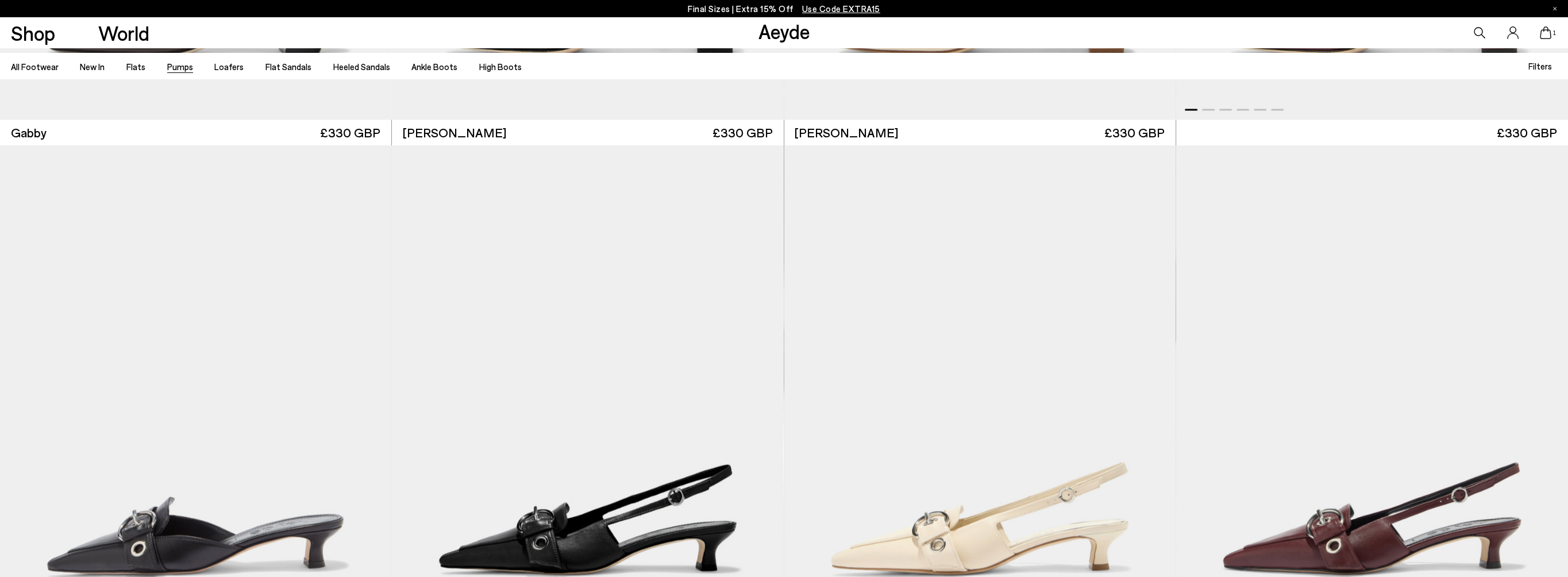
scroll to position [3793, 0]
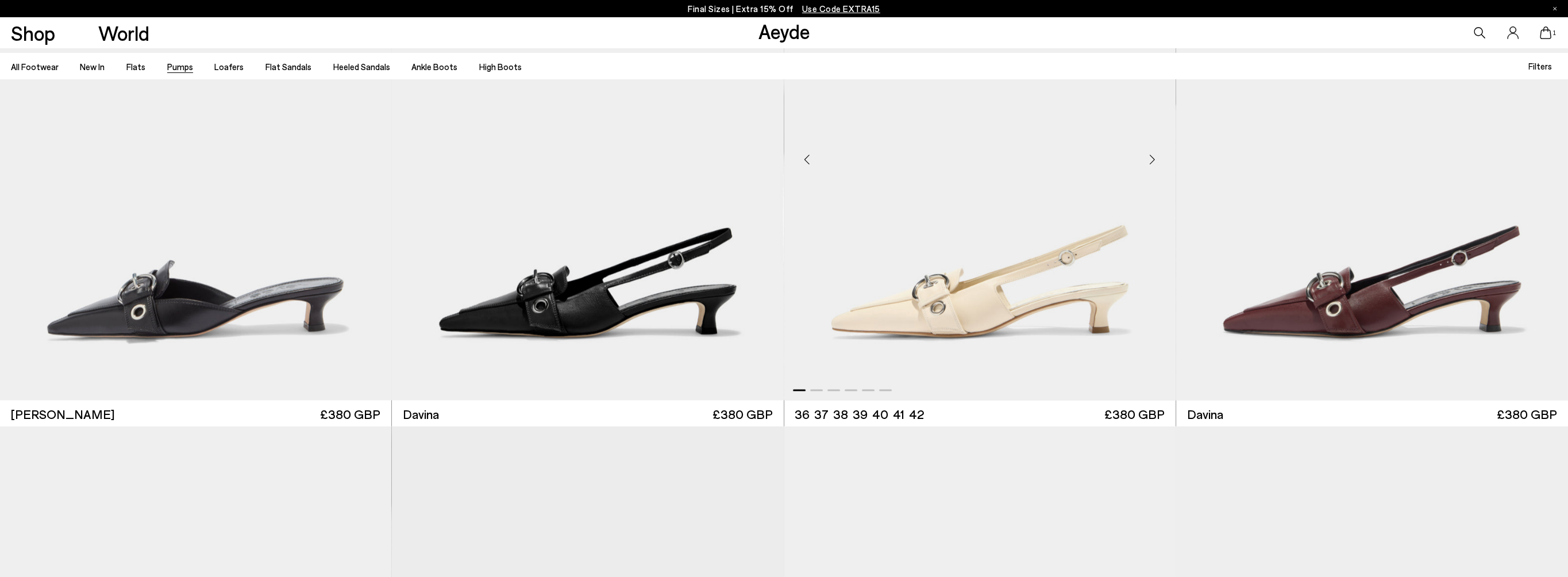
click at [1152, 160] on div "Next slide" at bounding box center [1152, 158] width 34 height 34
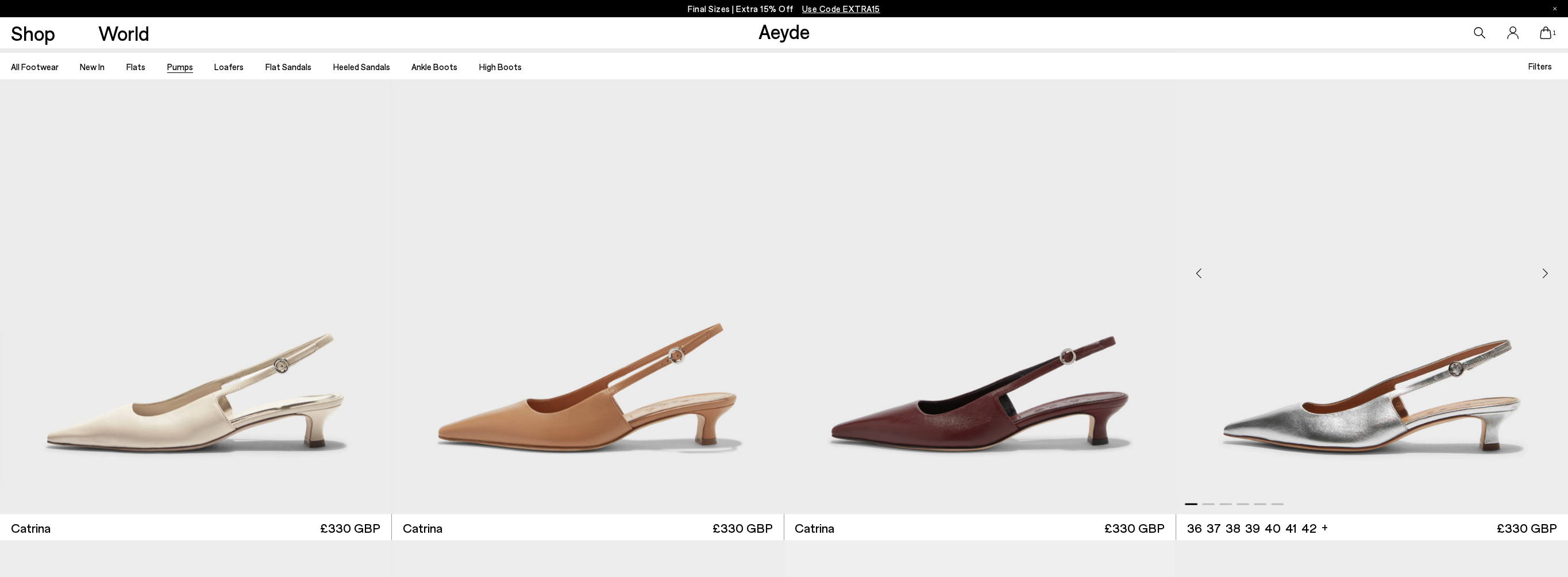
scroll to position [5345, 0]
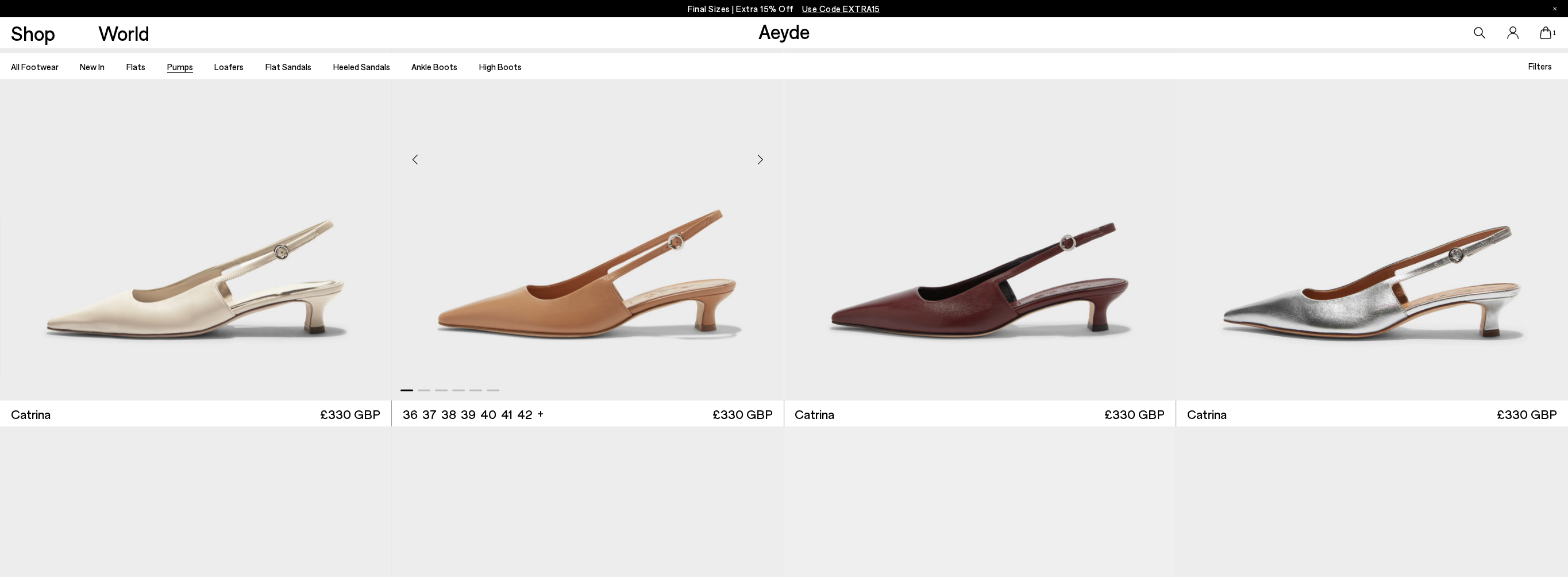
click at [758, 160] on div "Next slide" at bounding box center [760, 160] width 34 height 34
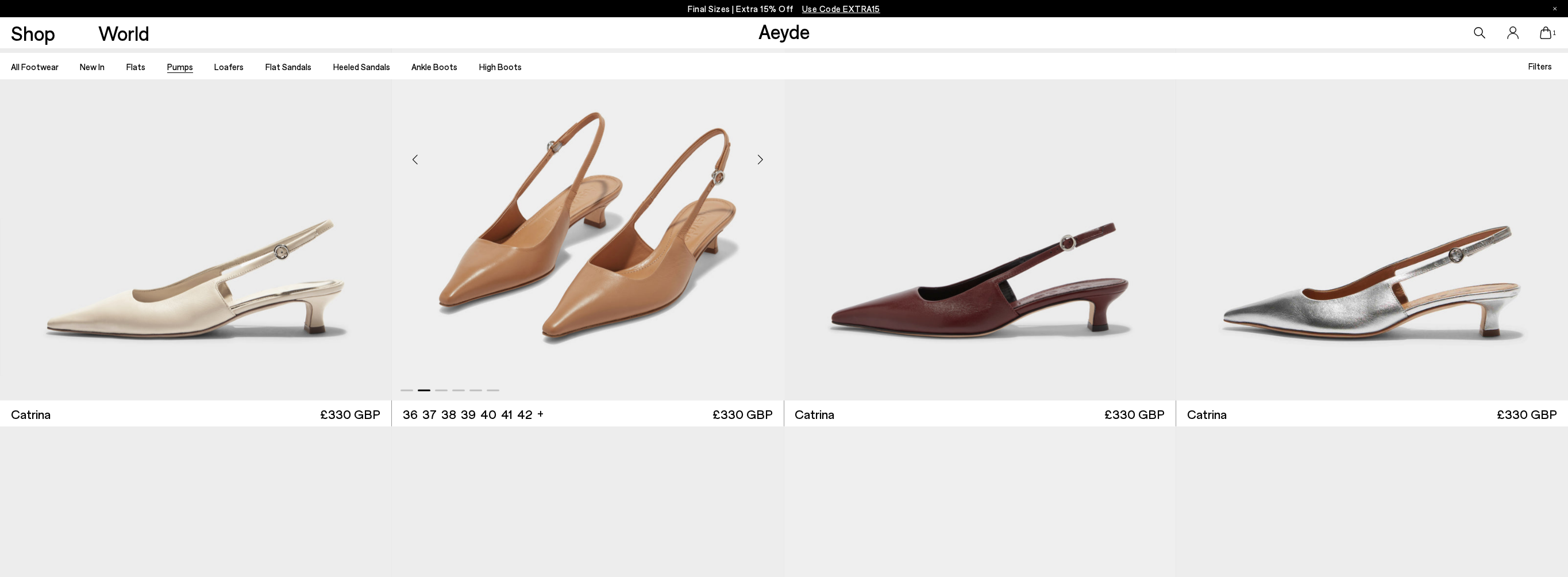
click at [758, 160] on div "Next slide" at bounding box center [760, 160] width 34 height 34
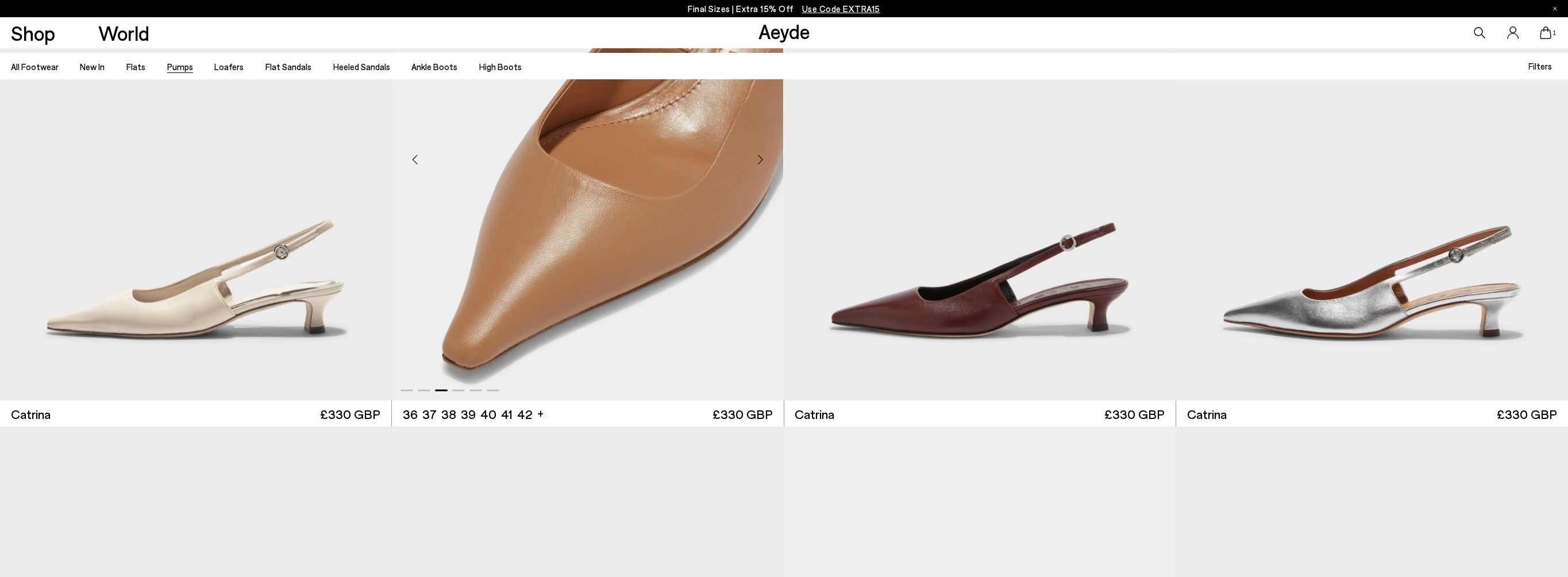
click at [758, 160] on div "Next slide" at bounding box center [760, 160] width 34 height 34
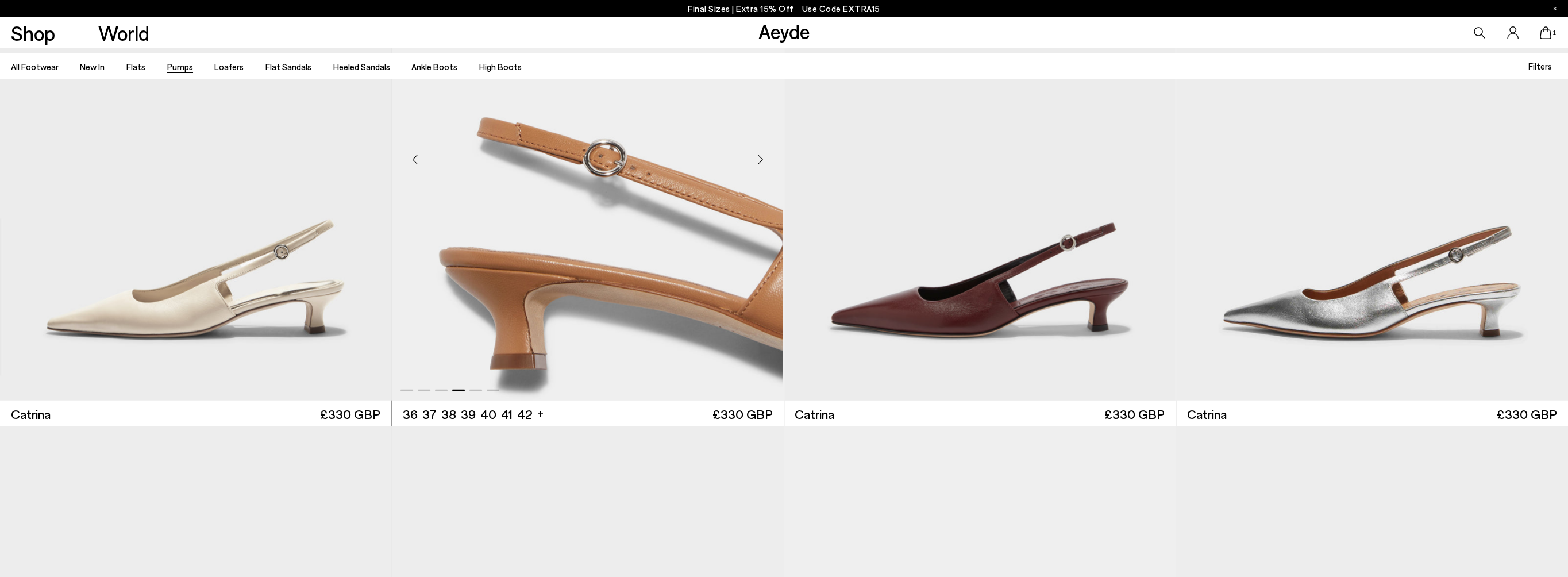
click at [758, 160] on div "Next slide" at bounding box center [760, 160] width 34 height 34
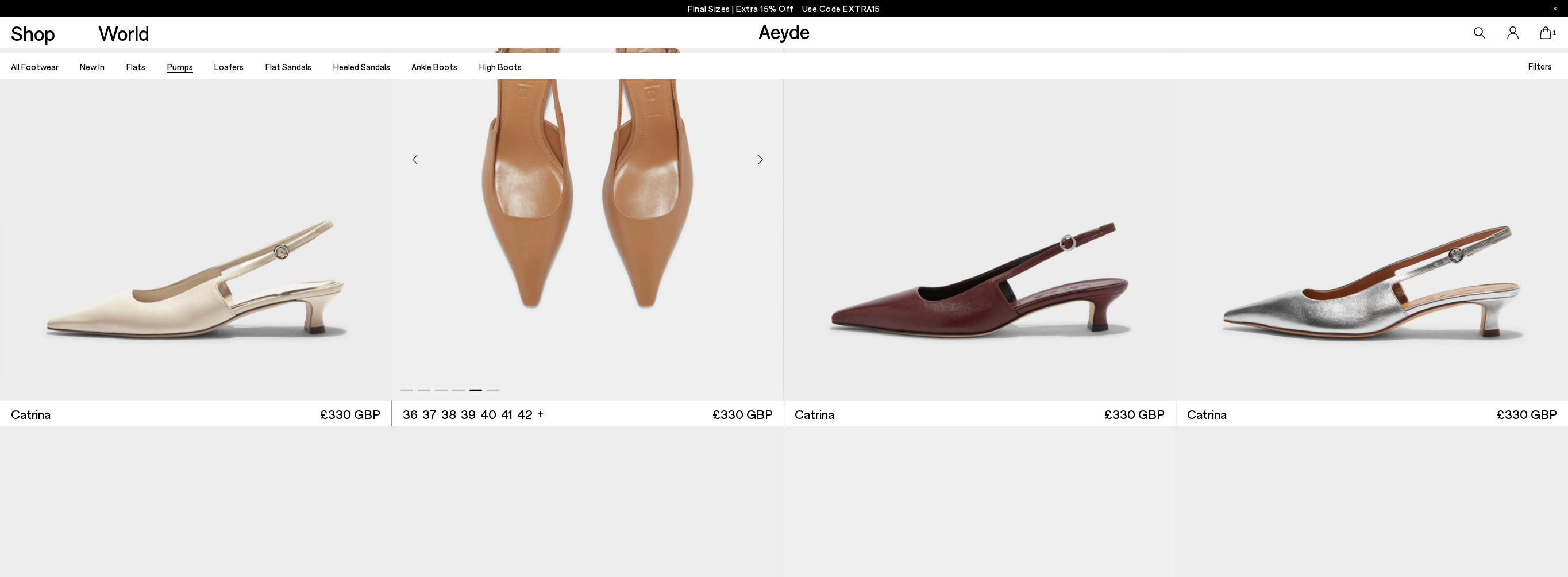
click at [758, 160] on div "Next slide" at bounding box center [760, 160] width 34 height 34
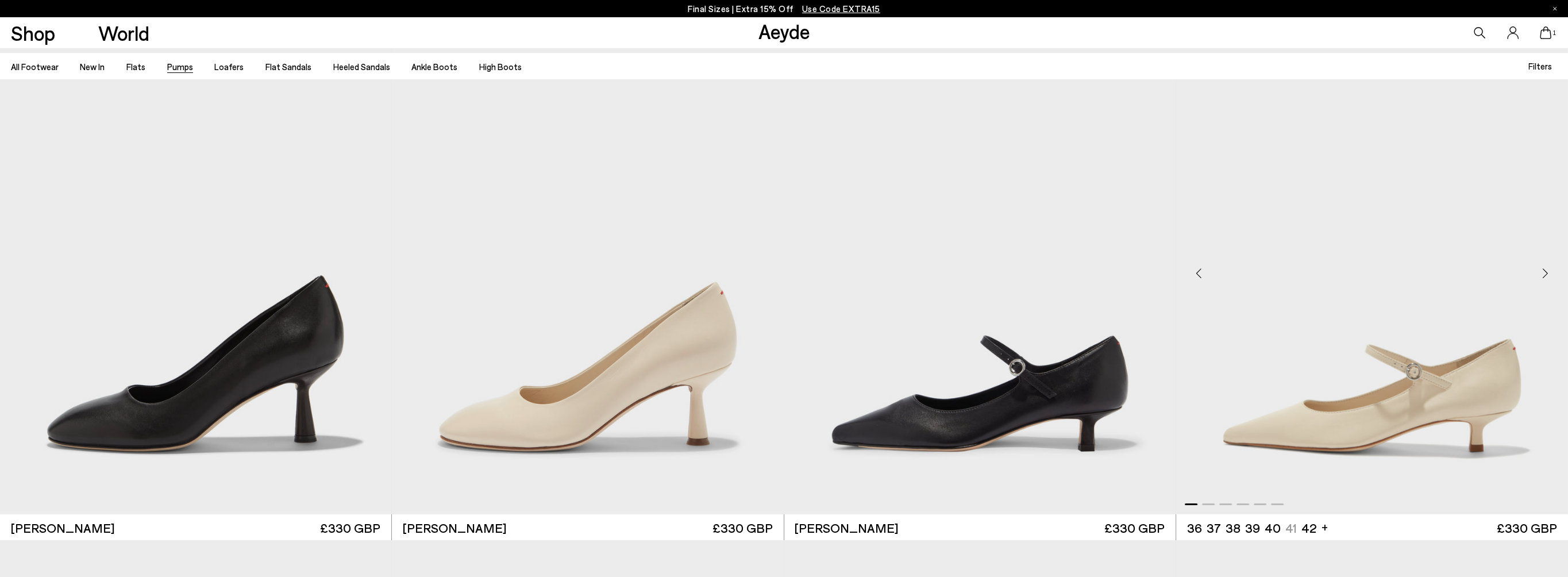
scroll to position [7299, 0]
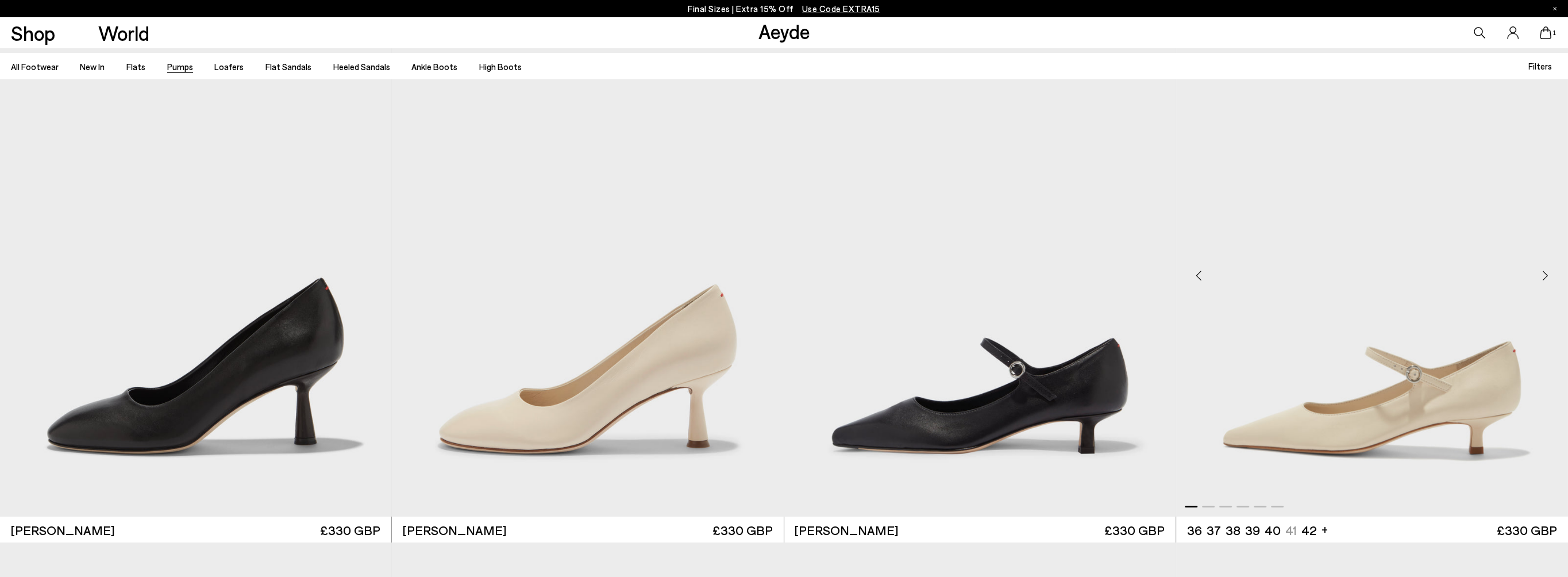
click at [1545, 275] on div "Next slide" at bounding box center [1545, 276] width 34 height 34
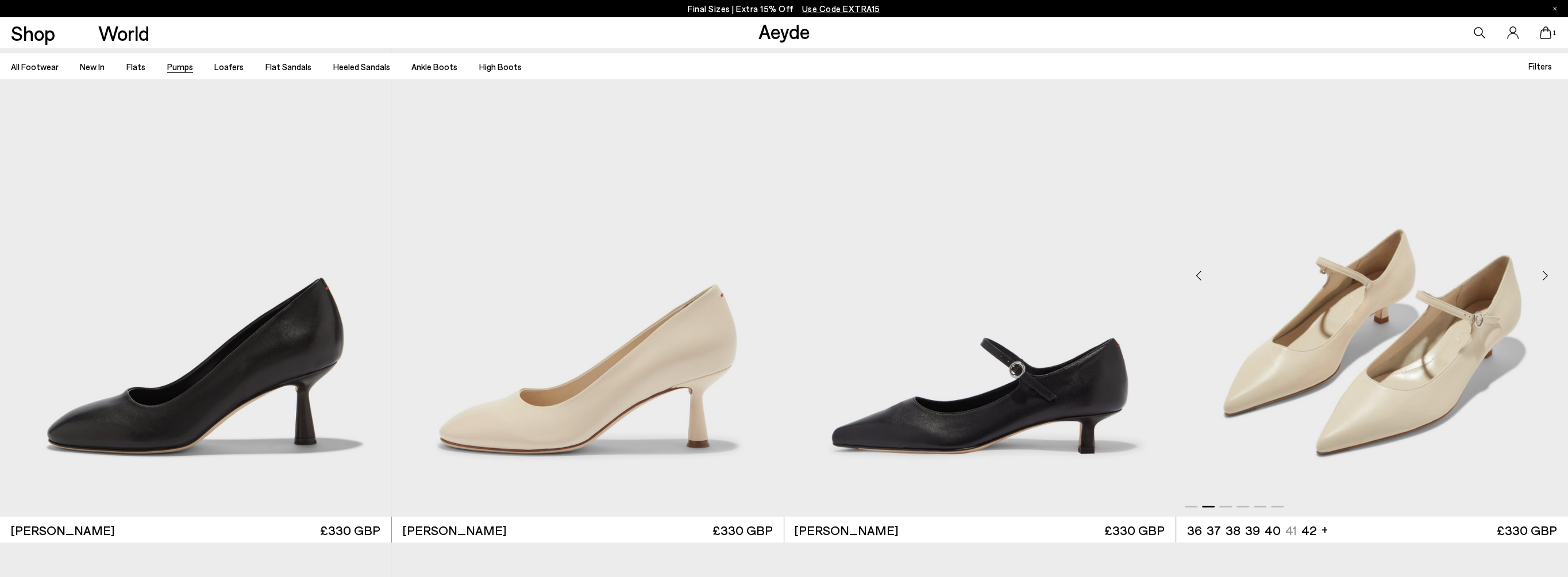
click at [1545, 275] on div "Next slide" at bounding box center [1545, 276] width 34 height 34
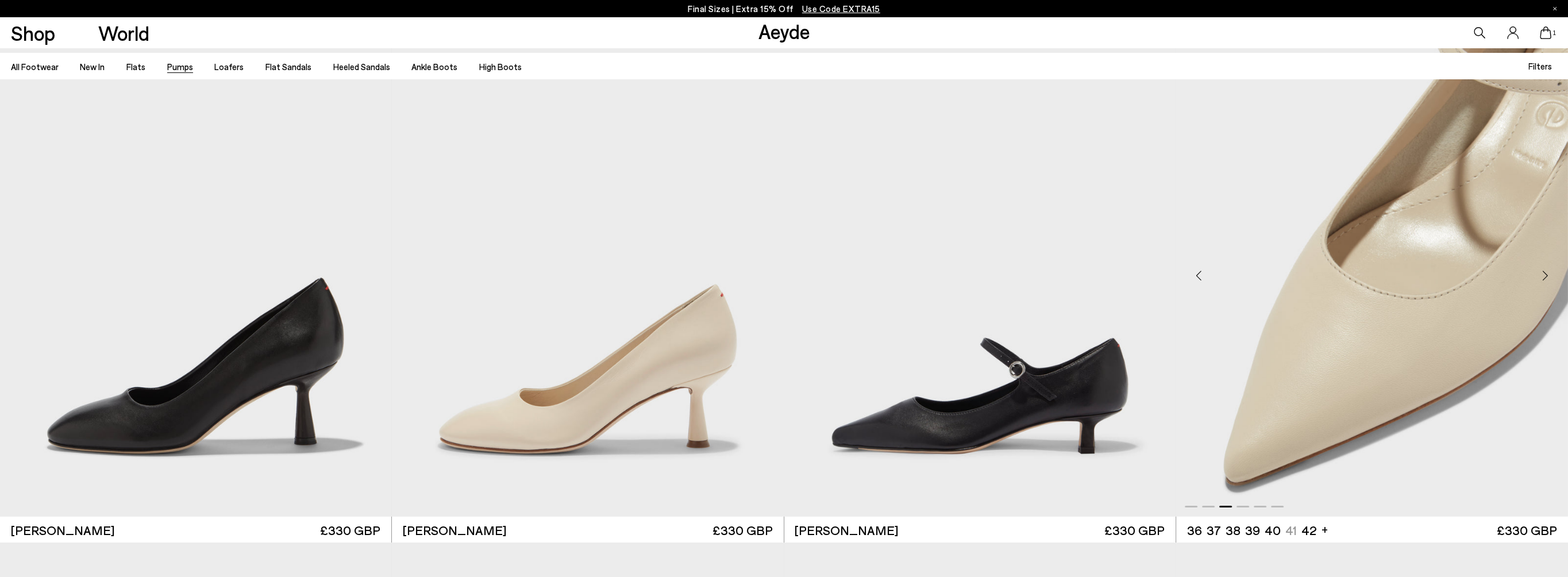
click at [1545, 275] on div "Next slide" at bounding box center [1545, 276] width 34 height 34
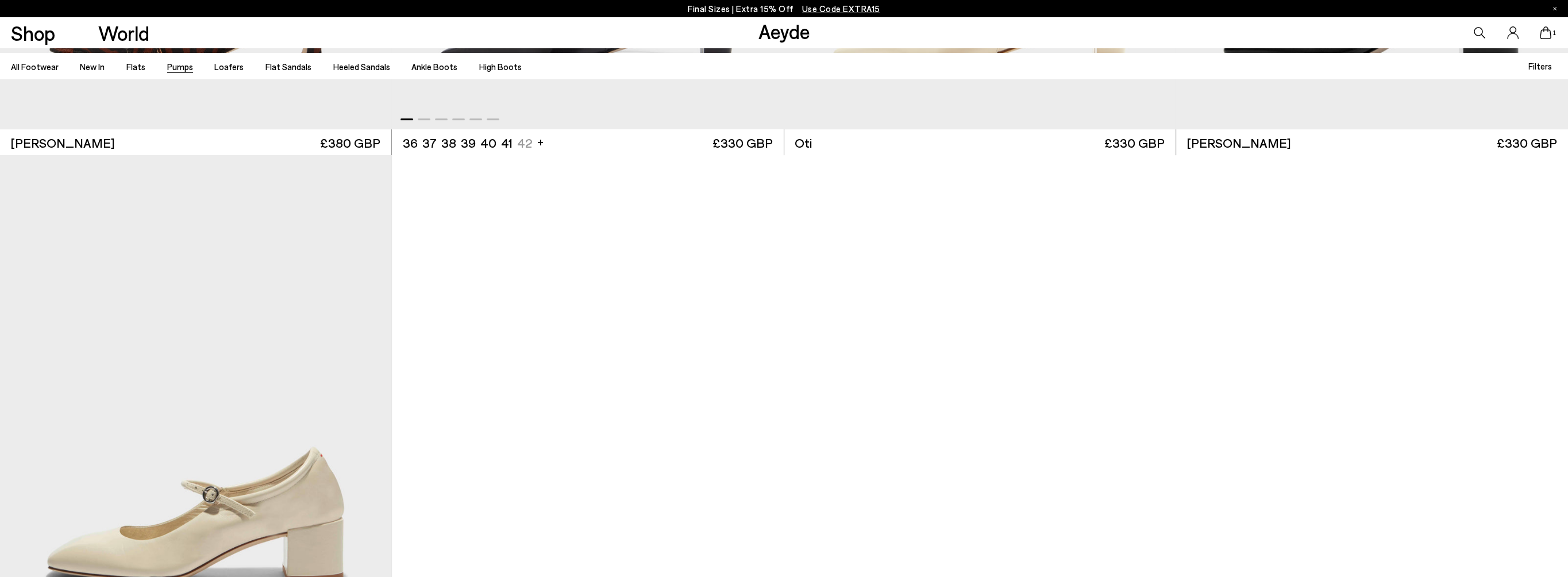
scroll to position [8851, 0]
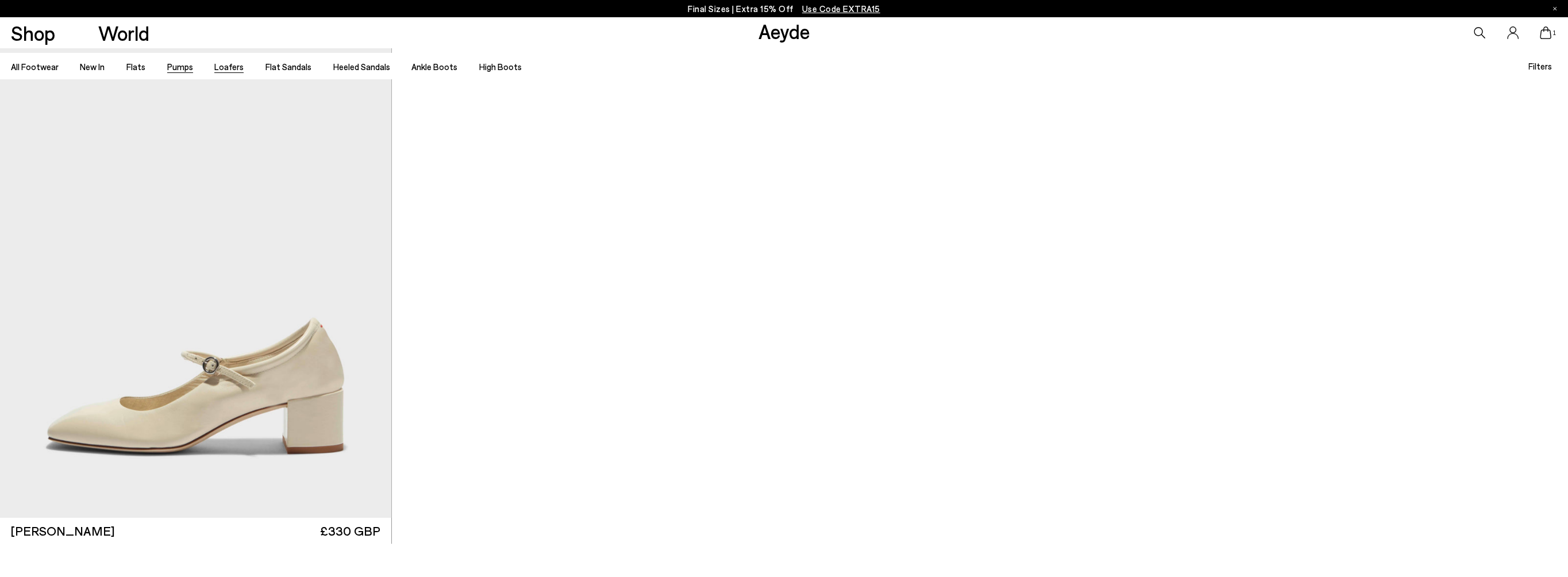
click at [223, 67] on link "Loafers" at bounding box center [229, 67] width 29 height 11
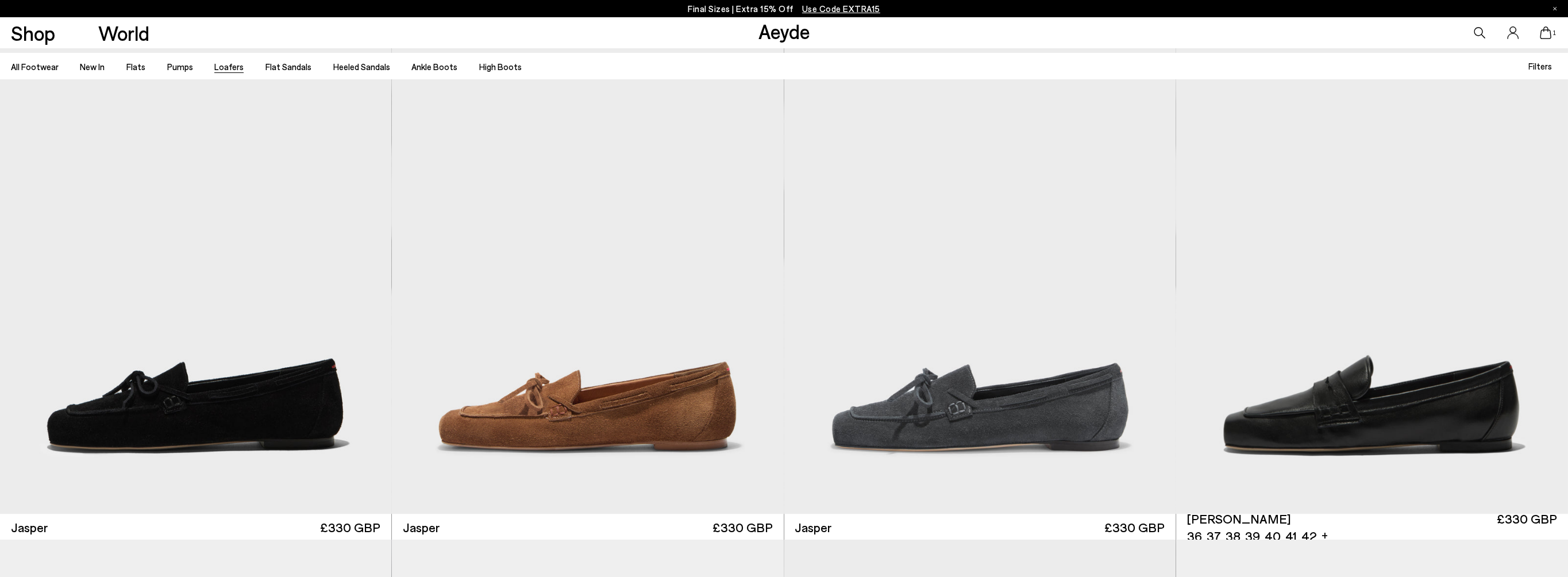
scroll to position [575, 0]
click at [1539, 271] on div "Next slide" at bounding box center [1545, 273] width 34 height 34
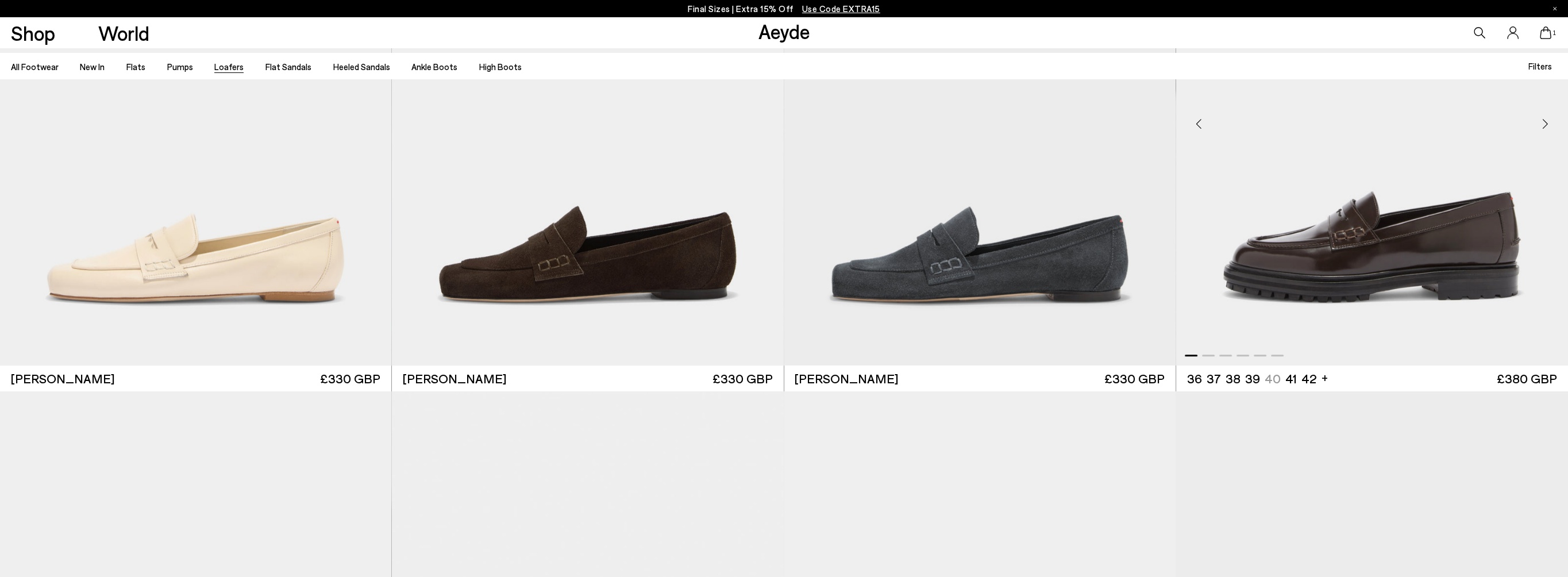
scroll to position [1264, 0]
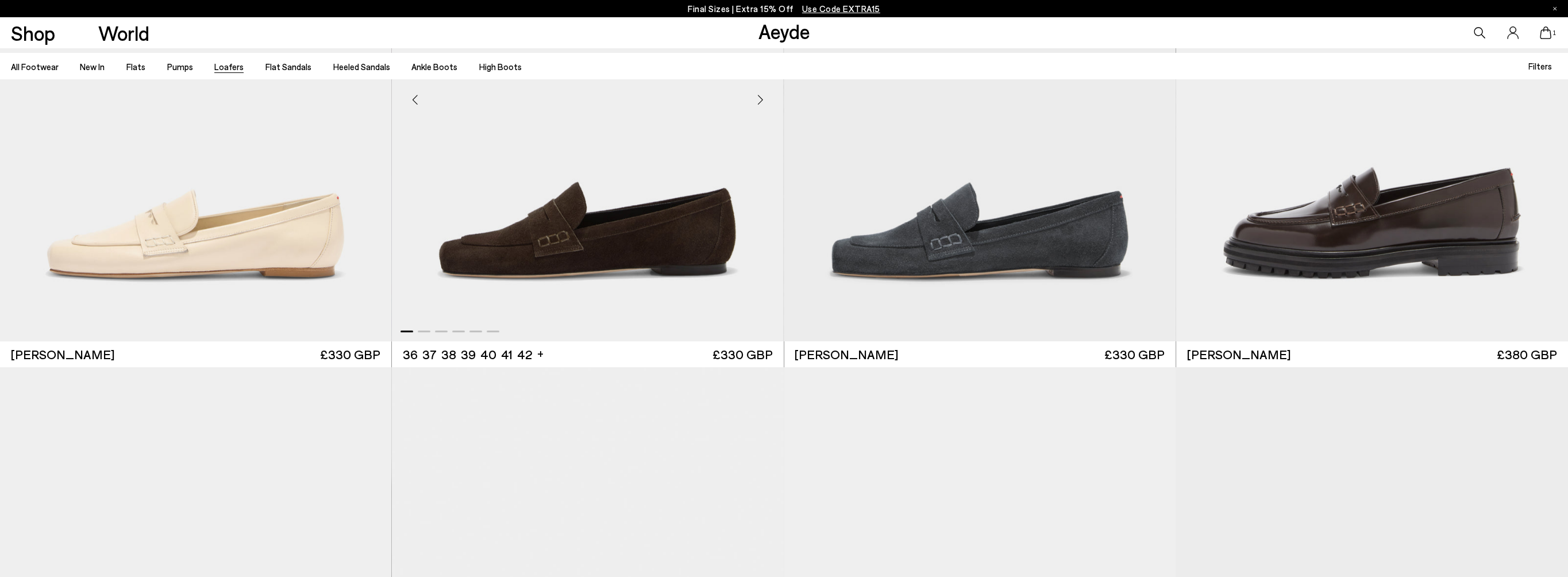
click at [758, 97] on div "Next slide" at bounding box center [760, 100] width 34 height 34
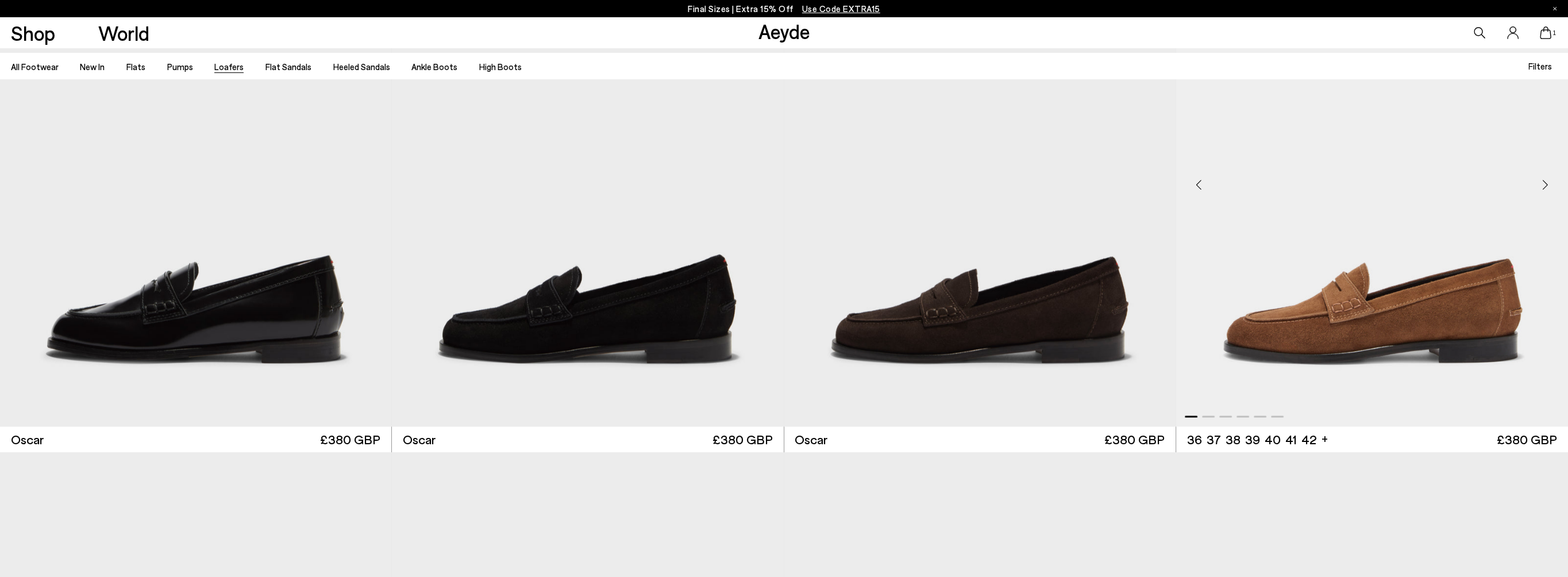
scroll to position [3276, 0]
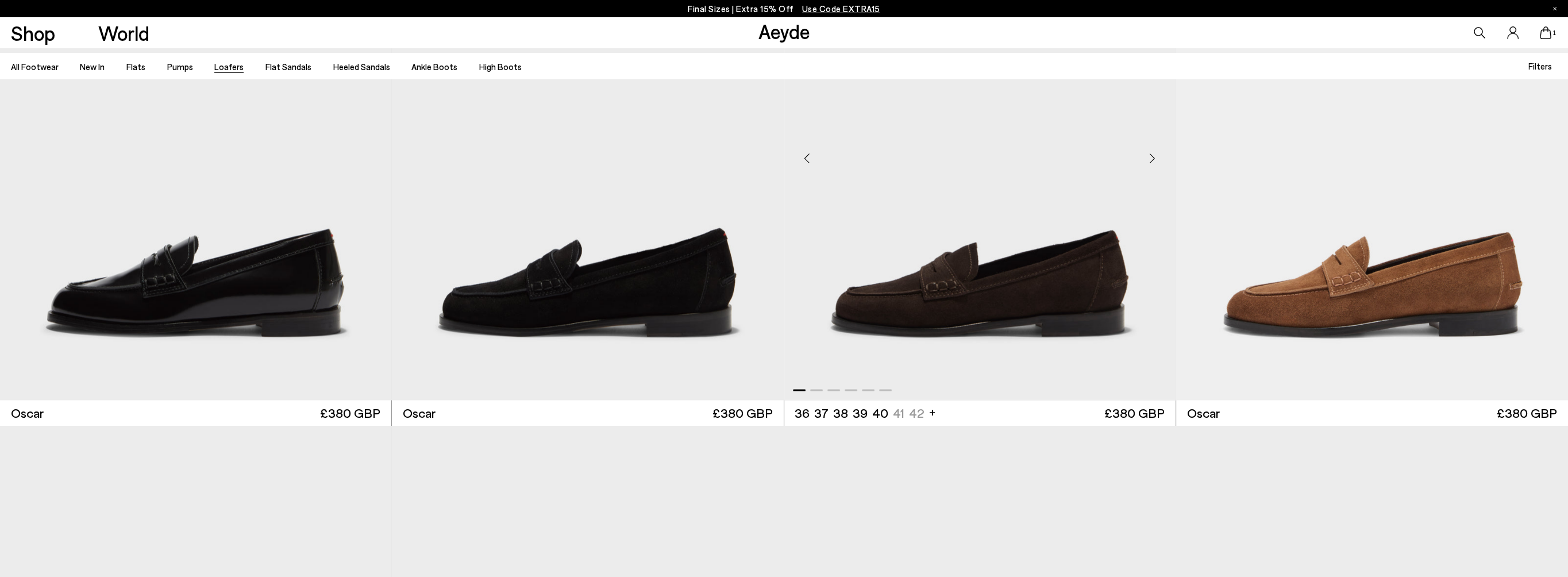
click at [1149, 158] on div "Next slide" at bounding box center [1152, 158] width 34 height 34
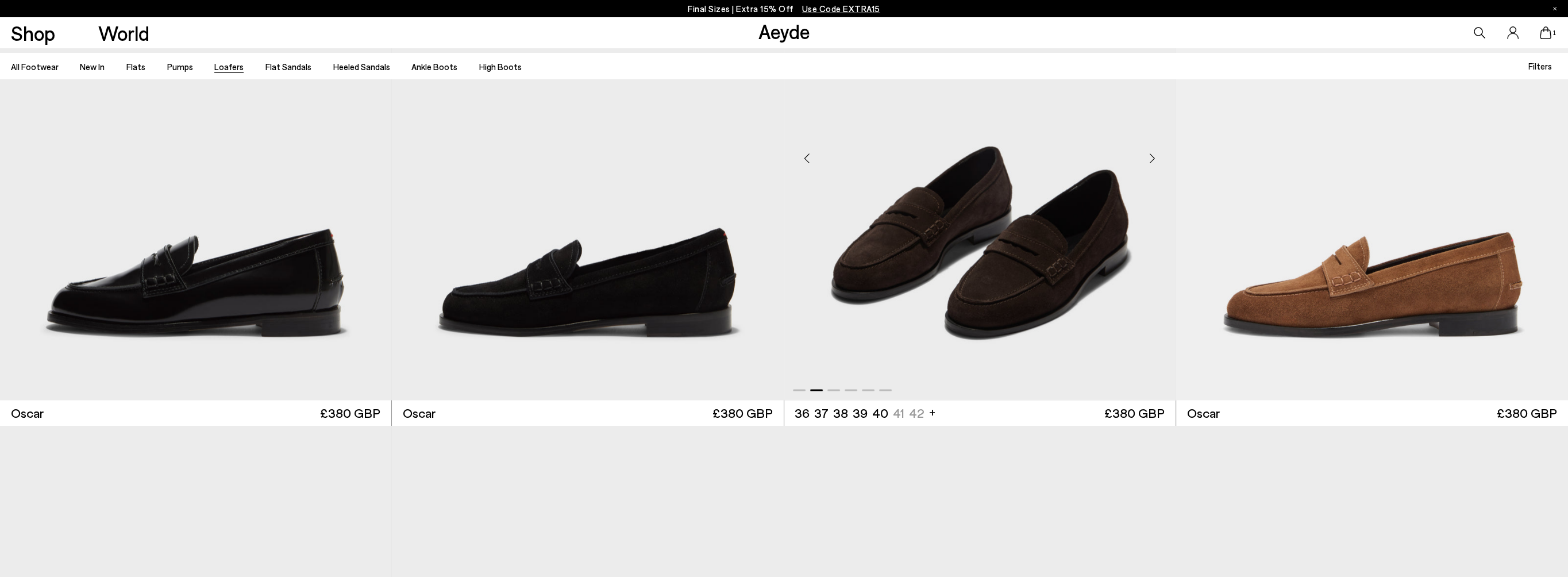
click at [1149, 158] on div "Next slide" at bounding box center [1152, 158] width 34 height 34
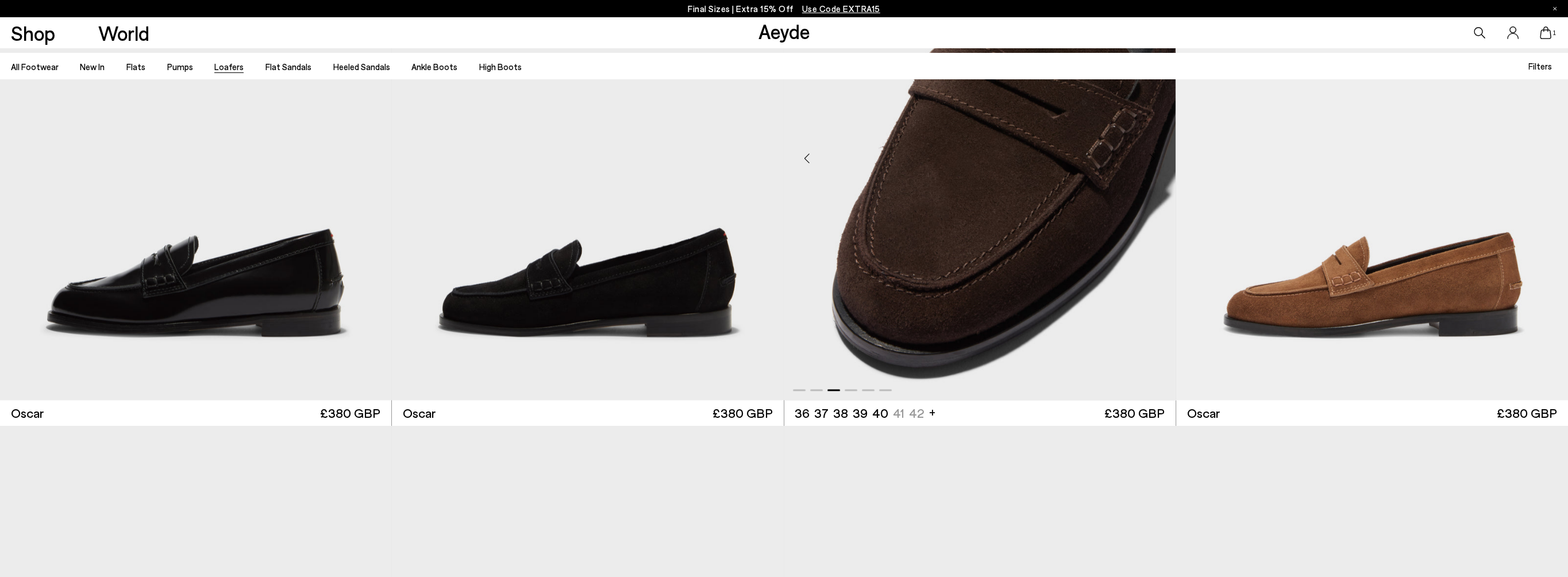
click at [1149, 158] on div "Next slide" at bounding box center [1152, 158] width 34 height 34
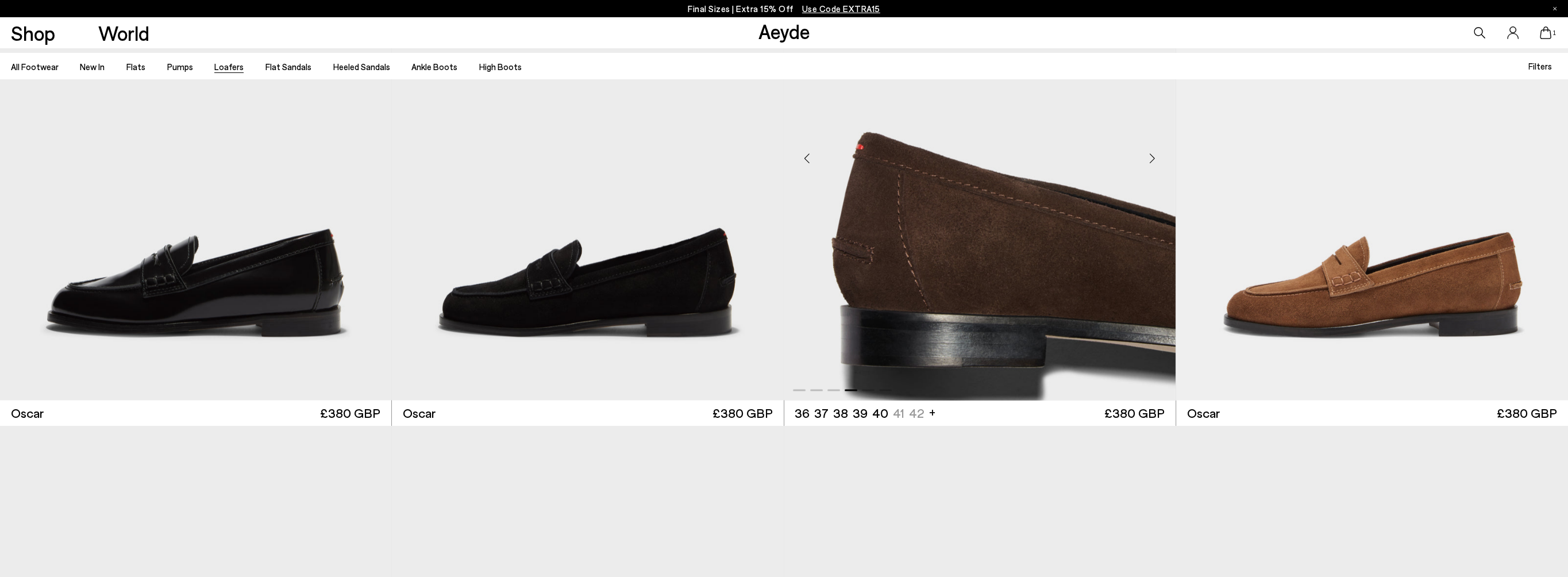
click at [1149, 158] on div "Next slide" at bounding box center [1152, 158] width 34 height 34
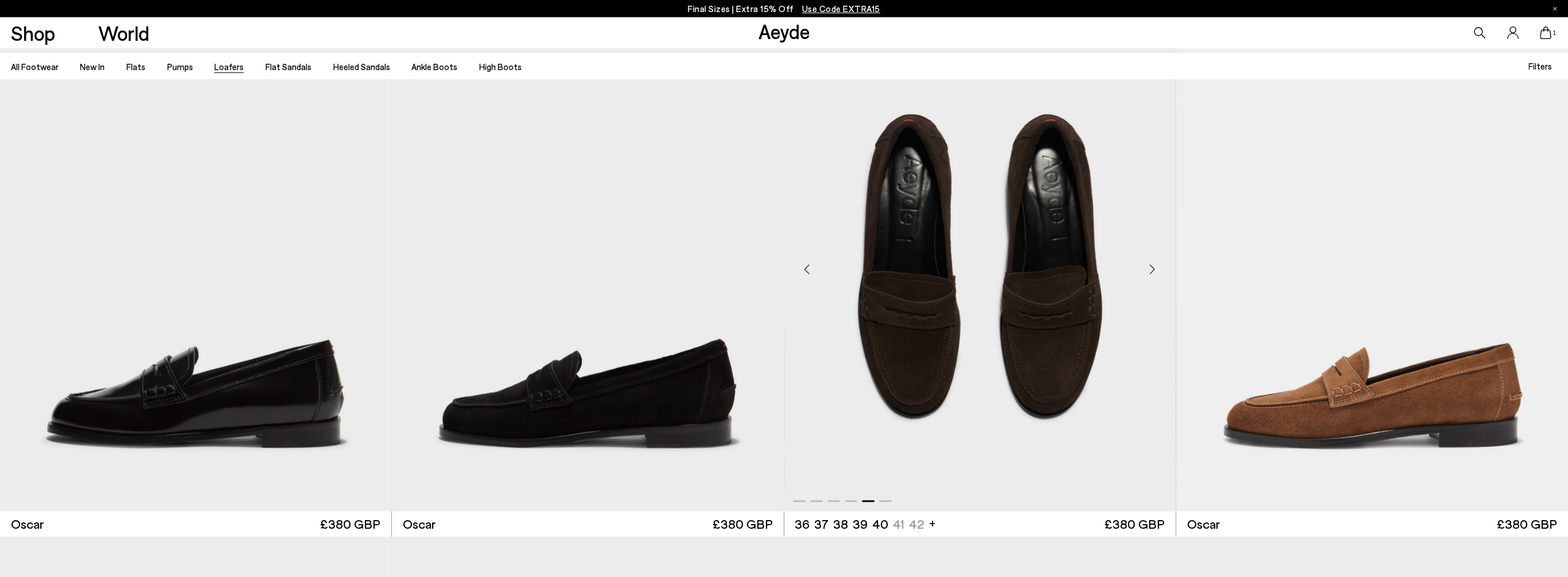
scroll to position [3161, 0]
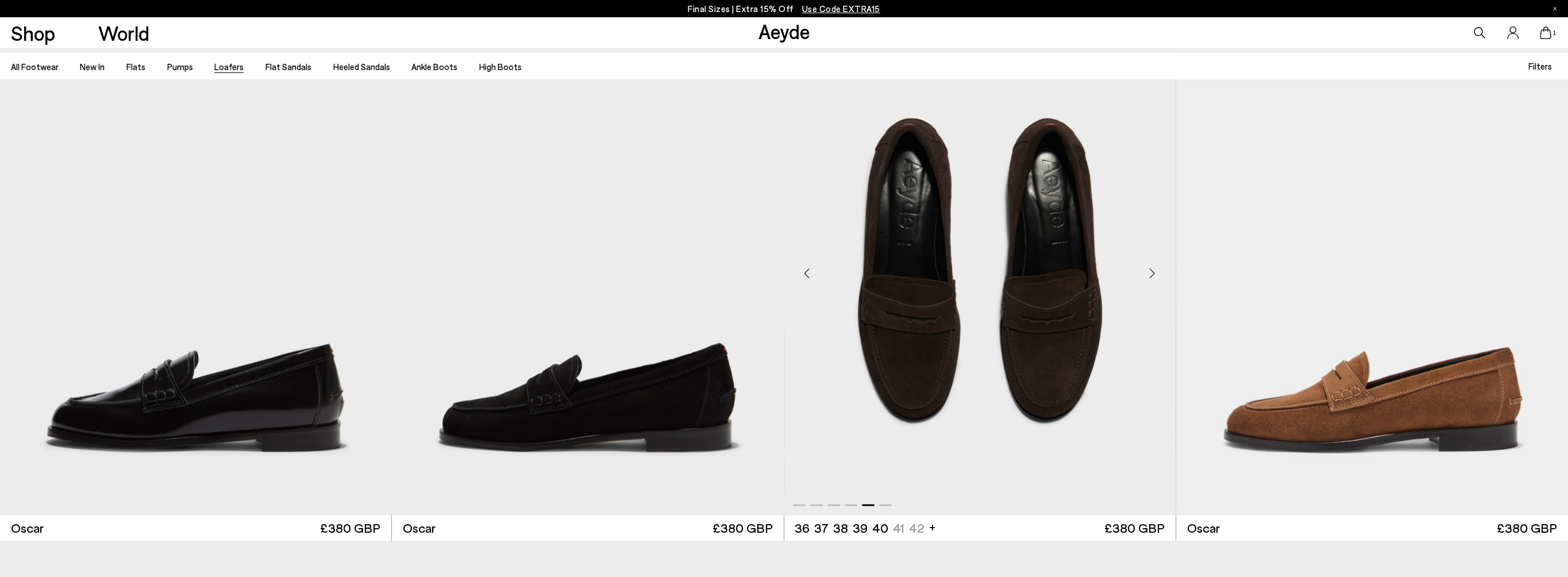
click at [1150, 273] on div "Next slide" at bounding box center [1152, 273] width 34 height 34
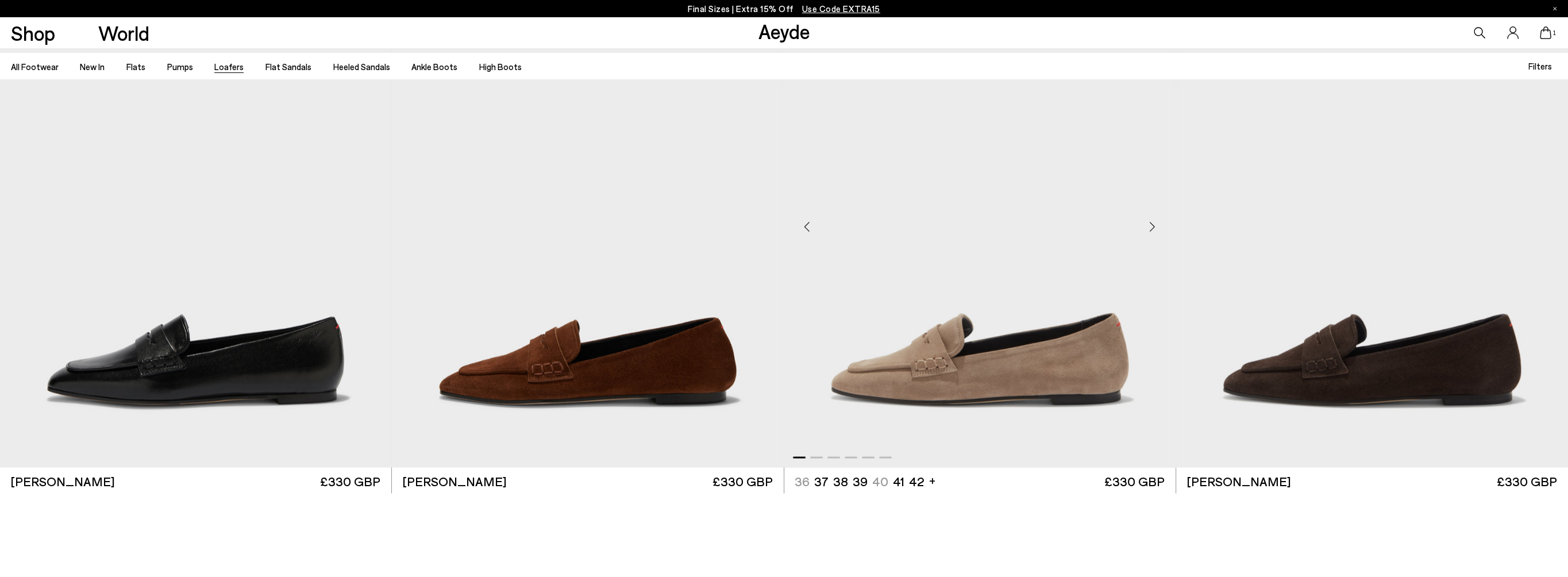
scroll to position [3736, 0]
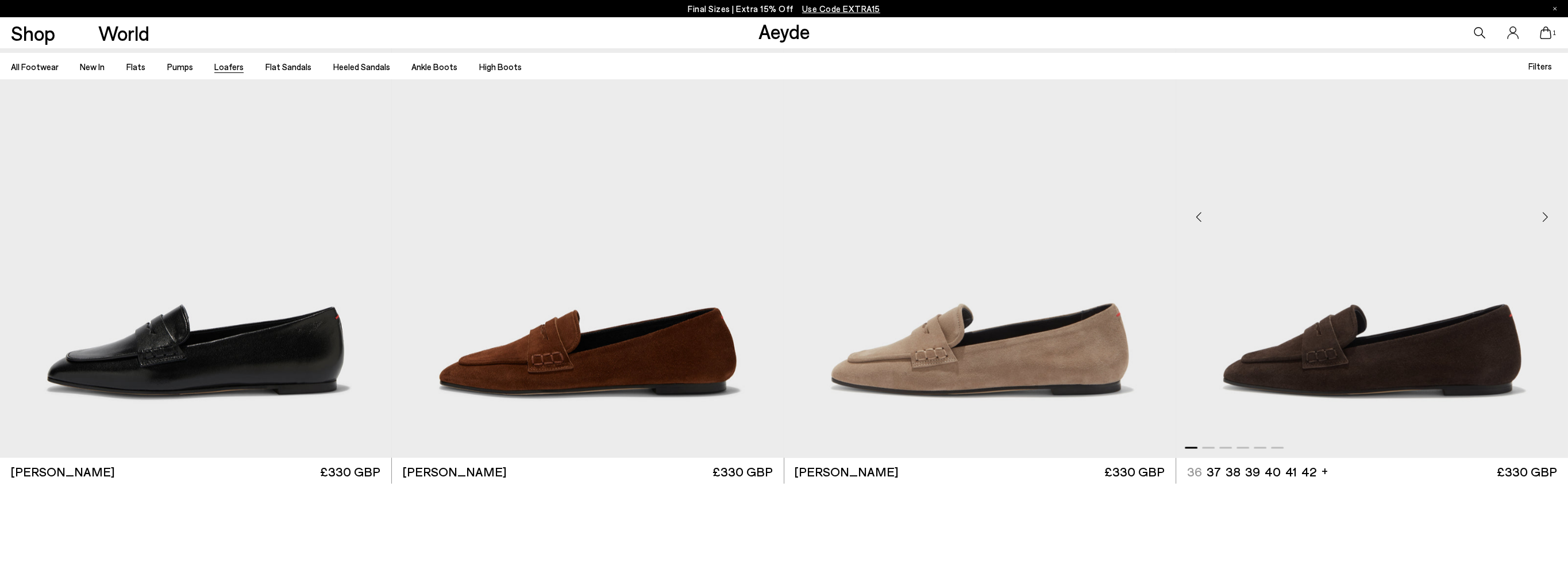
click at [1541, 215] on div "Next slide" at bounding box center [1545, 216] width 34 height 34
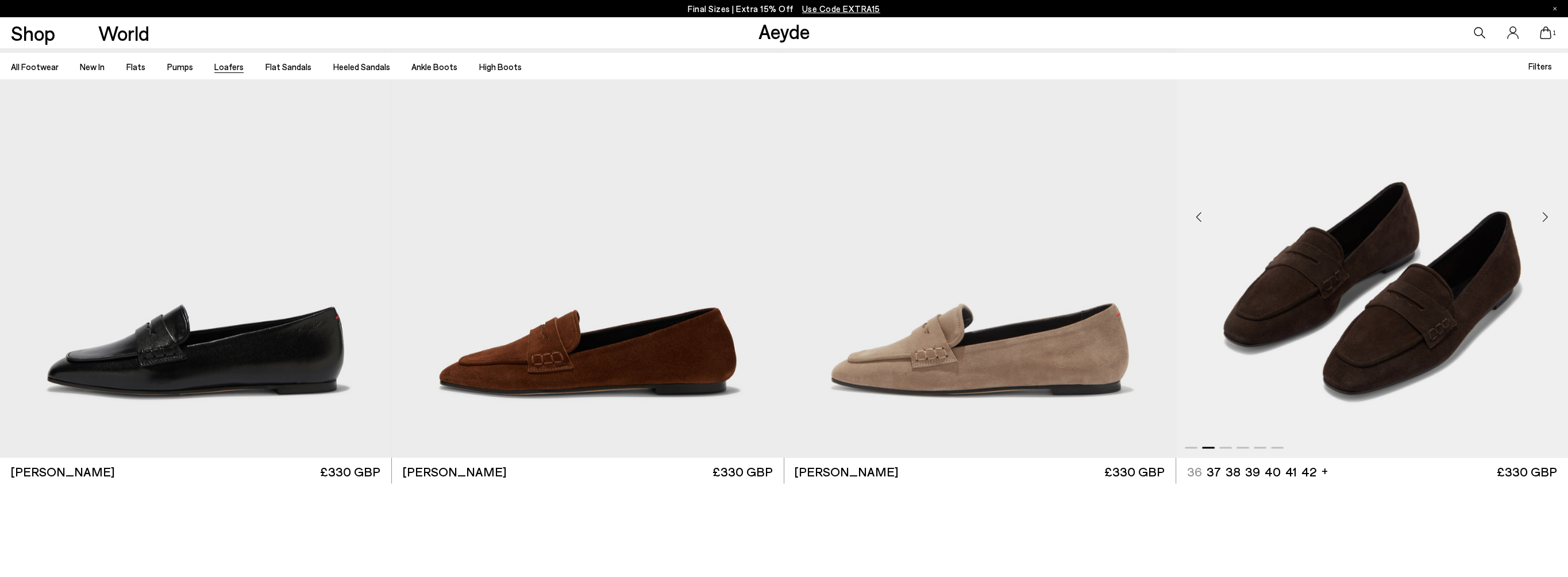
click at [1541, 215] on div "Next slide" at bounding box center [1545, 216] width 34 height 34
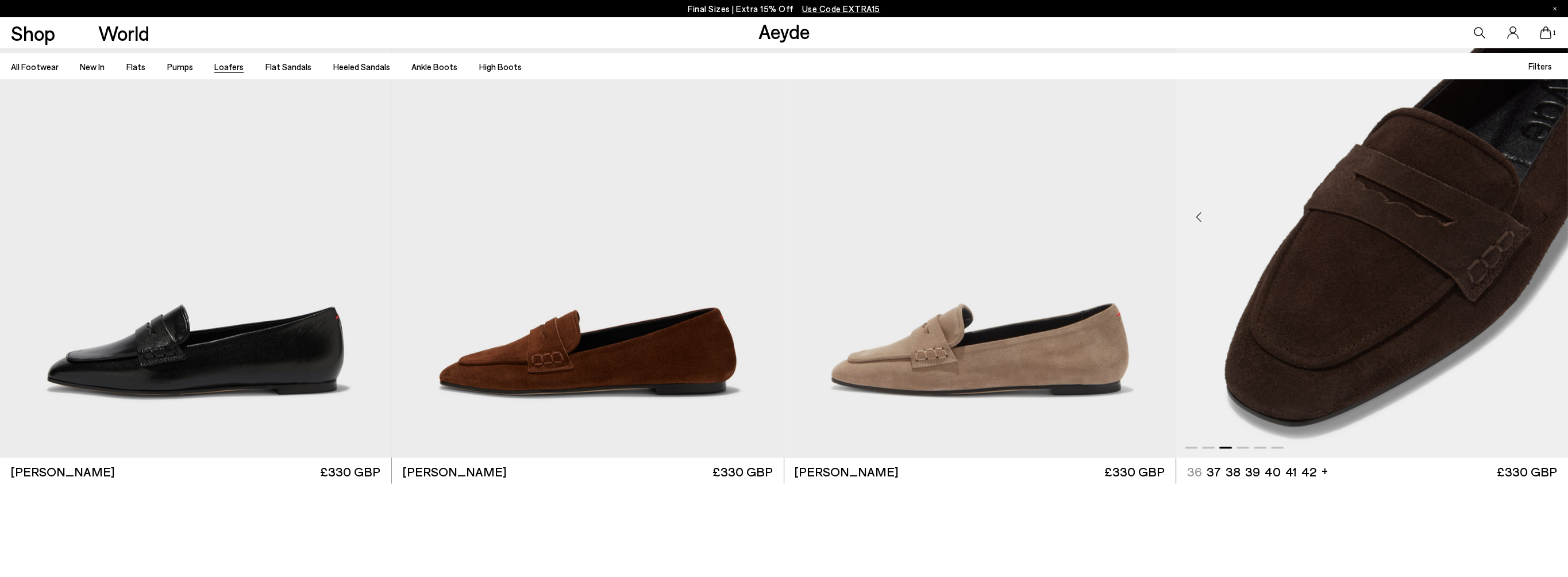
click at [1541, 215] on div "Next slide" at bounding box center [1545, 216] width 34 height 34
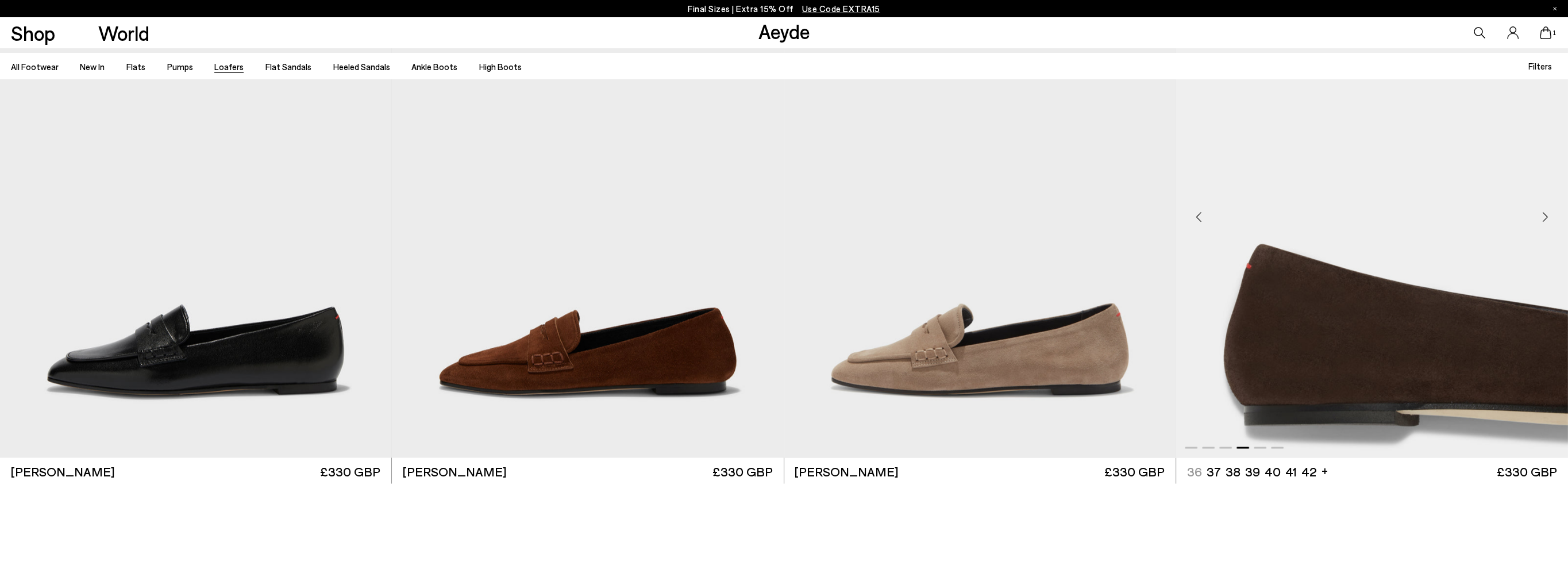
click at [1541, 215] on div "Next slide" at bounding box center [1545, 216] width 34 height 34
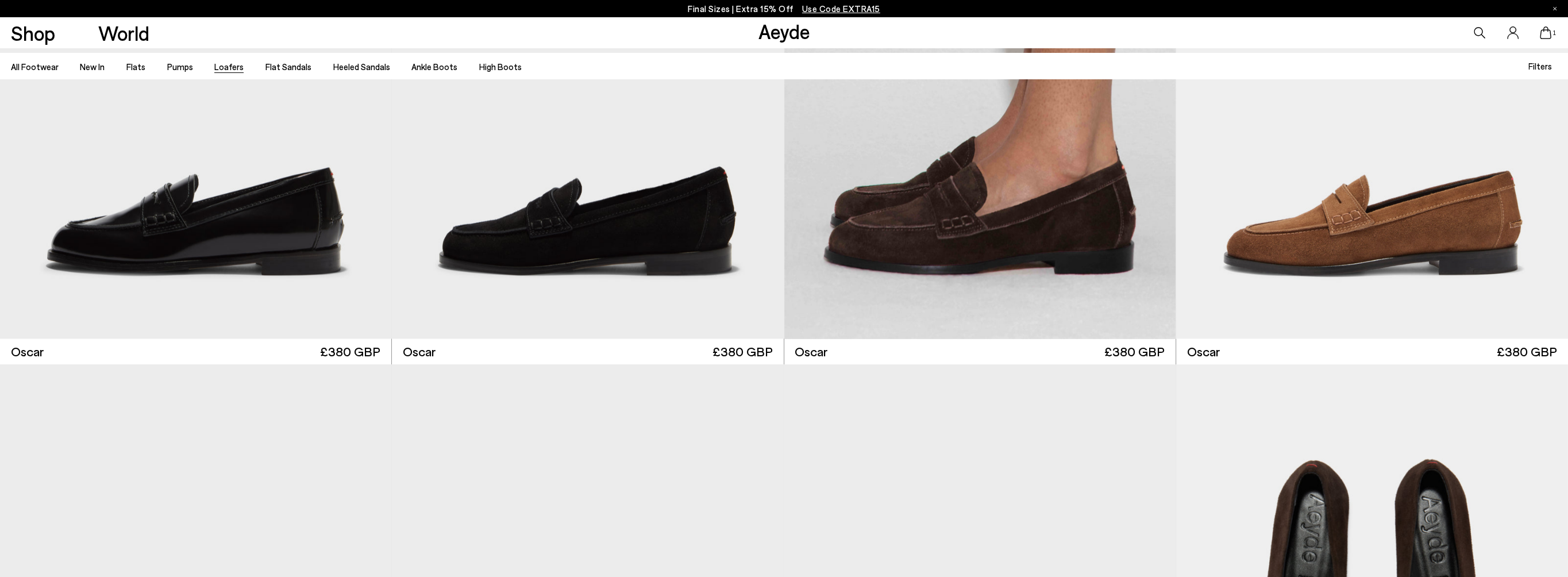
scroll to position [3333, 0]
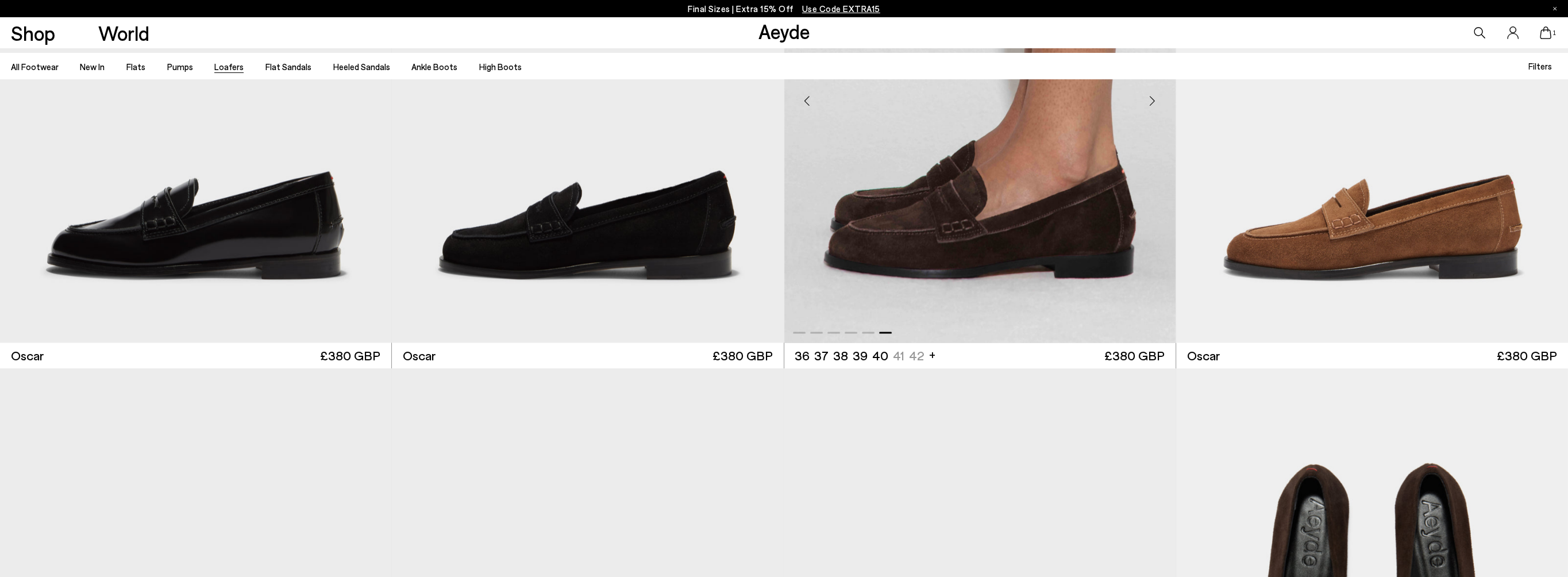
click at [1152, 100] on div "Next slide" at bounding box center [1152, 101] width 34 height 34
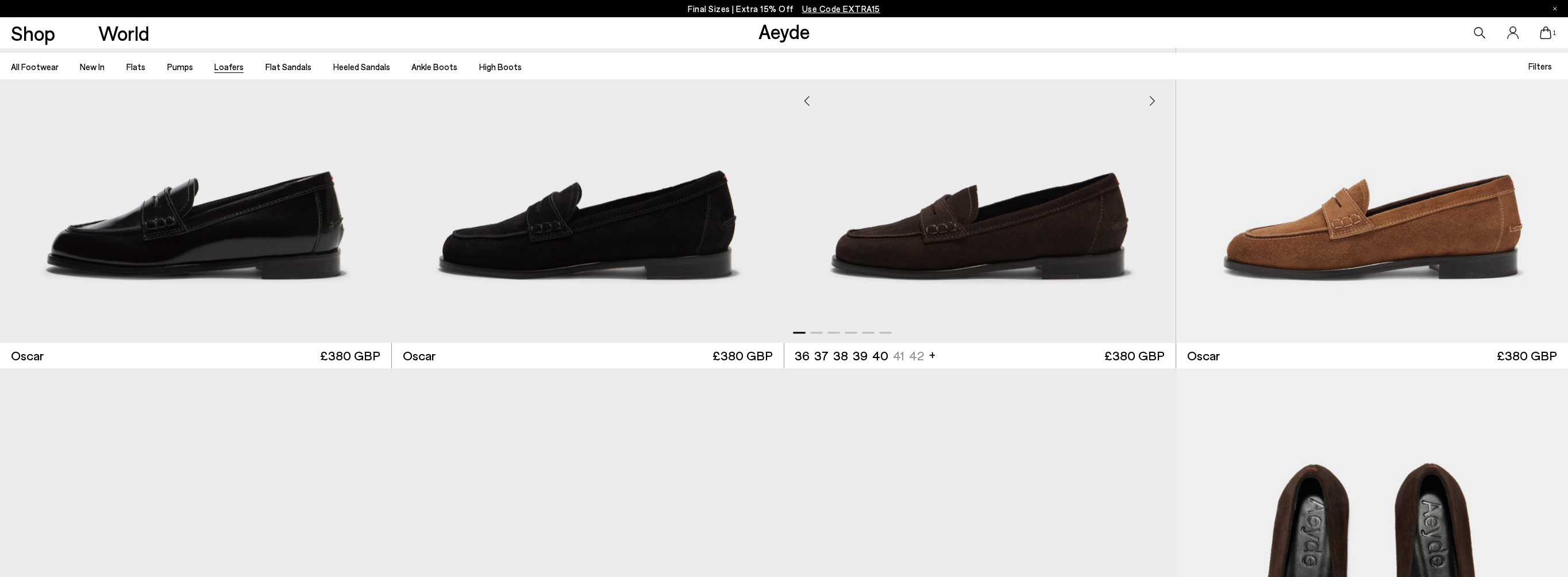
click at [1152, 101] on div "Next slide" at bounding box center [1152, 101] width 34 height 34
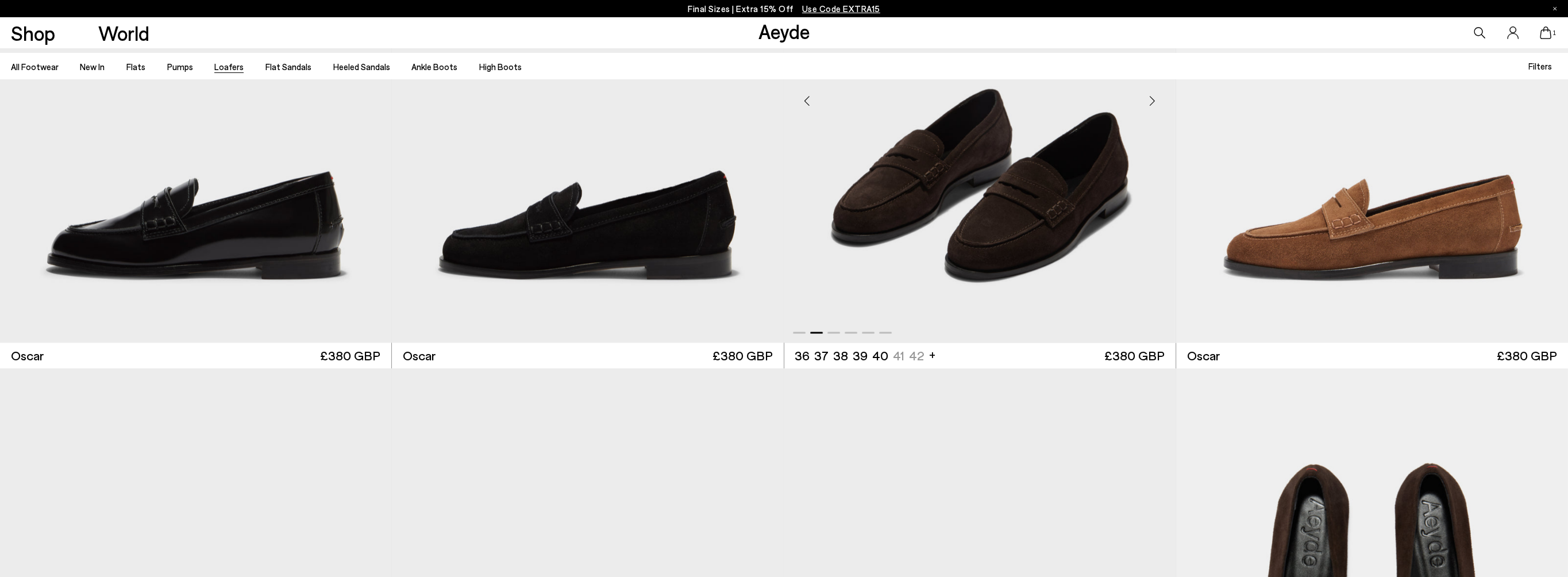
click at [1152, 101] on div "Next slide" at bounding box center [1152, 101] width 34 height 34
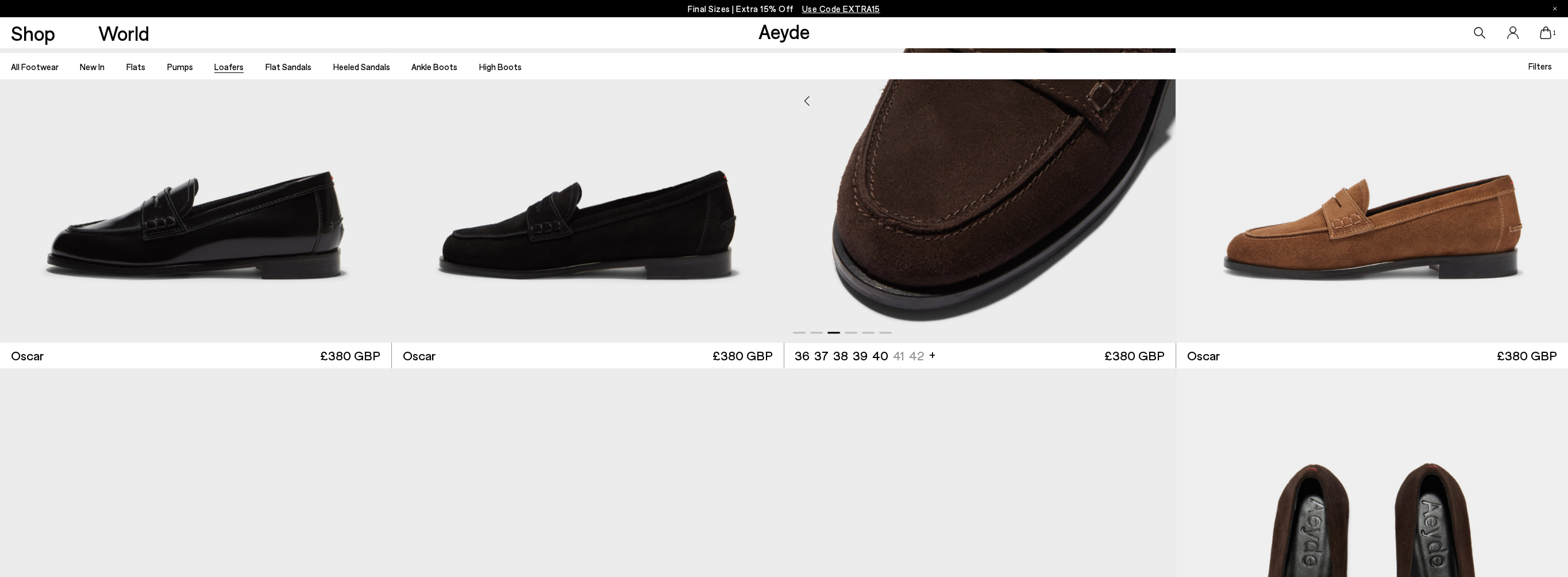
click at [1152, 101] on div "Next slide" at bounding box center [1152, 101] width 34 height 34
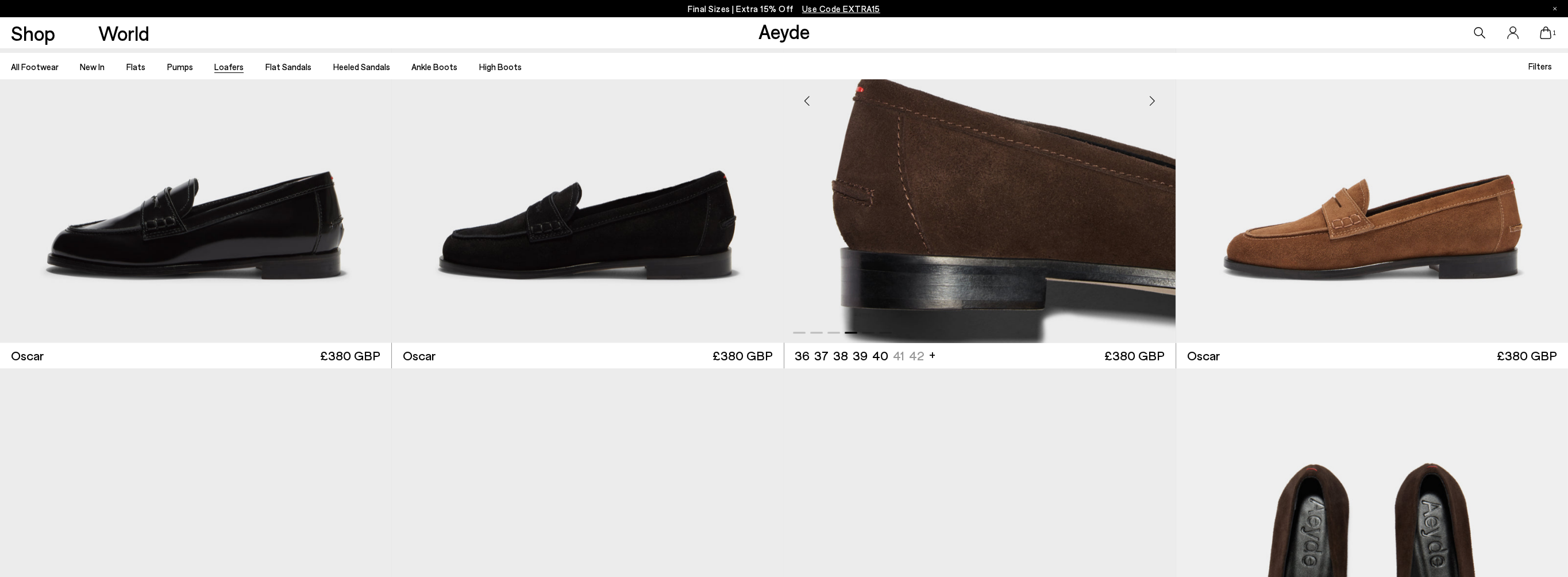
click at [1152, 101] on div "Next slide" at bounding box center [1152, 101] width 34 height 34
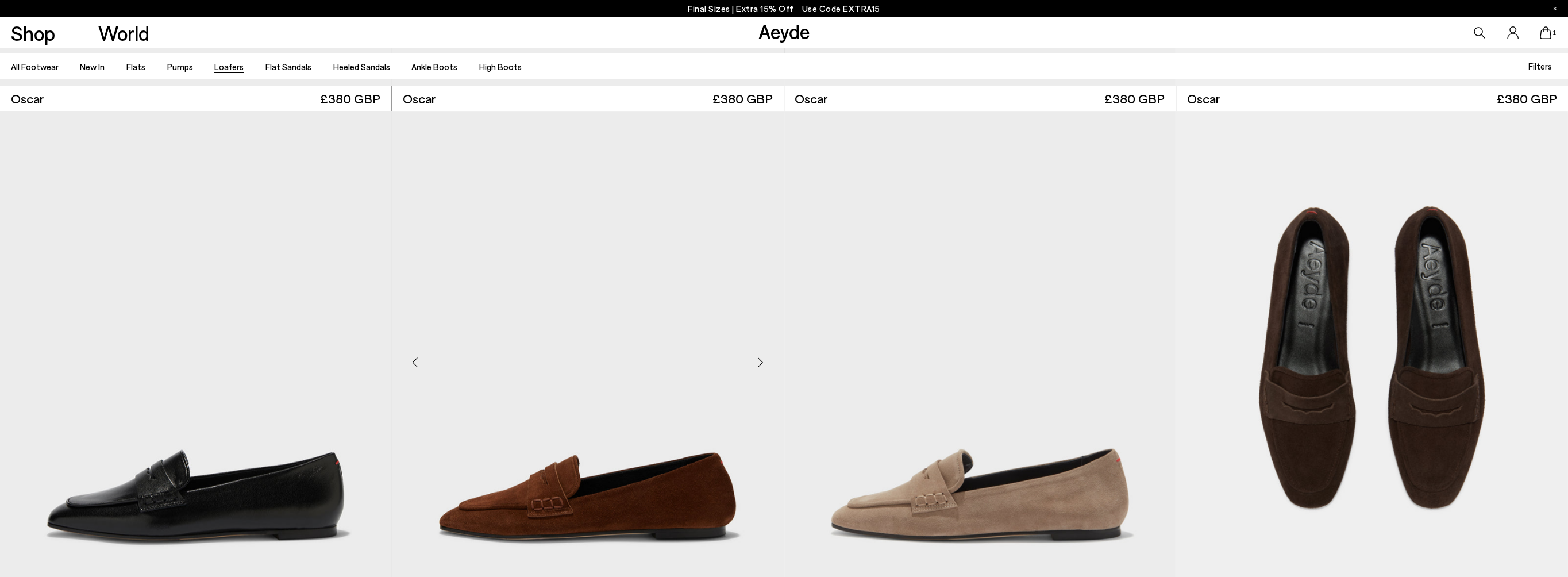
scroll to position [3620, 0]
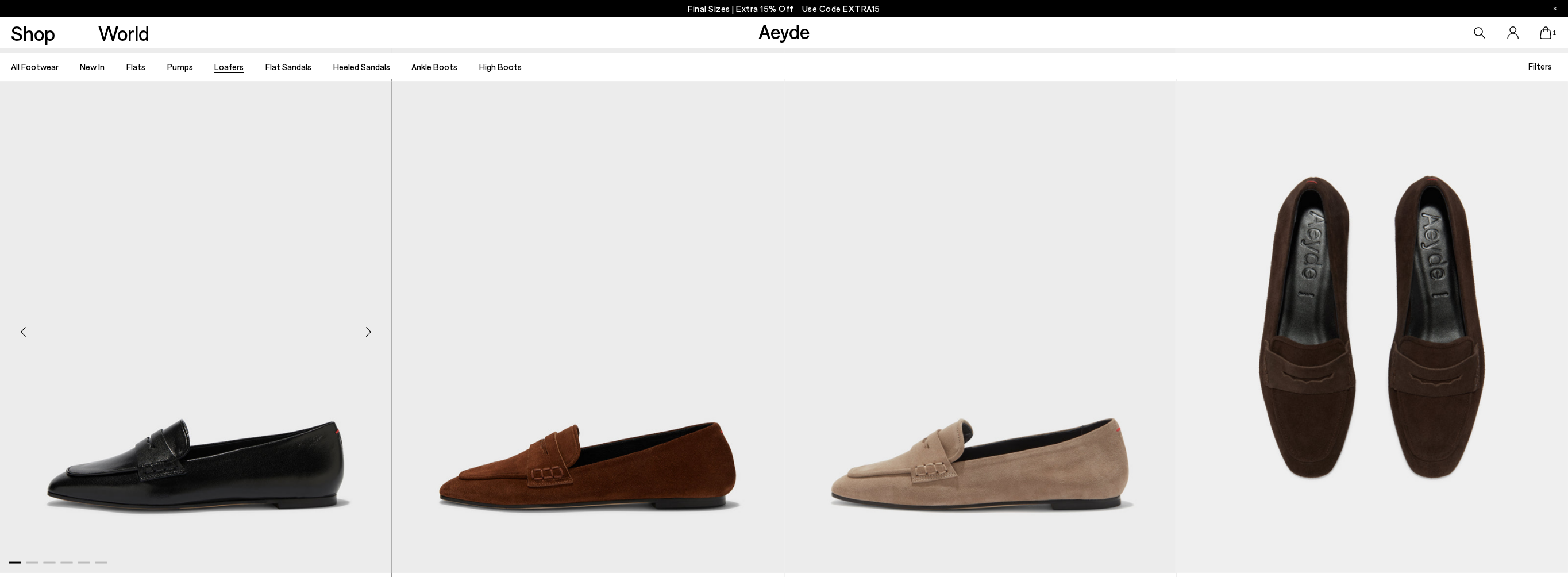
click at [363, 331] on div "Next slide" at bounding box center [368, 331] width 34 height 34
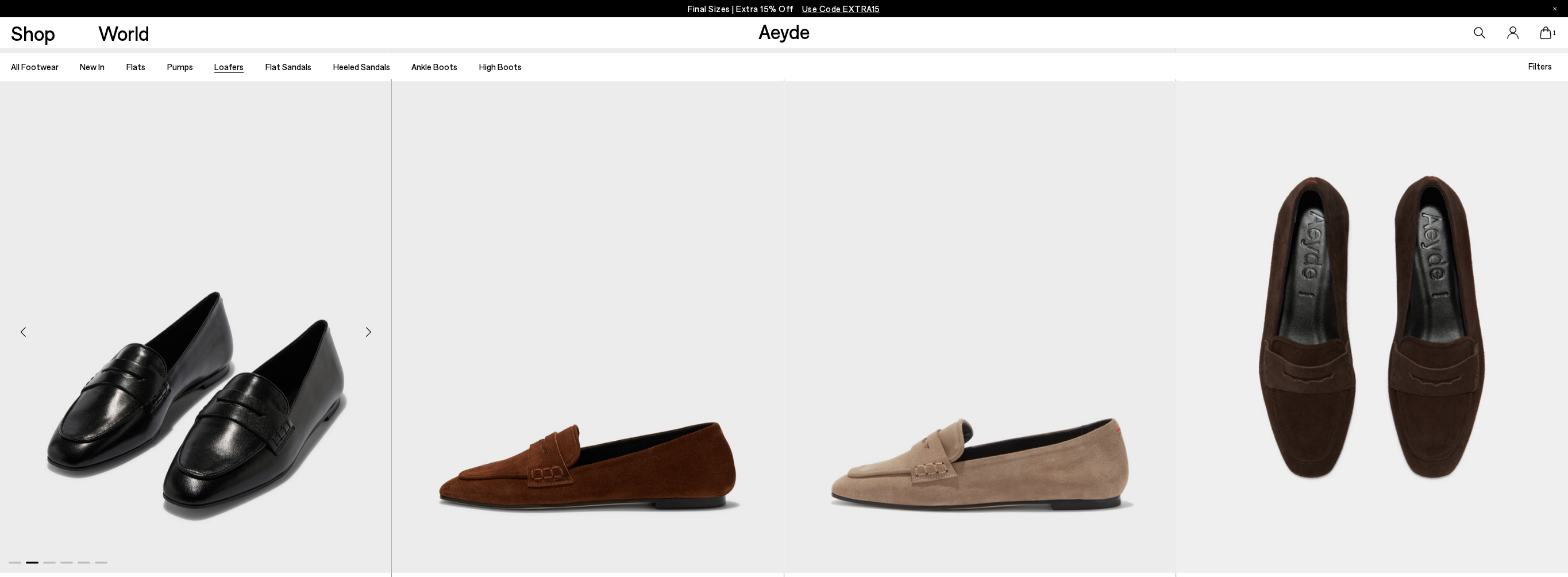
click at [363, 331] on div "Next slide" at bounding box center [368, 331] width 34 height 34
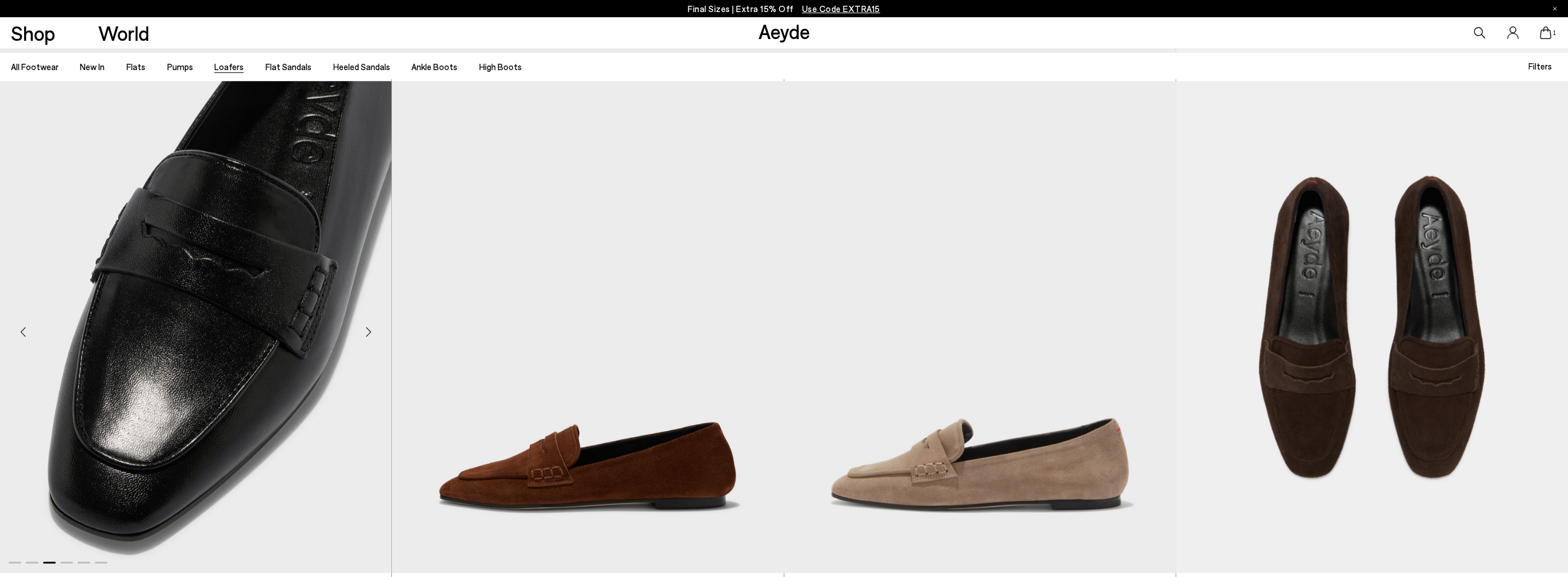
click at [363, 331] on div "Next slide" at bounding box center [368, 331] width 34 height 34
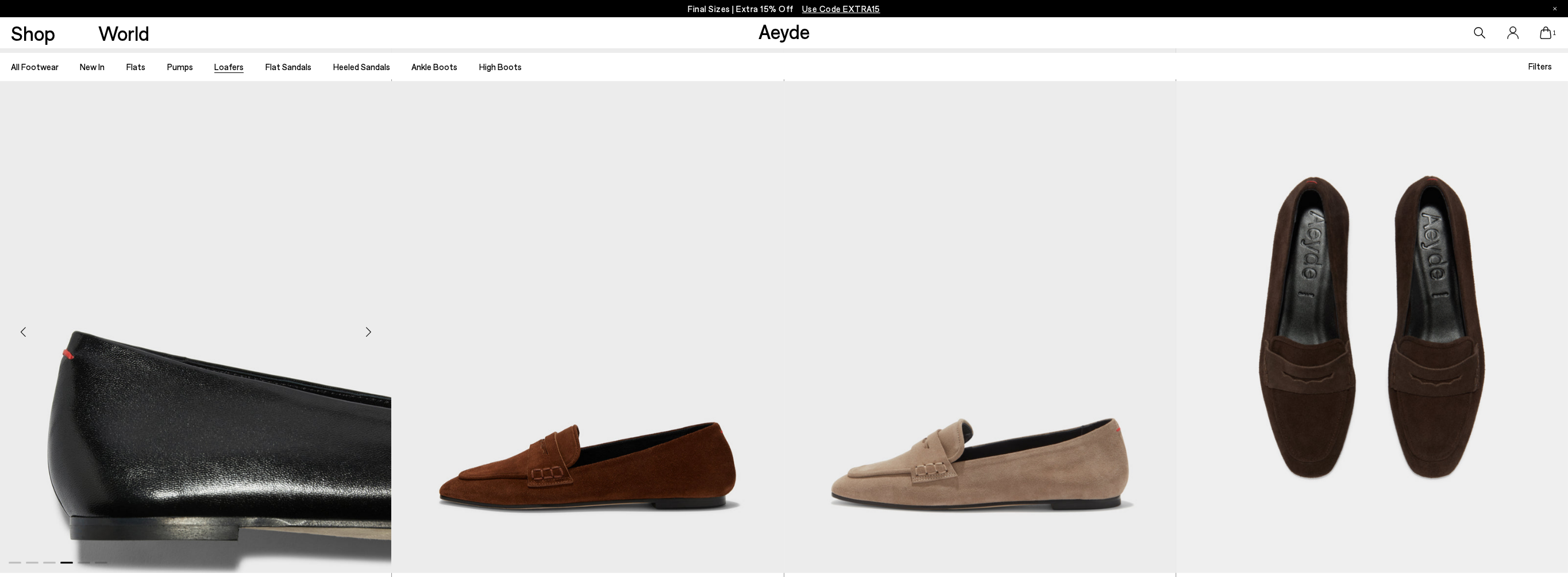
click at [363, 331] on div "Next slide" at bounding box center [368, 331] width 34 height 34
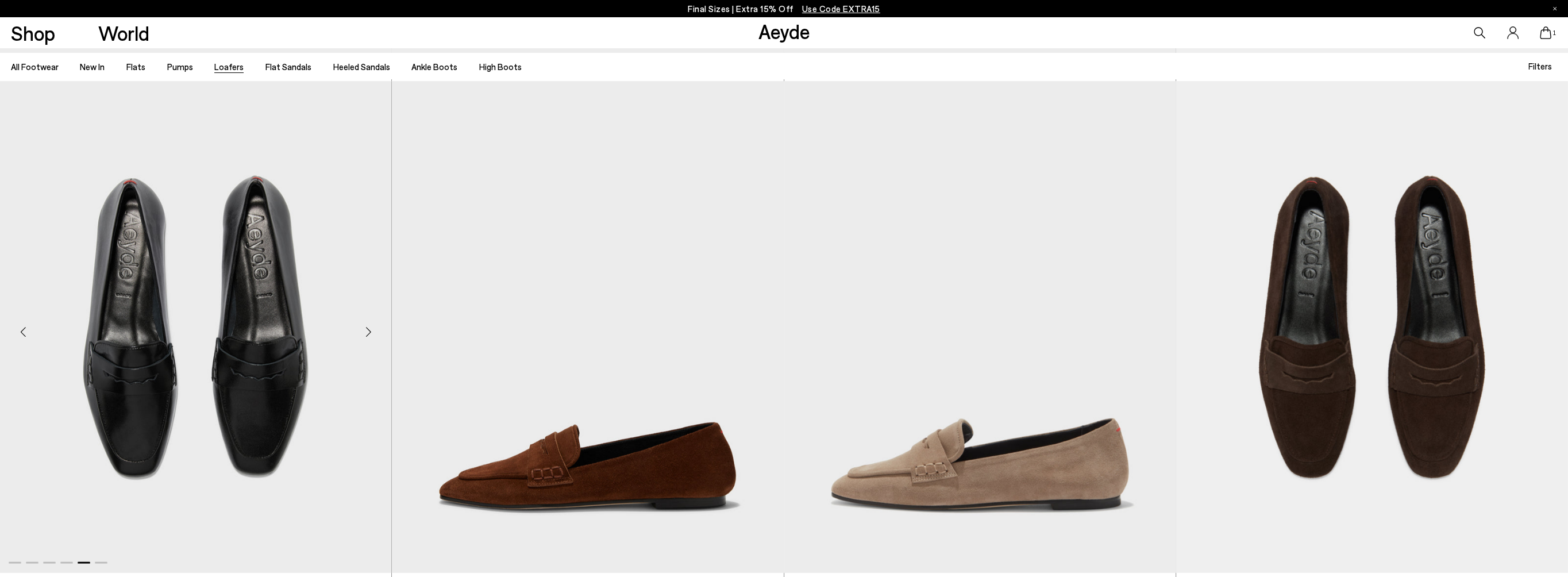
click at [364, 328] on div "Next slide" at bounding box center [368, 331] width 34 height 34
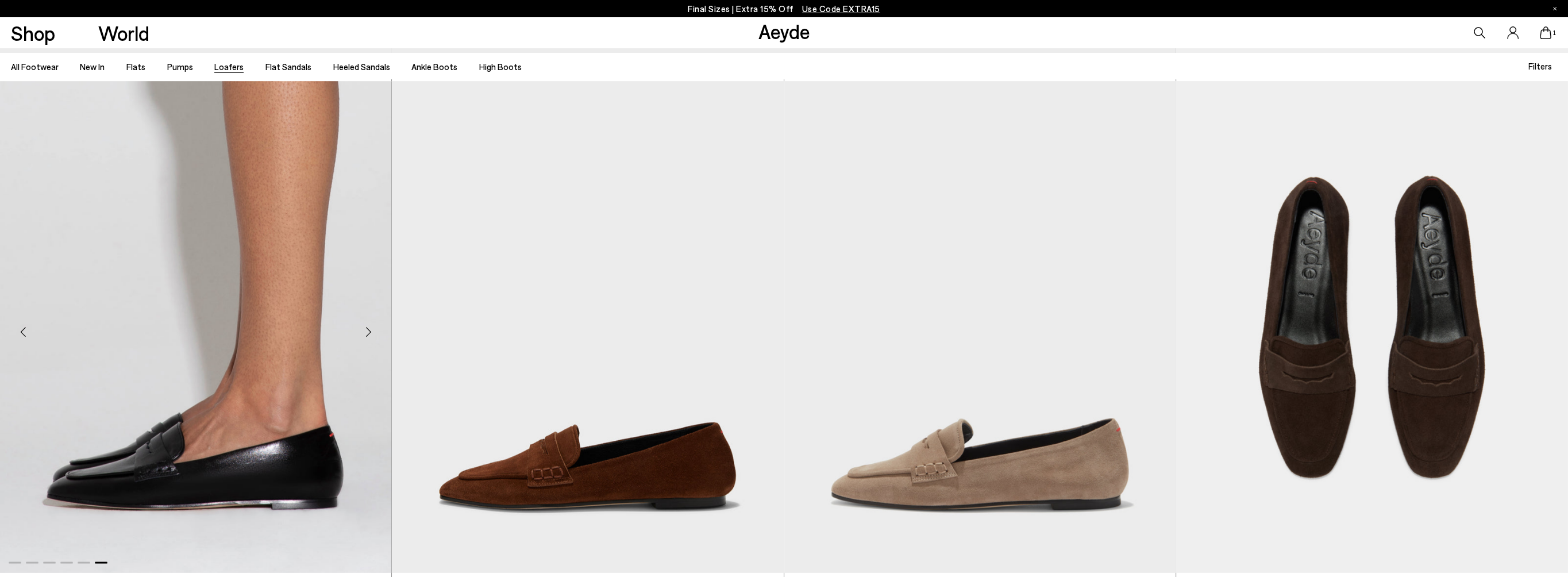
click at [20, 326] on div "Previous slide" at bounding box center [23, 331] width 34 height 34
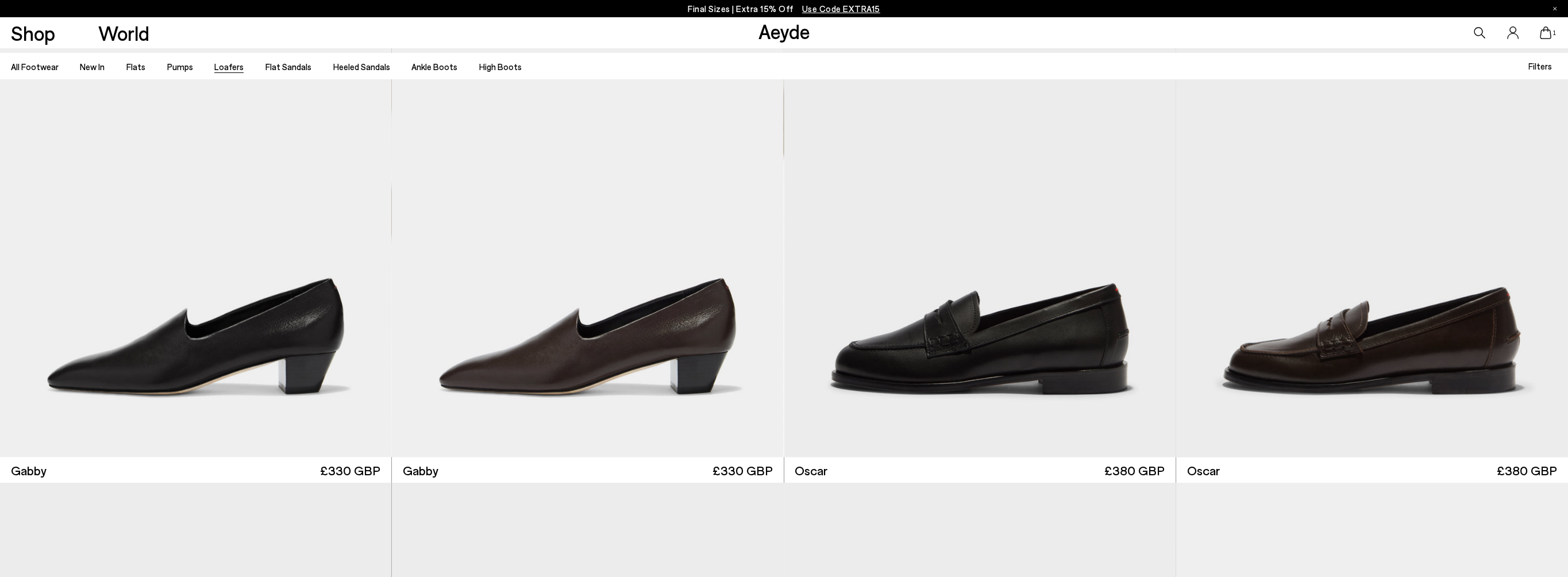
scroll to position [2356, 0]
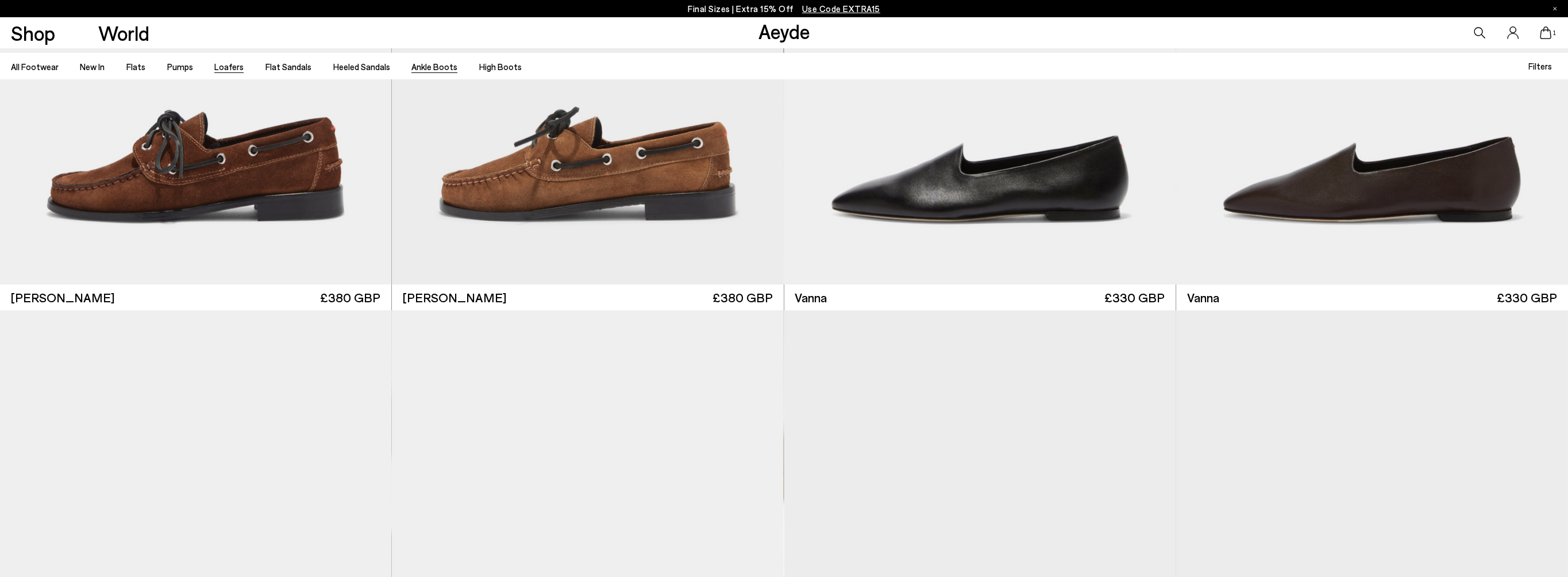
click at [418, 69] on link "Ankle Boots" at bounding box center [434, 67] width 46 height 11
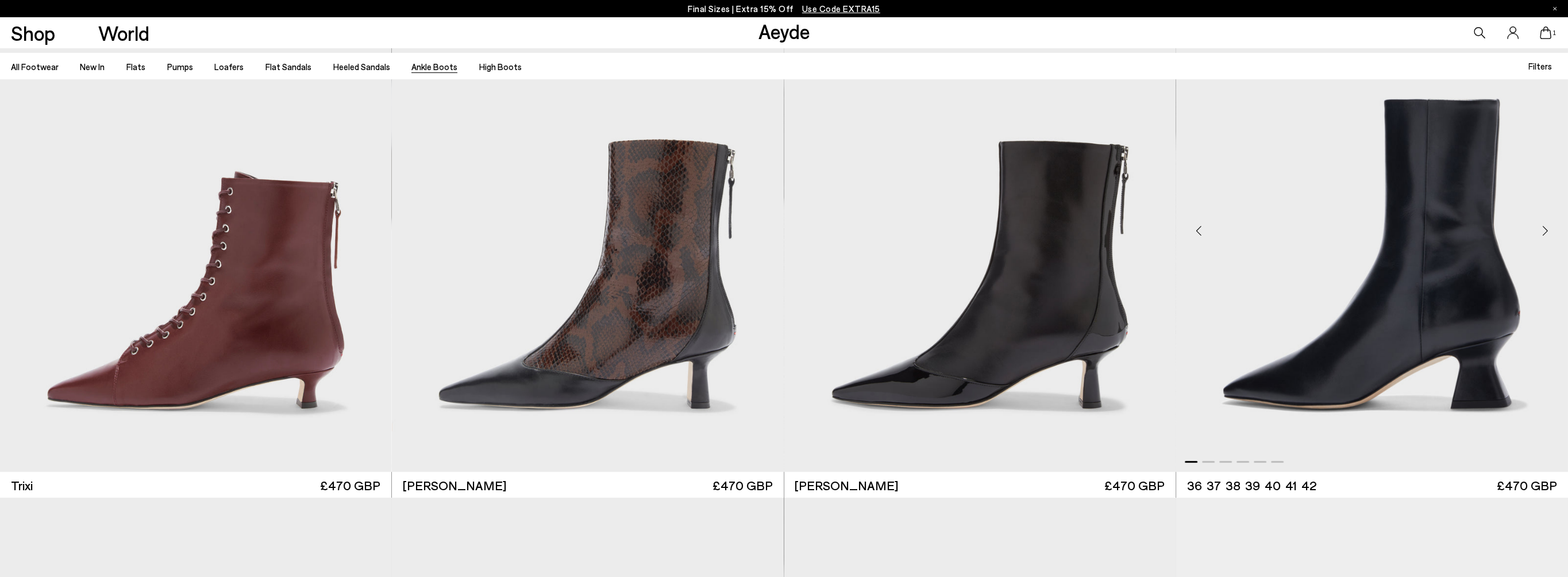
scroll to position [459, 0]
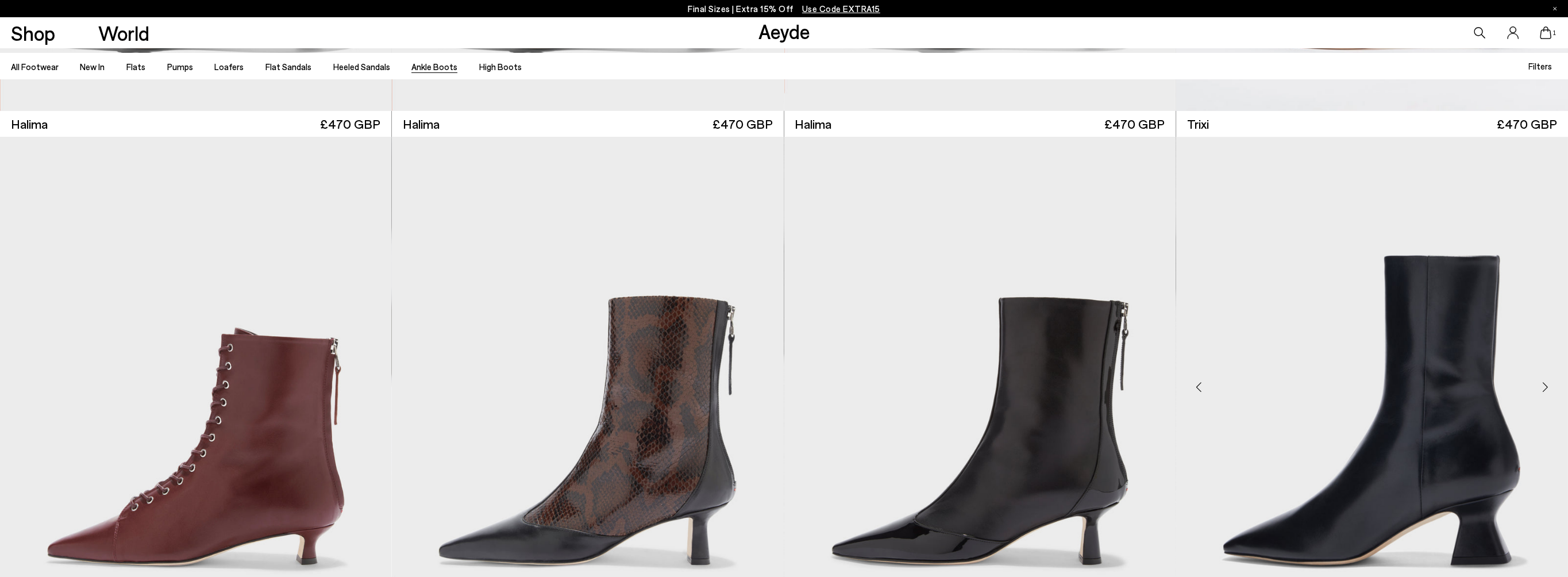
click at [1541, 387] on div "Next slide" at bounding box center [1545, 388] width 34 height 34
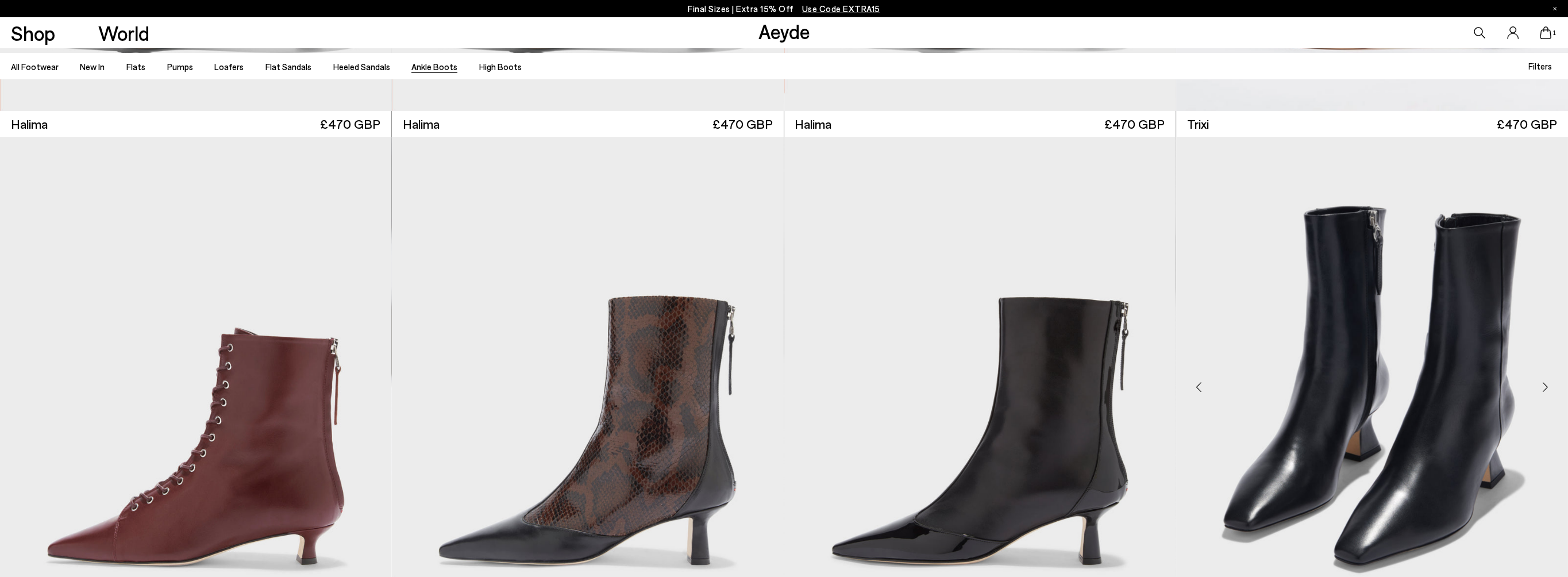
click at [1541, 387] on div "Next slide" at bounding box center [1545, 388] width 34 height 34
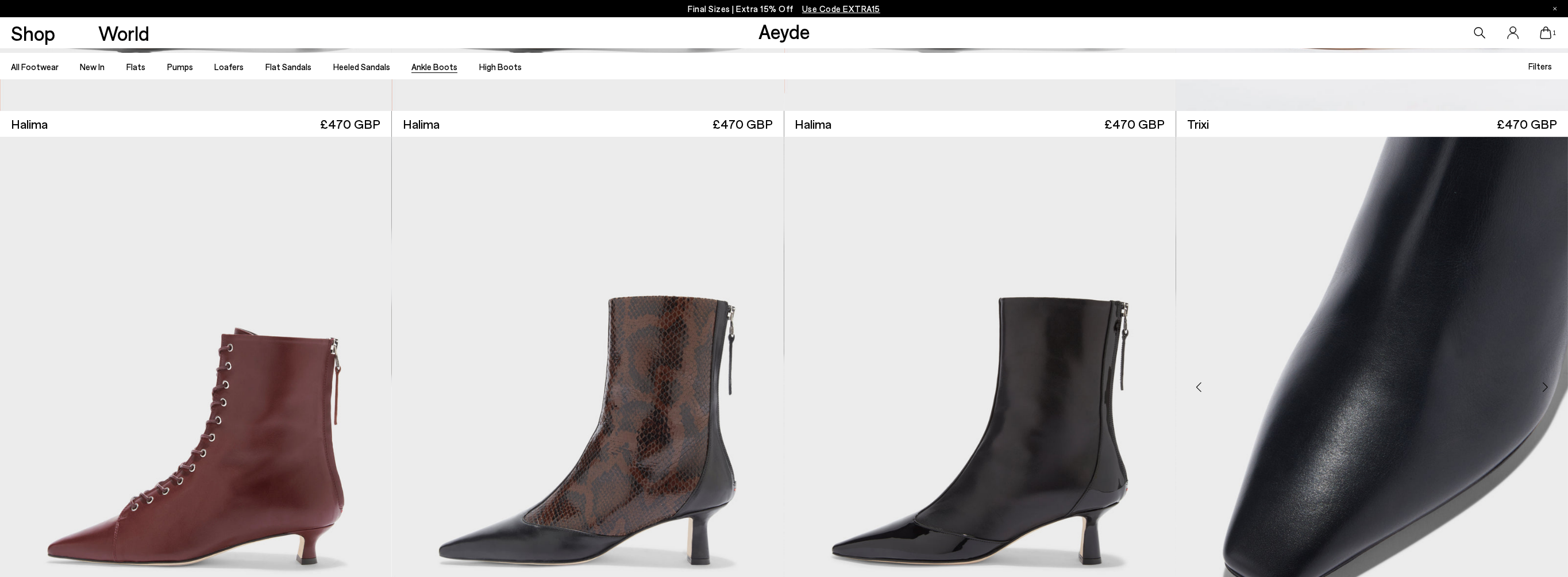
click at [1542, 386] on div "Next slide" at bounding box center [1545, 388] width 34 height 34
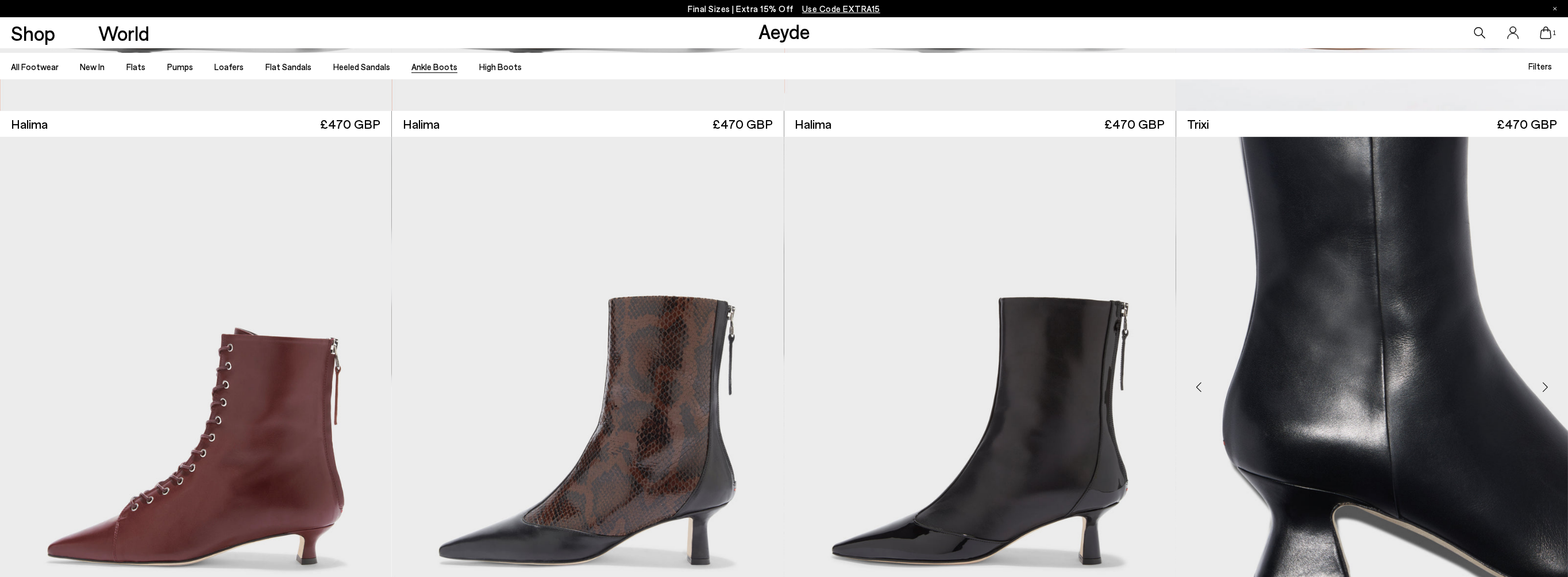
click at [1542, 386] on div "Next slide" at bounding box center [1545, 388] width 34 height 34
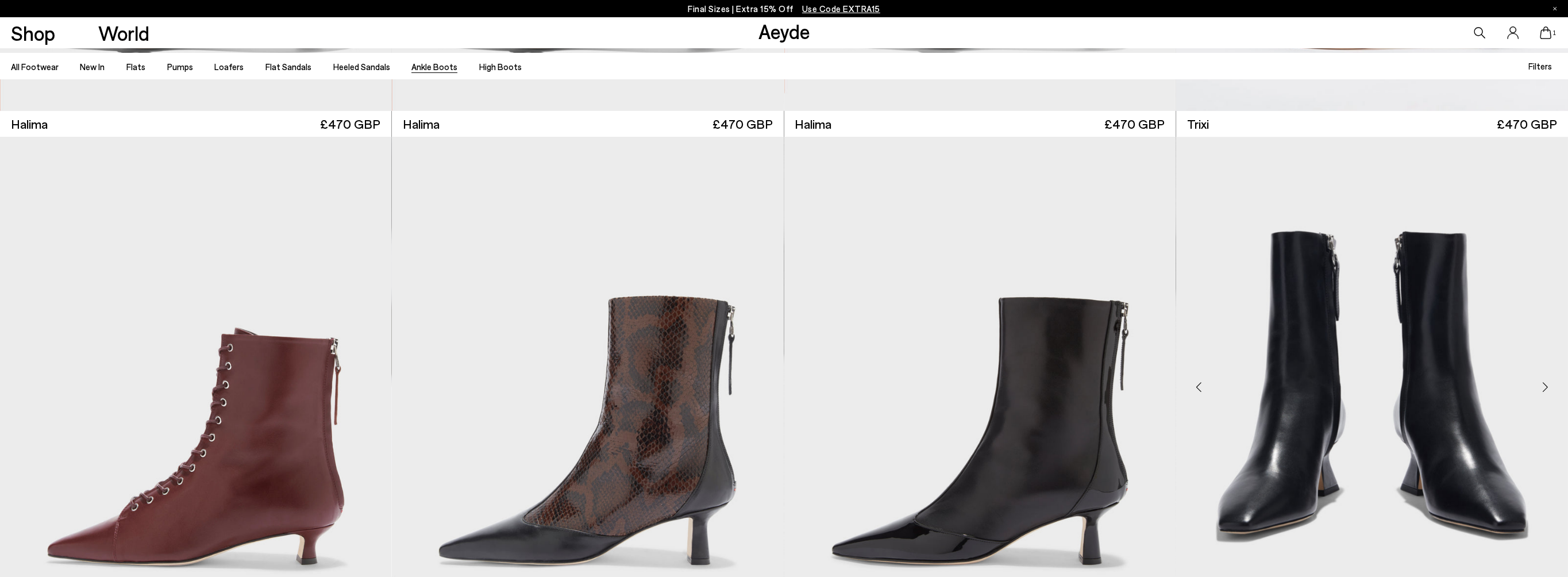
click at [1542, 386] on div "Next slide" at bounding box center [1545, 388] width 34 height 34
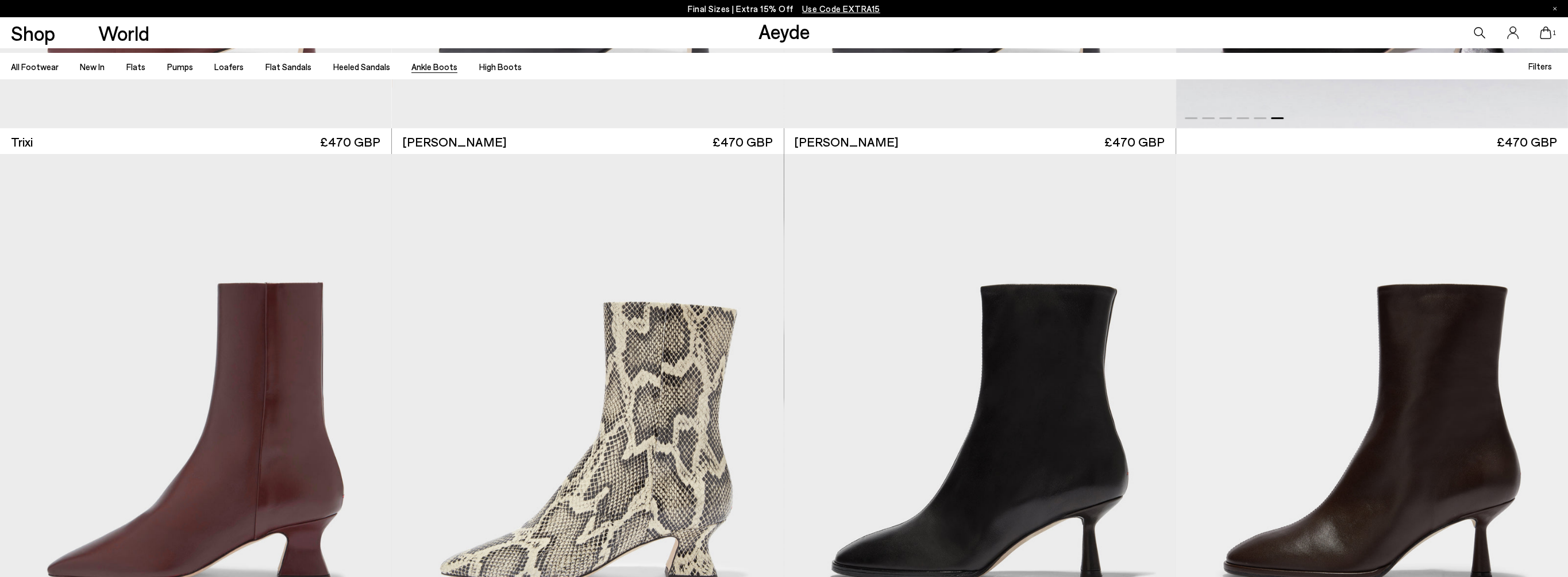
scroll to position [1035, 0]
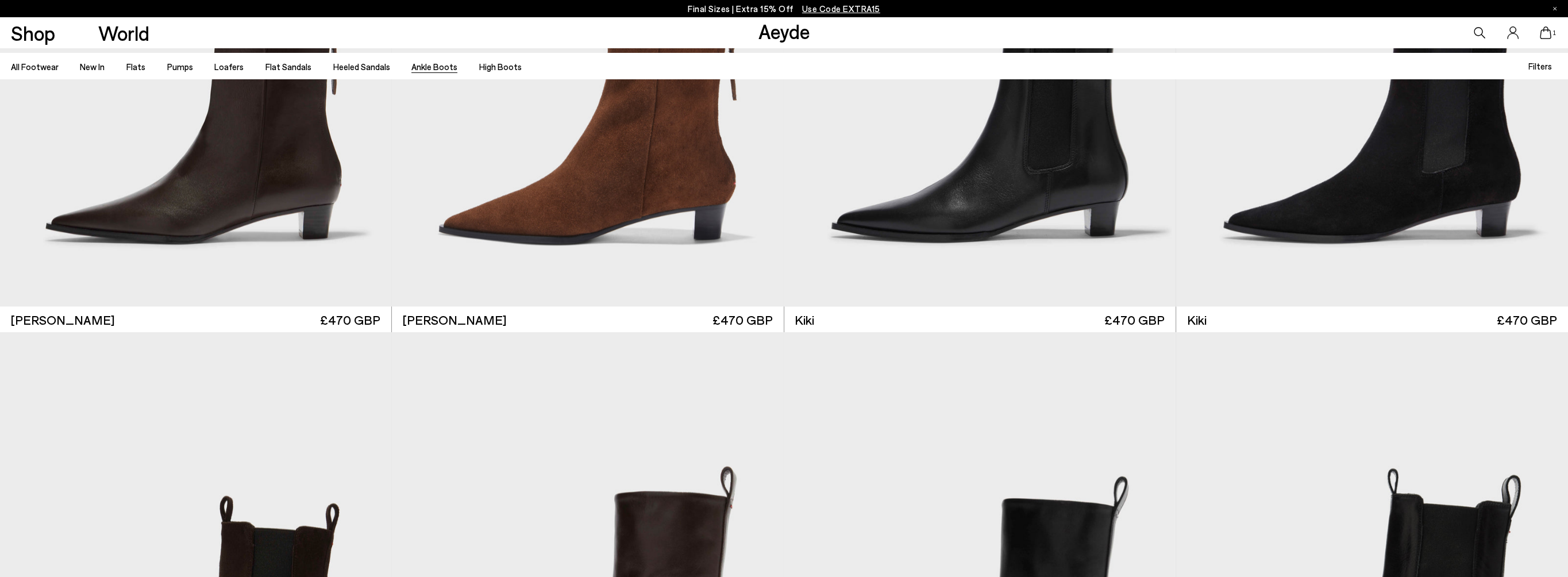
scroll to position [3161, 0]
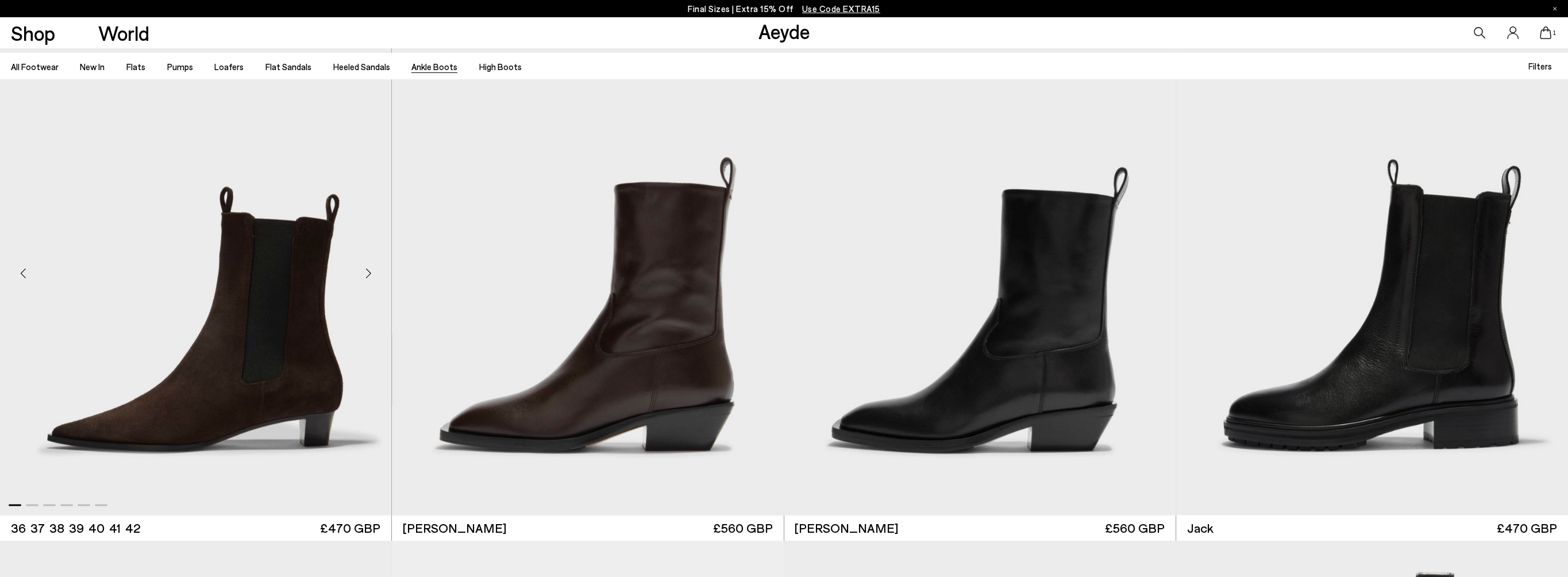
click at [366, 269] on div "Next slide" at bounding box center [368, 273] width 34 height 34
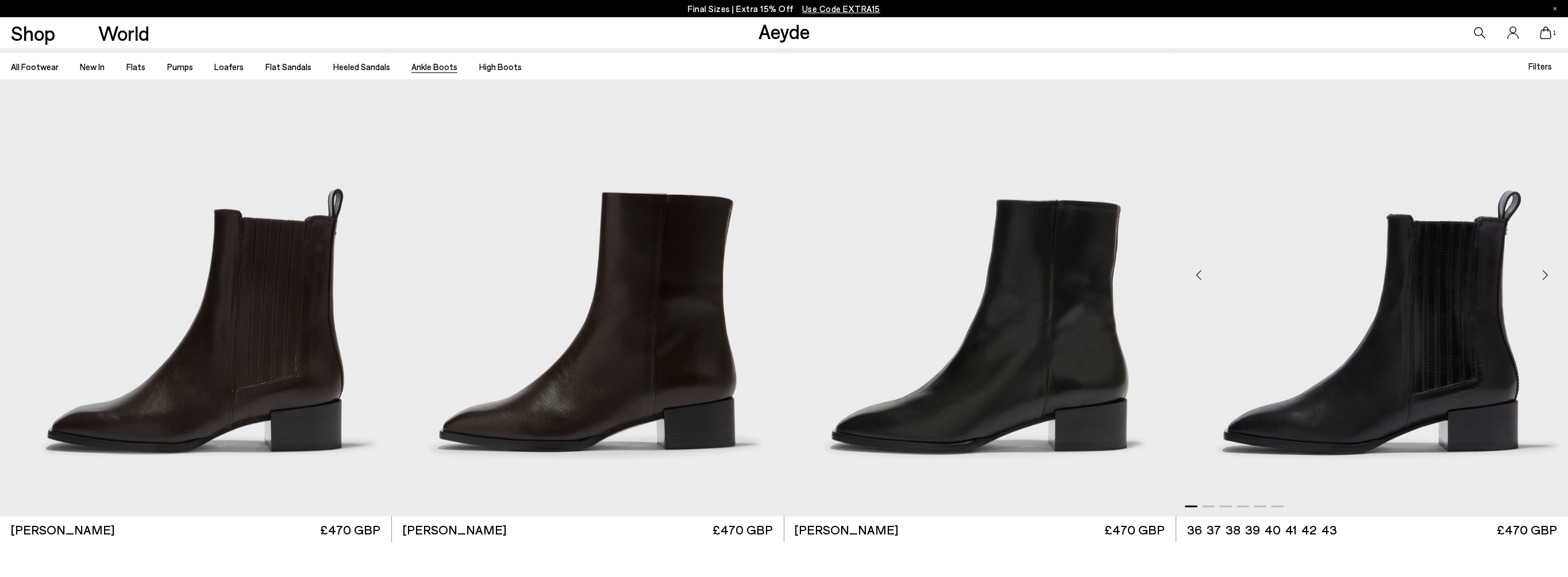
scroll to position [4195, 0]
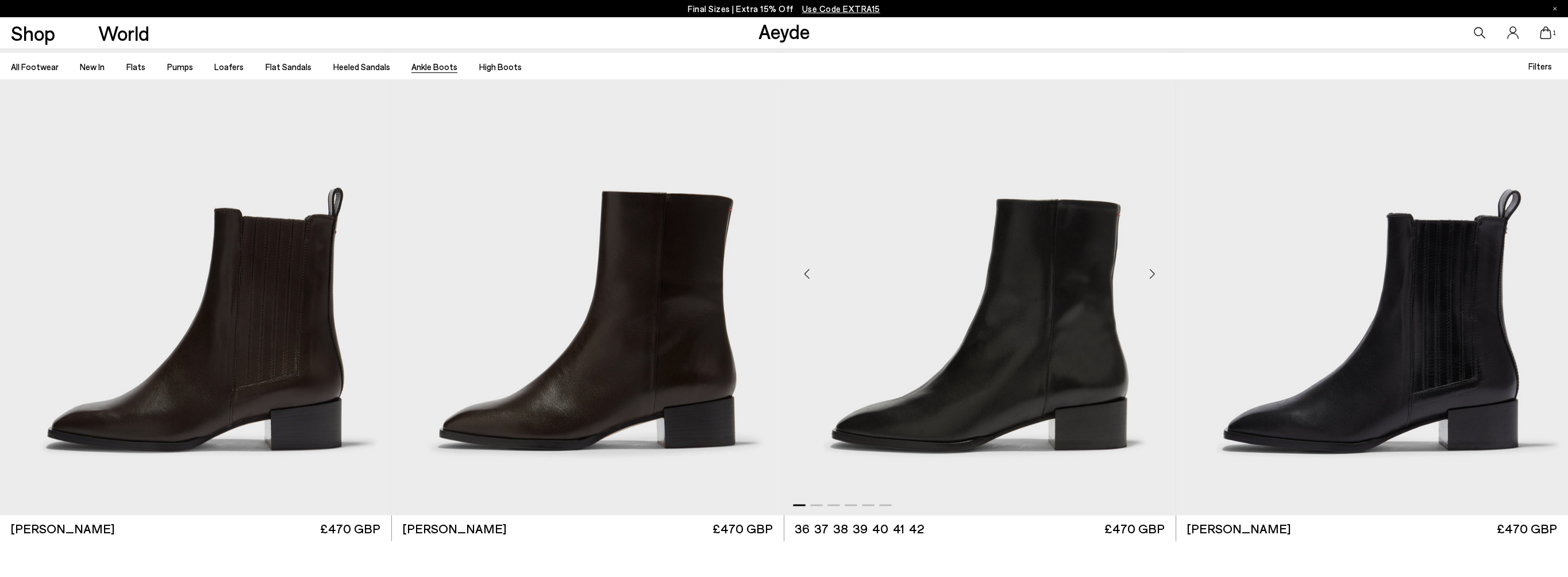
click at [1155, 271] on div "Next slide" at bounding box center [1152, 274] width 34 height 34
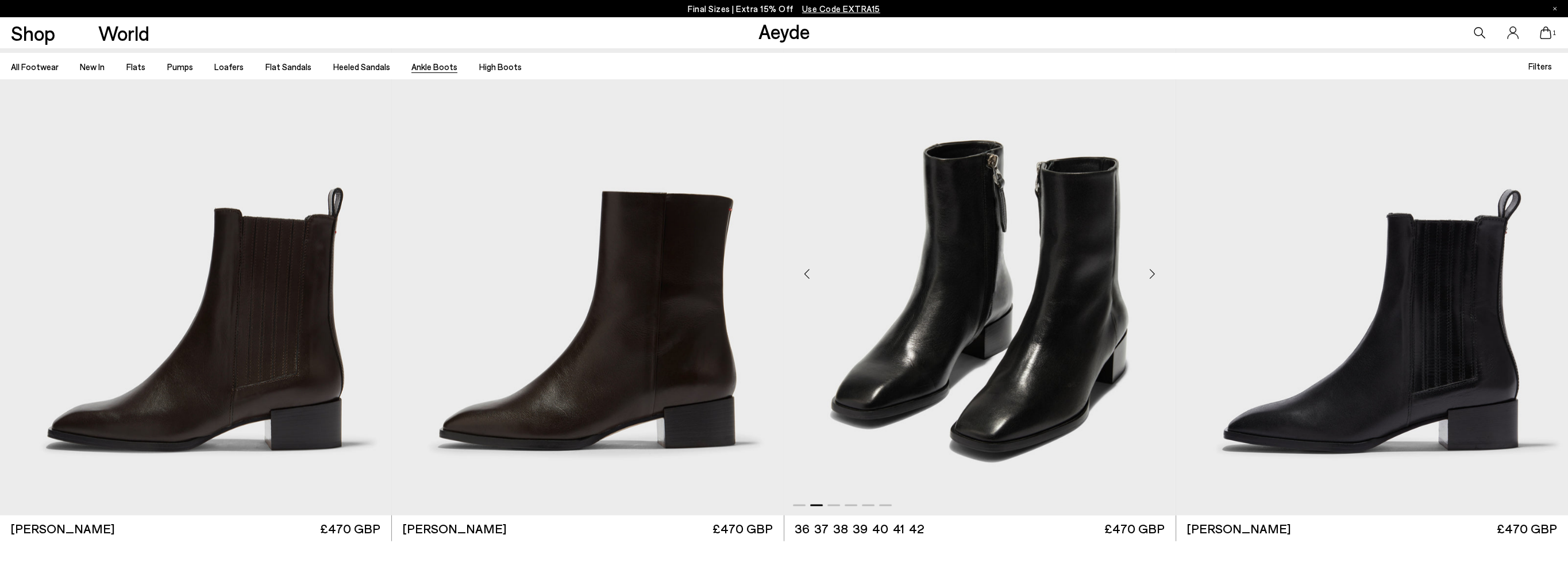
click at [1155, 271] on div "Next slide" at bounding box center [1152, 274] width 34 height 34
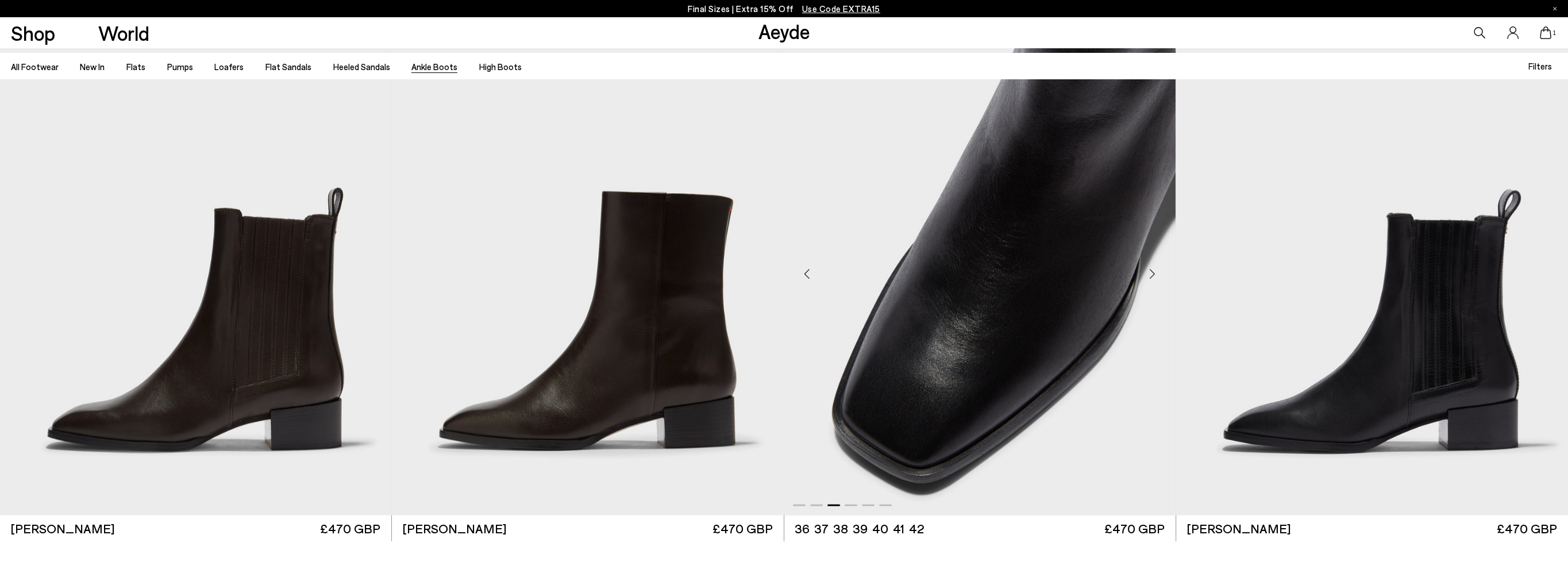
click at [1155, 271] on div "Next slide" at bounding box center [1152, 274] width 34 height 34
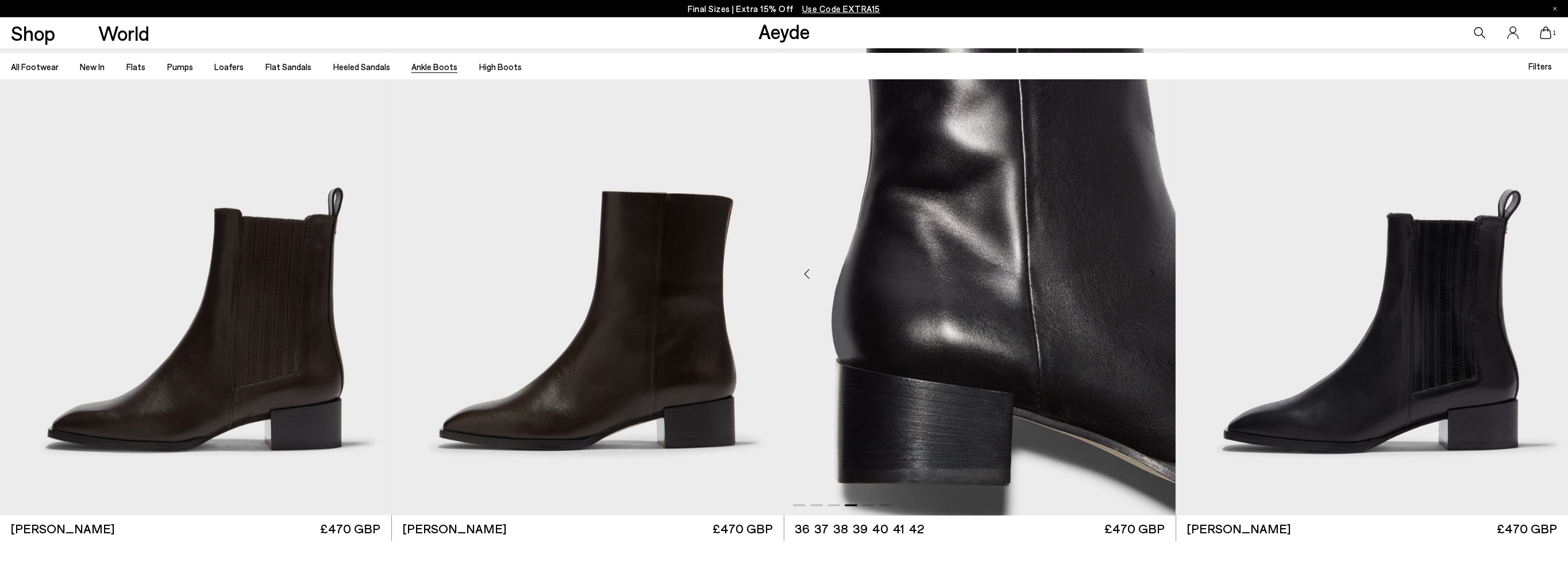
click at [1155, 271] on div "Next slide" at bounding box center [1152, 274] width 34 height 34
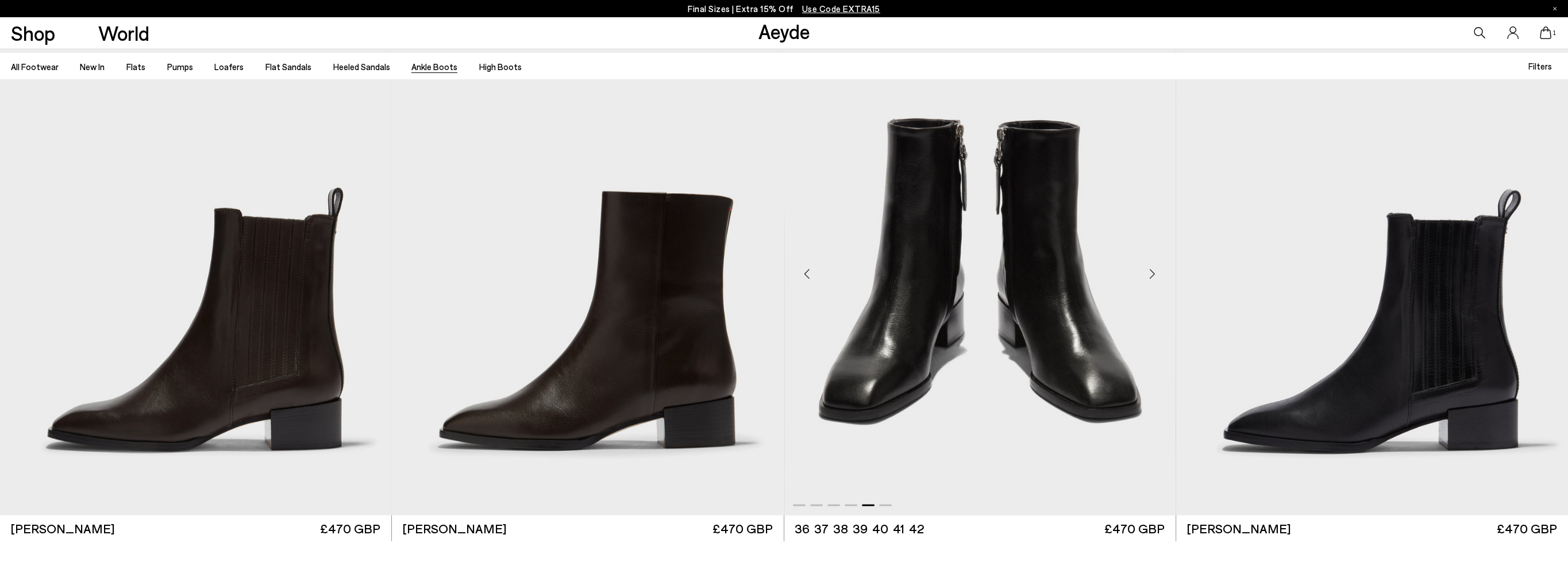
click at [1155, 271] on div "Next slide" at bounding box center [1152, 274] width 34 height 34
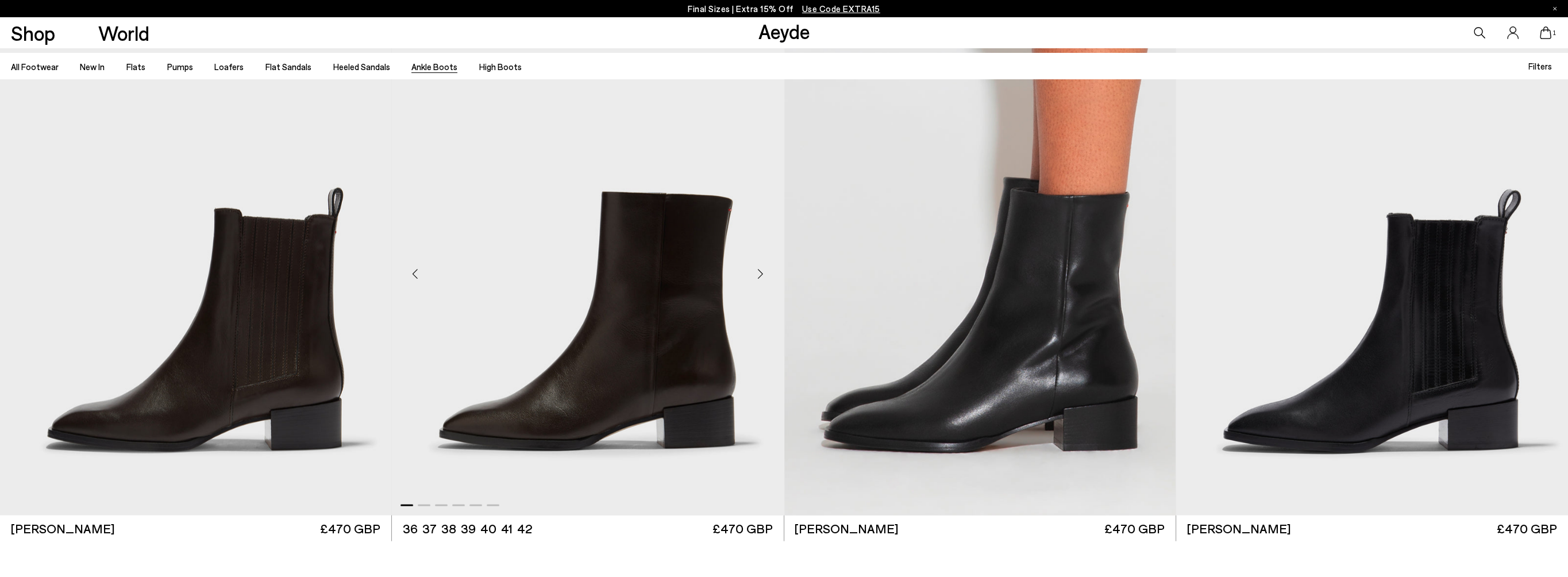
click at [761, 273] on div "Next slide" at bounding box center [760, 274] width 34 height 34
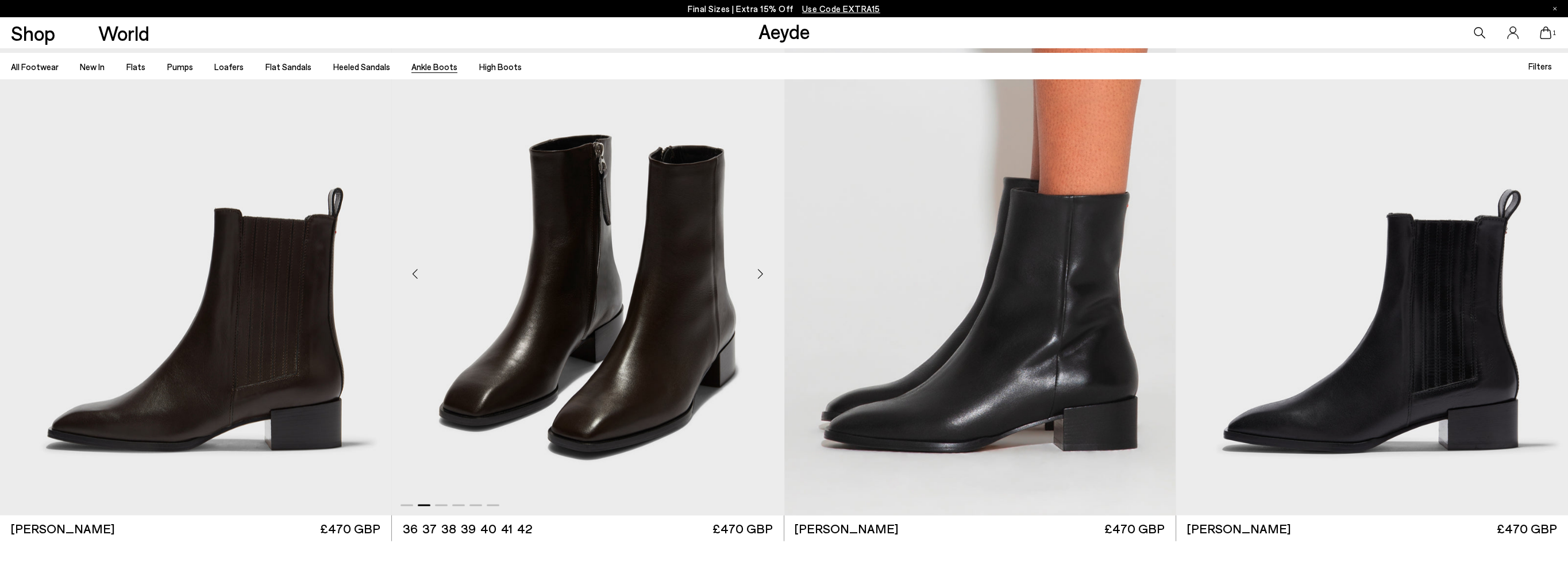
click at [761, 273] on div "Next slide" at bounding box center [760, 274] width 34 height 34
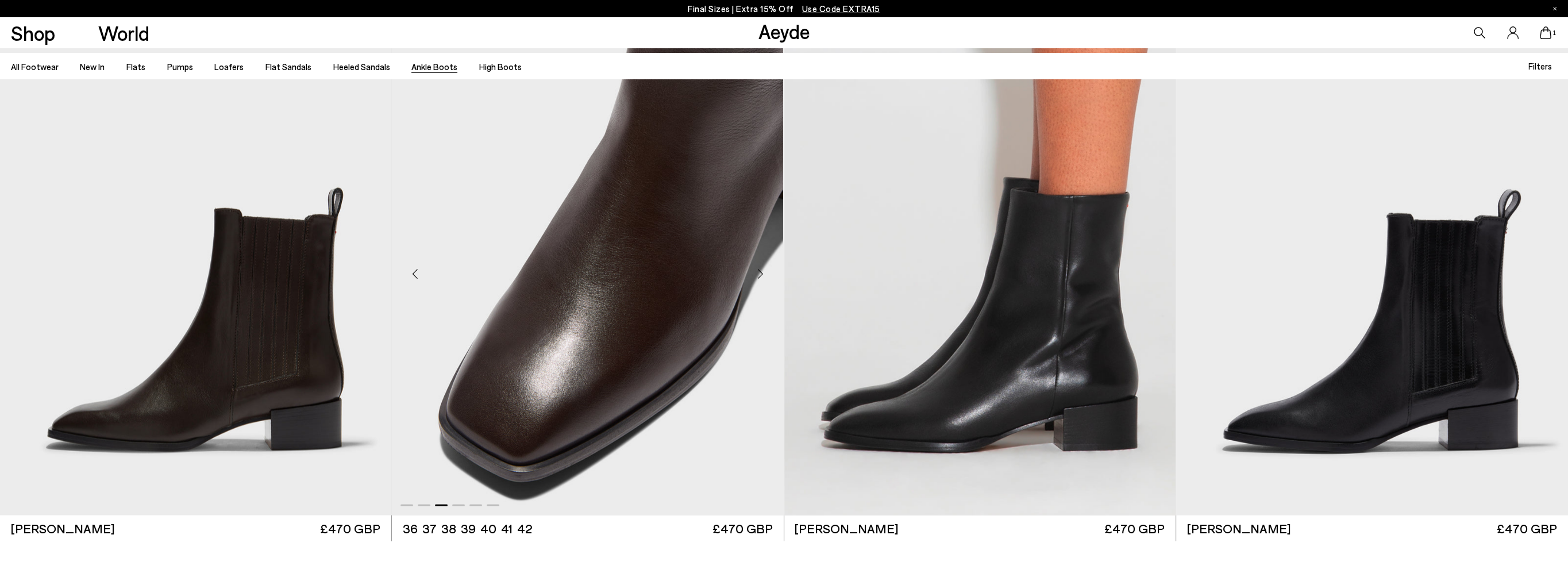
click at [761, 273] on div "Next slide" at bounding box center [760, 274] width 34 height 34
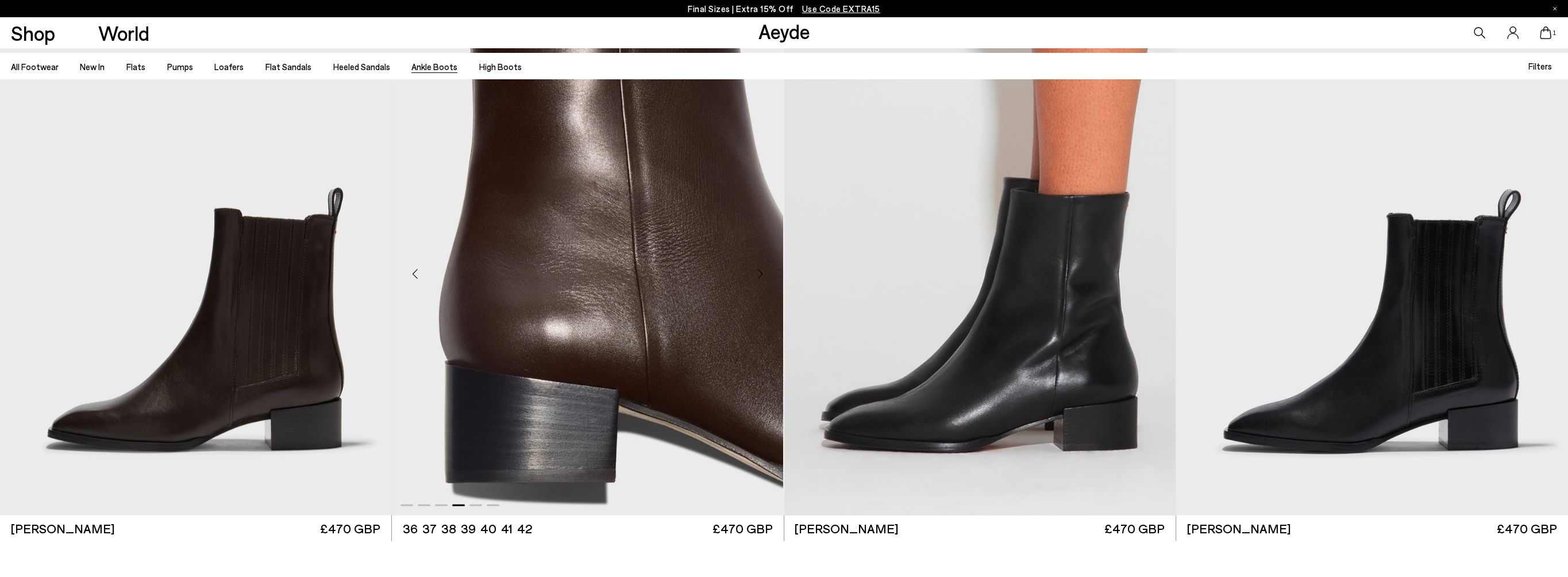
click at [761, 273] on div "Next slide" at bounding box center [760, 274] width 34 height 34
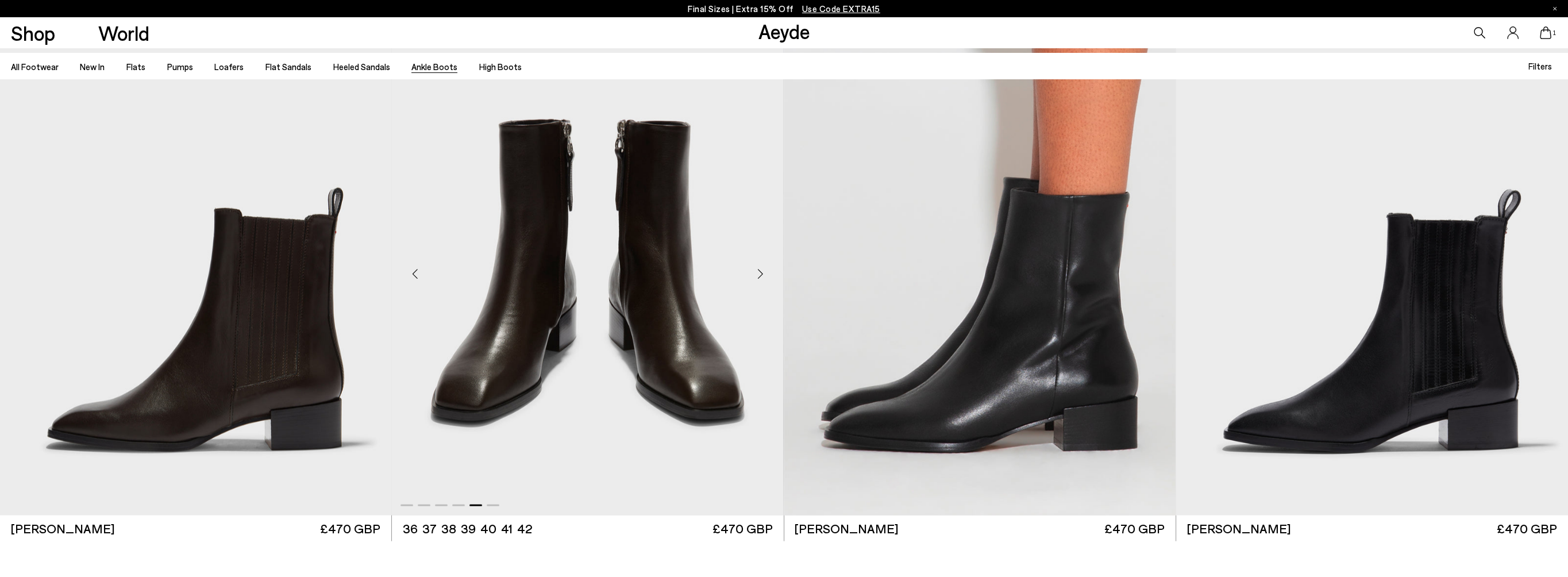
click at [761, 273] on div "Next slide" at bounding box center [760, 274] width 34 height 34
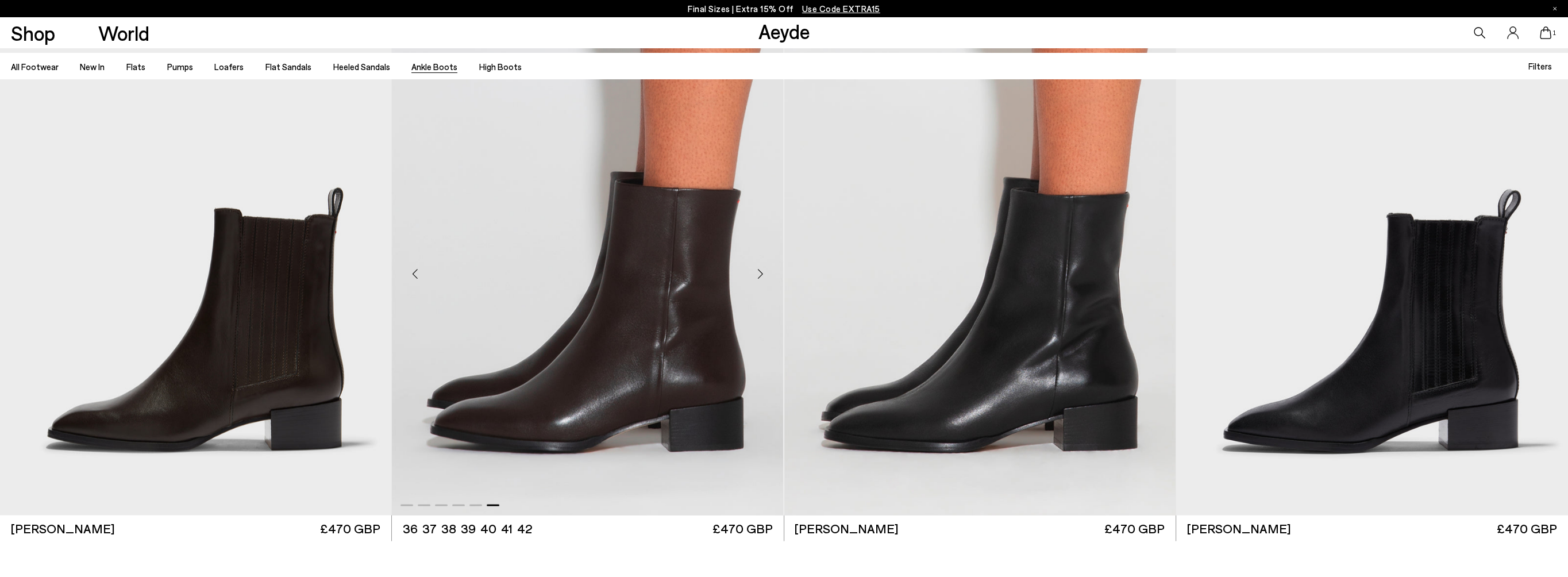
click at [761, 273] on div "Next slide" at bounding box center [760, 274] width 34 height 34
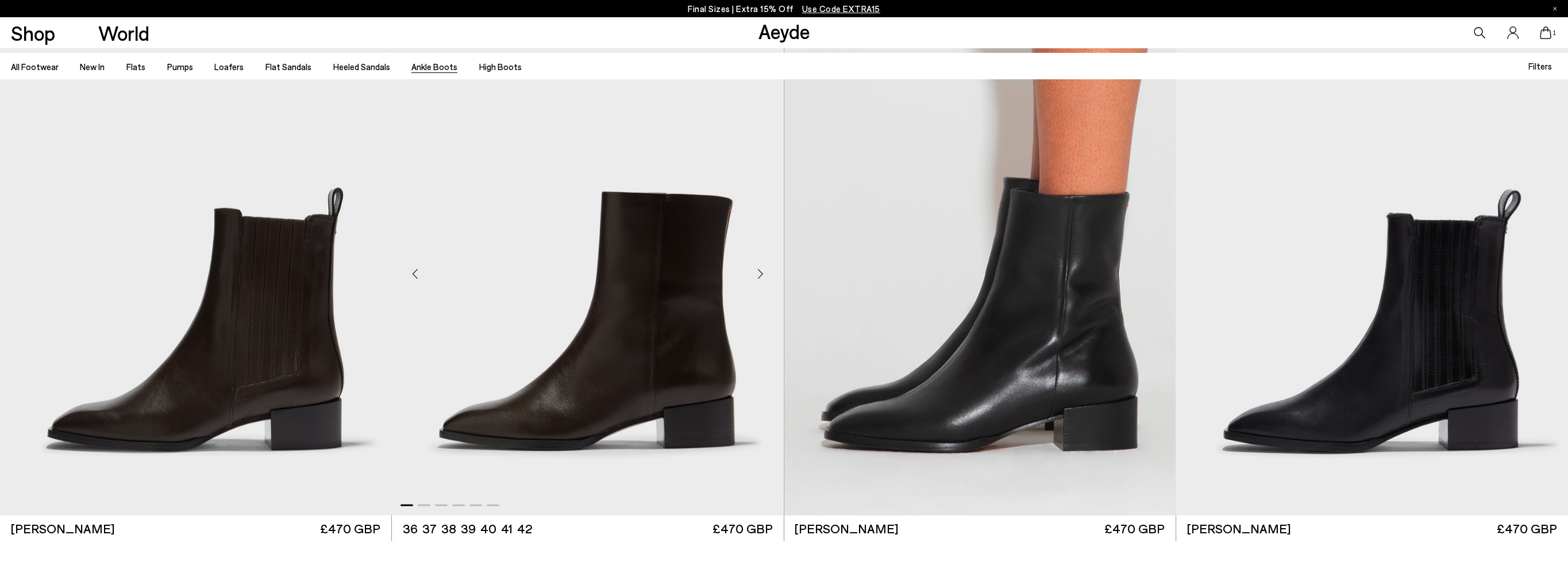
click at [761, 273] on div "Next slide" at bounding box center [760, 274] width 34 height 34
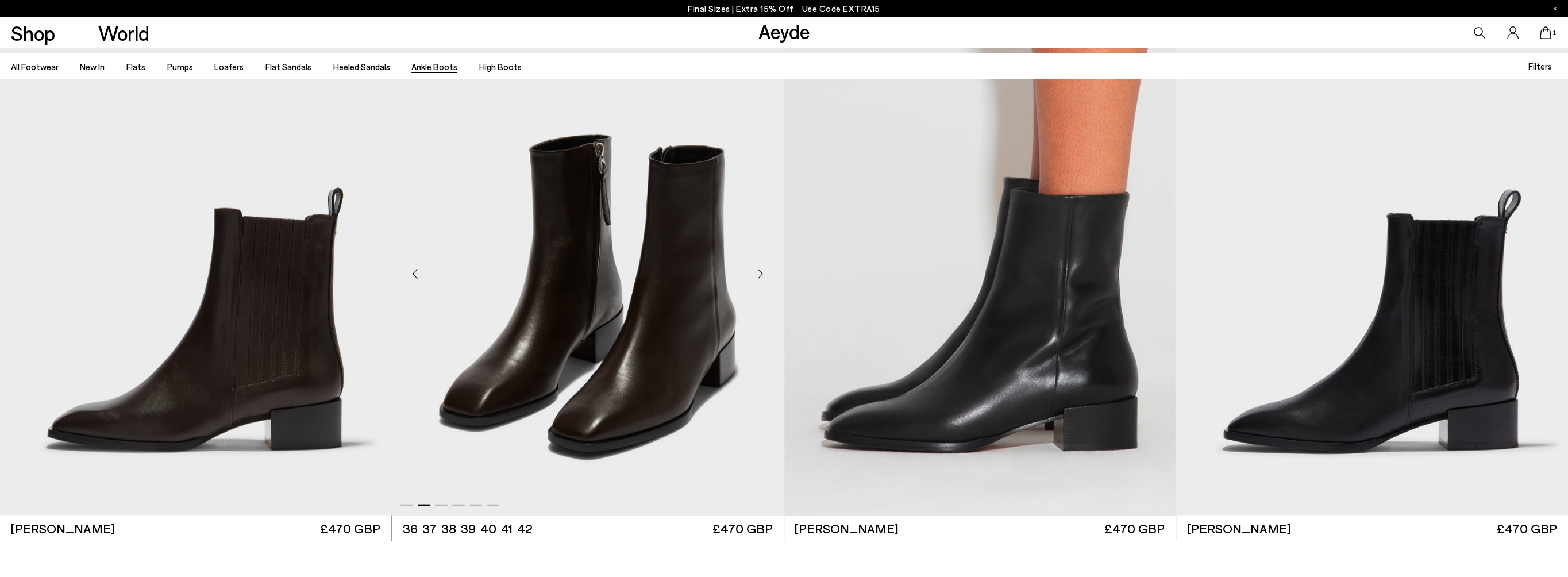
click at [761, 273] on div "Next slide" at bounding box center [760, 274] width 34 height 34
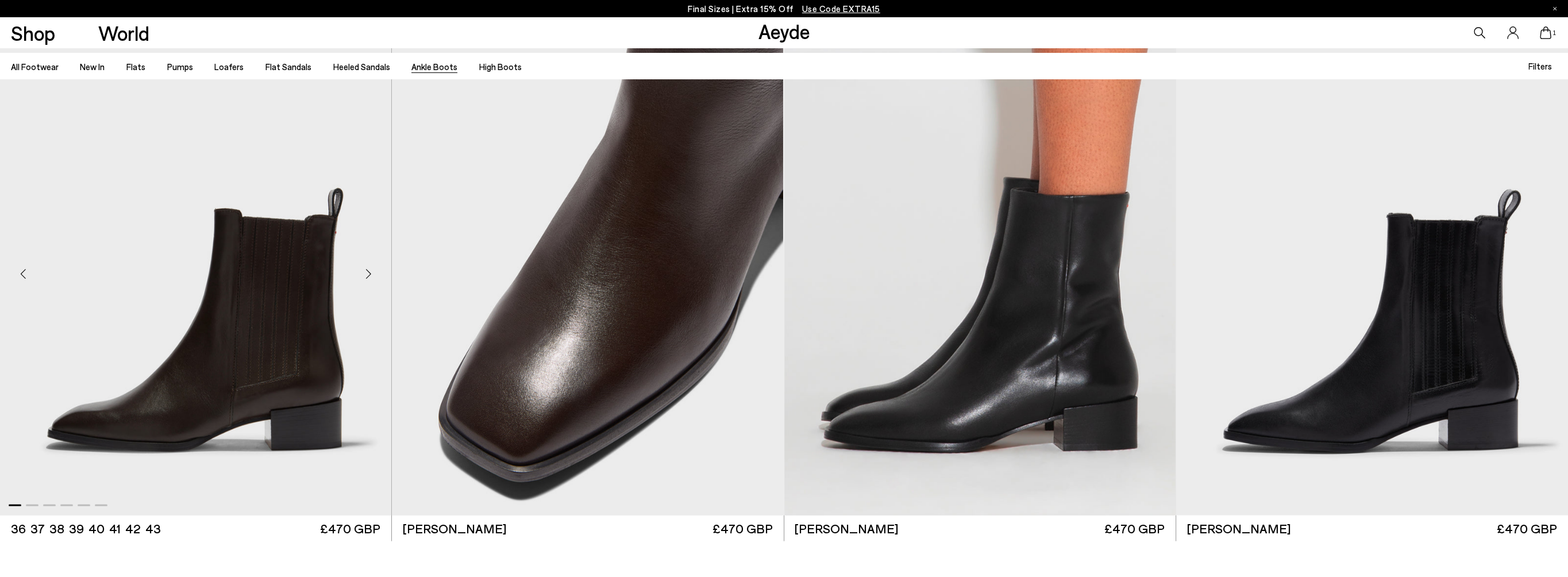
click at [370, 273] on div "Next slide" at bounding box center [368, 274] width 34 height 34
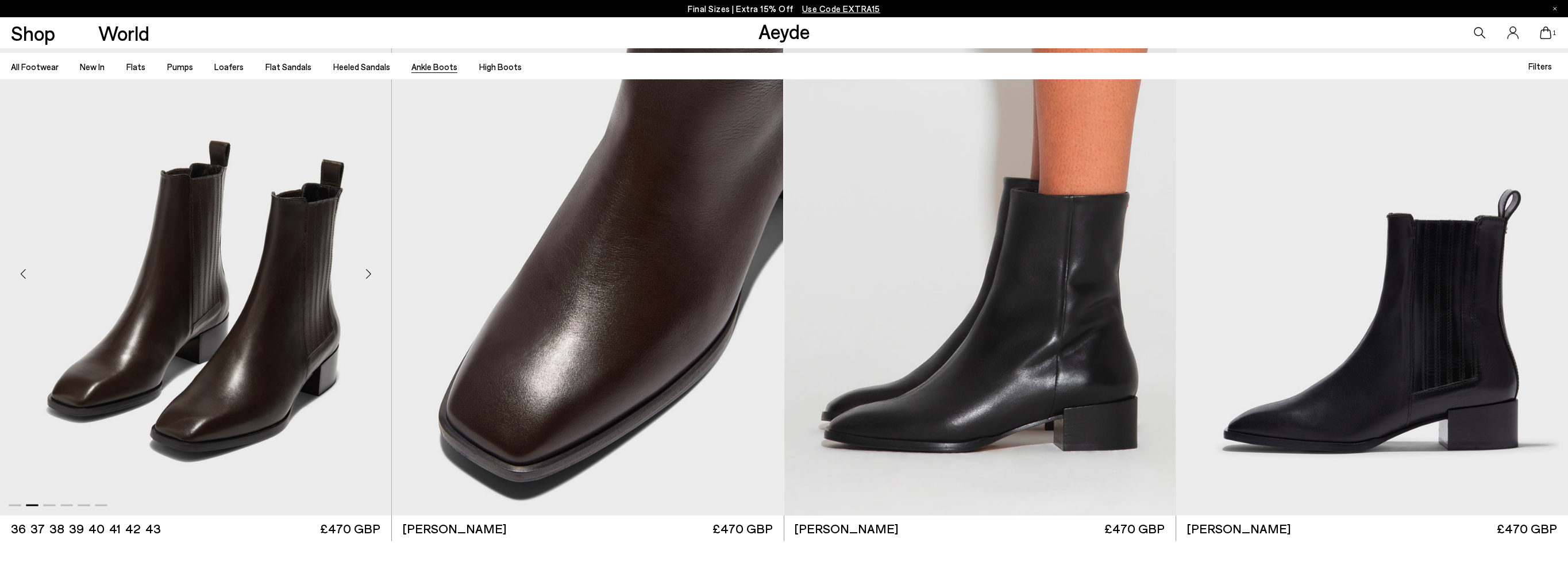
click at [370, 273] on div "Next slide" at bounding box center [368, 274] width 34 height 34
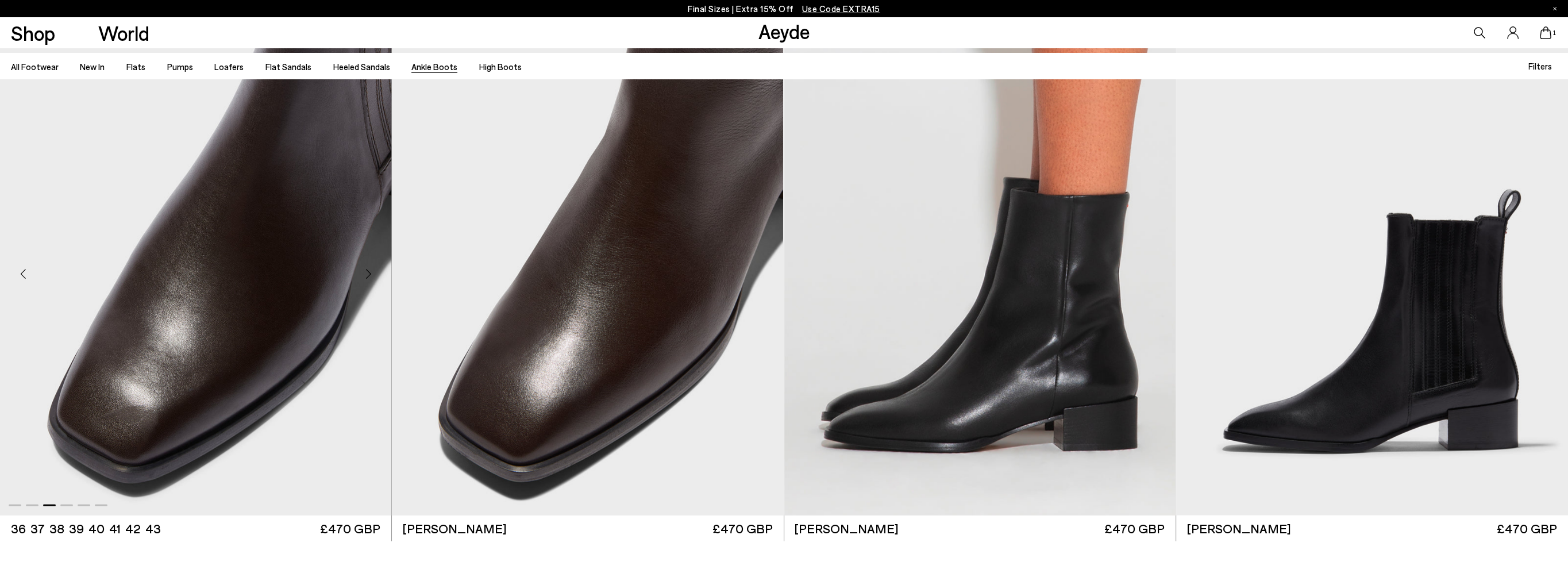
click at [370, 273] on div "Next slide" at bounding box center [368, 274] width 34 height 34
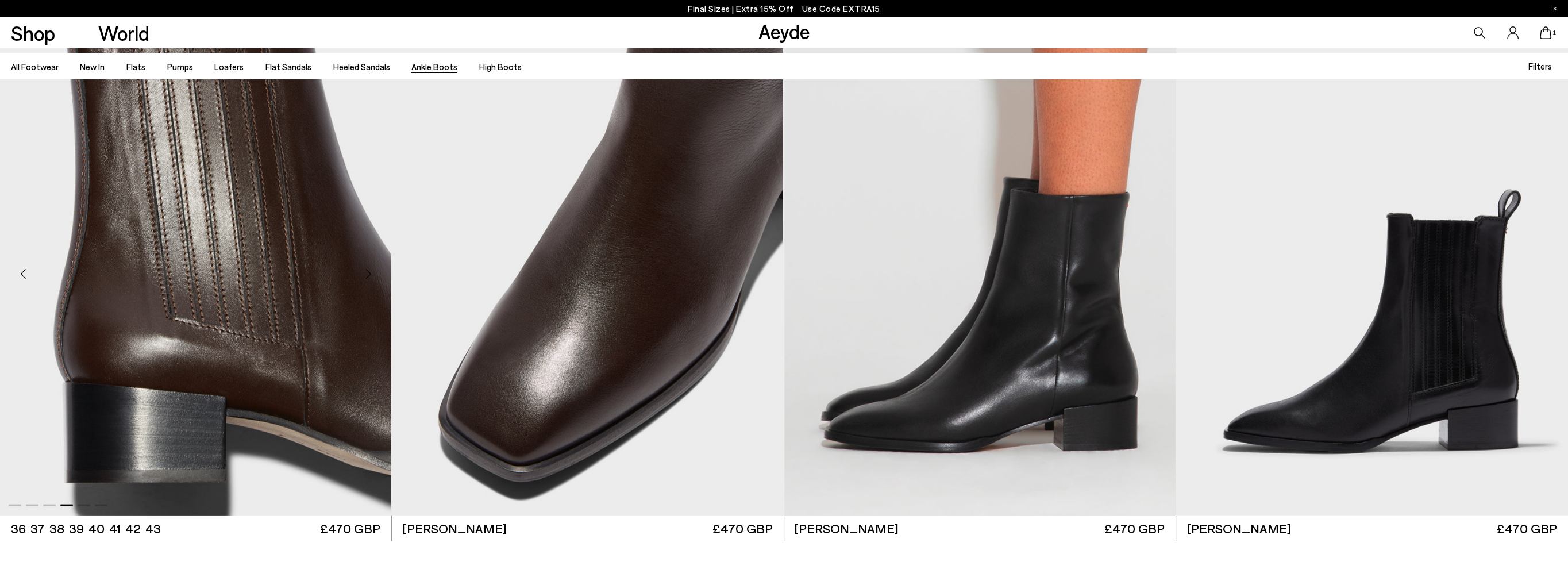
click at [370, 273] on div "Next slide" at bounding box center [368, 274] width 34 height 34
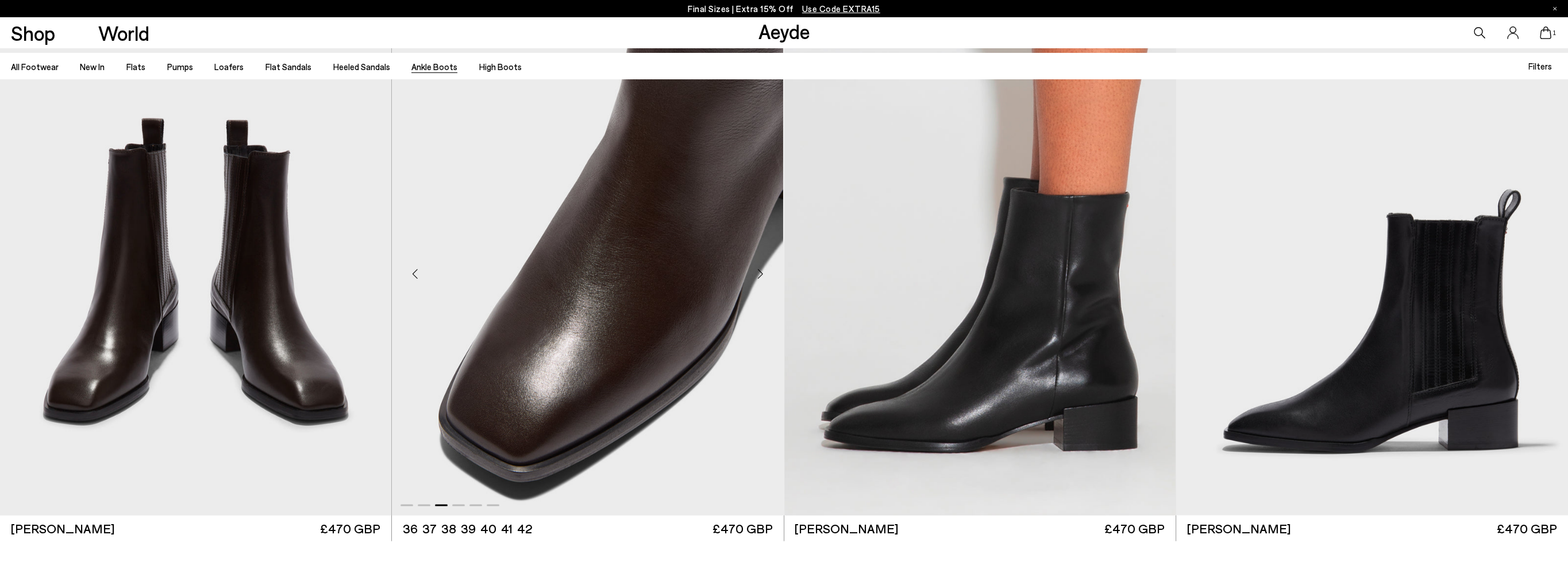
click at [760, 272] on div "Next slide" at bounding box center [760, 274] width 34 height 34
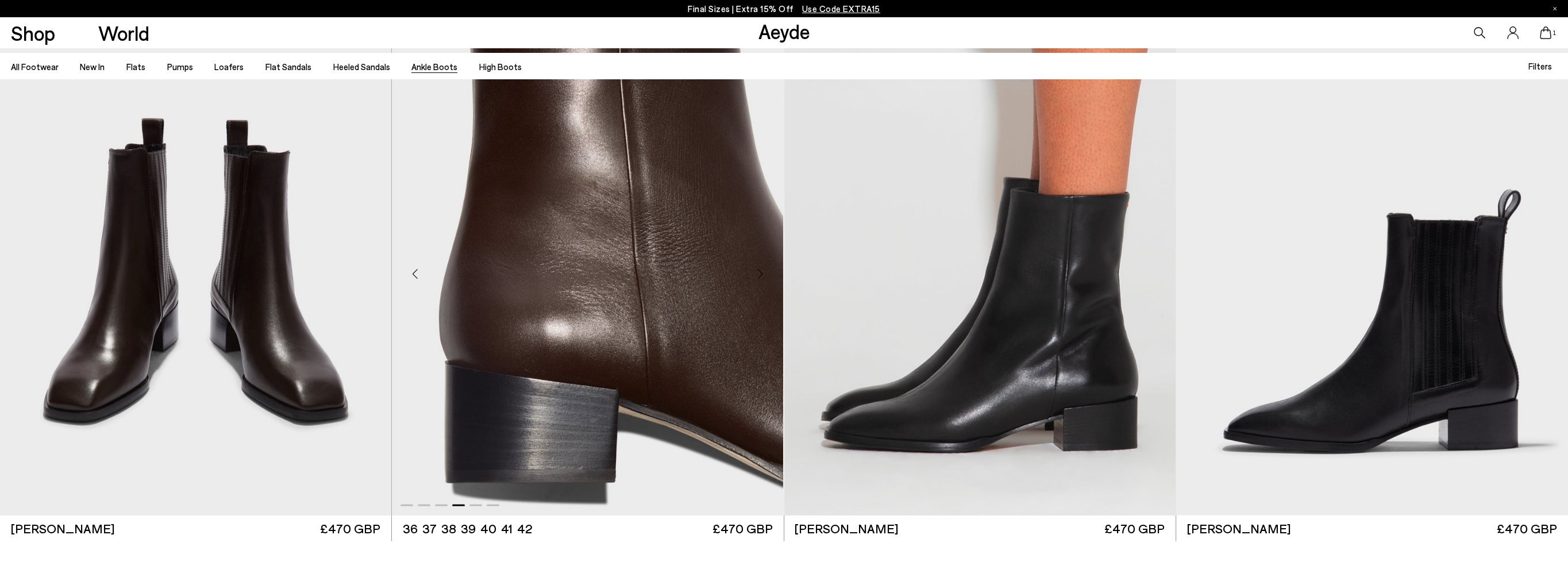
click at [760, 272] on div "Next slide" at bounding box center [760, 274] width 34 height 34
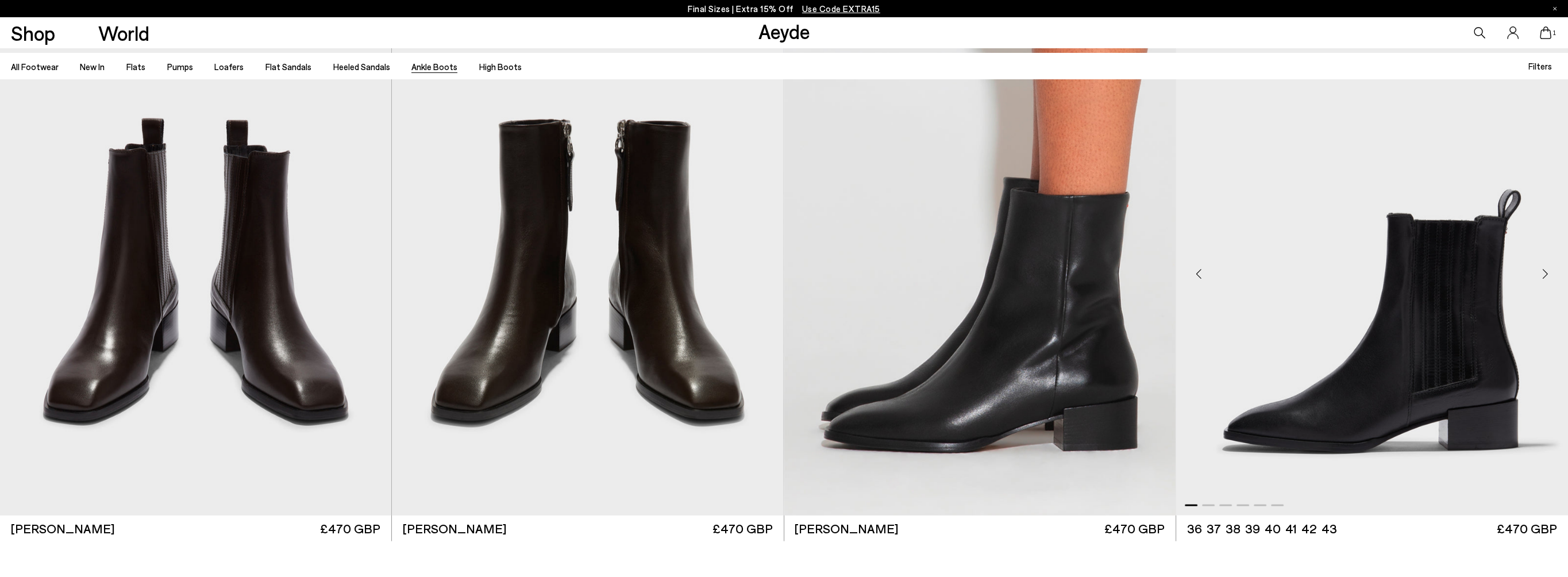
click at [1548, 273] on div "Next slide" at bounding box center [1545, 274] width 34 height 34
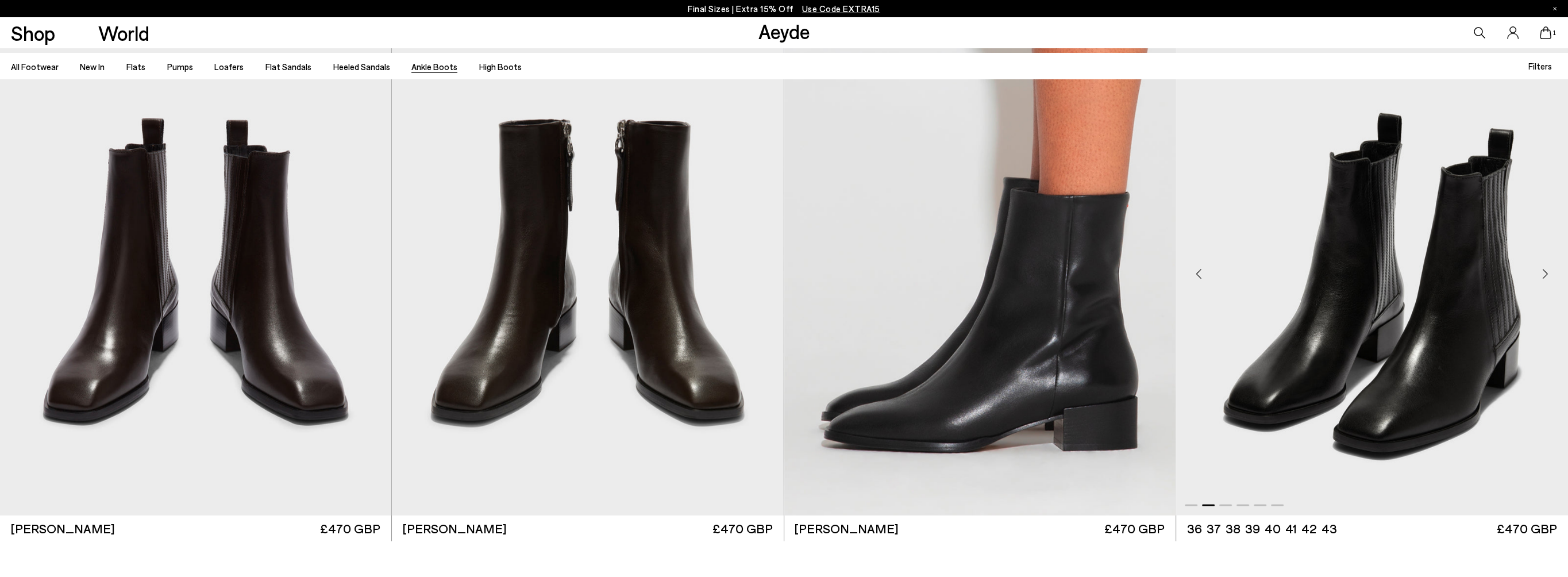
click at [1548, 273] on div "Next slide" at bounding box center [1545, 274] width 34 height 34
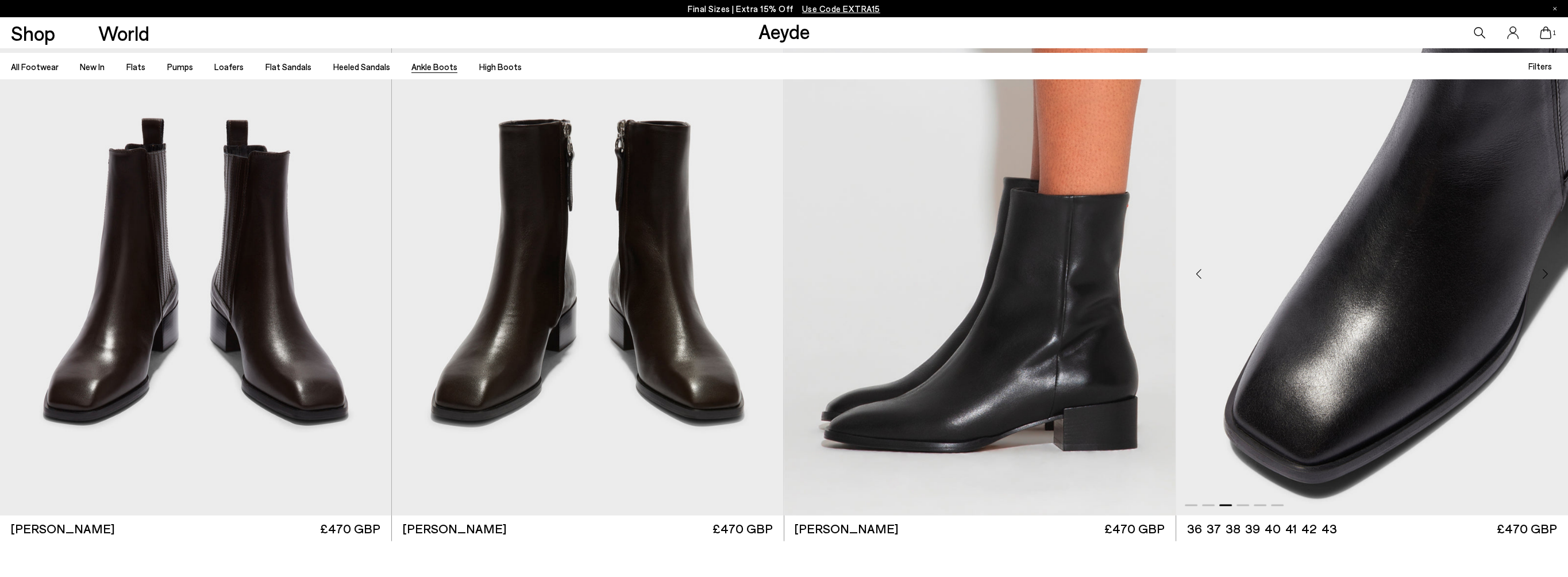
click at [1548, 273] on div "Next slide" at bounding box center [1545, 274] width 34 height 34
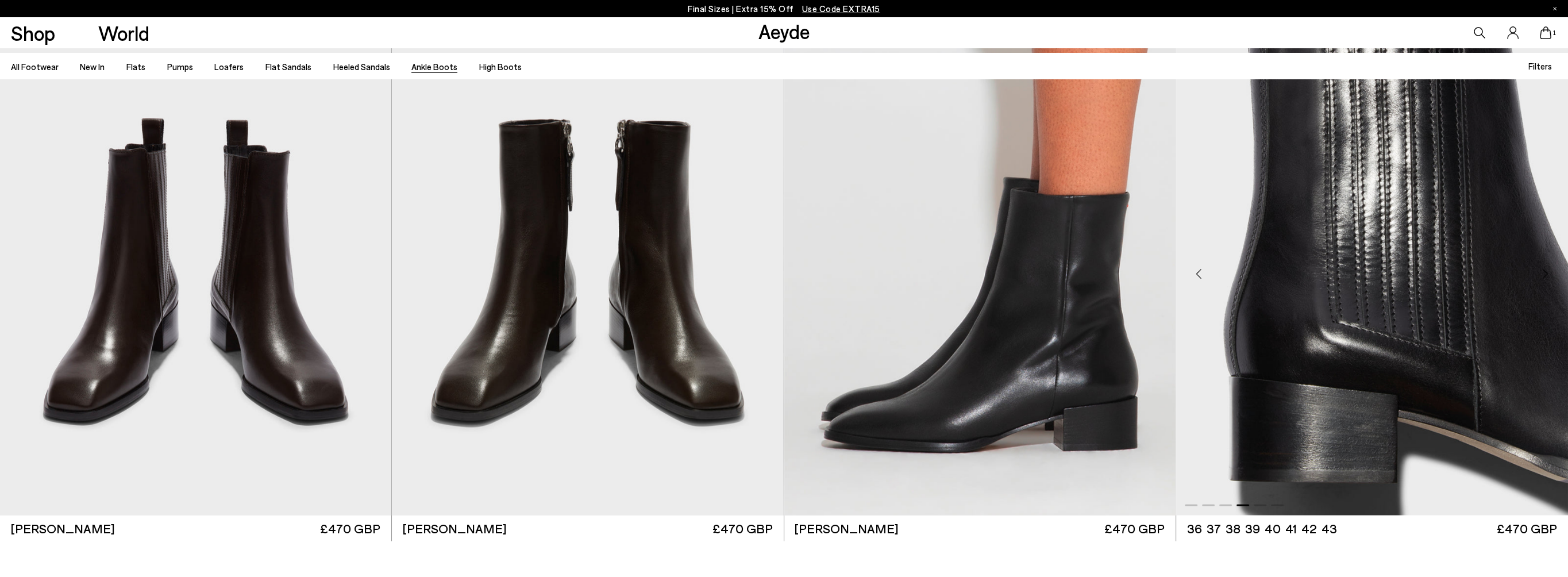
click at [1547, 273] on div "Next slide" at bounding box center [1545, 274] width 34 height 34
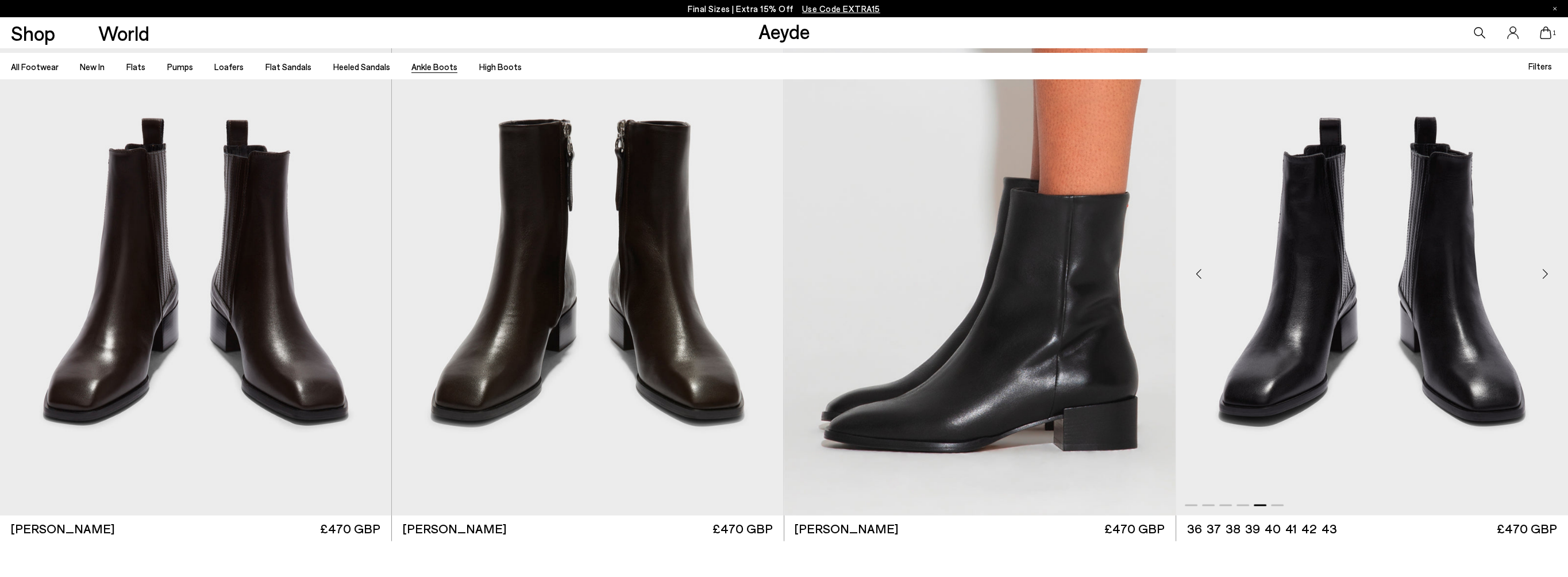
click at [1547, 273] on div "Next slide" at bounding box center [1545, 274] width 34 height 34
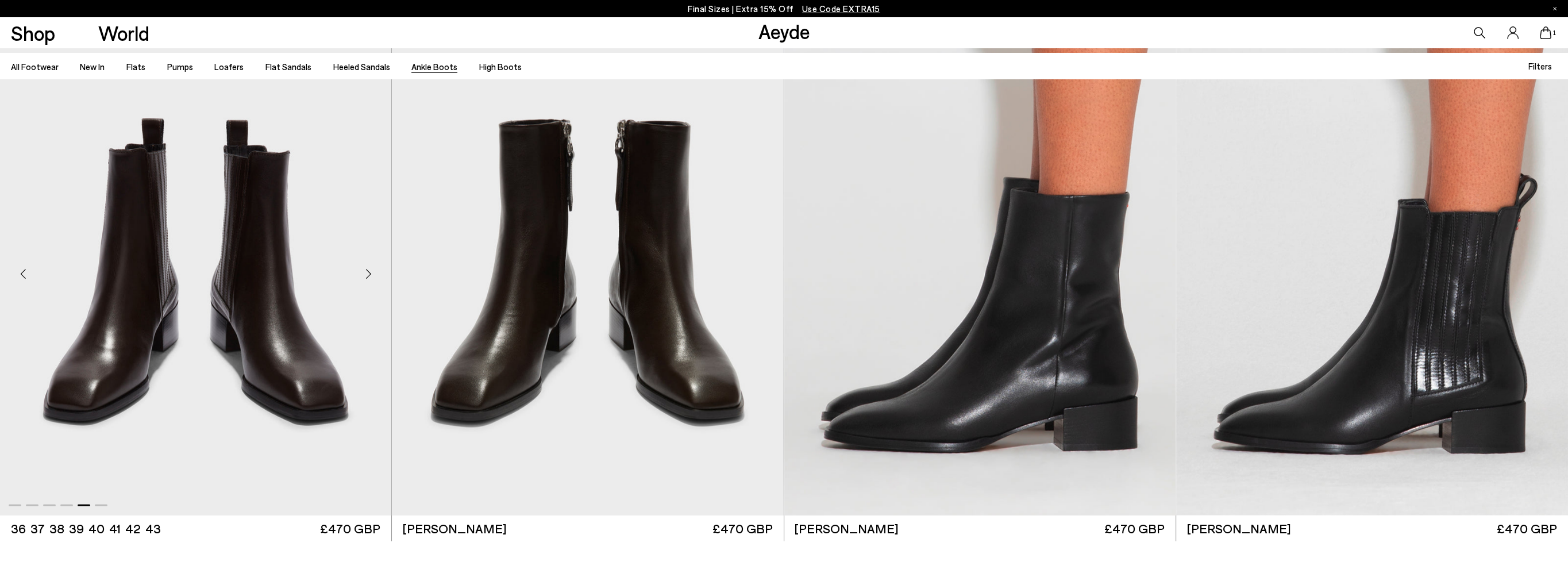
click at [367, 275] on div "Next slide" at bounding box center [368, 274] width 34 height 34
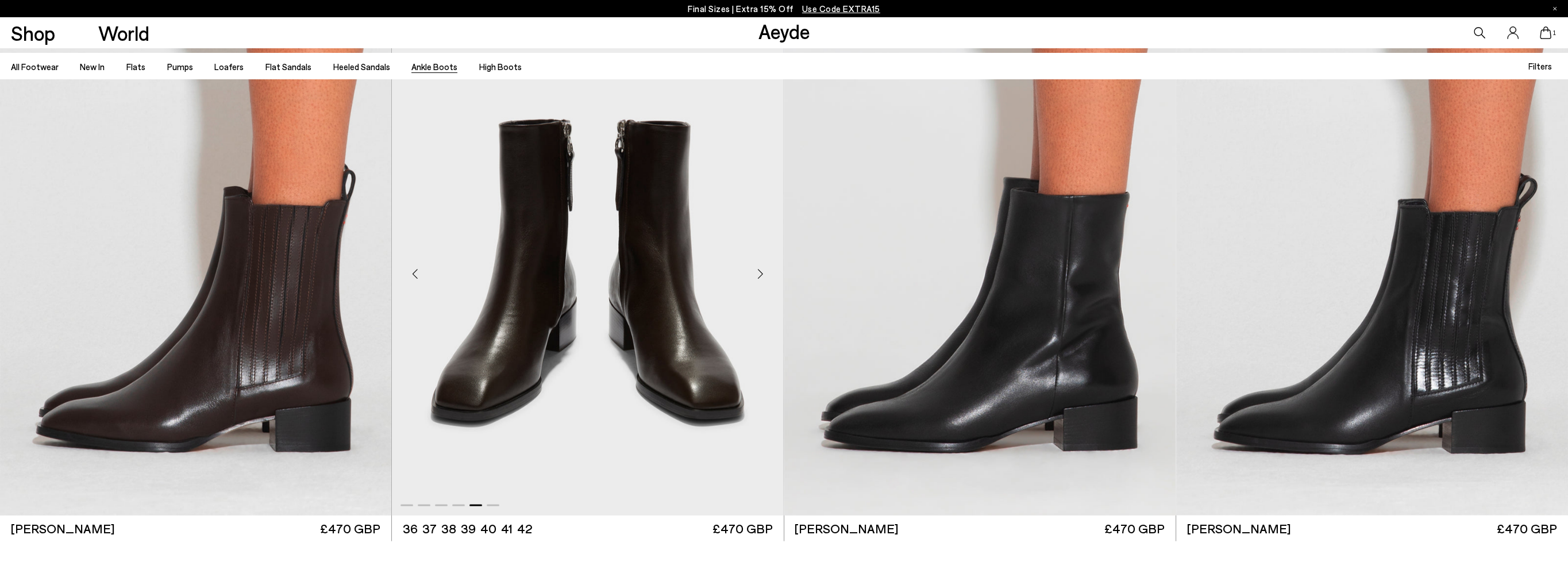
click at [763, 270] on div "Next slide" at bounding box center [760, 274] width 34 height 34
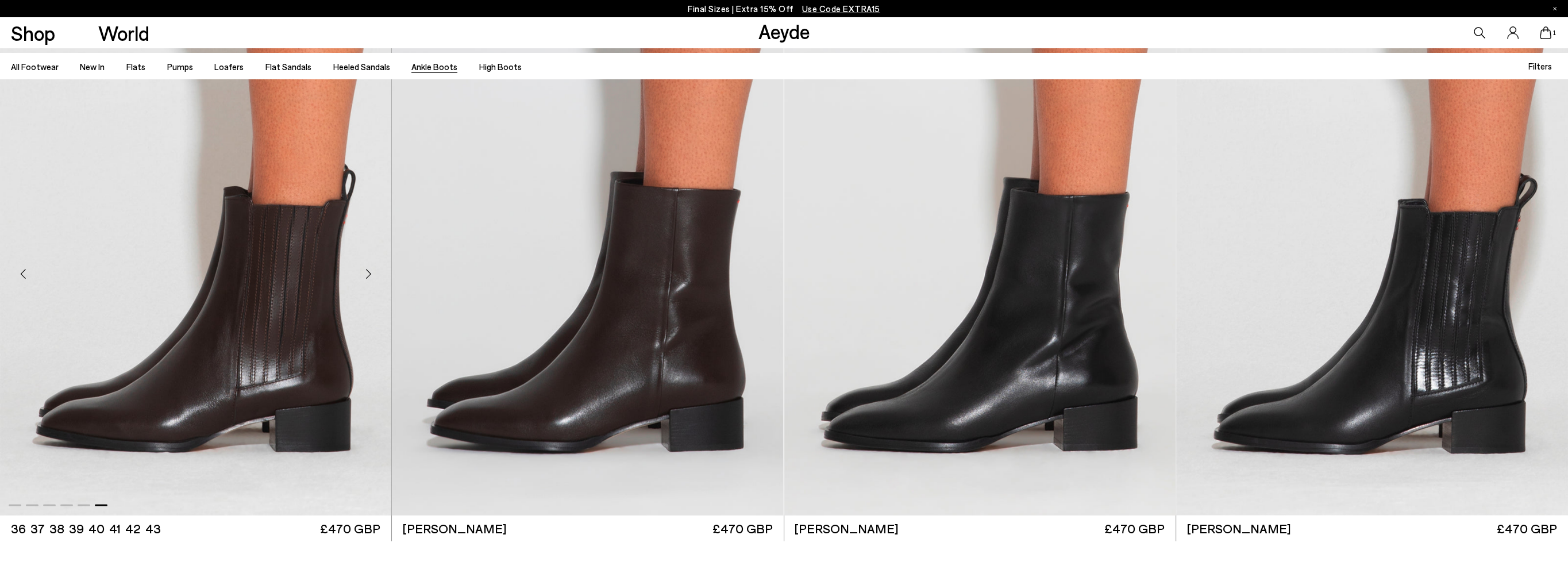
click at [362, 271] on div "Next slide" at bounding box center [368, 274] width 34 height 34
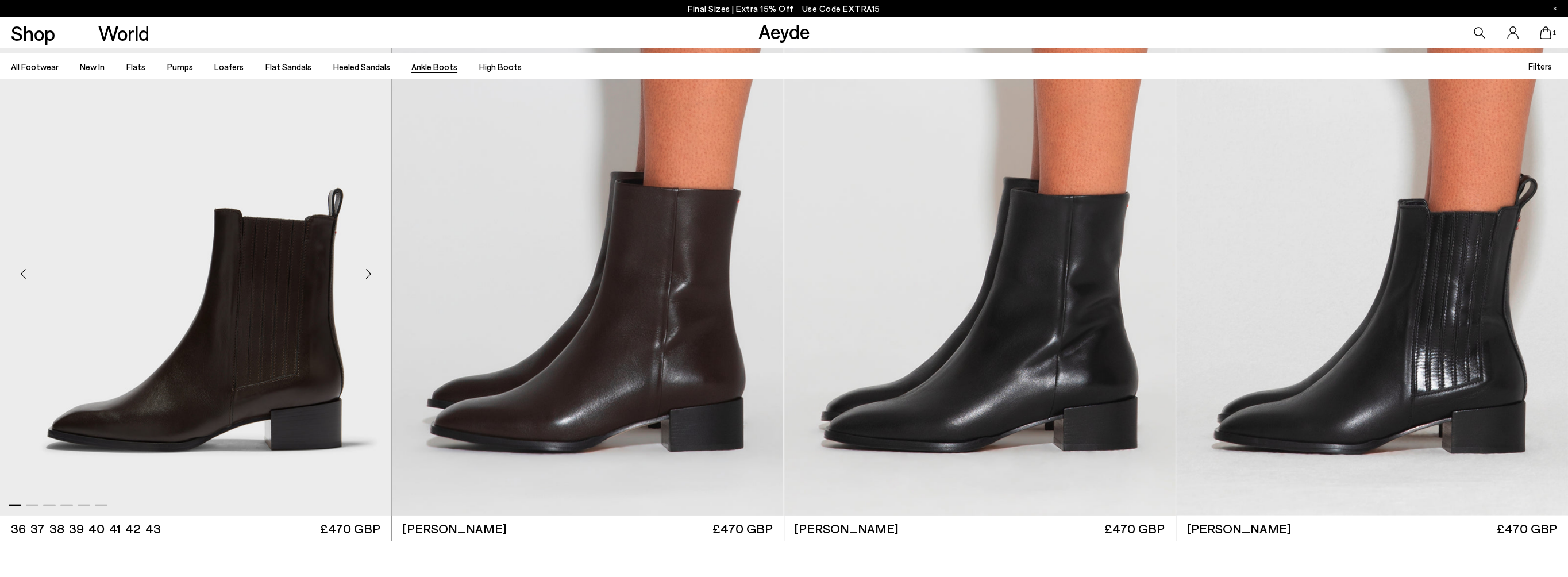
click at [362, 271] on div "Next slide" at bounding box center [368, 274] width 34 height 34
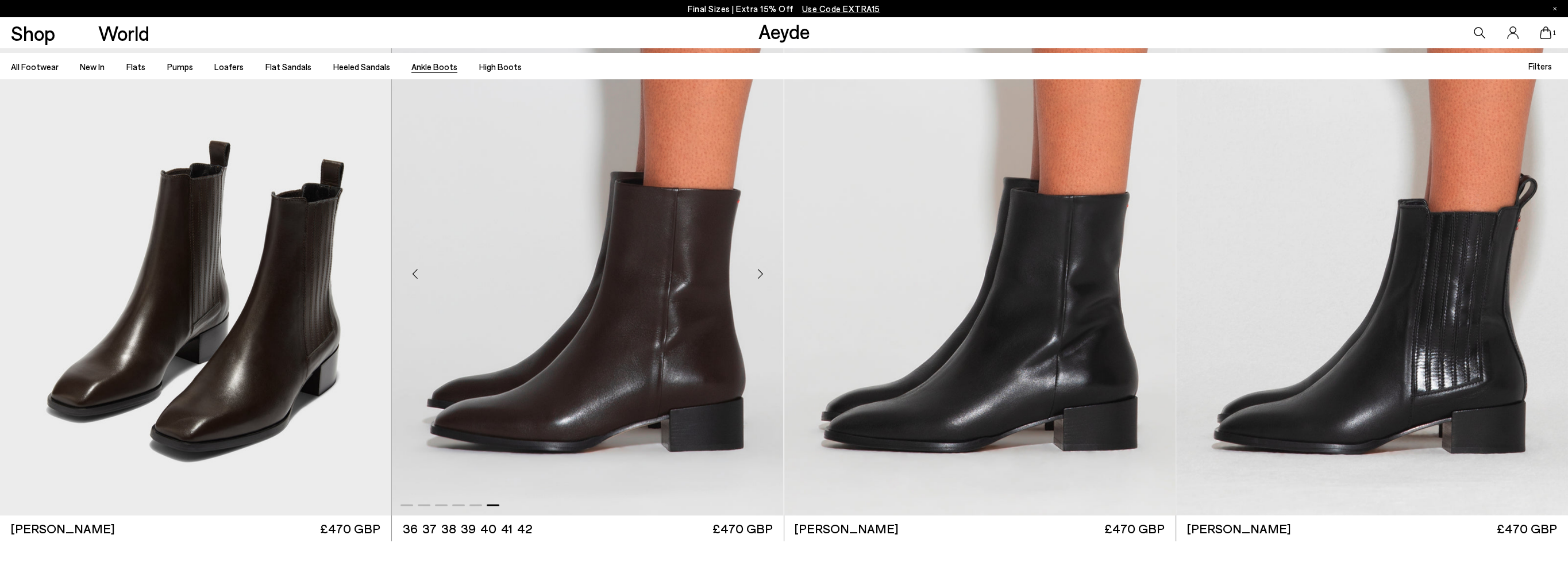
click at [760, 269] on div "Next slide" at bounding box center [760, 274] width 34 height 34
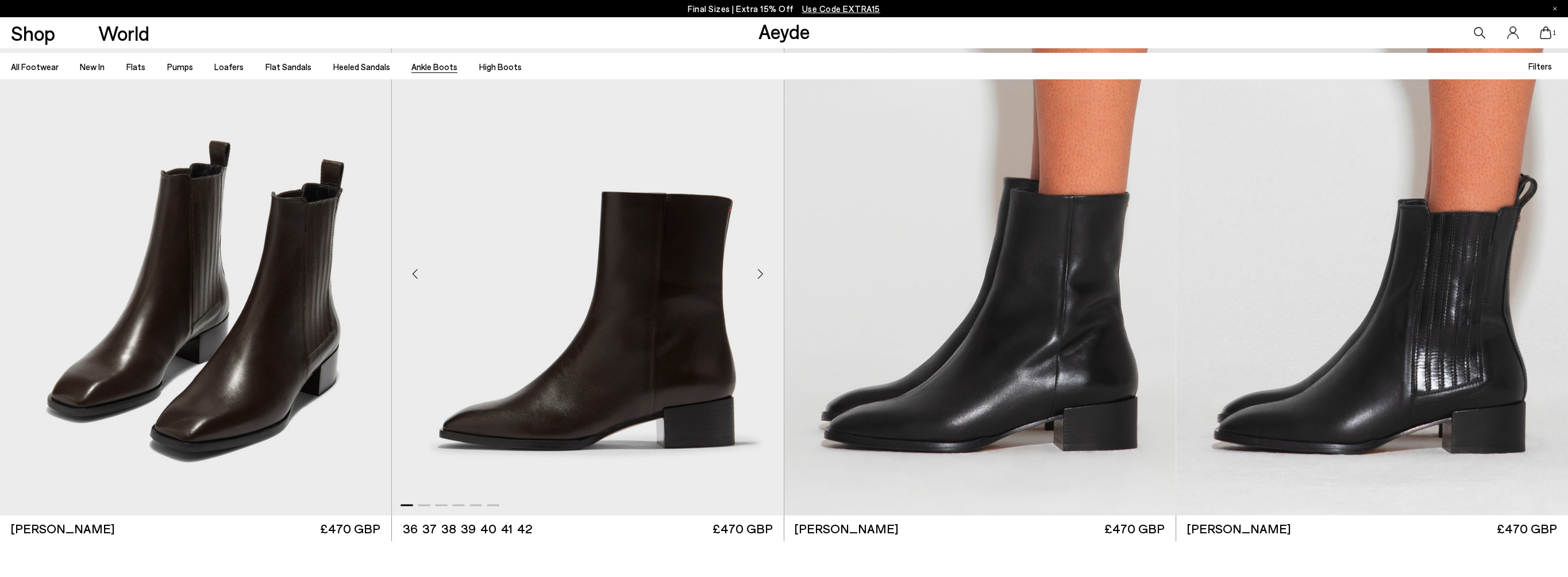
click at [760, 269] on div "Next slide" at bounding box center [760, 274] width 34 height 34
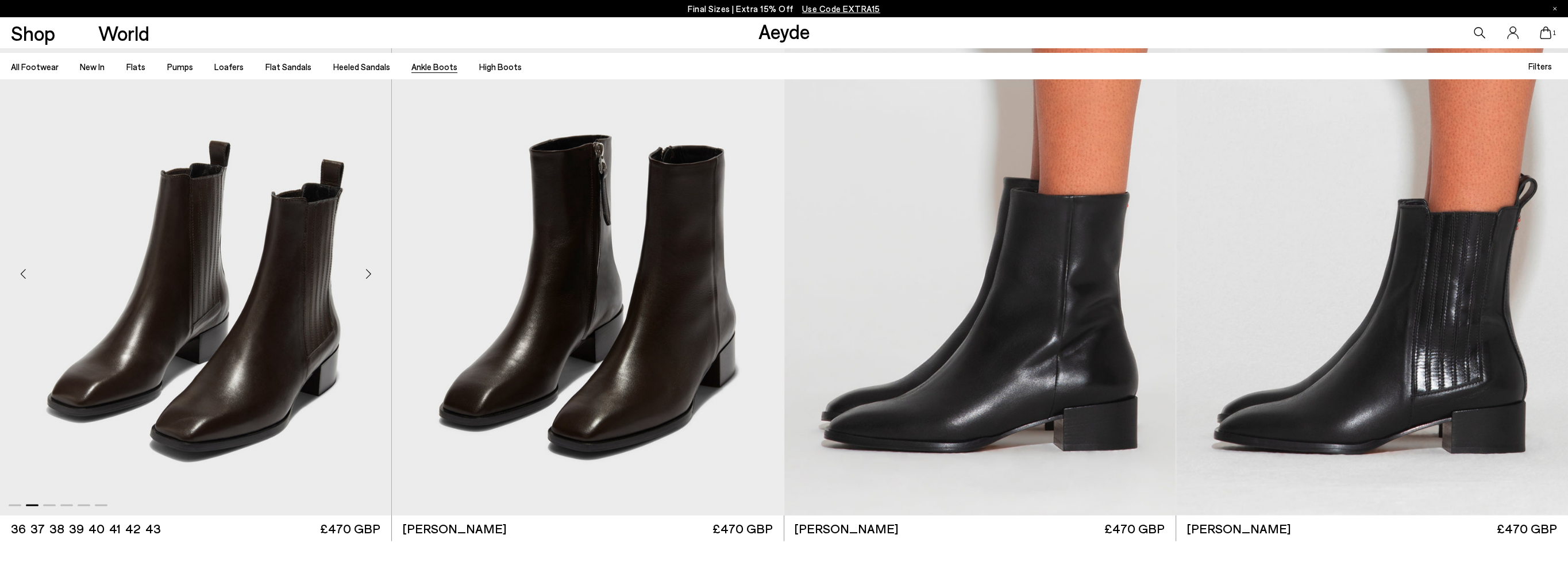
click at [370, 273] on div "Next slide" at bounding box center [368, 274] width 34 height 34
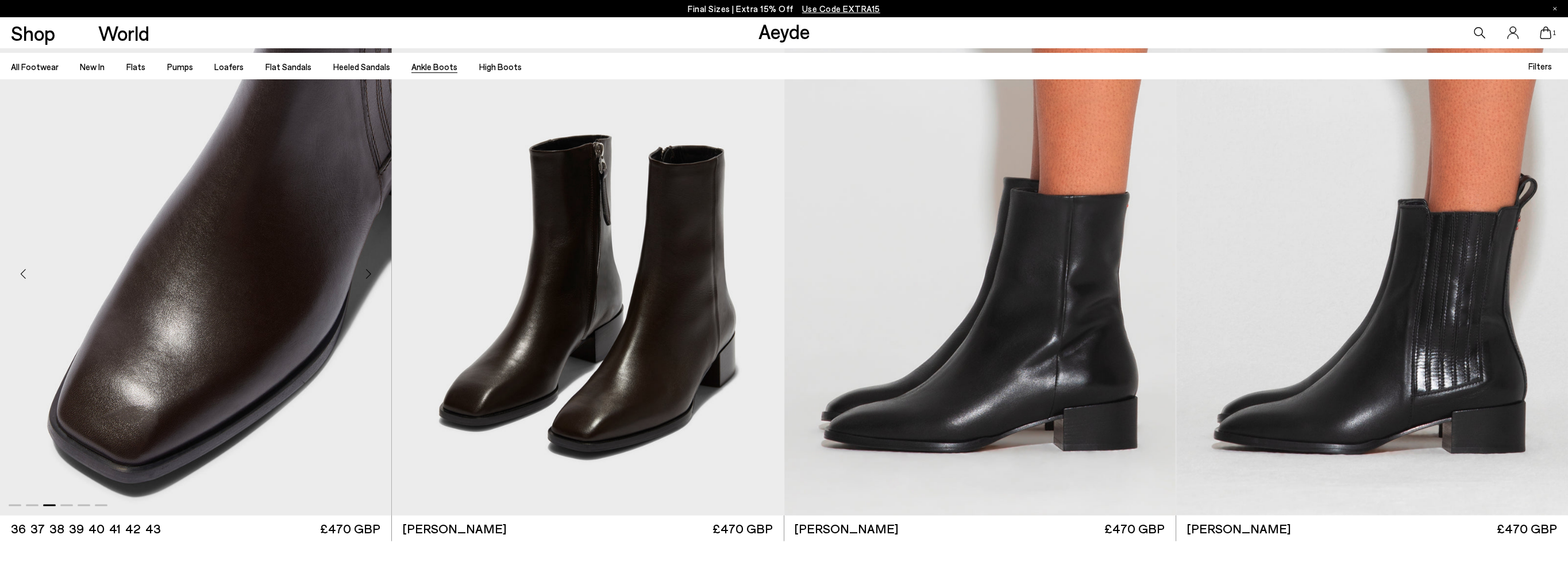
click at [370, 273] on div "Next slide" at bounding box center [368, 274] width 34 height 34
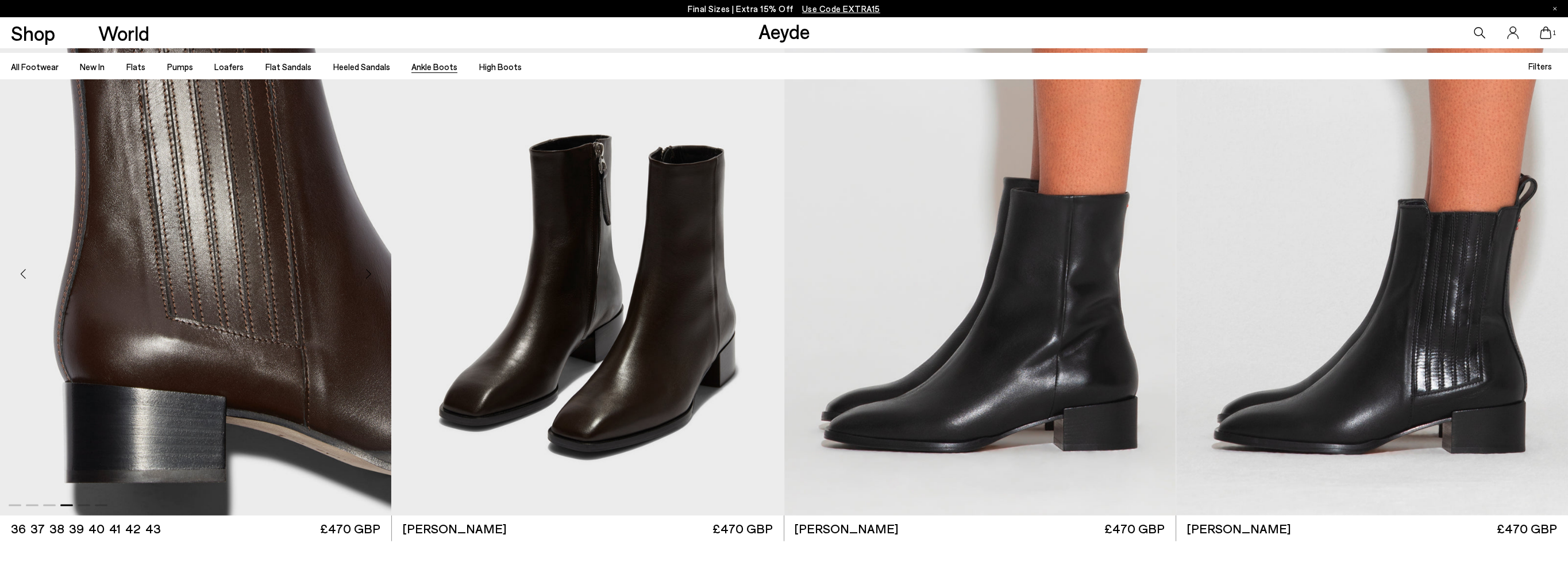
click at [370, 273] on div "Next slide" at bounding box center [368, 274] width 34 height 34
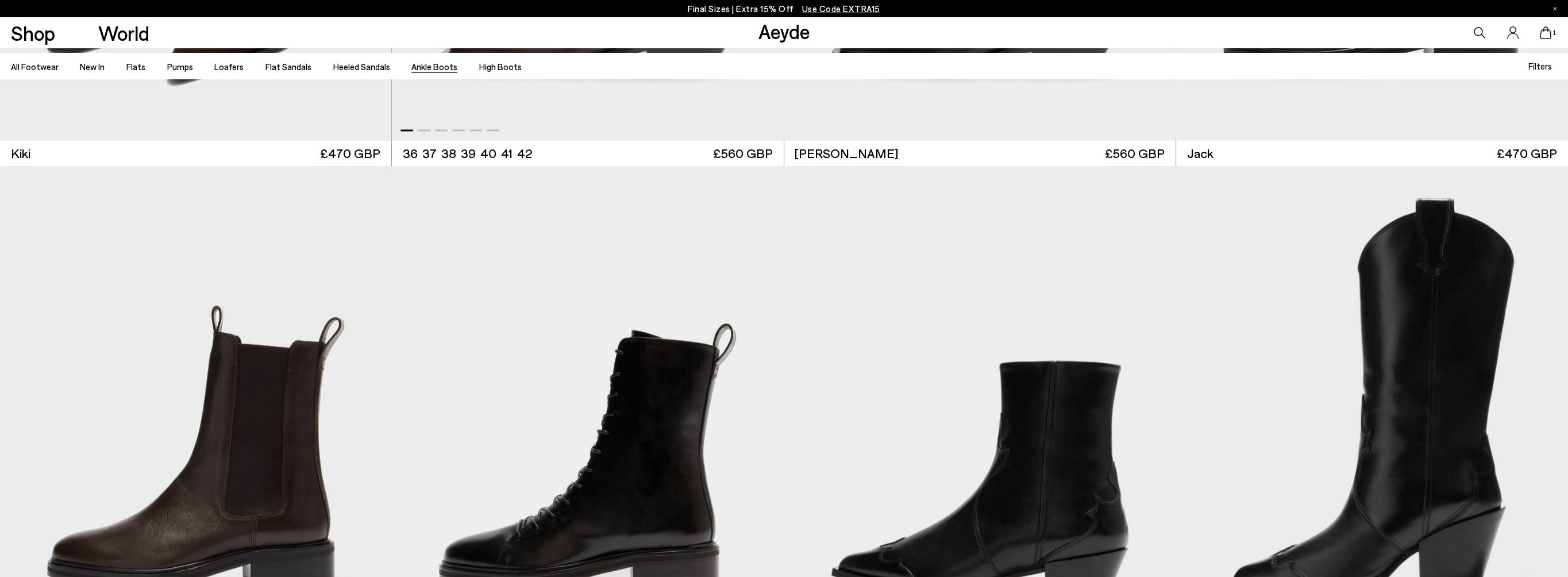
scroll to position [3391, 0]
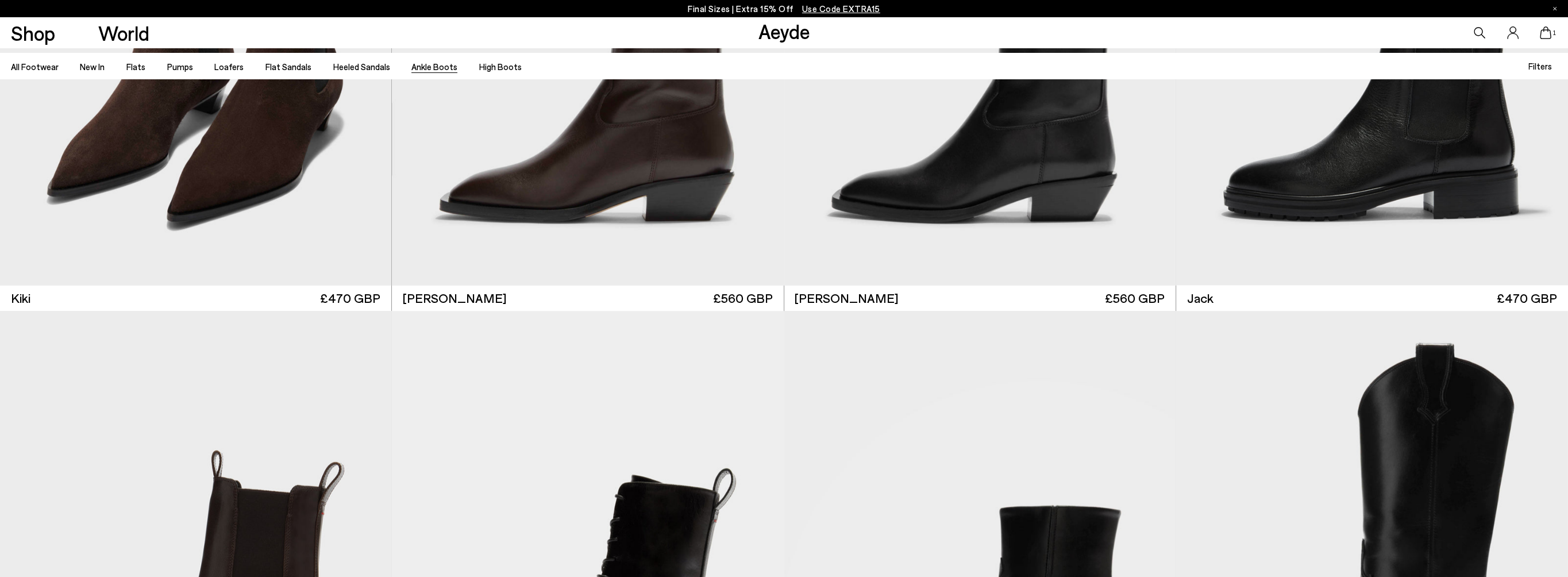
click at [1472, 32] on div "1" at bounding box center [1307, 32] width 523 height 31
click at [1476, 34] on icon at bounding box center [1479, 32] width 11 height 11
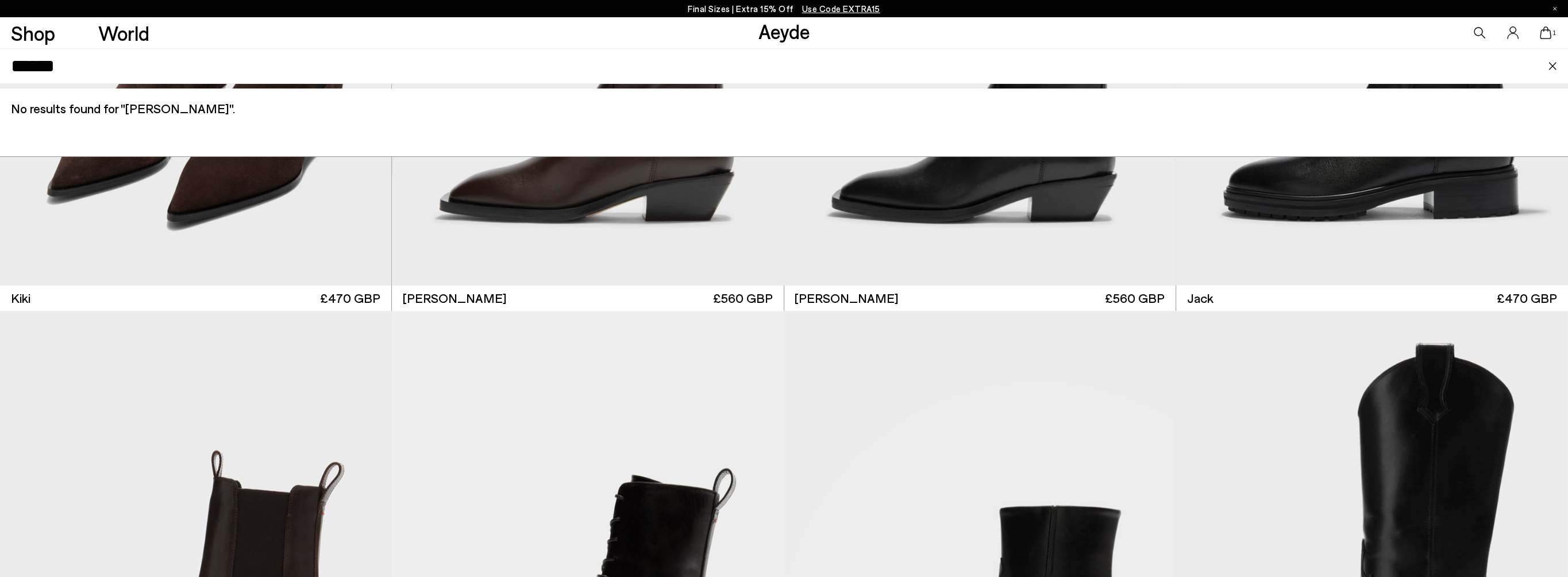
type input "******"
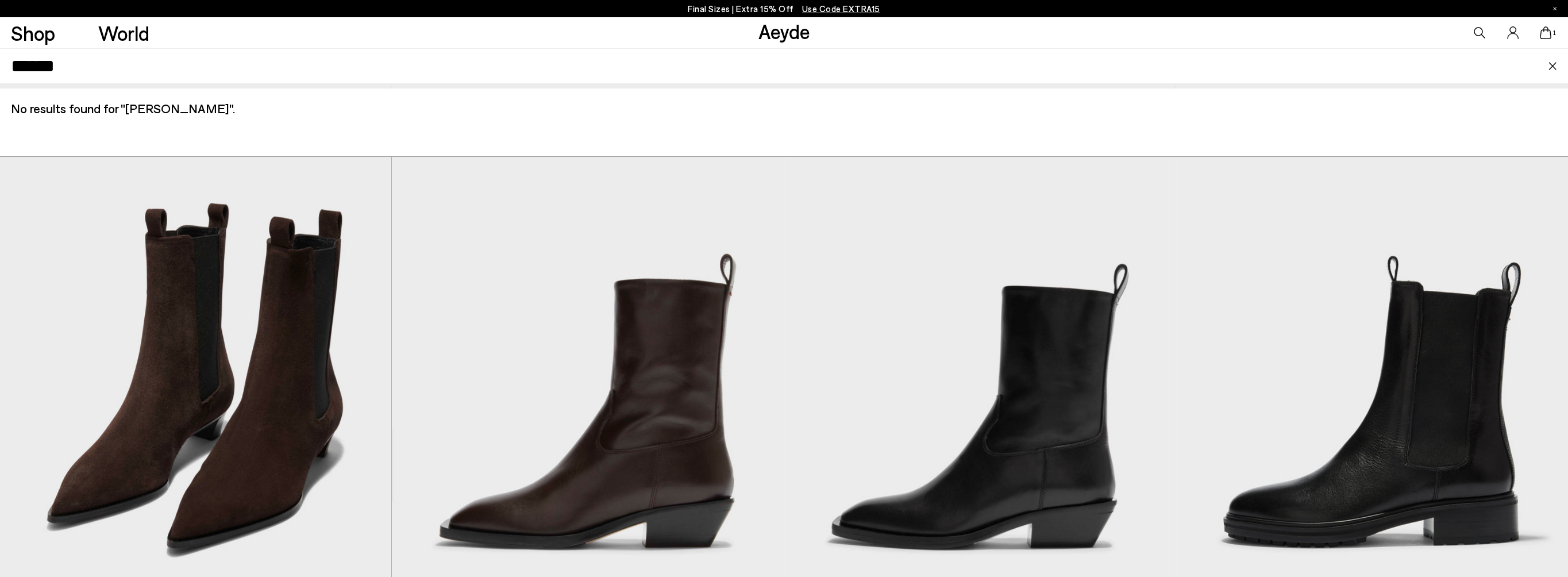
scroll to position [2931, 0]
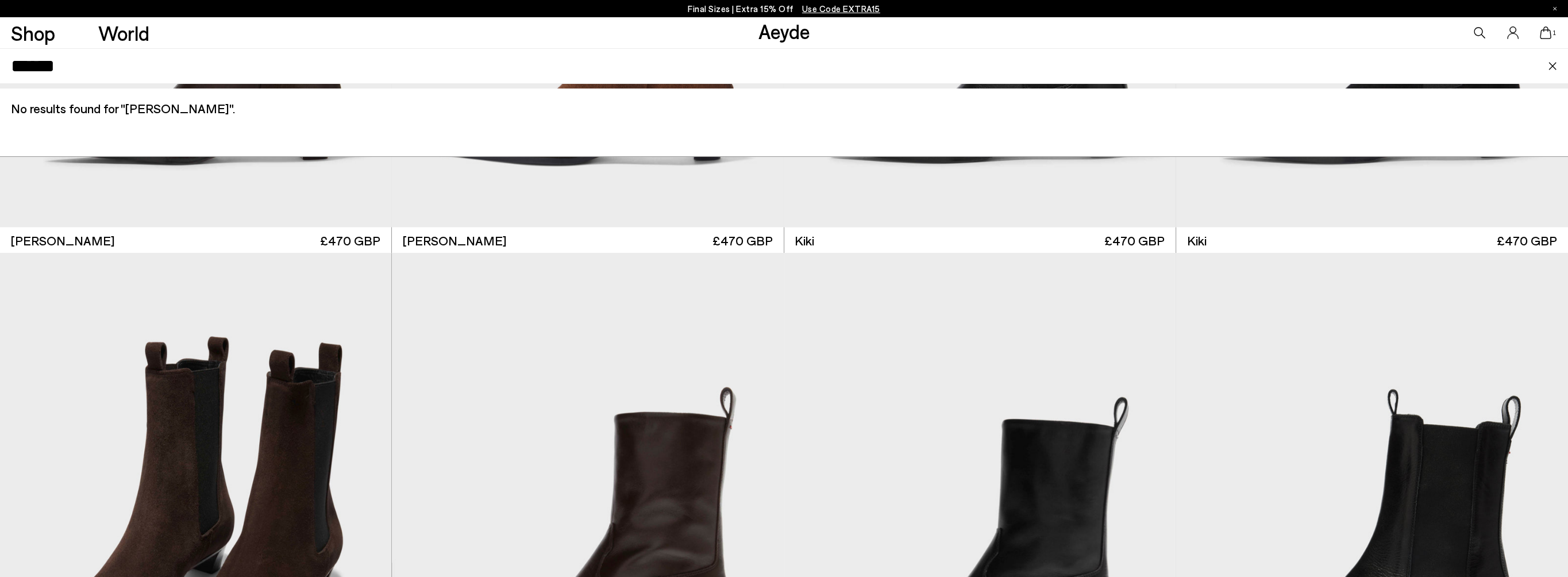
drag, startPoint x: 1550, startPoint y: 36, endPoint x: 1517, endPoint y: 47, distance: 34.8
click at [1550, 36] on icon at bounding box center [1545, 32] width 11 height 13
